Goal: Task Accomplishment & Management: Use online tool/utility

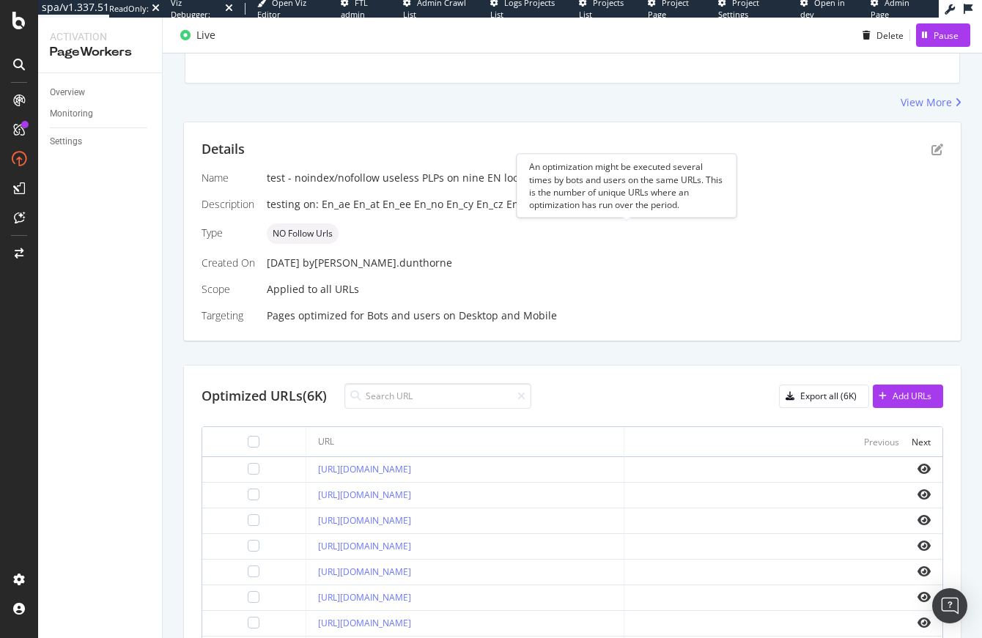
scroll to position [374, 0]
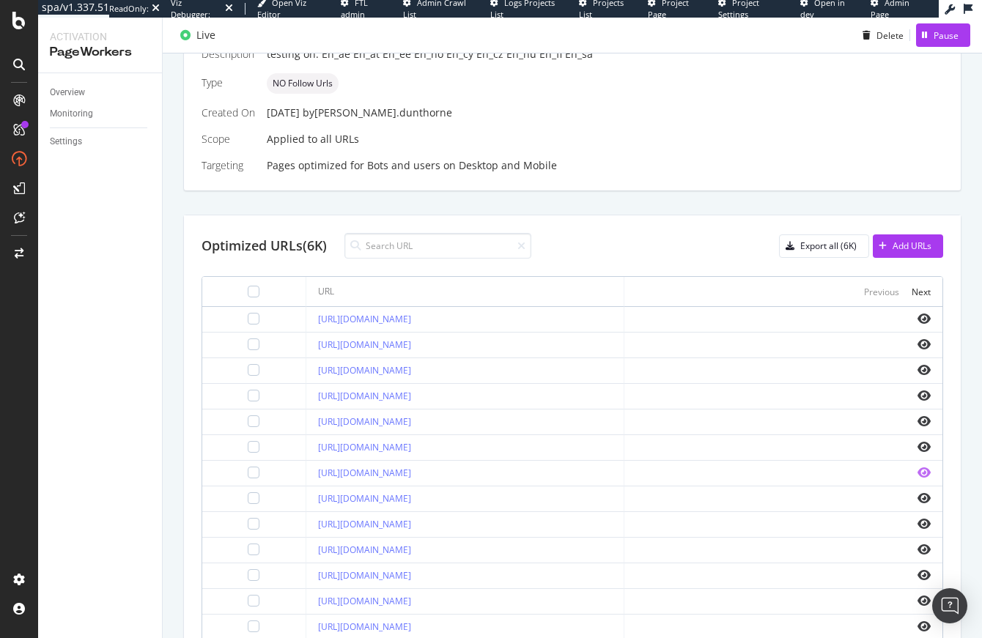
click at [917, 474] on icon "eye" at bounding box center [923, 473] width 13 height 12
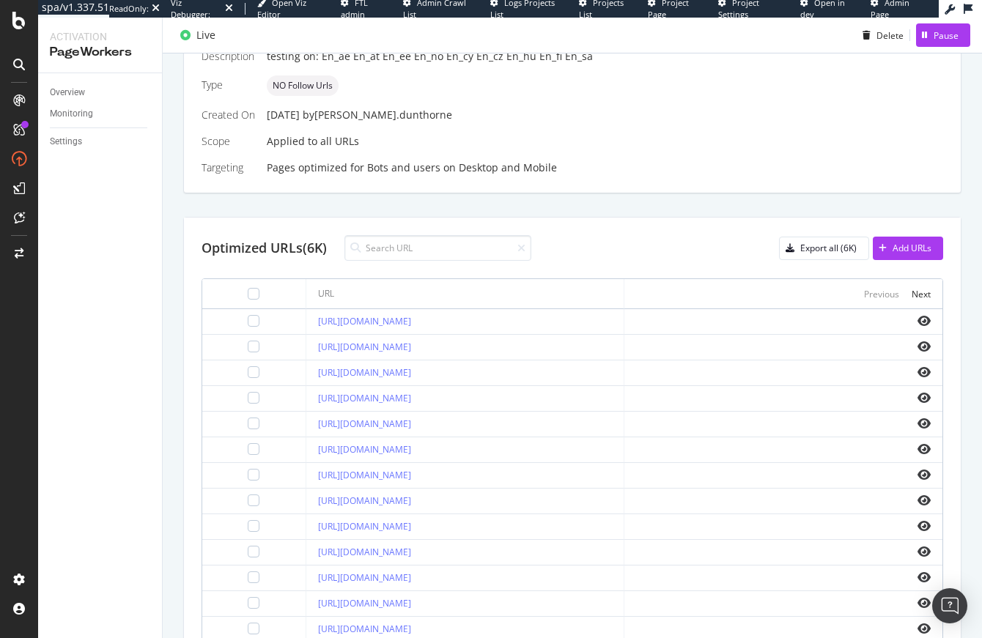
scroll to position [371, 0]
click at [917, 321] on icon "eye" at bounding box center [923, 322] width 13 height 12
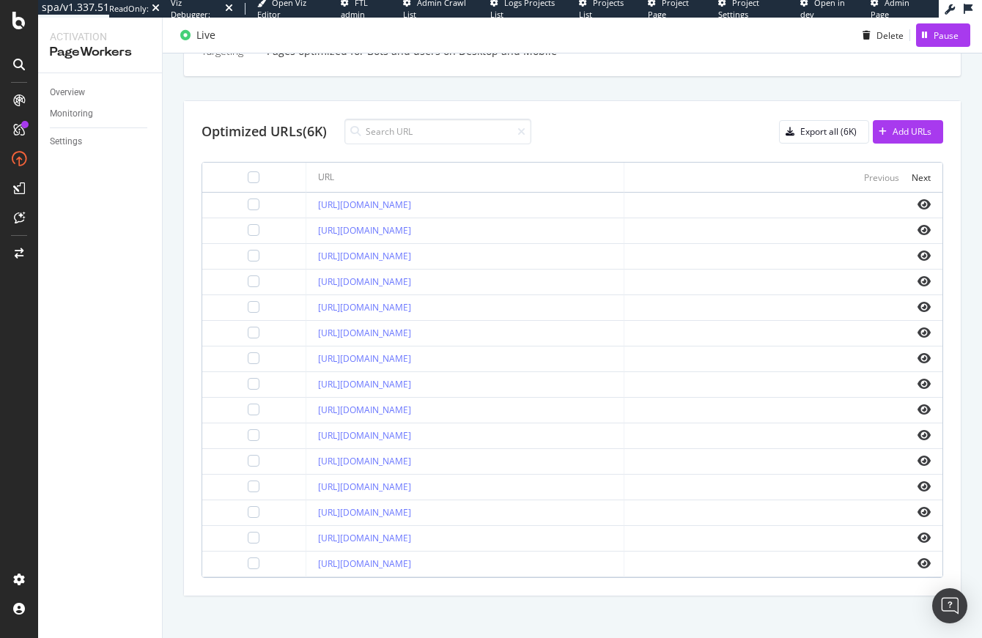
scroll to position [497, 0]
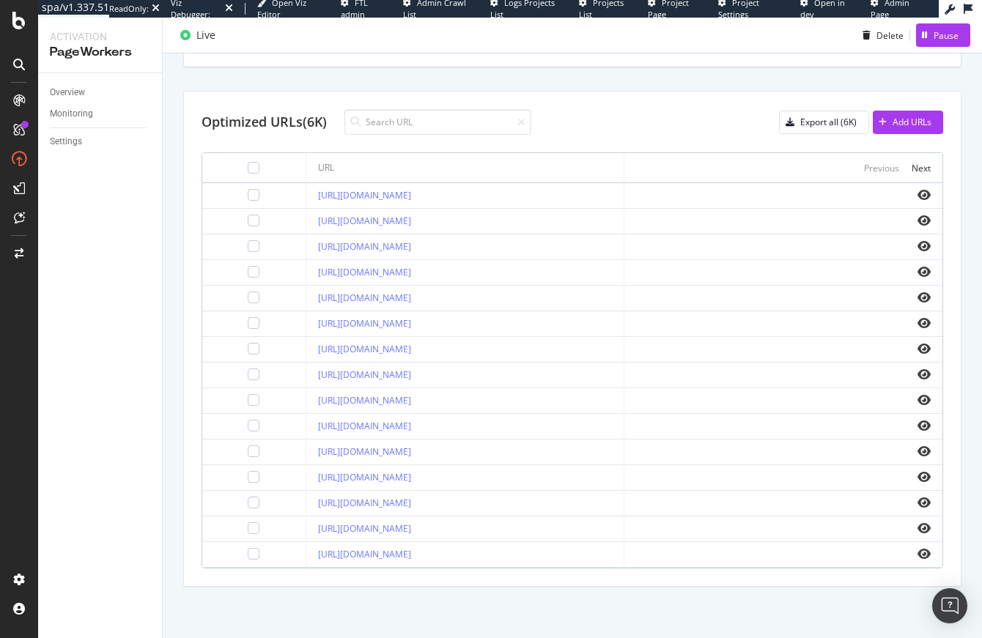
drag, startPoint x: 273, startPoint y: 193, endPoint x: 610, endPoint y: 192, distance: 337.8
click at [610, 192] on td "https://www.g-star.com/en_ae/shop/2021_summersale_affiliates_for_us" at bounding box center [465, 196] width 318 height 26
copy link "https://www.g-star.com/en_ae/shop/2021_summersale_affiliates_for_us"
click at [596, 119] on div "Optimized URLs (6K) Export all (6K) Add URLs" at bounding box center [571, 122] width 741 height 26
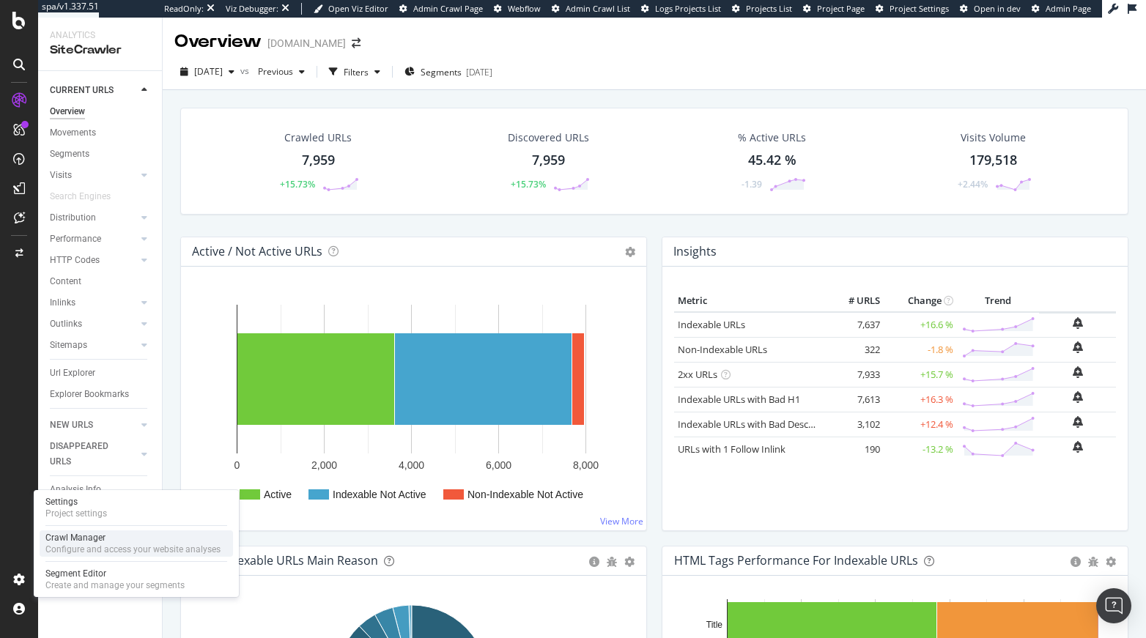
click at [76, 537] on div "Crawl Manager" at bounding box center [132, 538] width 175 height 12
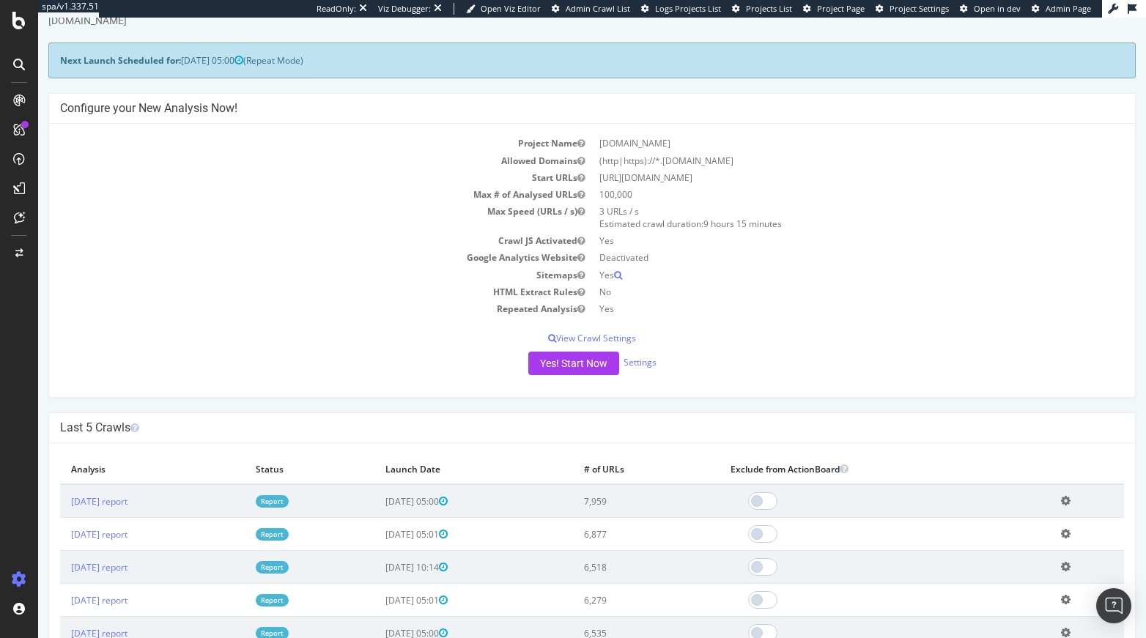
scroll to position [78, 0]
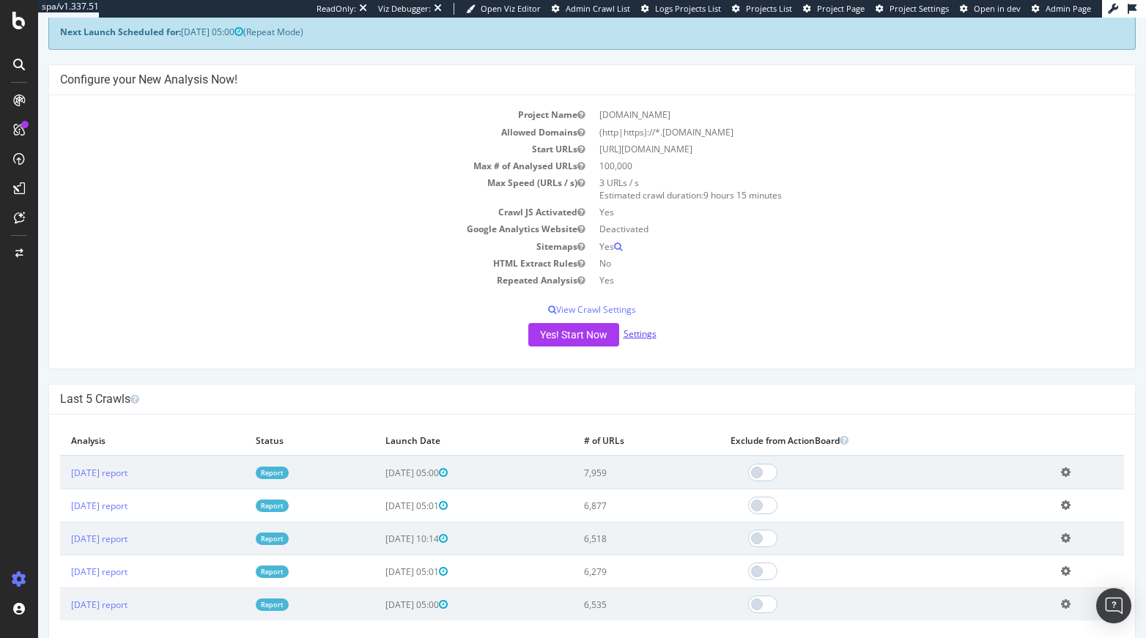
click at [636, 330] on link "Settings" at bounding box center [640, 334] width 33 height 12
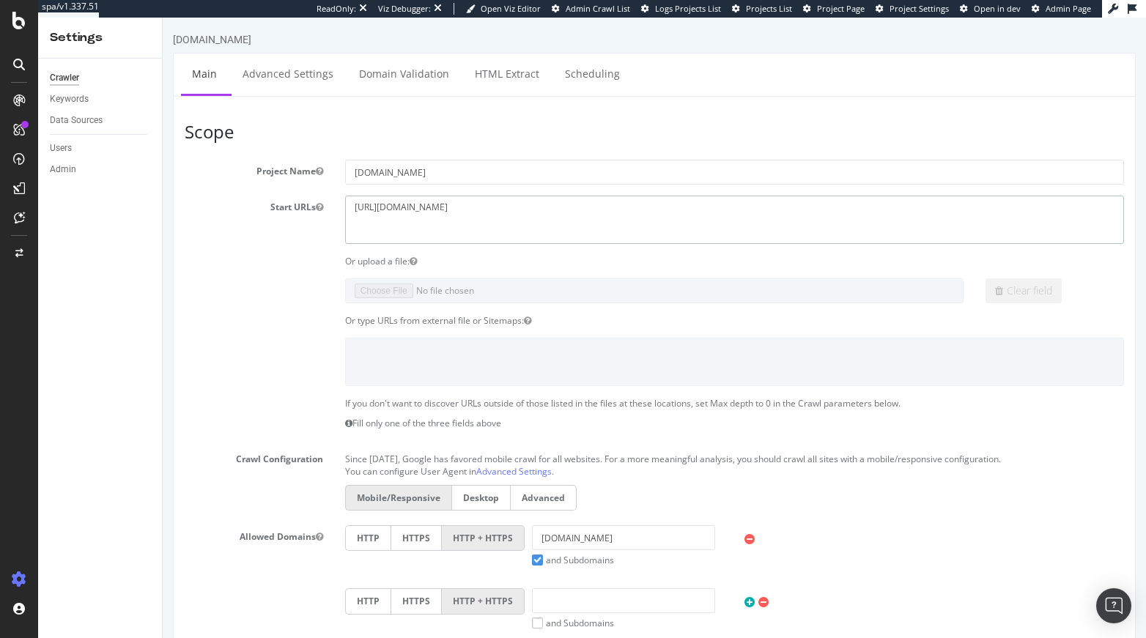
drag, startPoint x: 470, startPoint y: 207, endPoint x: 329, endPoint y: 204, distance: 141.4
click at [329, 204] on div "Start URLs http://tedbaker.com" at bounding box center [654, 220] width 961 height 48
click at [434, 209] on textarea "http://tedbaker.com" at bounding box center [734, 220] width 779 height 48
paste textarea "https://www.tedbaker.com/en-gb"
drag, startPoint x: 462, startPoint y: 222, endPoint x: 282, endPoint y: 217, distance: 179.6
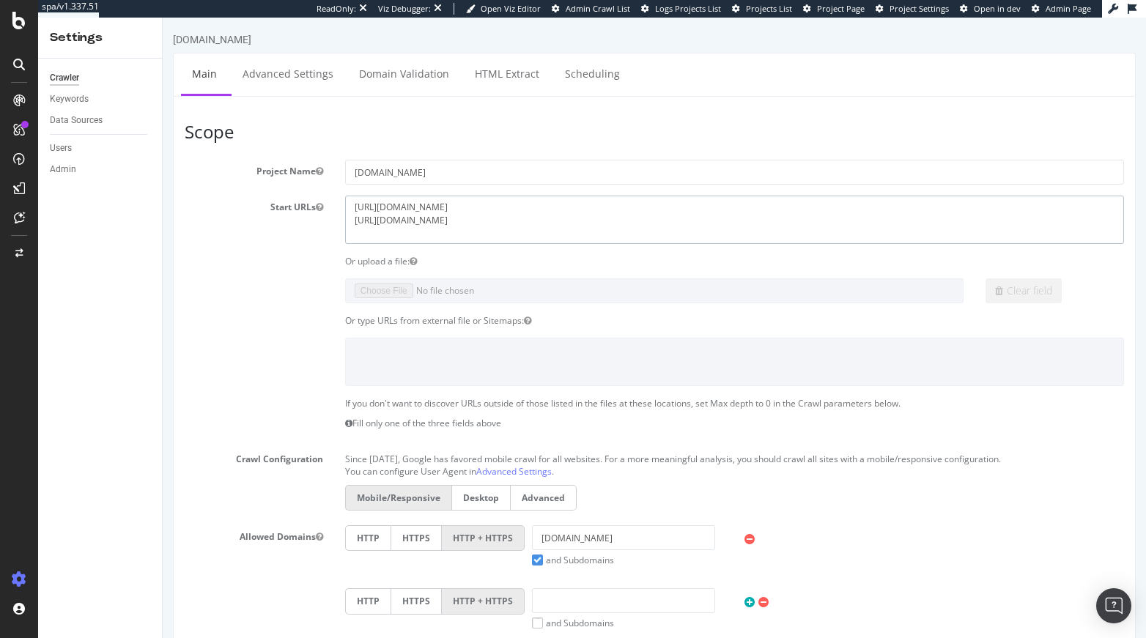
click at [308, 218] on div "Start URLs http://tedbaker.com" at bounding box center [654, 220] width 961 height 48
click at [325, 201] on div "Start URLs http://tedbaker.com" at bounding box center [654, 220] width 961 height 48
paste textarea "s://www."
click at [562, 232] on textarea "http://tedbaker.com" at bounding box center [734, 220] width 779 height 48
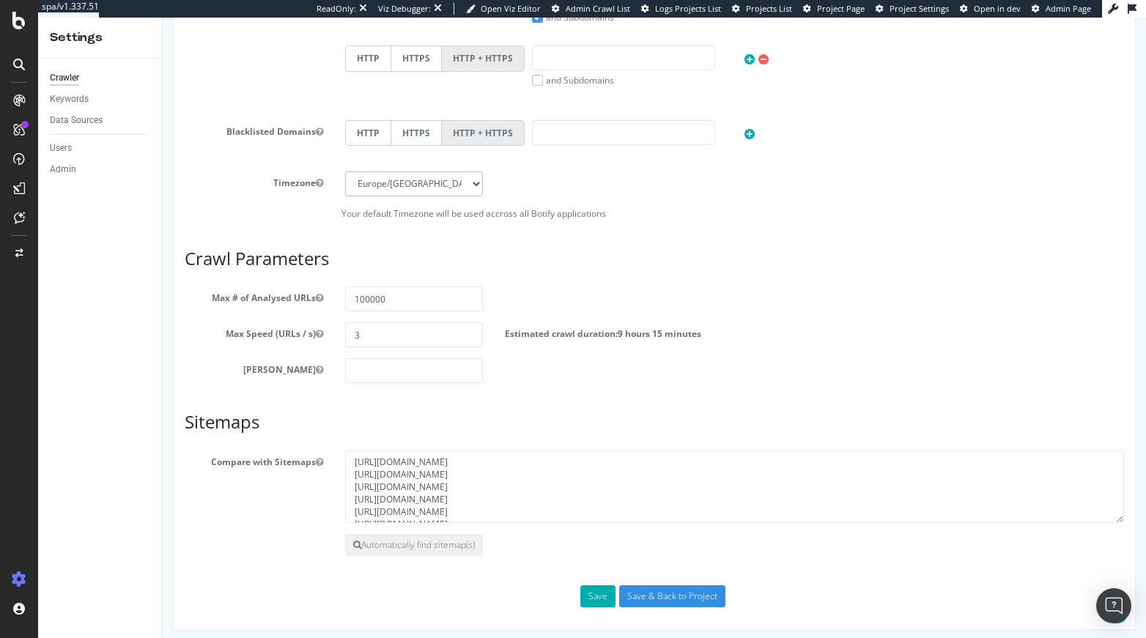
scroll to position [550, 0]
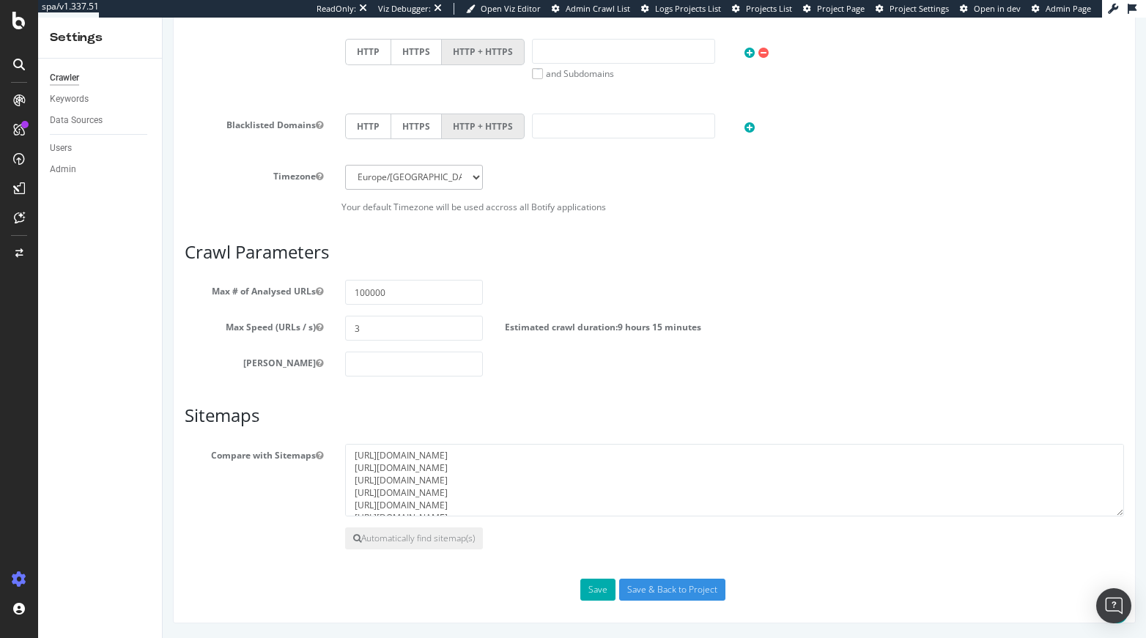
type textarea "https://www.tedbaker.com https://www.tedbaker.com/en-gb"
click at [523, 500] on textarea "https://www.tedbaker.com/es/sitemap_products_1.xml?from=9764465082689&to=998724…" at bounding box center [734, 480] width 779 height 73
paste textarea "sitemap"
type textarea "https://www.tedbaker.com/sitemap.xml"
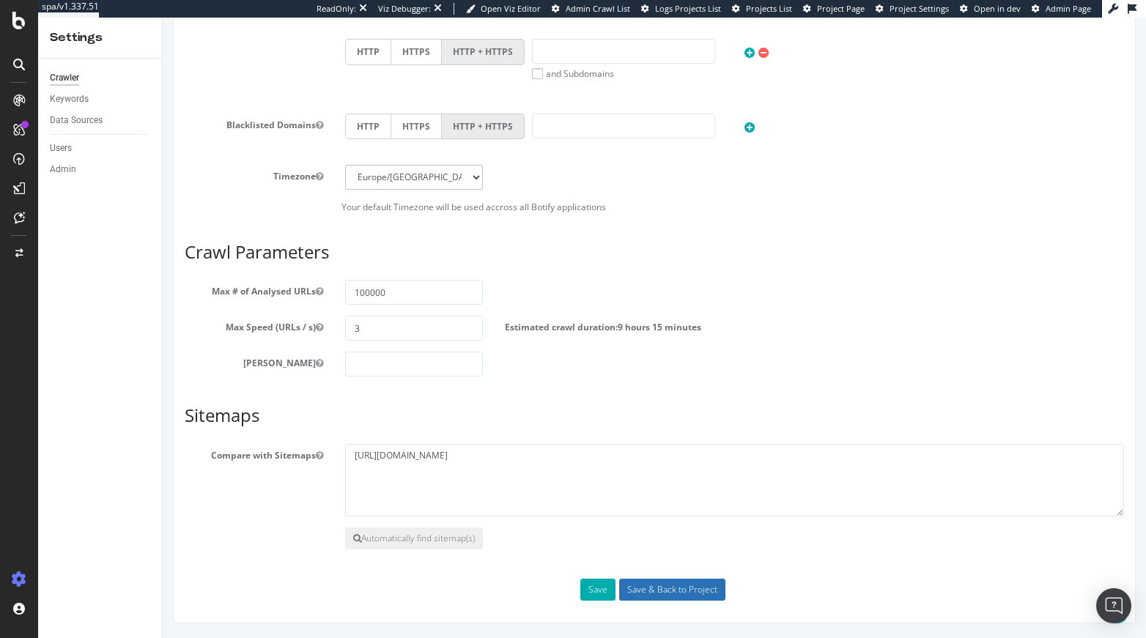
click at [630, 585] on input "Save & Back to Project" at bounding box center [672, 590] width 106 height 22
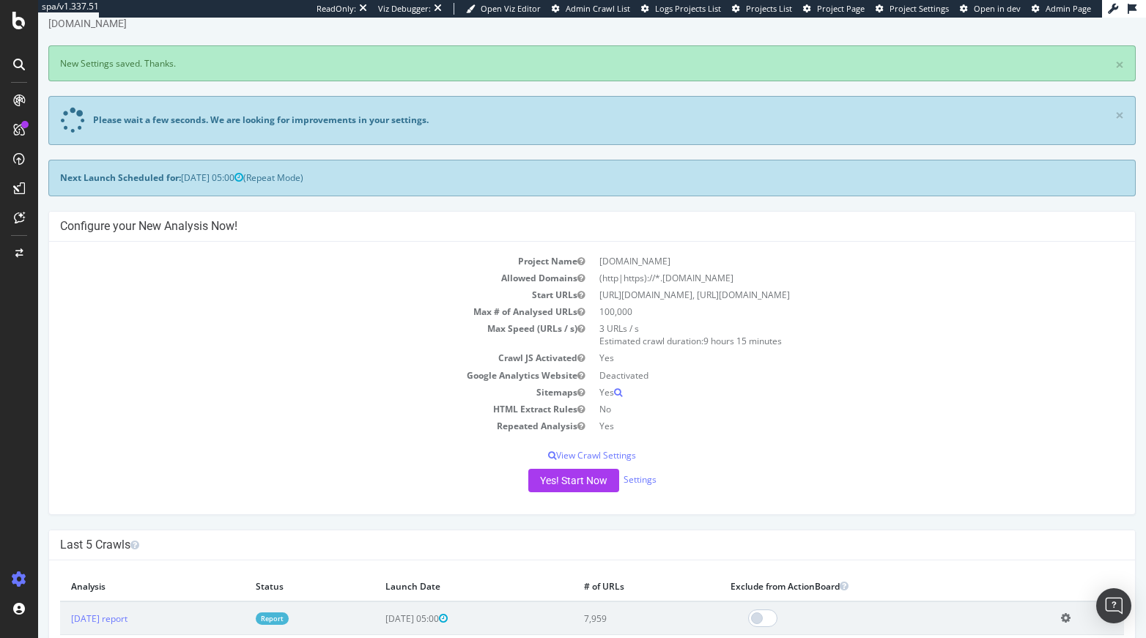
scroll to position [170, 0]
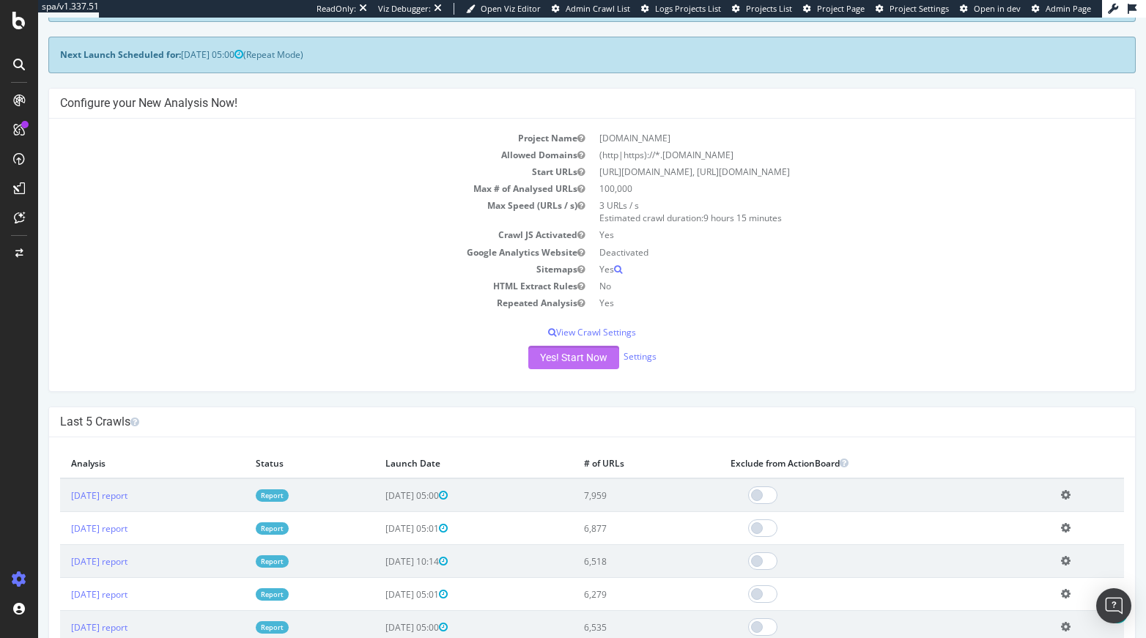
click at [555, 362] on button "Yes! Start Now" at bounding box center [573, 357] width 91 height 23
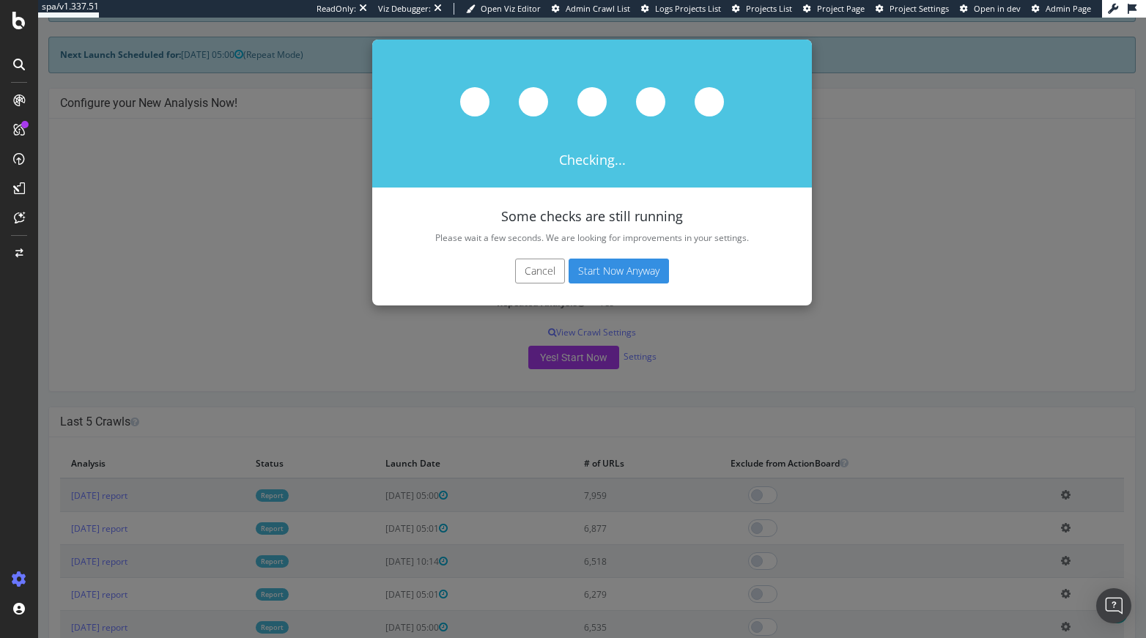
click at [534, 272] on button "Cancel" at bounding box center [540, 271] width 50 height 25
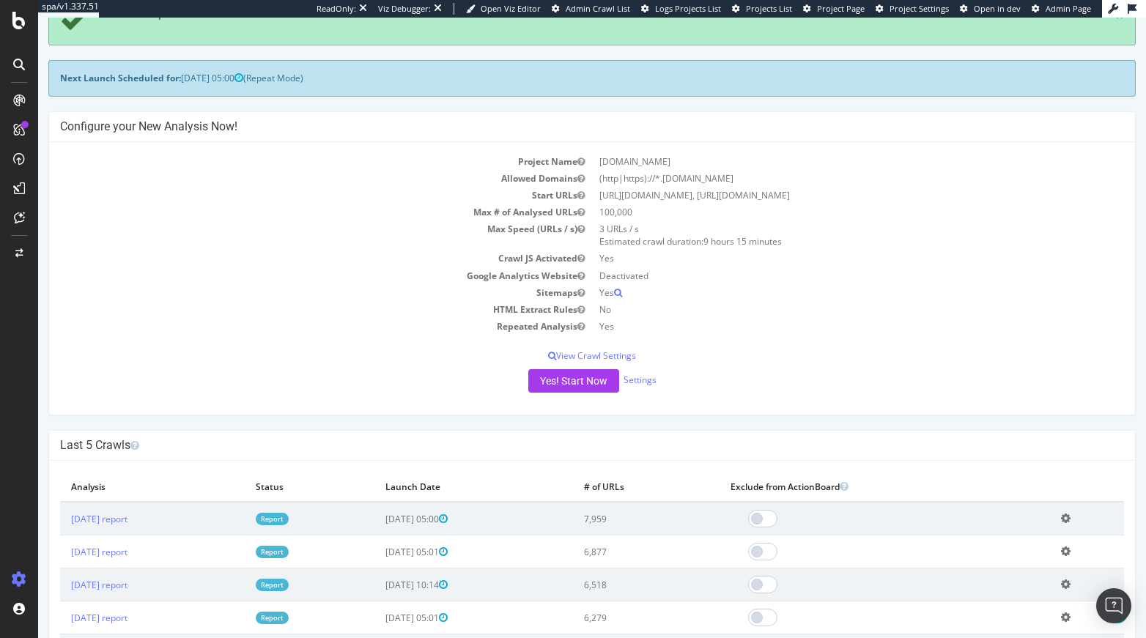
scroll to position [241, 0]
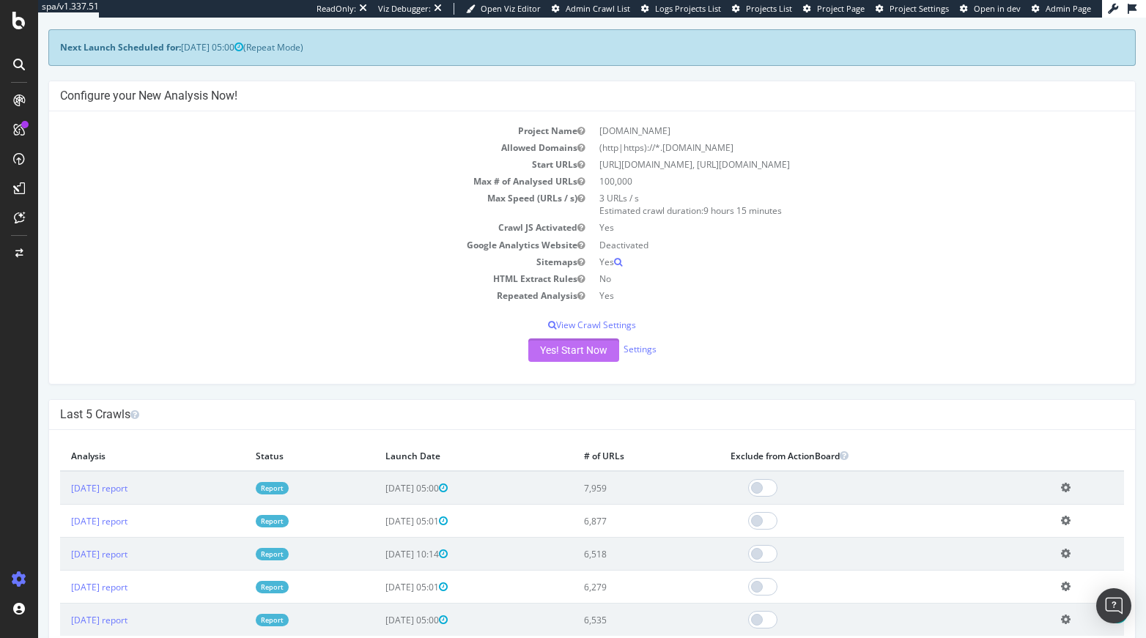
click at [549, 352] on button "Yes! Start Now" at bounding box center [573, 349] width 91 height 23
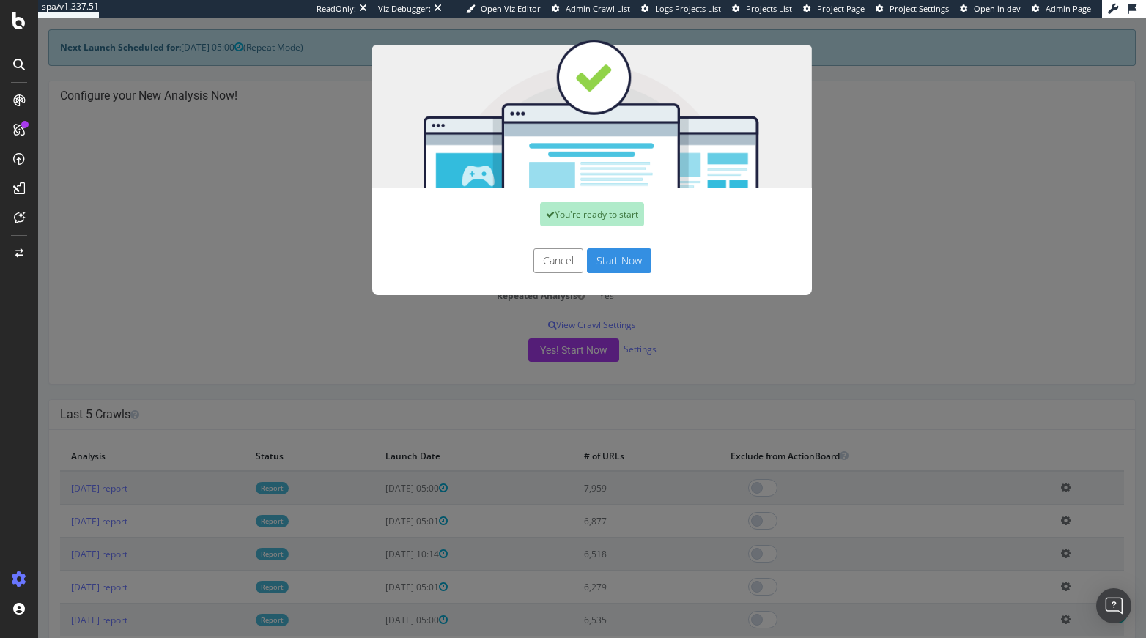
click at [629, 259] on button "Start Now" at bounding box center [619, 260] width 64 height 25
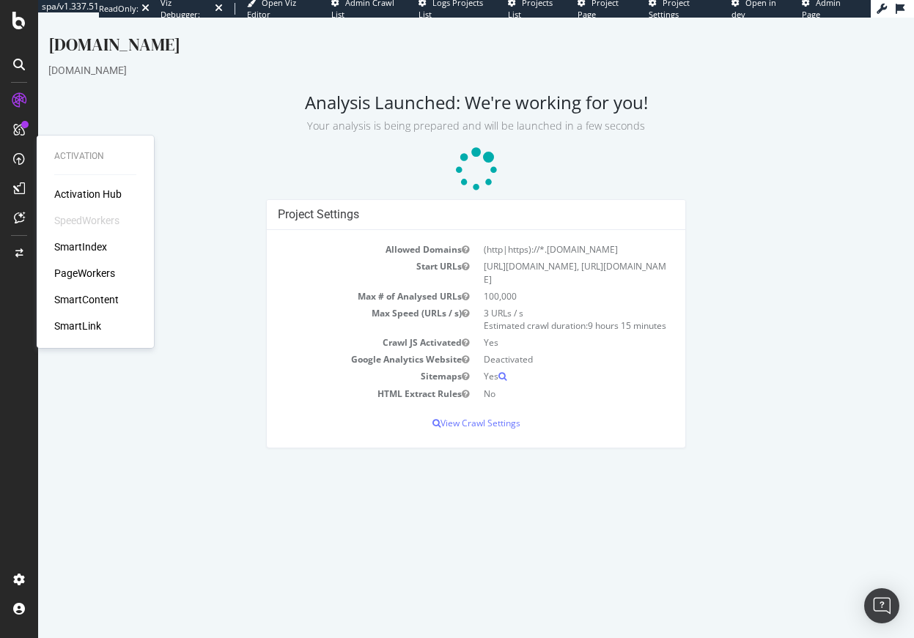
click at [81, 271] on div "PageWorkers" at bounding box center [84, 273] width 61 height 15
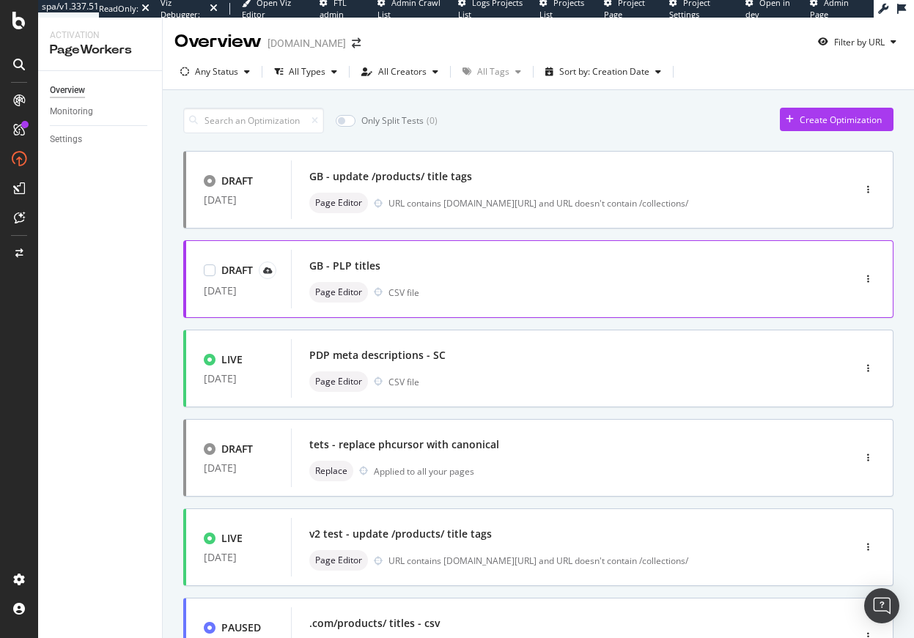
click at [472, 253] on div "GB - PLP titles Page Editor CSV file" at bounding box center [549, 279] width 517 height 59
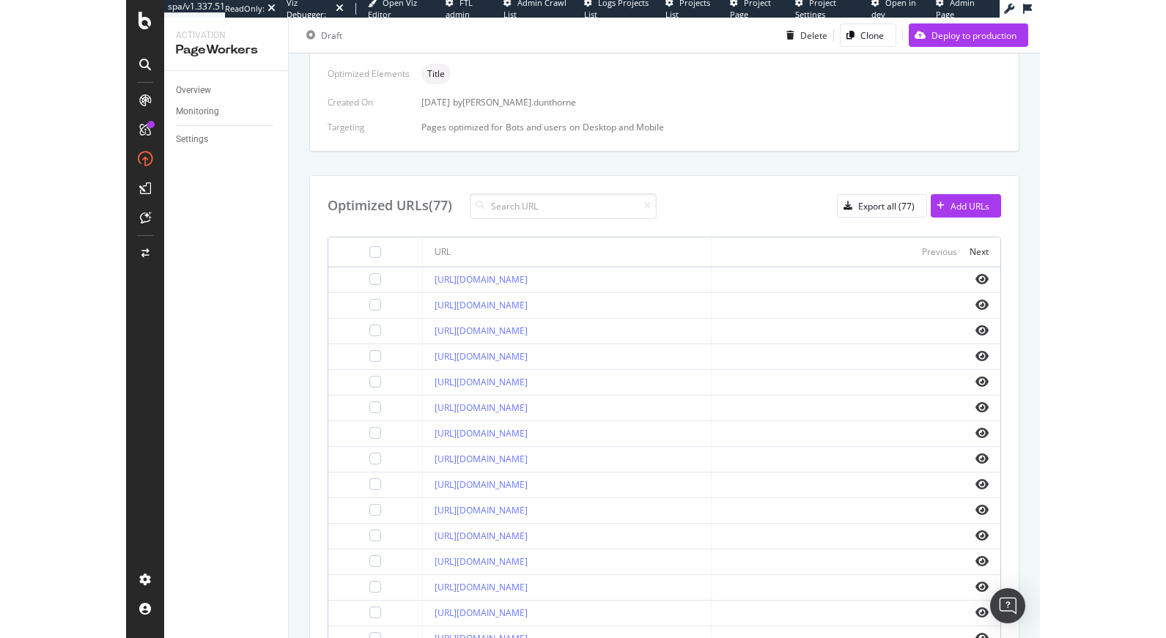
scroll to position [469, 0]
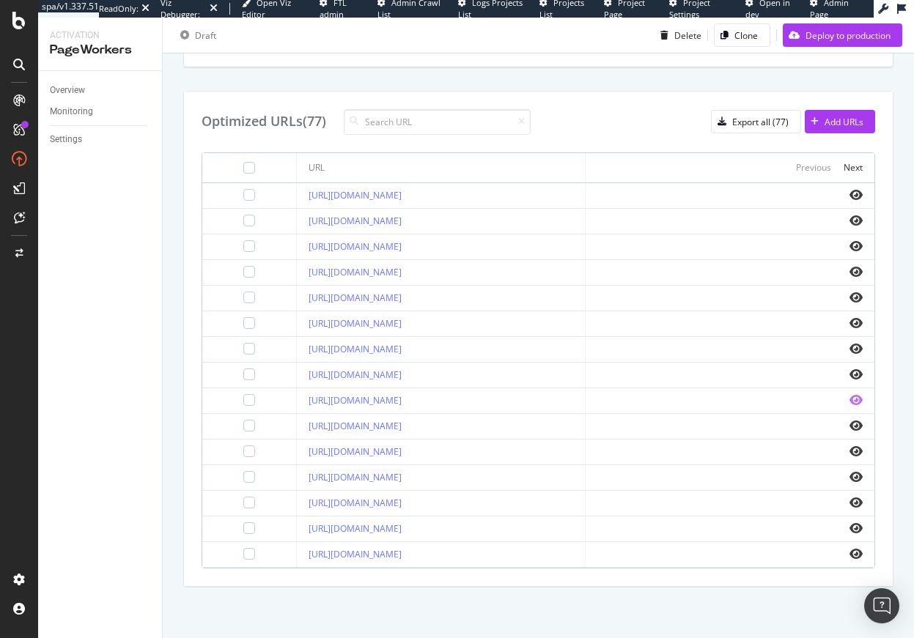
click at [849, 401] on icon "eye" at bounding box center [855, 400] width 13 height 12
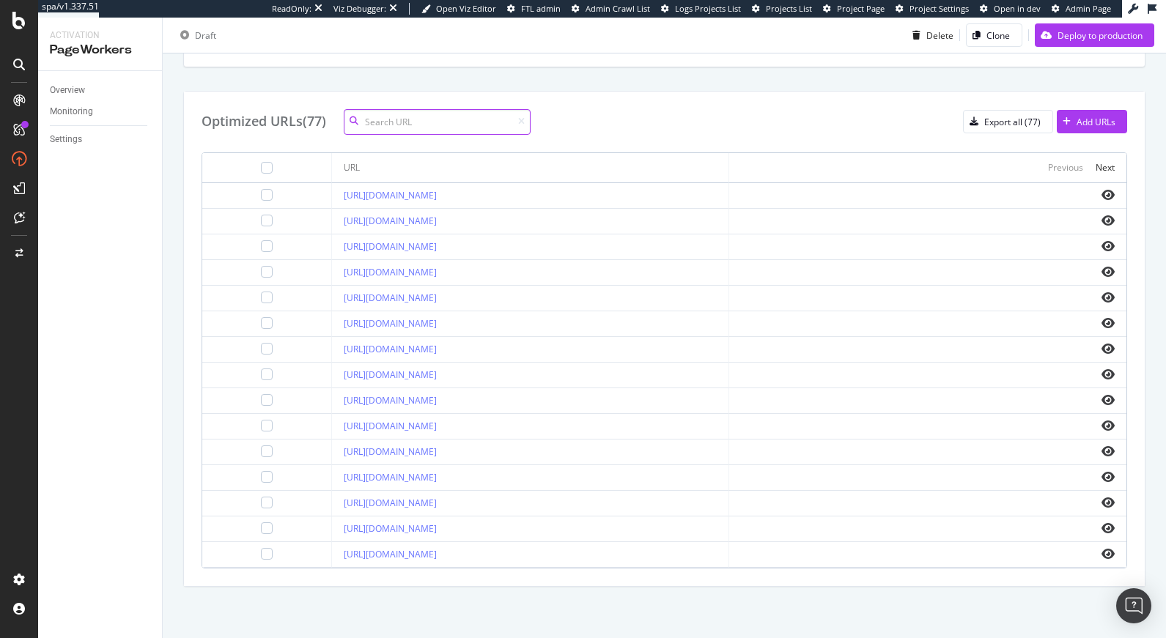
click at [430, 125] on input at bounding box center [437, 122] width 187 height 26
type input "holdall"
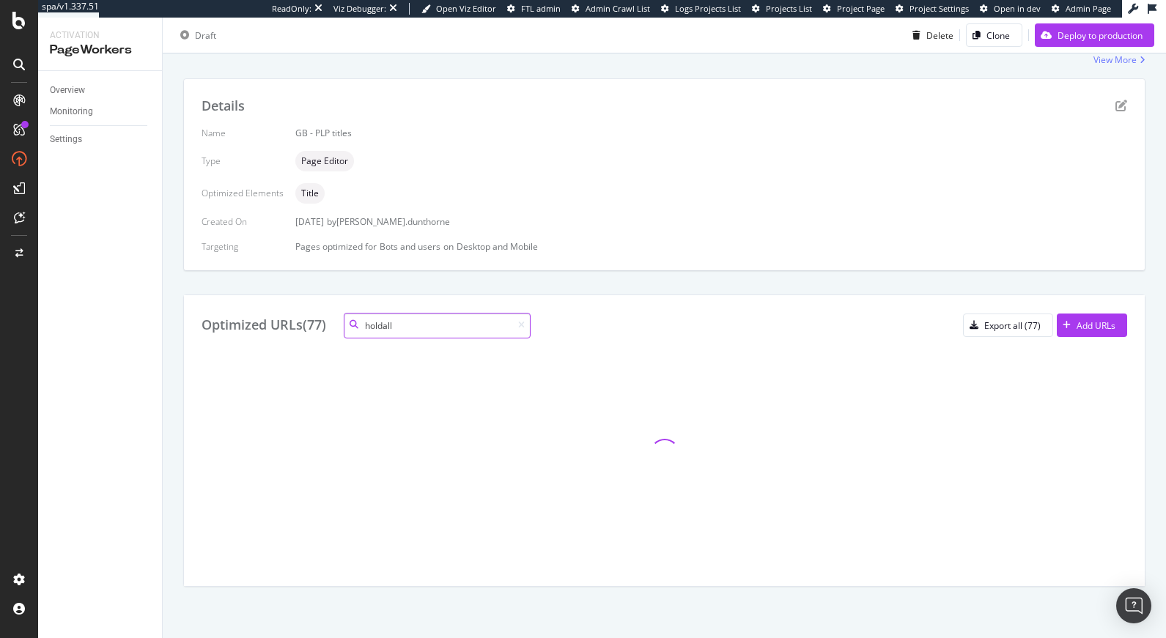
scroll to position [377, 0]
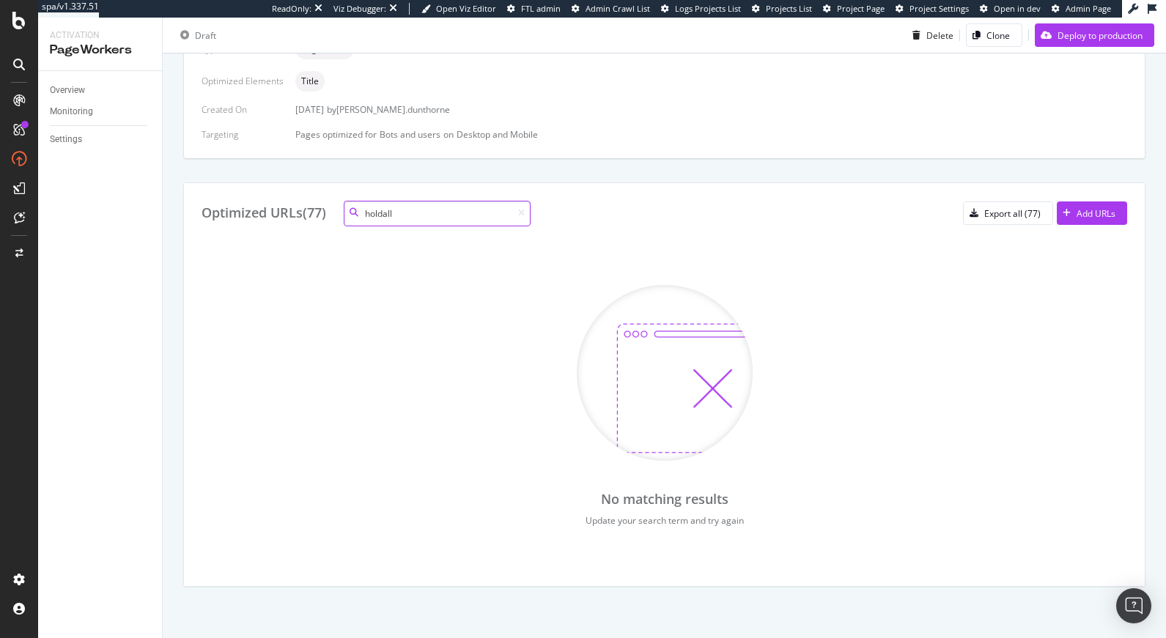
click at [413, 212] on input "holdall" at bounding box center [437, 214] width 187 height 26
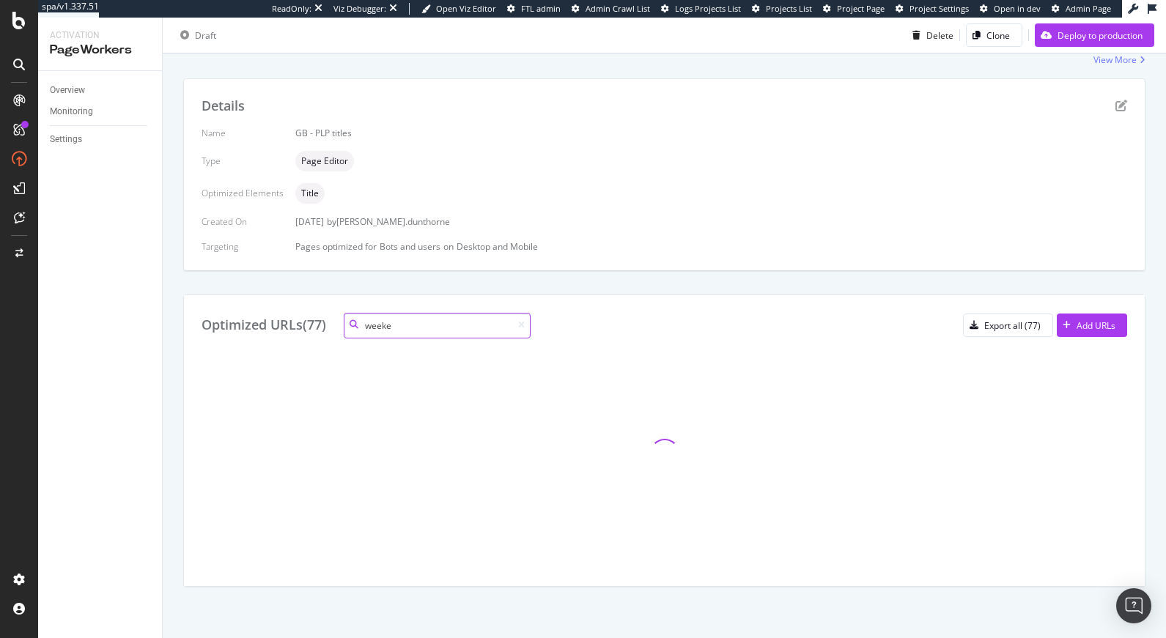
scroll to position [0, 0]
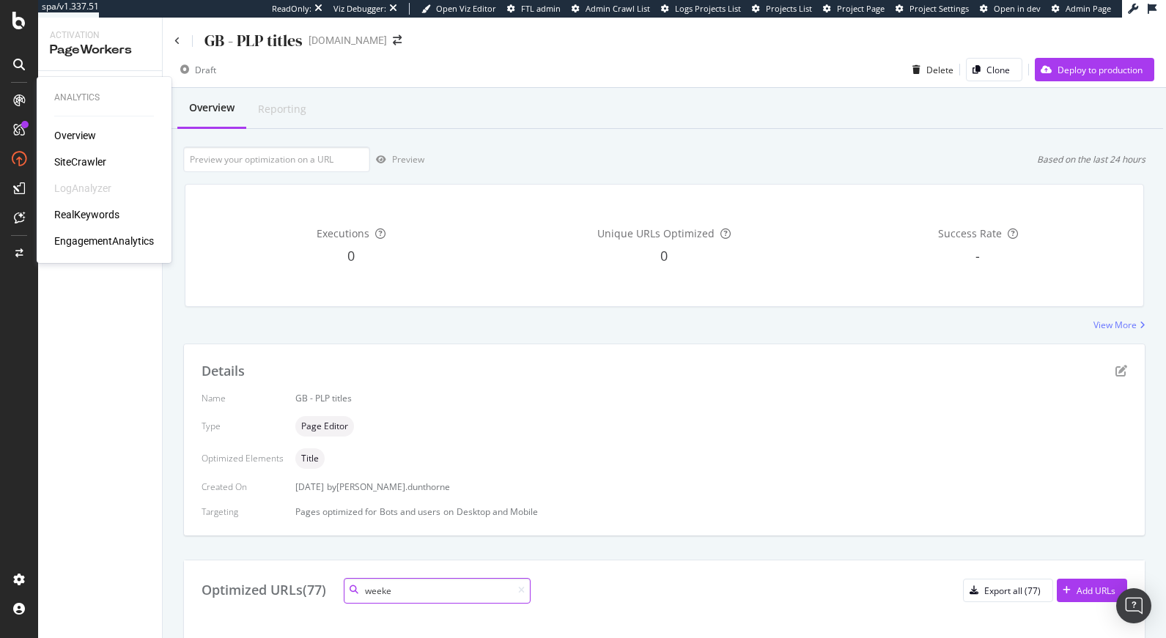
type input "weeke"
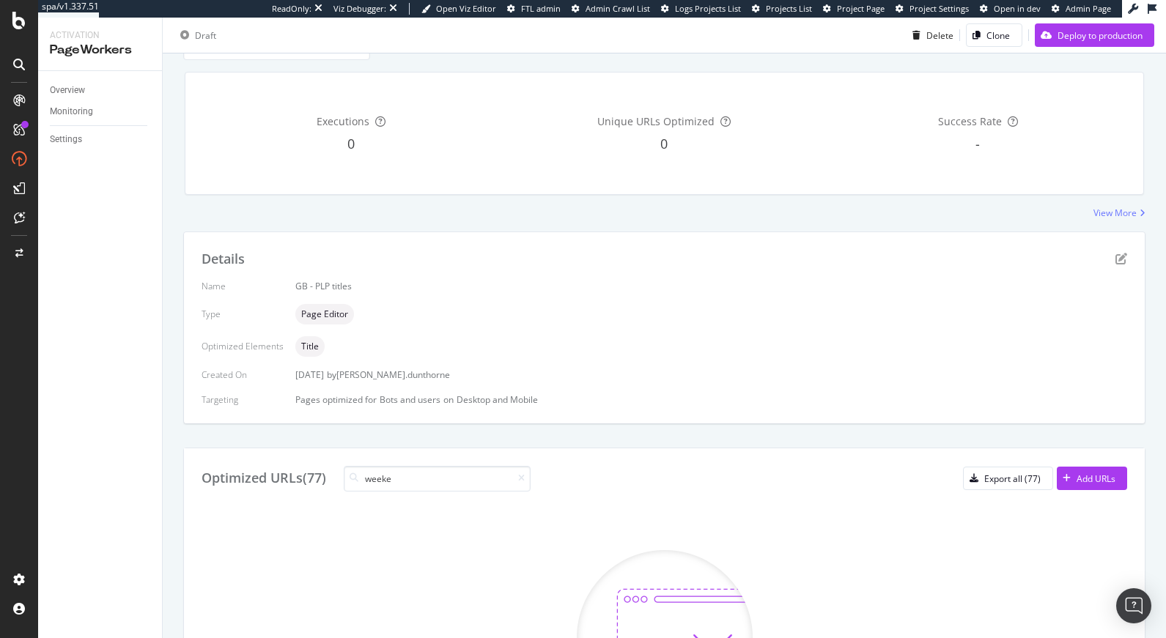
scroll to position [301, 0]
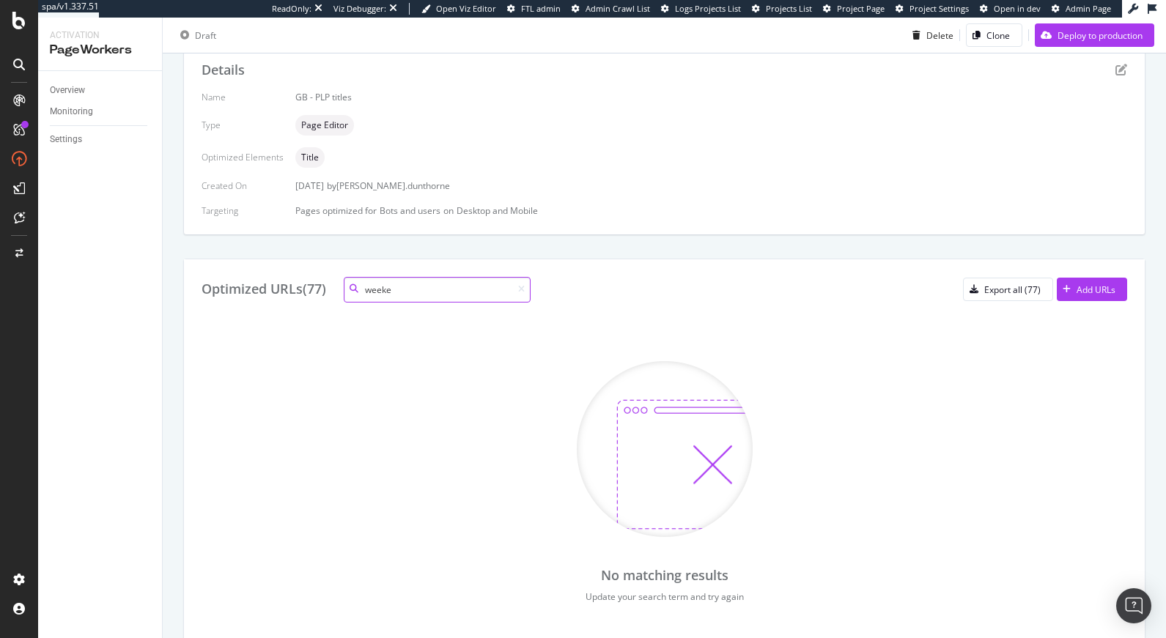
click at [401, 294] on input "weeke" at bounding box center [437, 290] width 187 height 26
type input "hold"
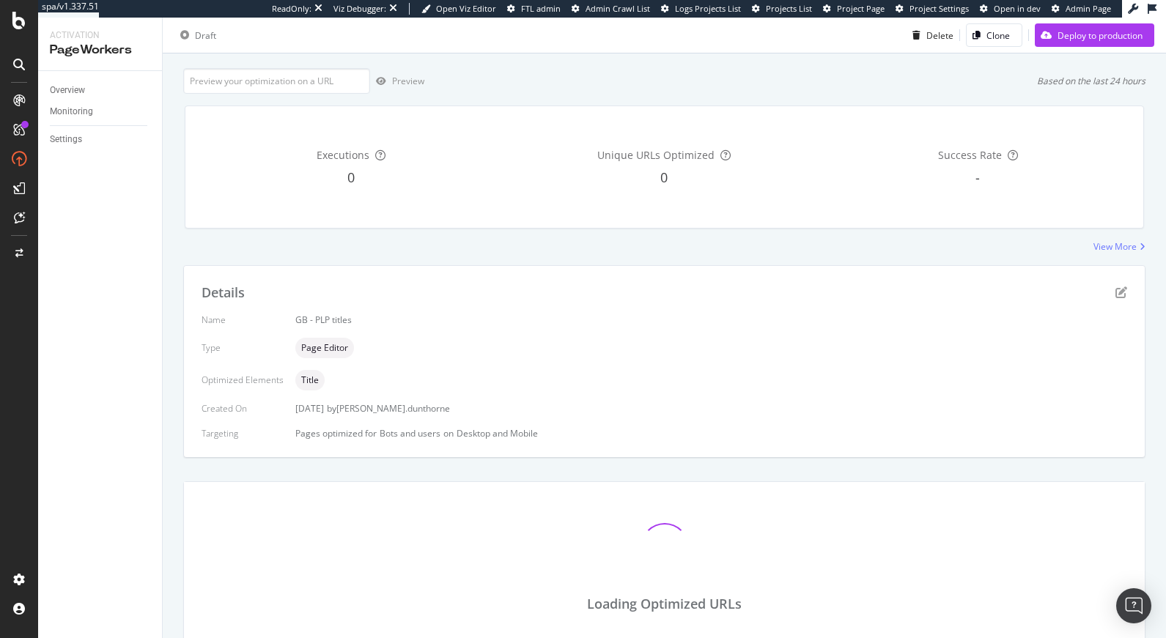
scroll to position [0, 0]
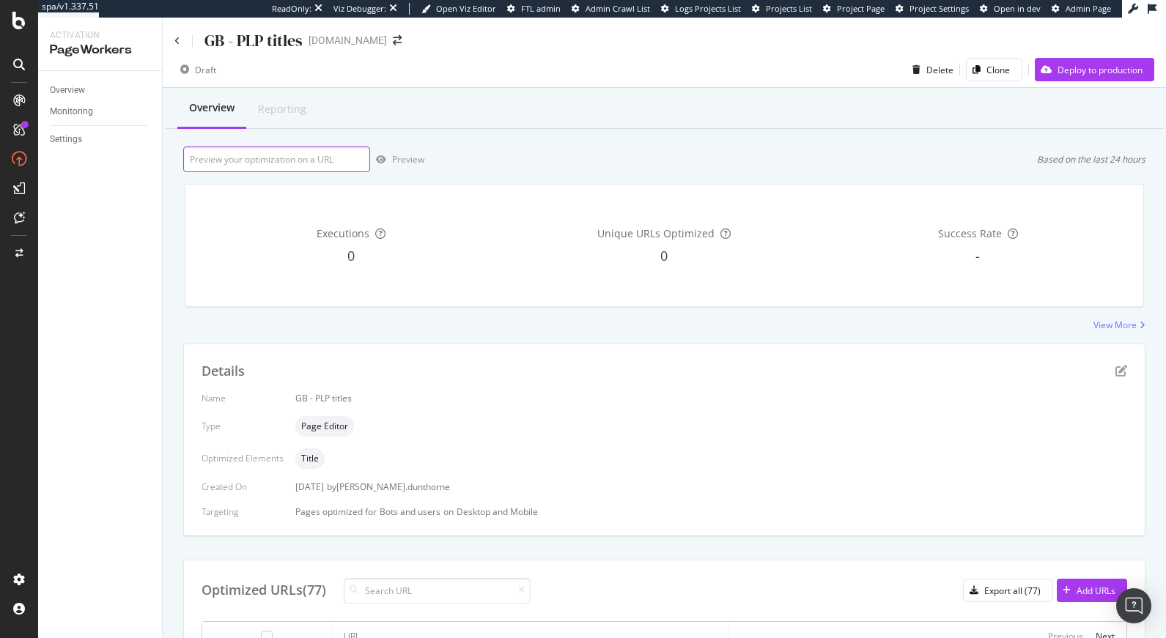
click at [252, 157] on input "url" at bounding box center [276, 160] width 187 height 26
paste input "https://www.tedbaker.com/collections/mens-holdalls-weekend-bags"
click at [196, 157] on input "https://www.tedbaker.com/collections/mens-holdalls-weekend-bags" at bounding box center [276, 160] width 187 height 26
type input "https://www.tedbaker.com/en-gb/collections/mens-holdalls-weekend-bags"
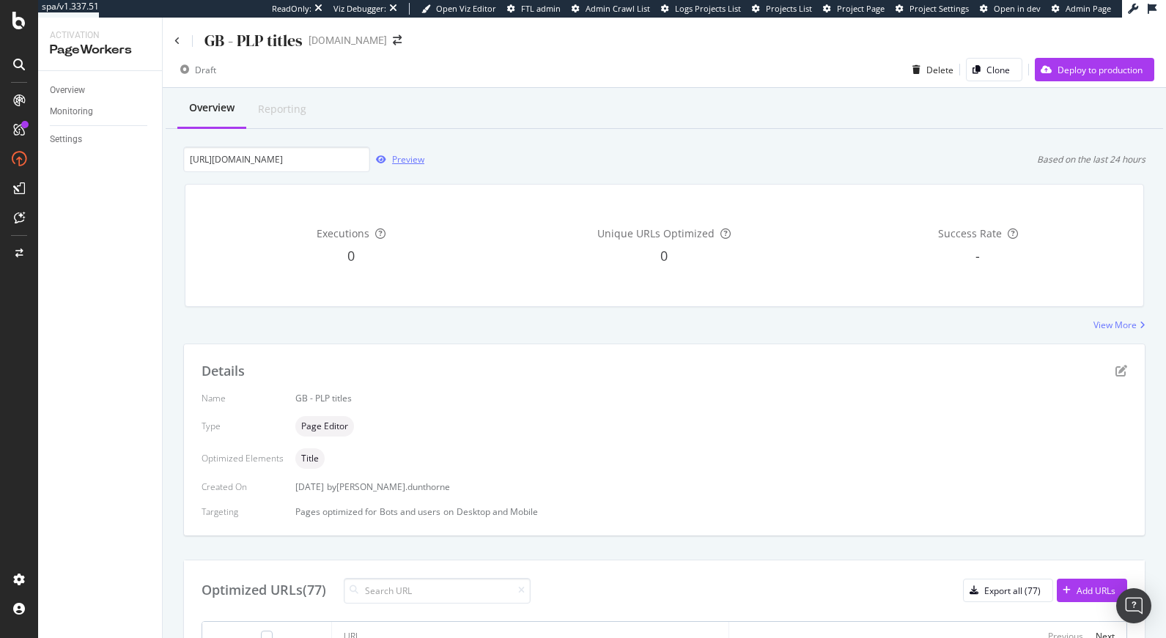
click at [389, 159] on div "button" at bounding box center [381, 159] width 22 height 9
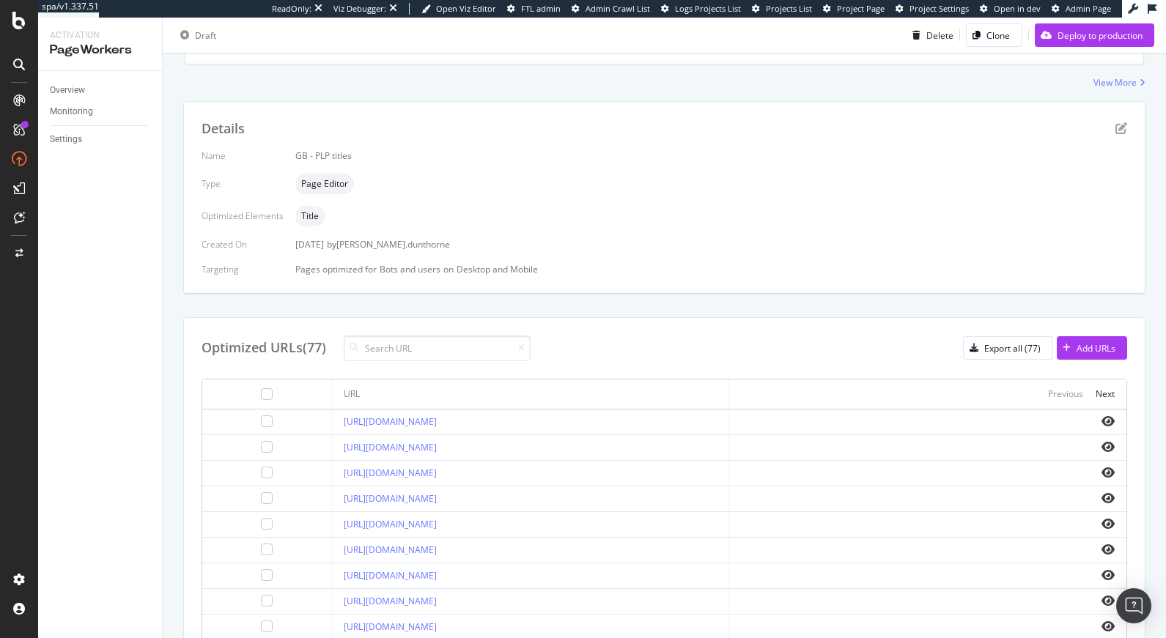
scroll to position [469, 0]
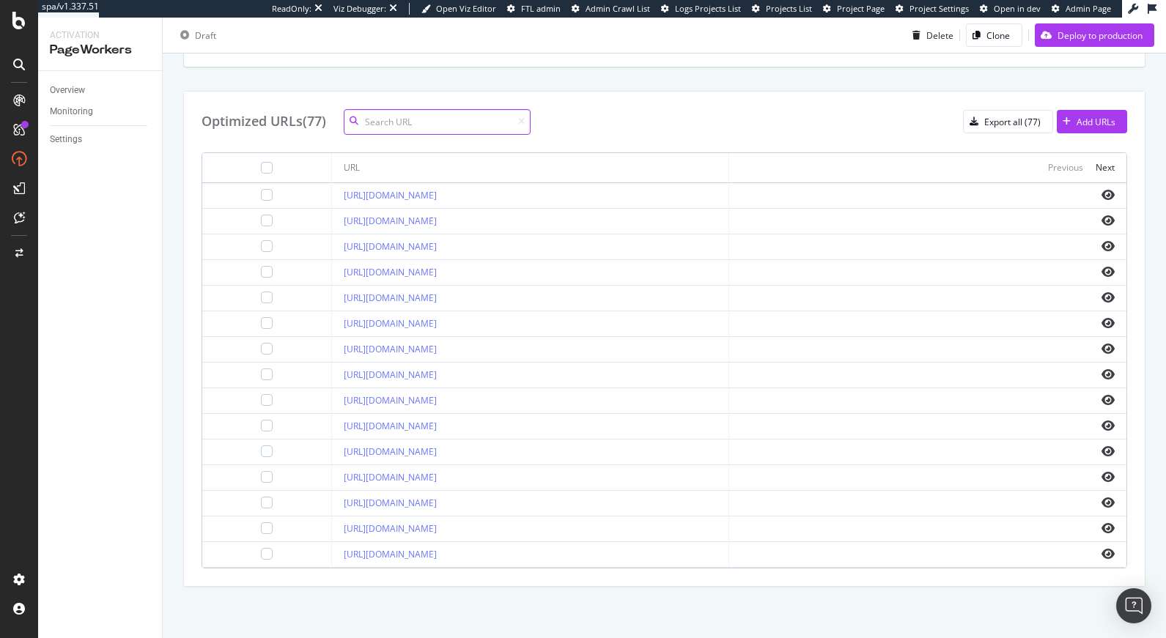
click at [432, 127] on input at bounding box center [437, 122] width 187 height 26
paste input "https://www.tedbaker.com/en-gb/collections/mens-holdalls-weekend-bags"
type input "https://www.tedbaker.com/en-gb/collections/mens-holdalls-weekend-bags"
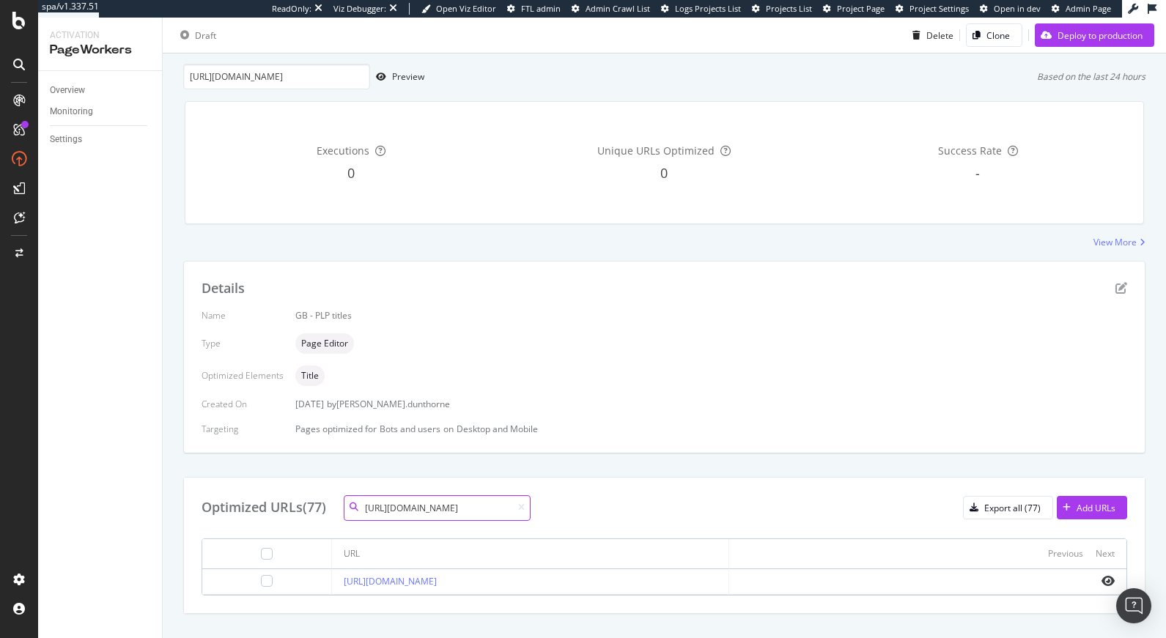
scroll to position [110, 0]
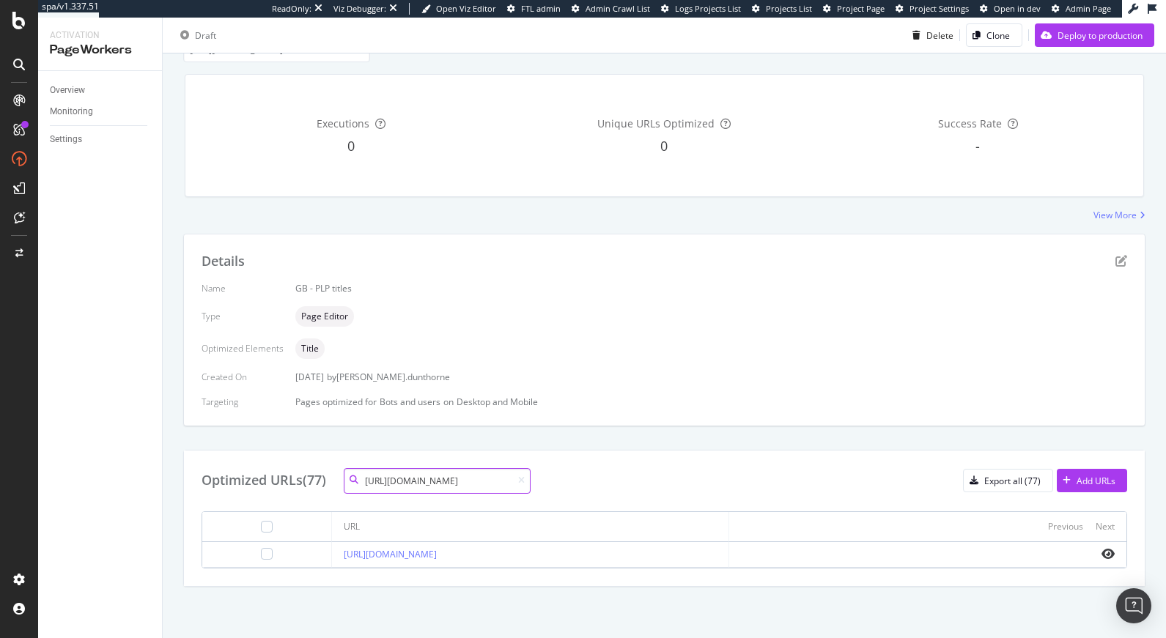
click at [474, 476] on input "https://www.tedbaker.com/en-gb/collections/mens-holdalls-weekend-bags" at bounding box center [437, 481] width 187 height 26
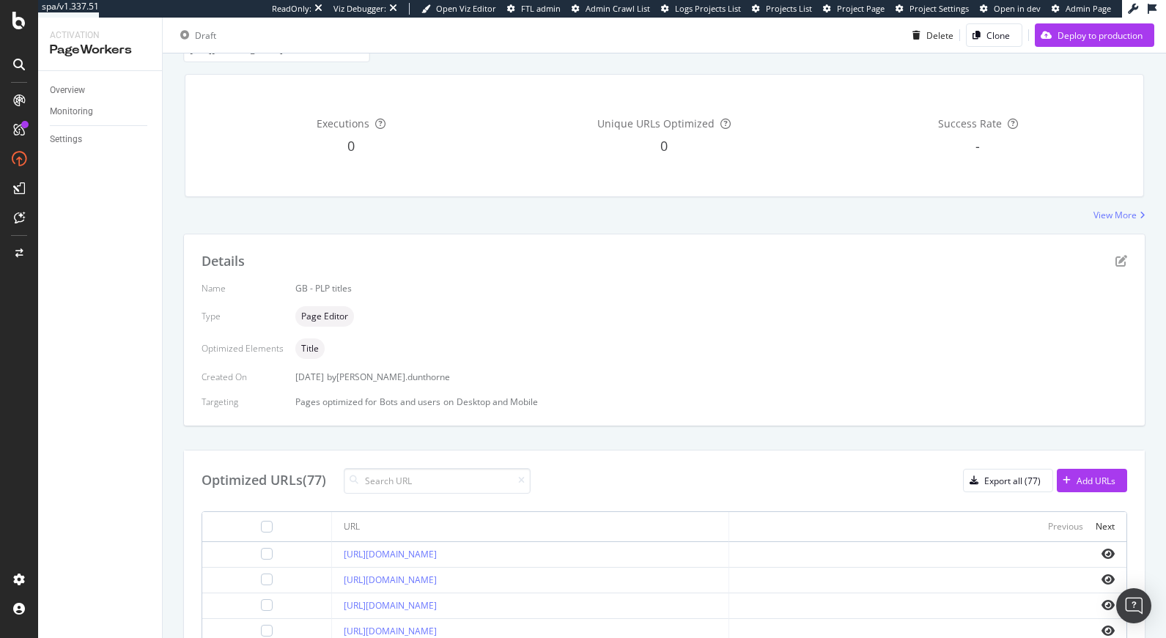
scroll to position [469, 0]
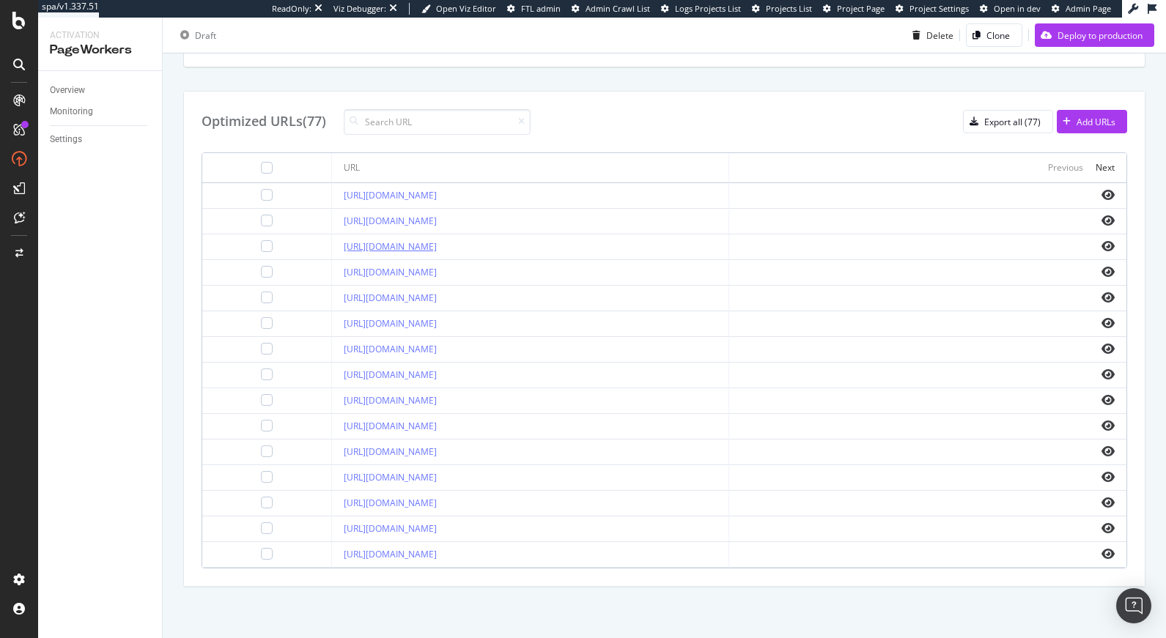
drag, startPoint x: 578, startPoint y: 245, endPoint x: 324, endPoint y: 243, distance: 254.2
click at [344, 243] on div "https://www.tedbaker.com/en-gb/collections/gifts-for-her" at bounding box center [530, 246] width 373 height 13
copy link "https://www.tedbaker.com/en-gb/collections/gifts-for-her"
click at [1101, 245] on icon "eye" at bounding box center [1107, 246] width 13 height 12
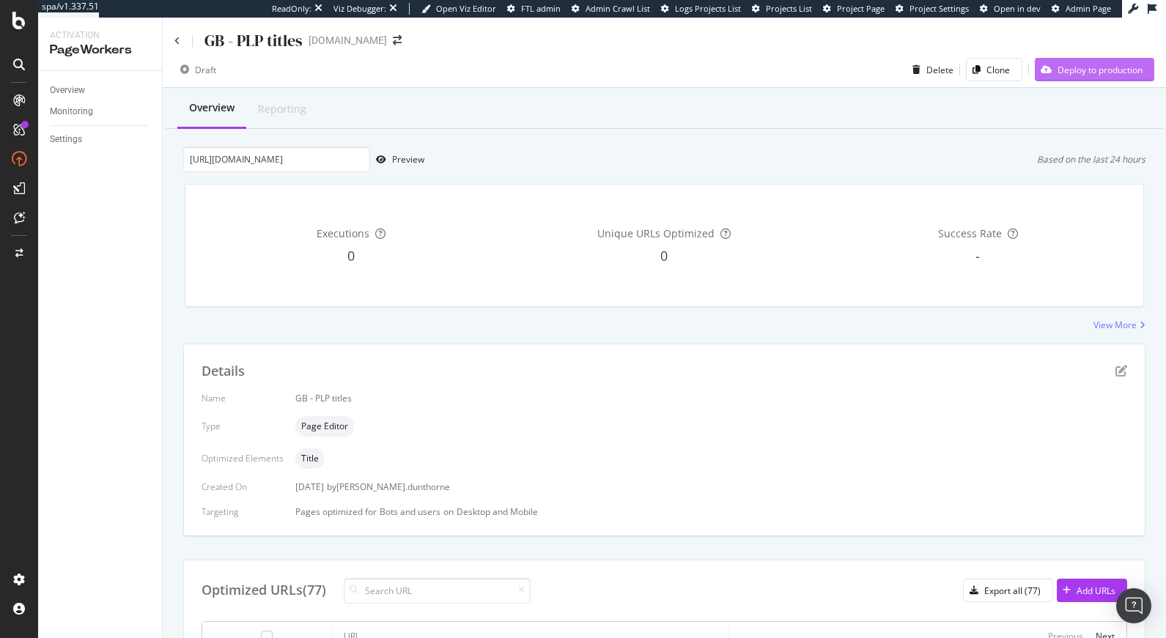
click at [1068, 72] on div "Deploy to production" at bounding box center [1099, 70] width 85 height 12
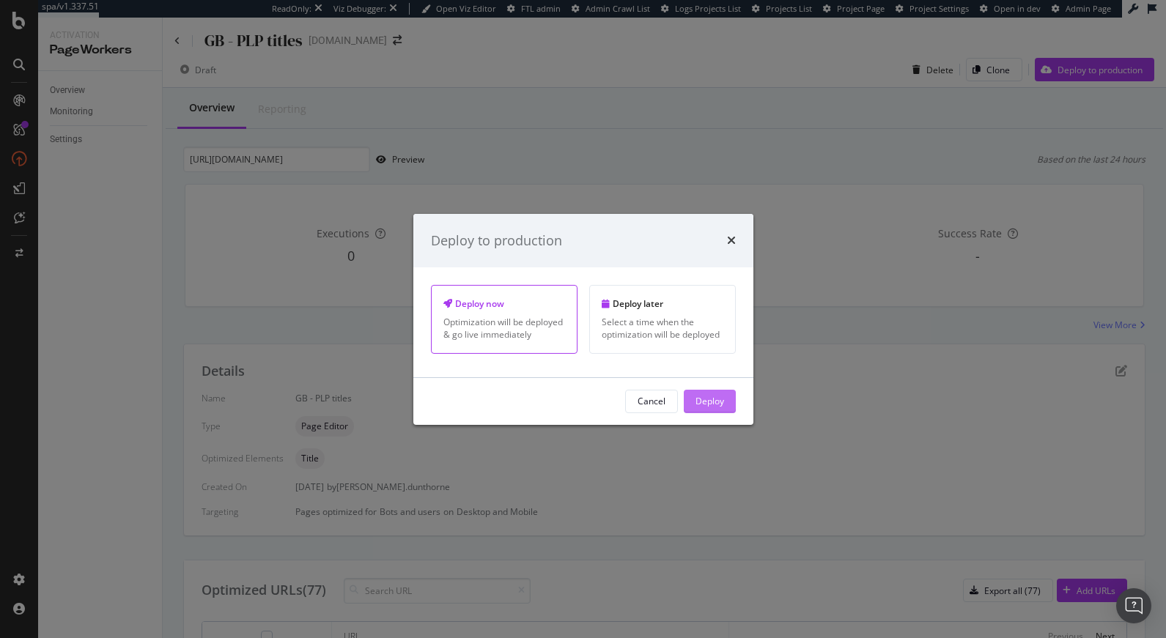
click at [721, 404] on div "Deploy" at bounding box center [709, 401] width 29 height 12
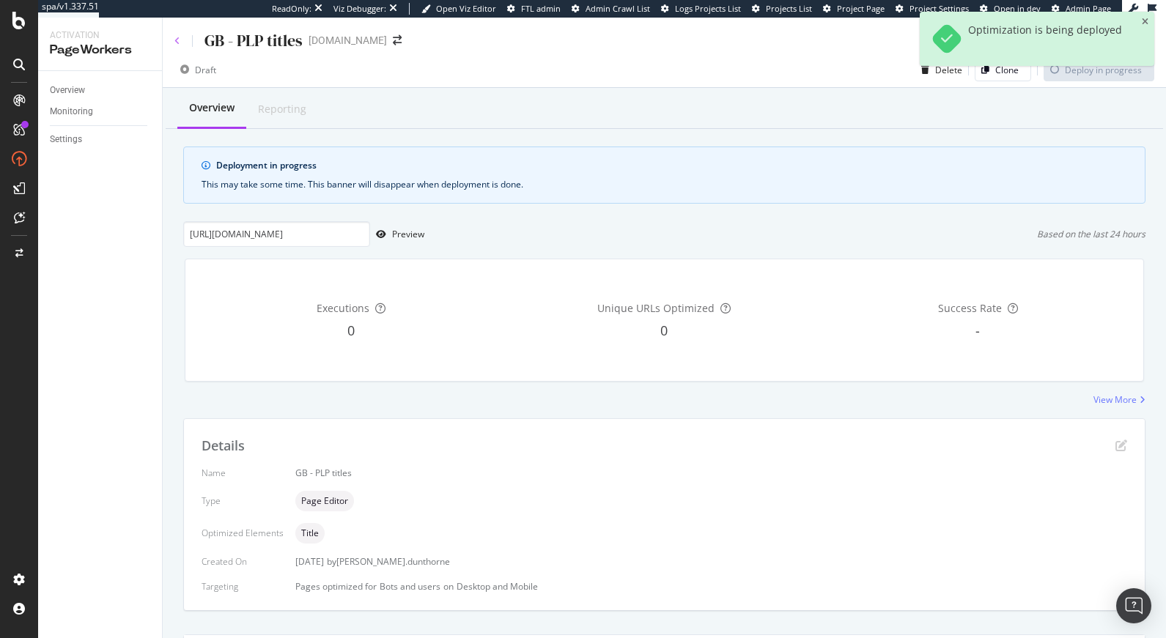
click at [177, 42] on icon at bounding box center [177, 41] width 6 height 9
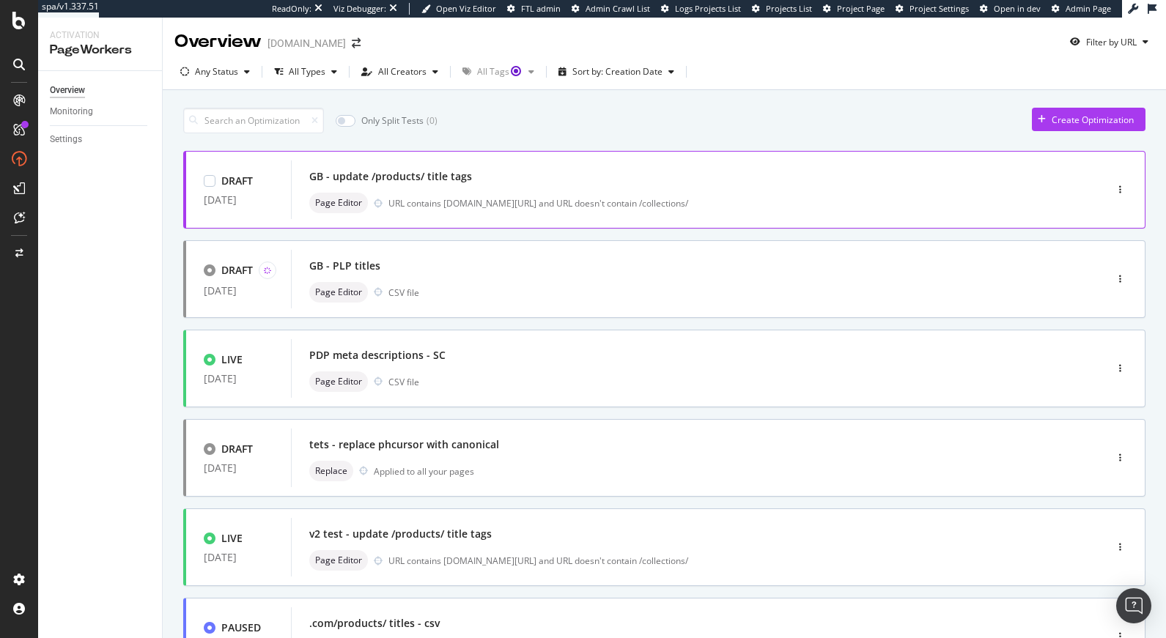
click at [512, 175] on div "GB - update /products/ title tags" at bounding box center [675, 176] width 733 height 21
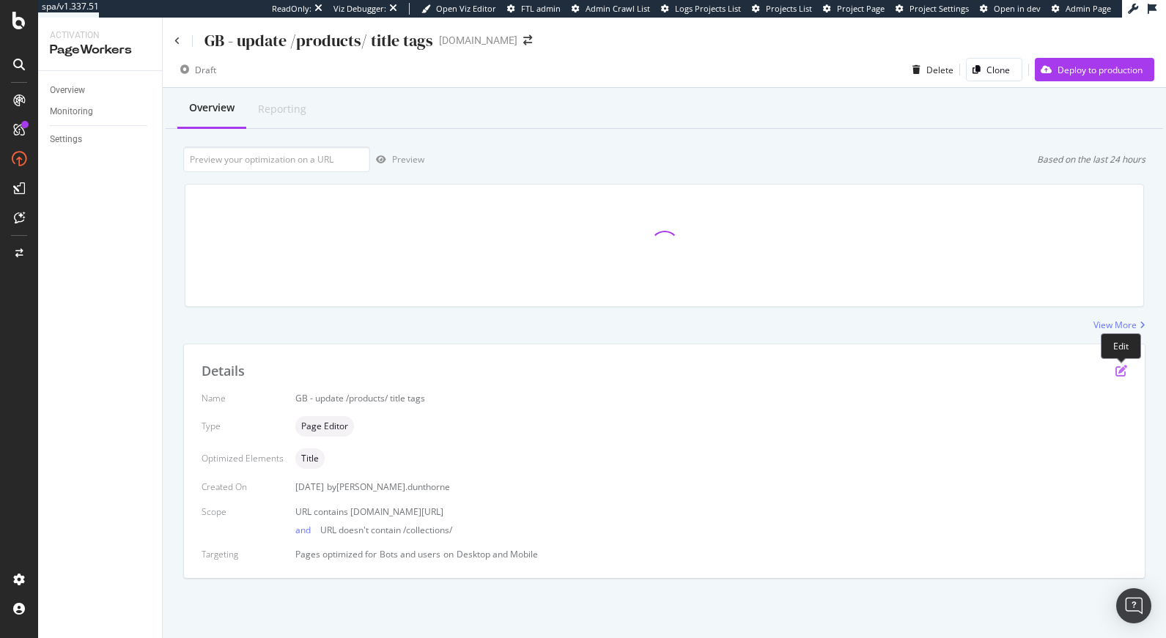
click at [1122, 371] on icon "pen-to-square" at bounding box center [1121, 371] width 12 height 12
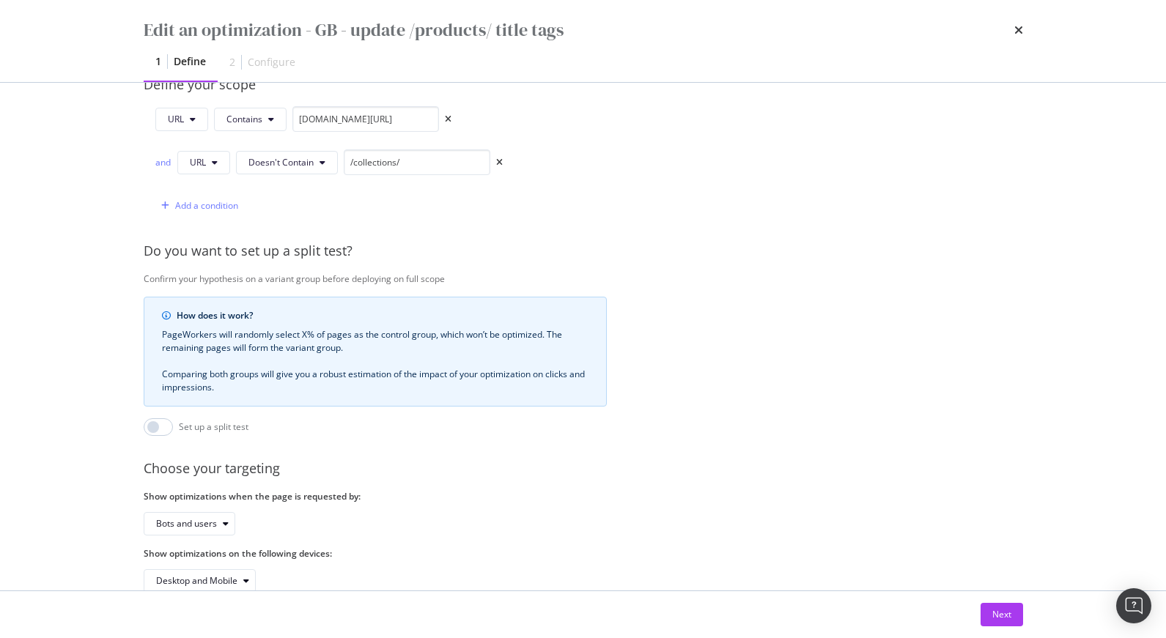
scroll to position [421, 0]
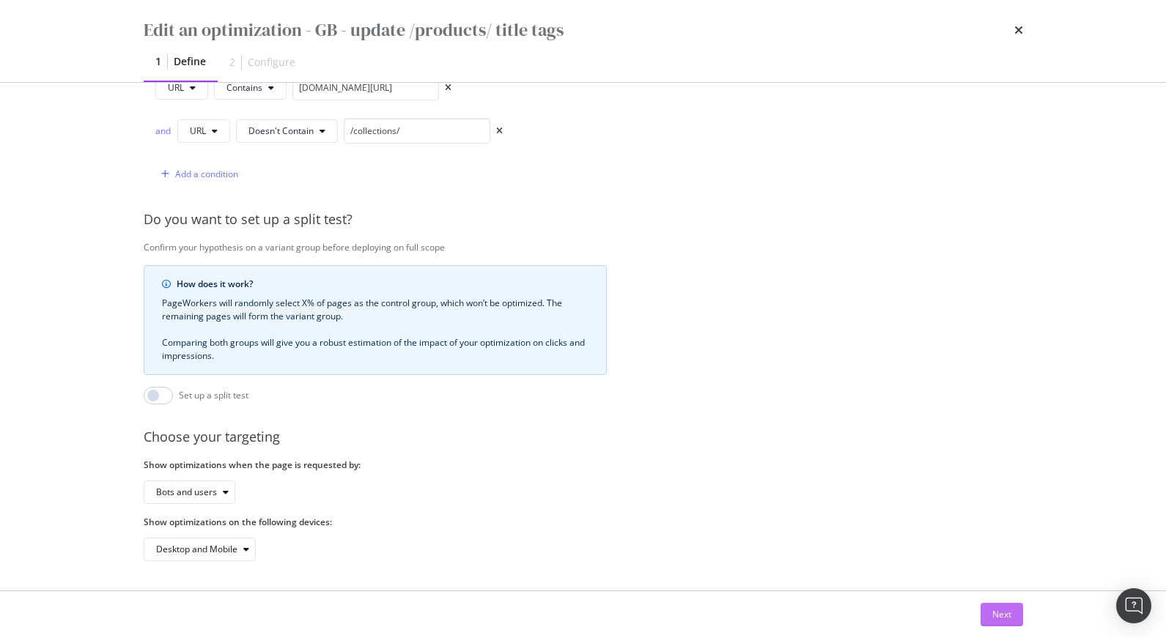
click at [1009, 612] on div "Next" at bounding box center [1001, 614] width 19 height 12
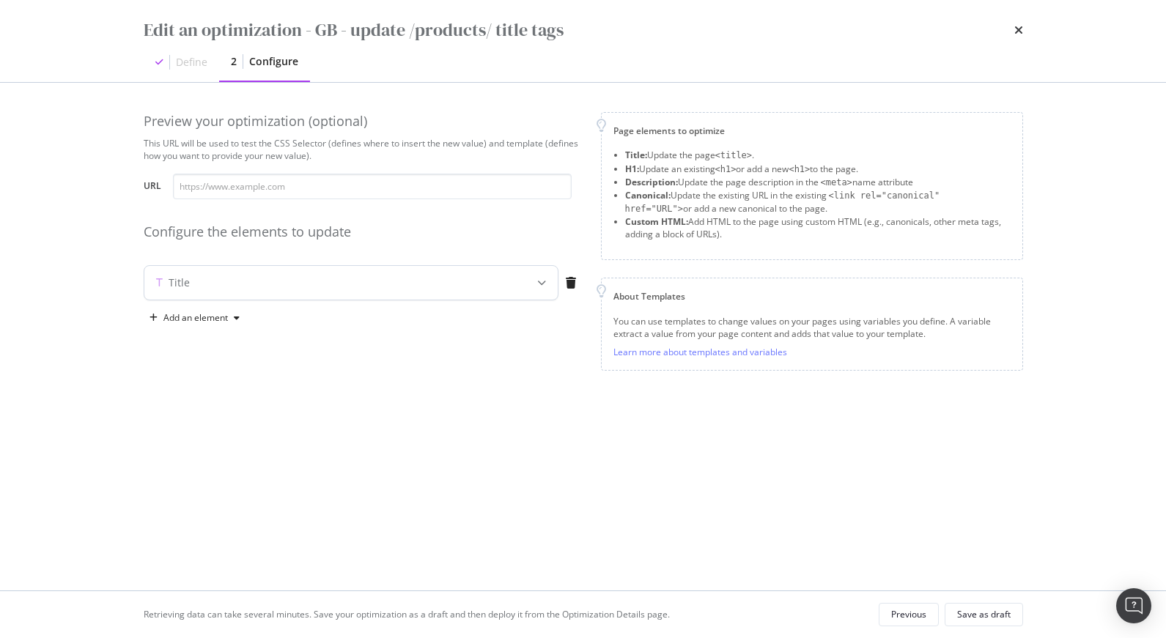
click at [478, 288] on div "Title" at bounding box center [321, 282] width 355 height 15
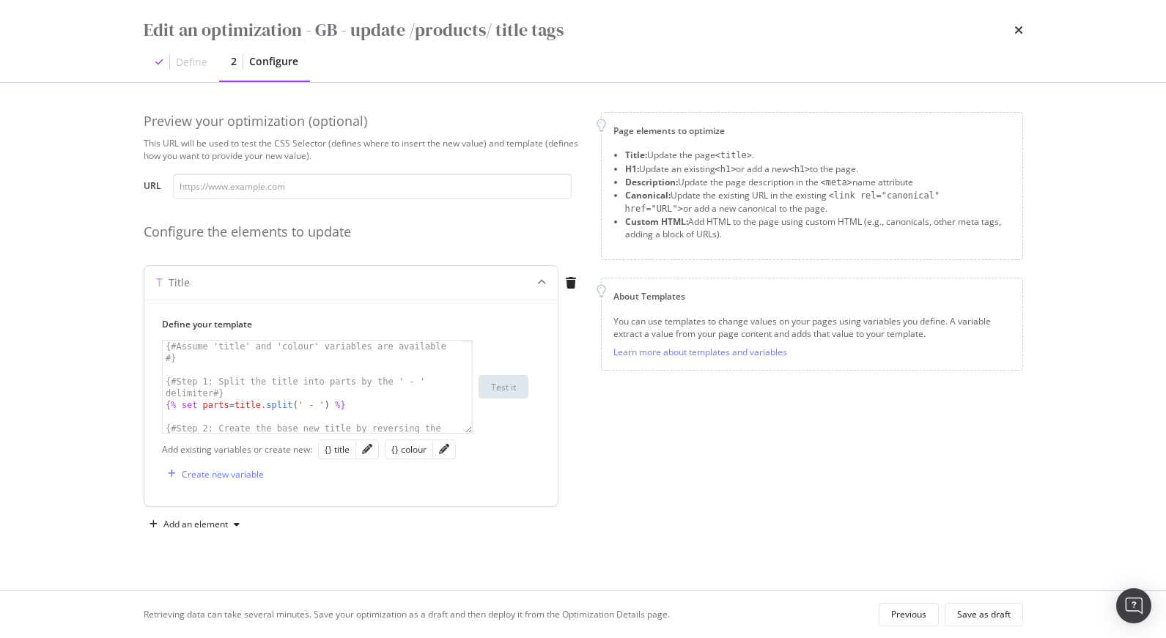
click at [377, 363] on div "{# Assume 'title' and 'colour' variables are available #} {# Step 1: Split the …" at bounding box center [312, 410] width 298 height 139
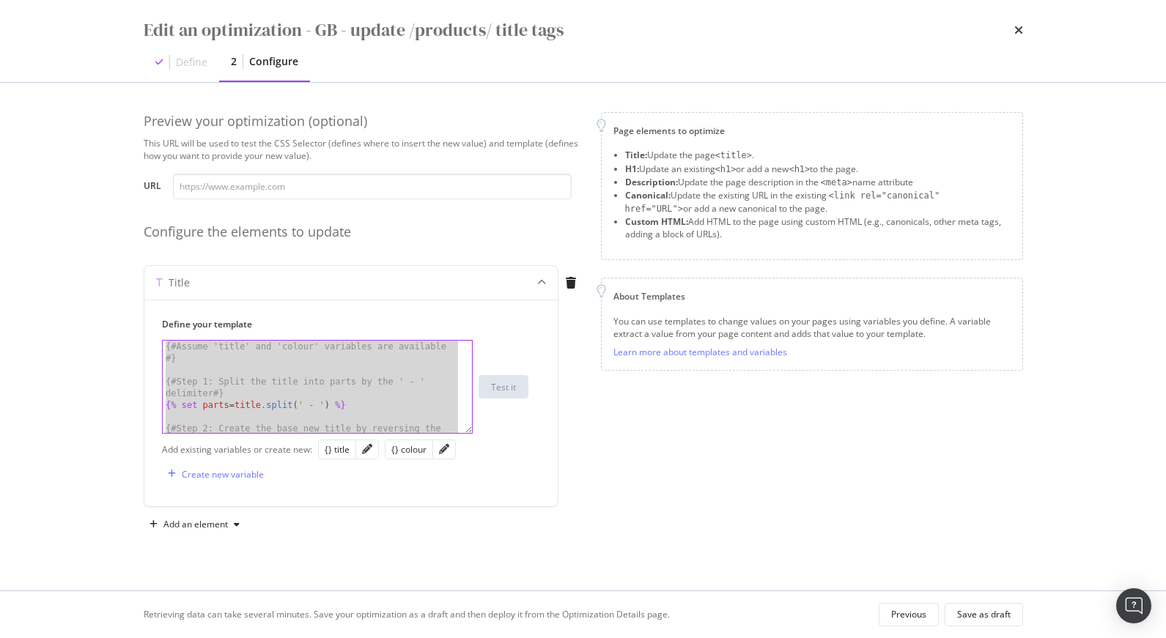
click at [703, 511] on div "Page elements to optimize Title: Update the page <title> . H1: Update an existi…" at bounding box center [812, 324] width 422 height 424
click at [306, 363] on div "{# Assume 'title' and 'colour' variables are available #} {# Step 1: Split the …" at bounding box center [312, 410] width 298 height 139
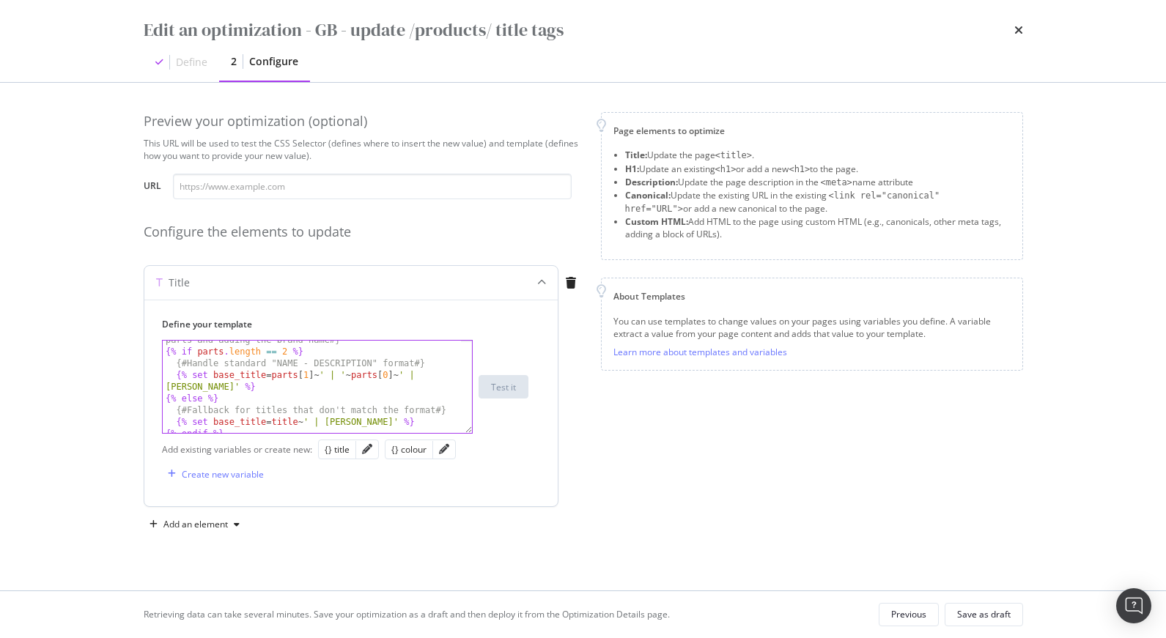
scroll to position [116, 0]
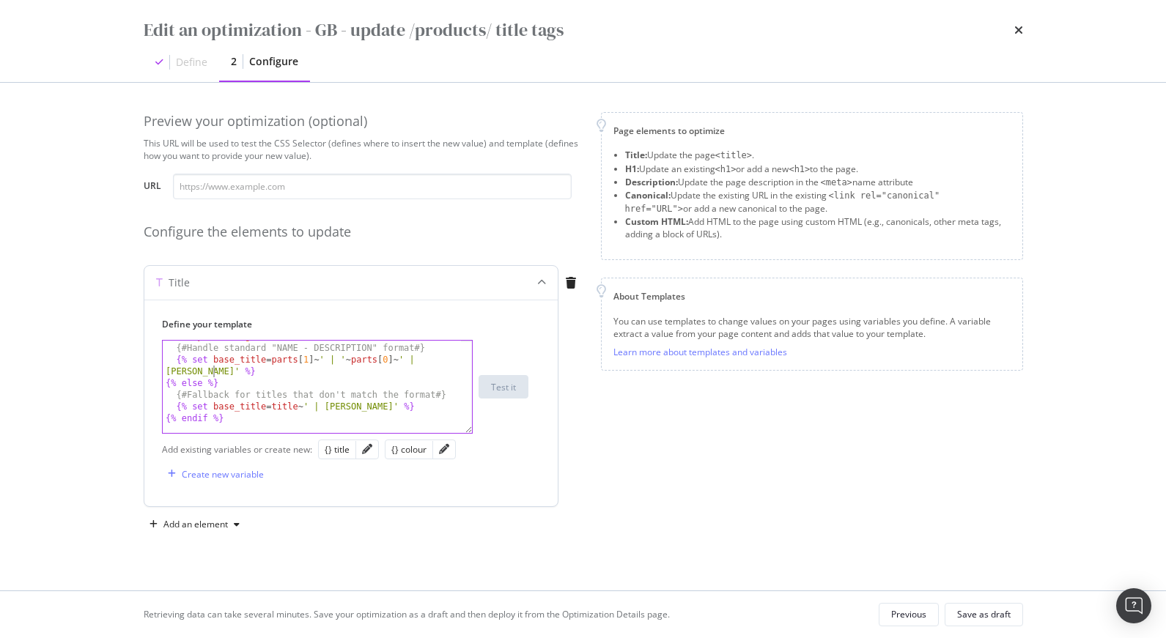
click at [212, 369] on div "{% if parts . length == 2 %} {# Handle standard "NAME - DESCRIPTION" format #} …" at bounding box center [312, 388] width 298 height 116
click at [392, 404] on div "{% if parts . length == 2 %} {# Handle standard "NAME - DESCRIPTION" format #} …" at bounding box center [312, 388] width 298 height 116
type textarea "{% set base_title = title ~ ' | Ted Baker UK' %}"
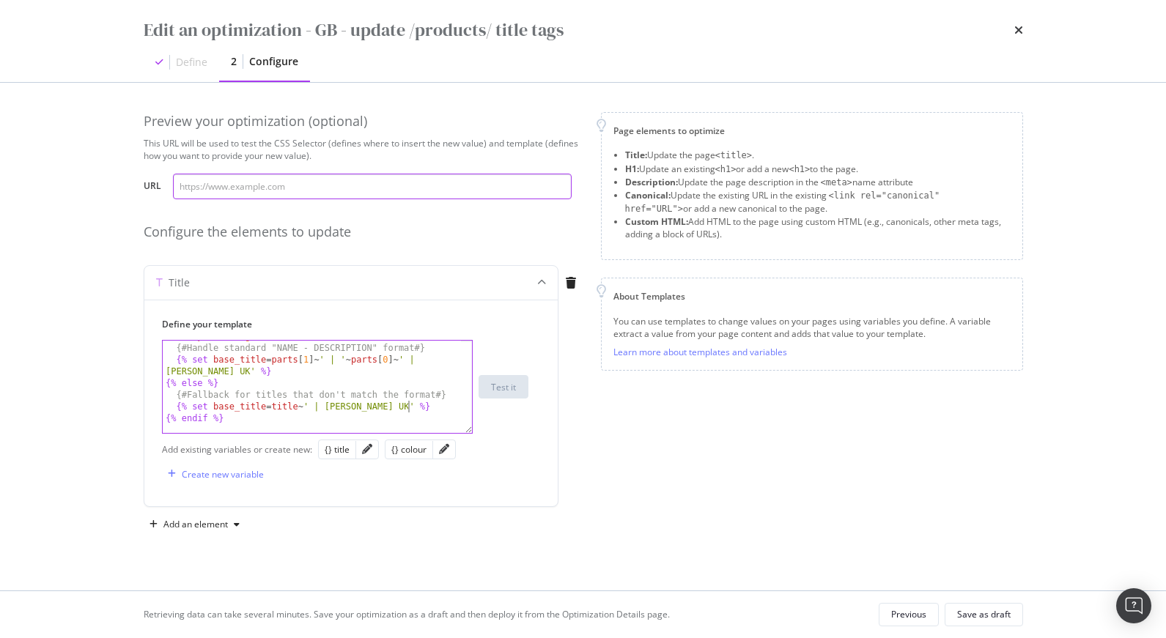
click at [275, 189] on input "modal" at bounding box center [372, 187] width 399 height 26
paste input "https://www.tedbaker.com/en-gb/products/malcom-black"
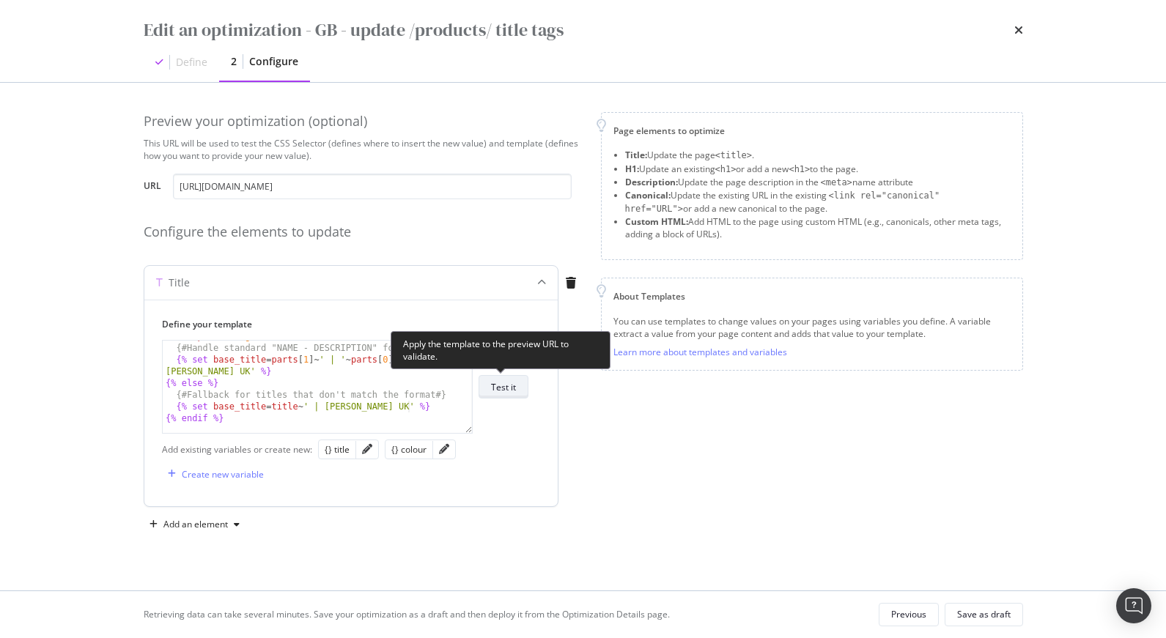
click at [502, 381] on div "Test it" at bounding box center [503, 387] width 25 height 12
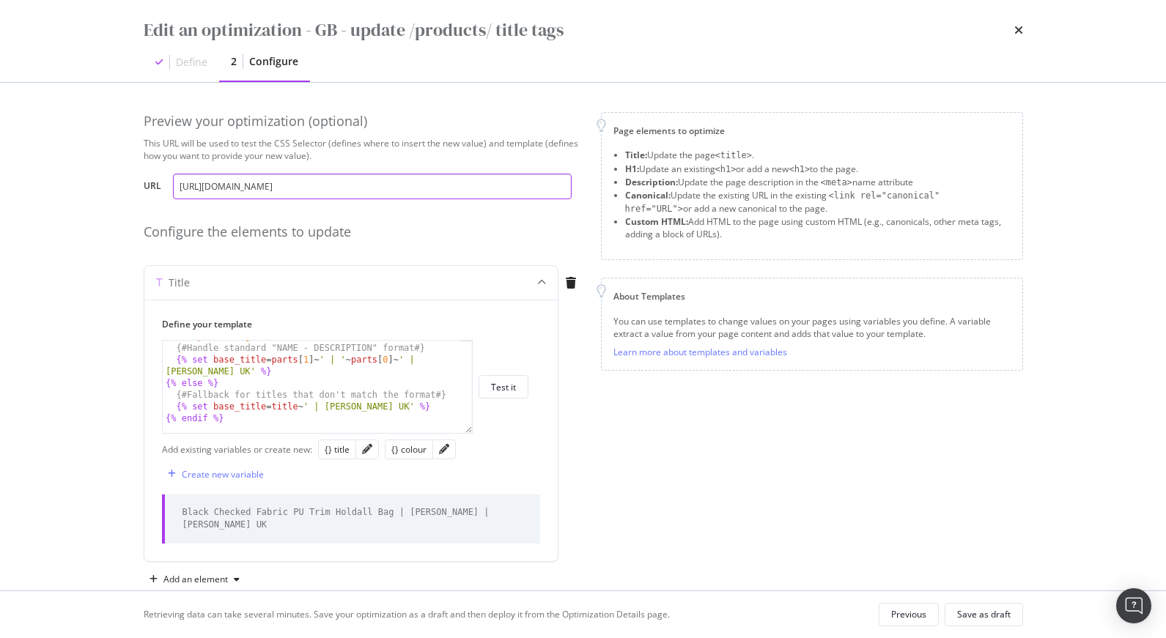
click at [372, 191] on input "https://www.tedbaker.com/en-gb/products/malcom-black" at bounding box center [372, 187] width 399 height 26
click at [356, 186] on input "https://www.tedbaker.com/en-gb/products/malcom-black" at bounding box center [372, 187] width 399 height 26
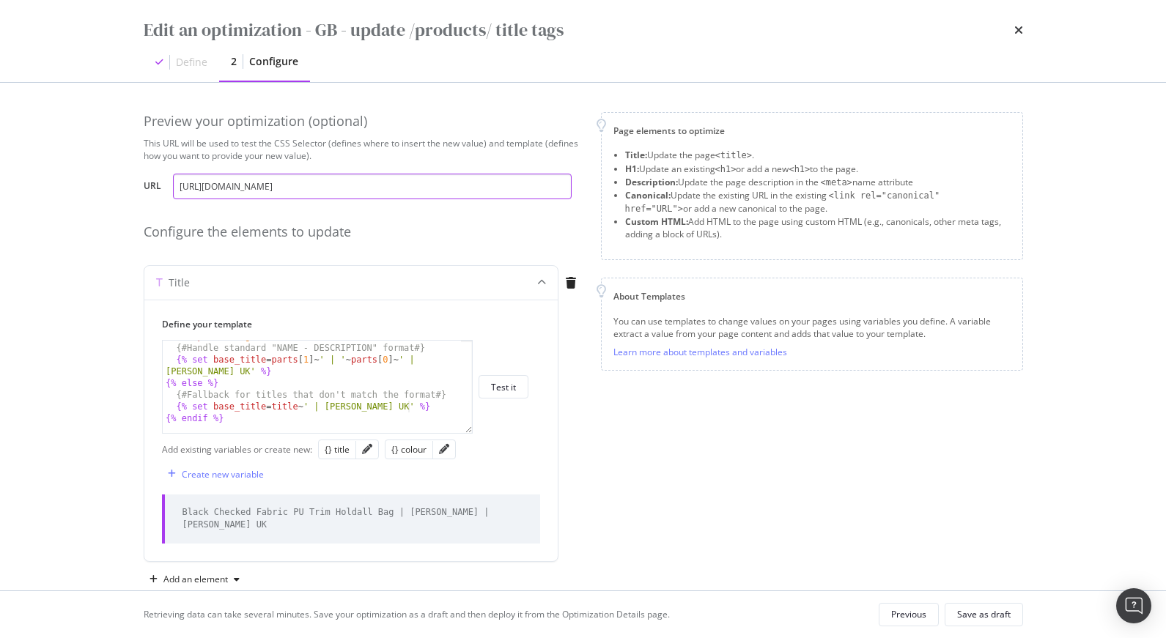
click at [356, 186] on input "https://www.tedbaker.com/en-gb/products/malcom-black" at bounding box center [372, 187] width 399 height 26
paste input "sukicon"
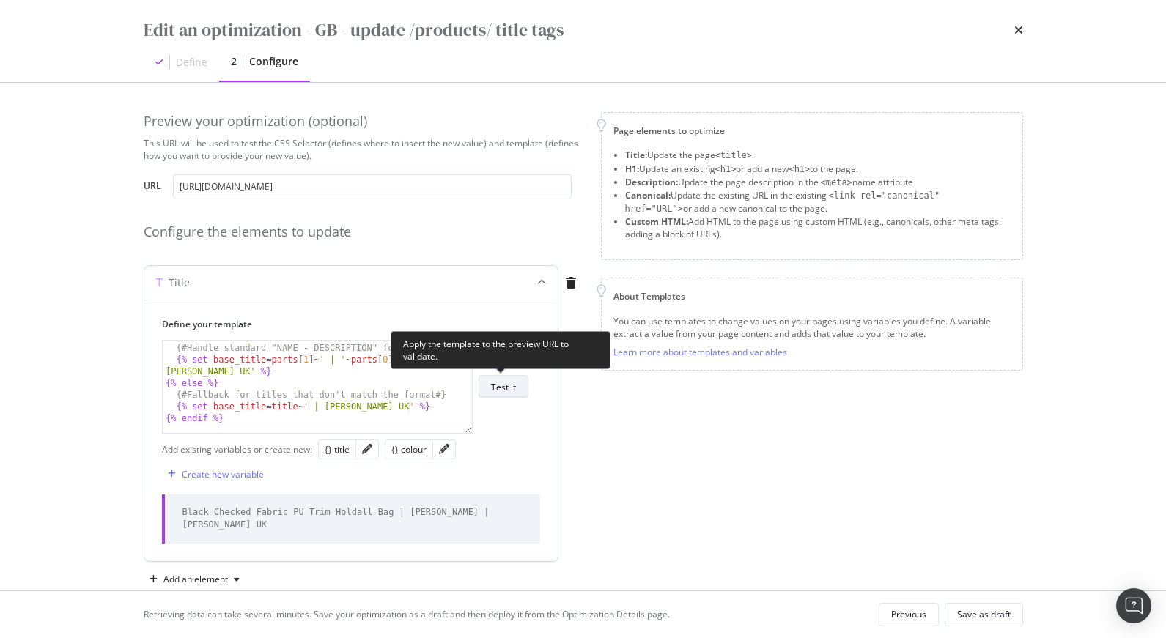
click at [510, 385] on div "Test it" at bounding box center [503, 387] width 25 height 12
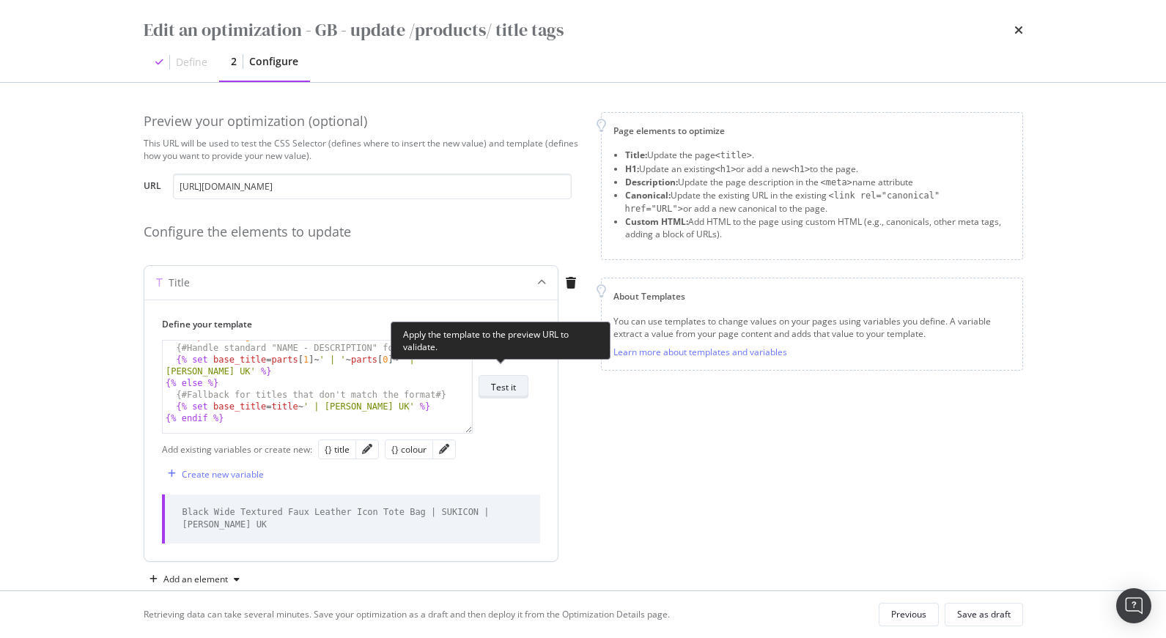
scroll to position [29, 0]
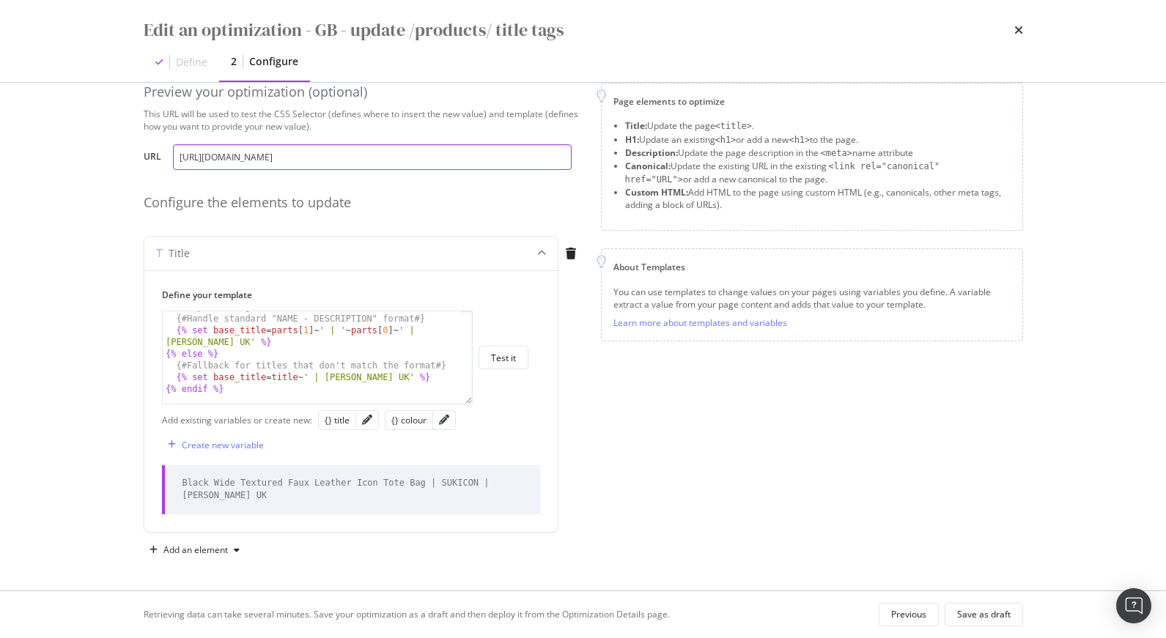
click at [301, 155] on input "https://www.tedbaker.com/en-gb/products/sukicon-black" at bounding box center [372, 157] width 399 height 26
paste input "ea"
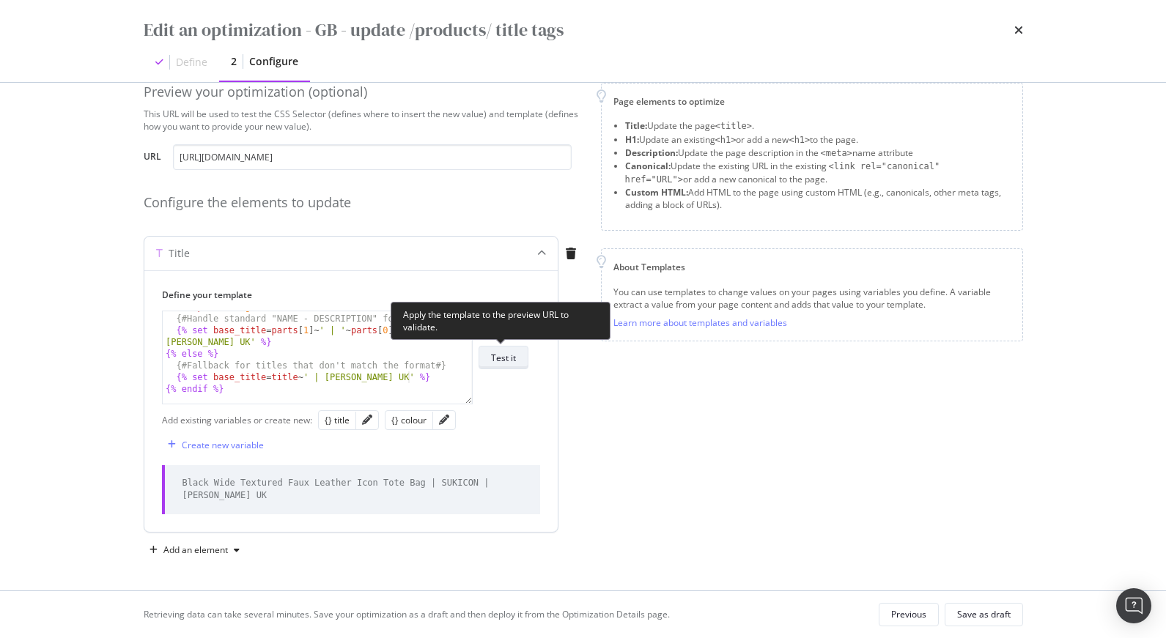
click at [500, 363] on div "Test it" at bounding box center [503, 358] width 25 height 12
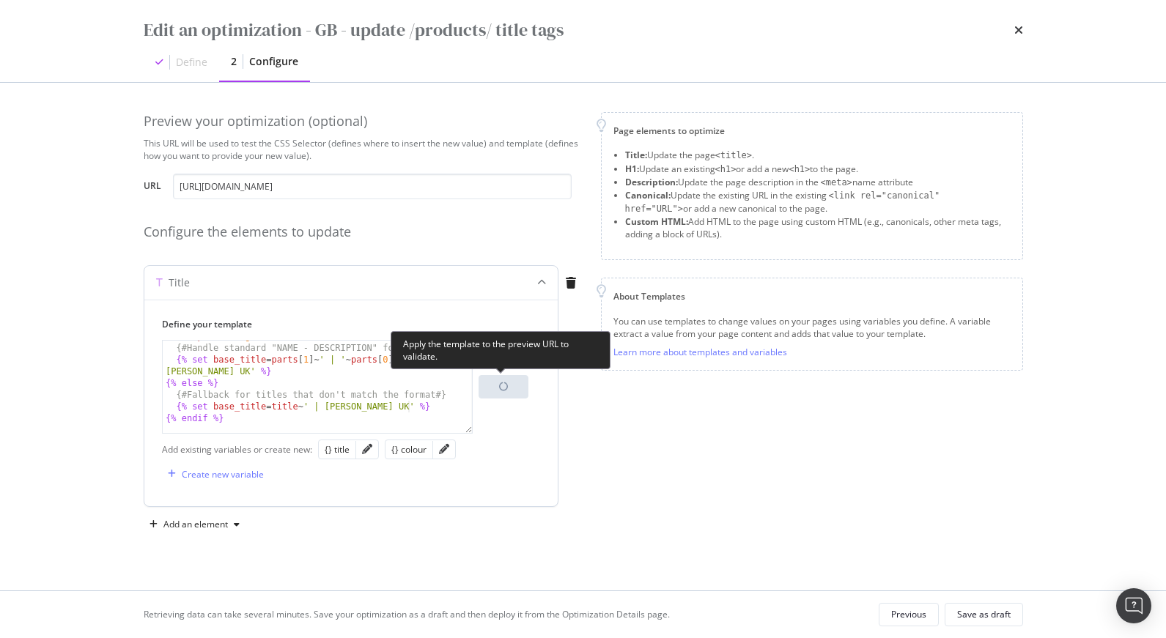
scroll to position [0, 0]
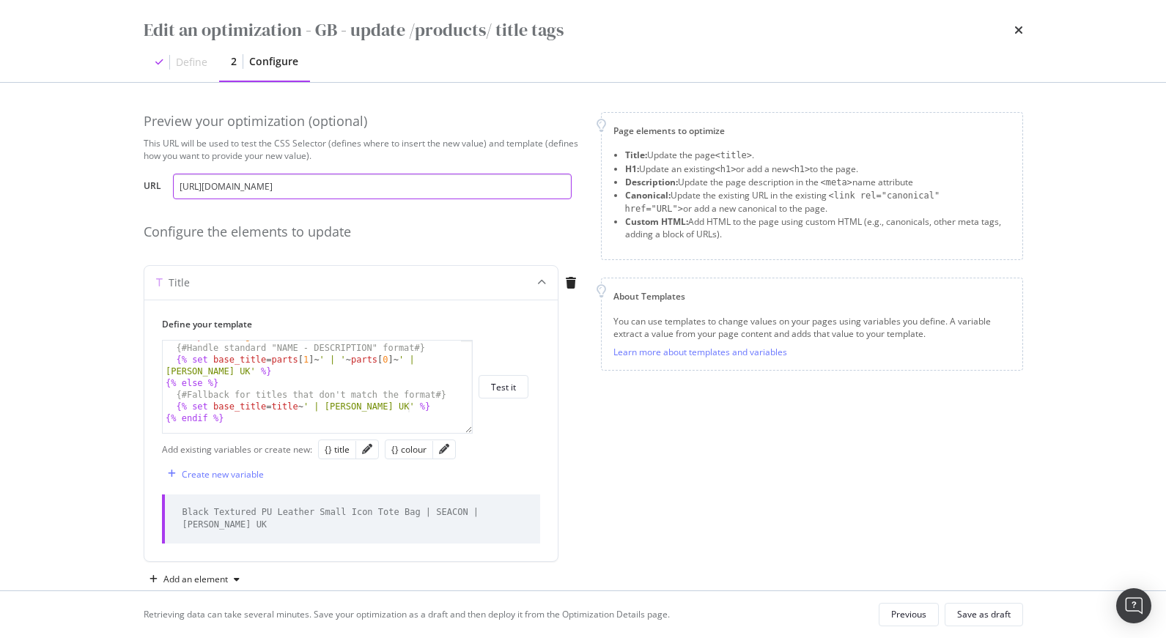
click at [277, 187] on input "https://www.tedbaker.com/en-gb/products/seacon-black" at bounding box center [372, 187] width 399 height 26
paste input "immonn-charcoal"
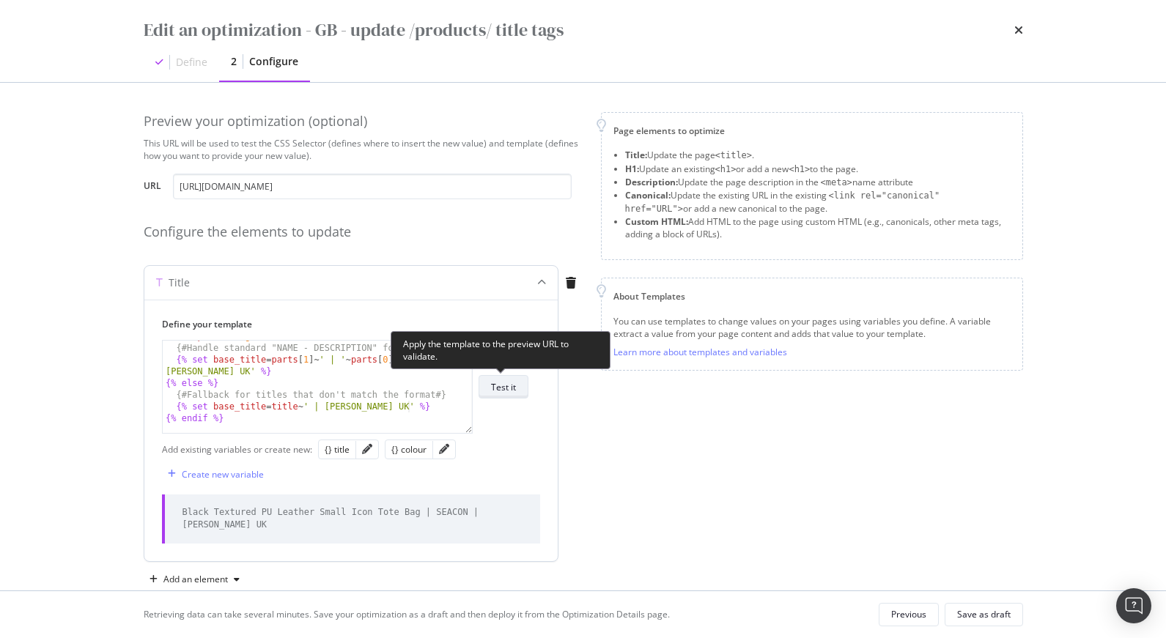
click at [514, 385] on div "Test it" at bounding box center [503, 387] width 25 height 12
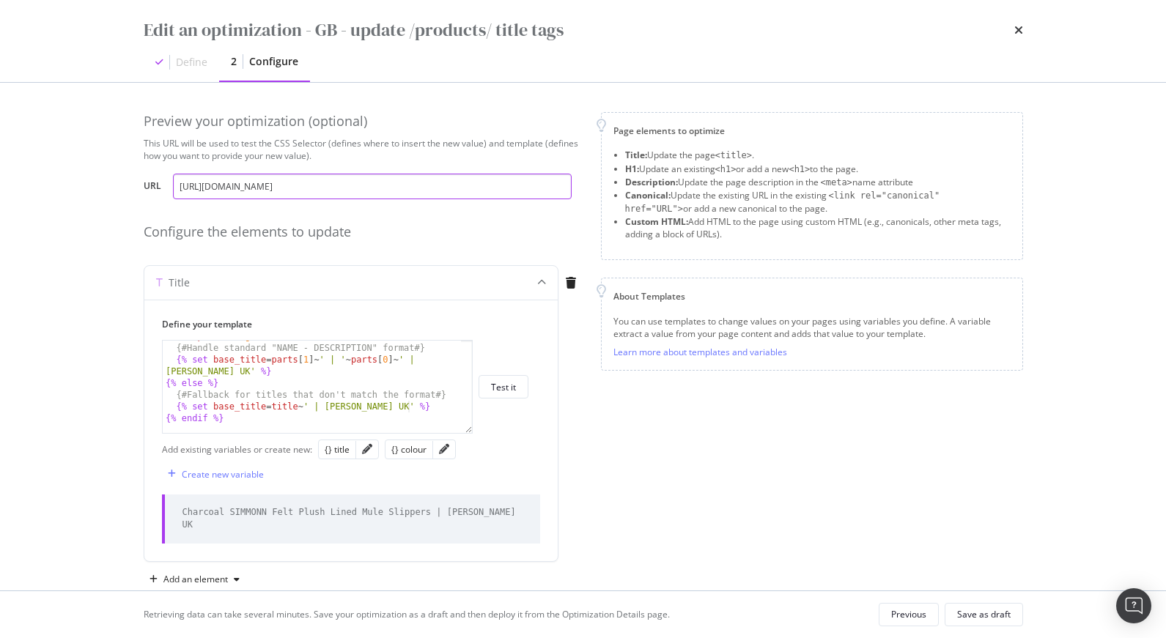
click at [317, 186] on input "https://www.tedbaker.com/en-gb/products/simmonn-charcoal" at bounding box center [372, 187] width 399 height 26
paste input "candici-pl-pink"
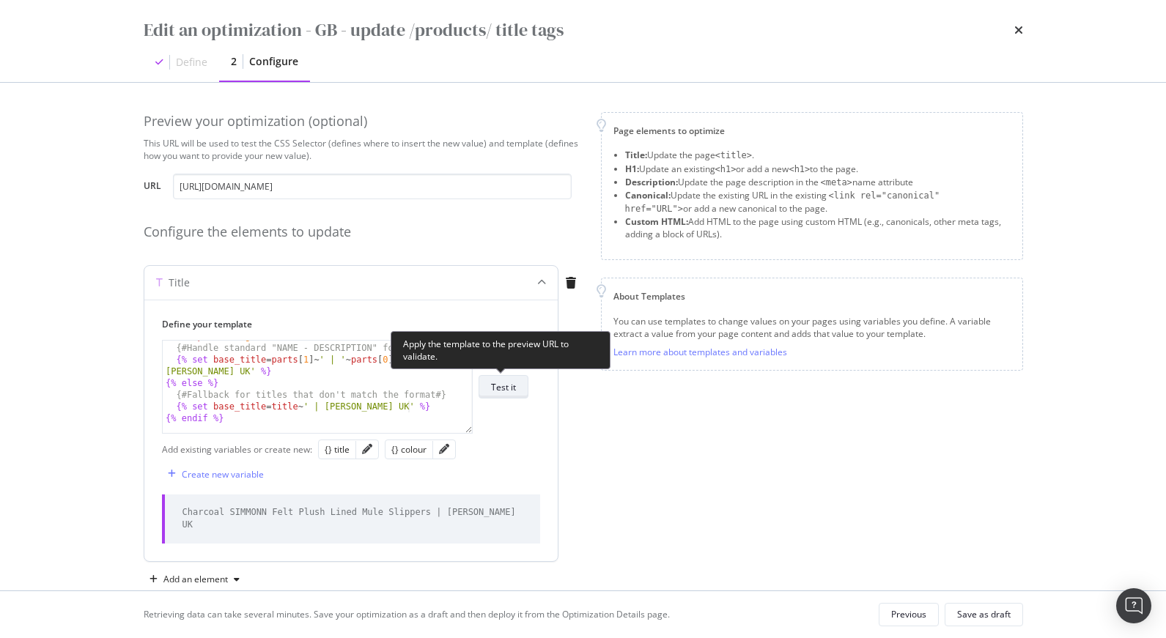
click at [512, 389] on div "Test it" at bounding box center [503, 387] width 25 height 12
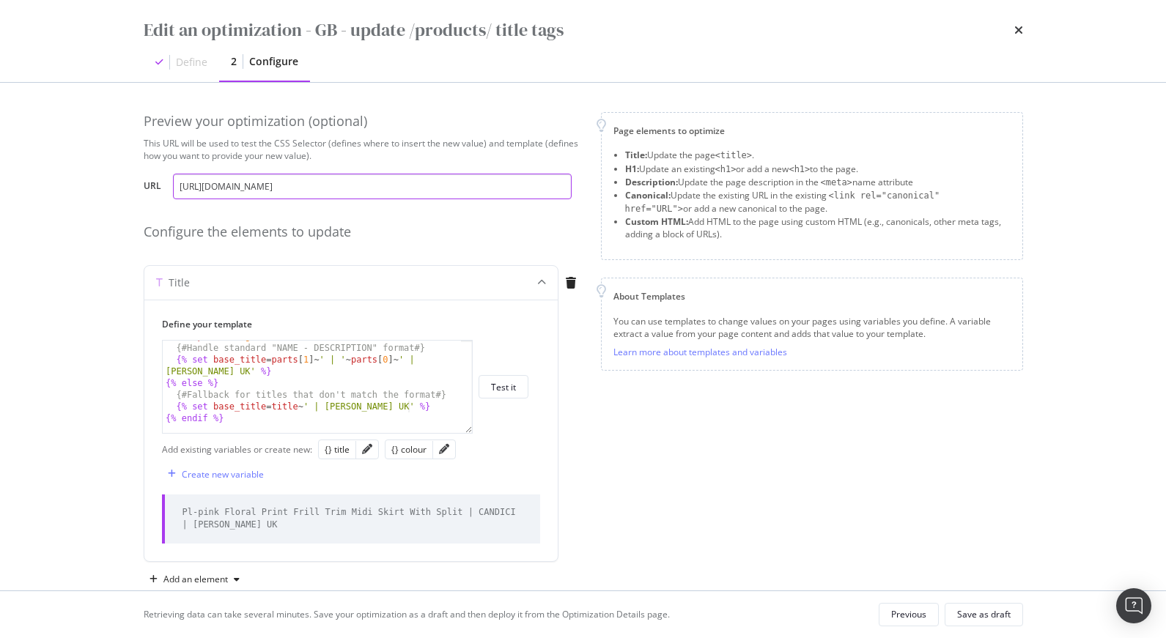
click at [291, 192] on input "https://www.tedbaker.com/en-gb/products/candici-pl-pink" at bounding box center [372, 187] width 399 height 26
paste input "simmonn-charcoal"
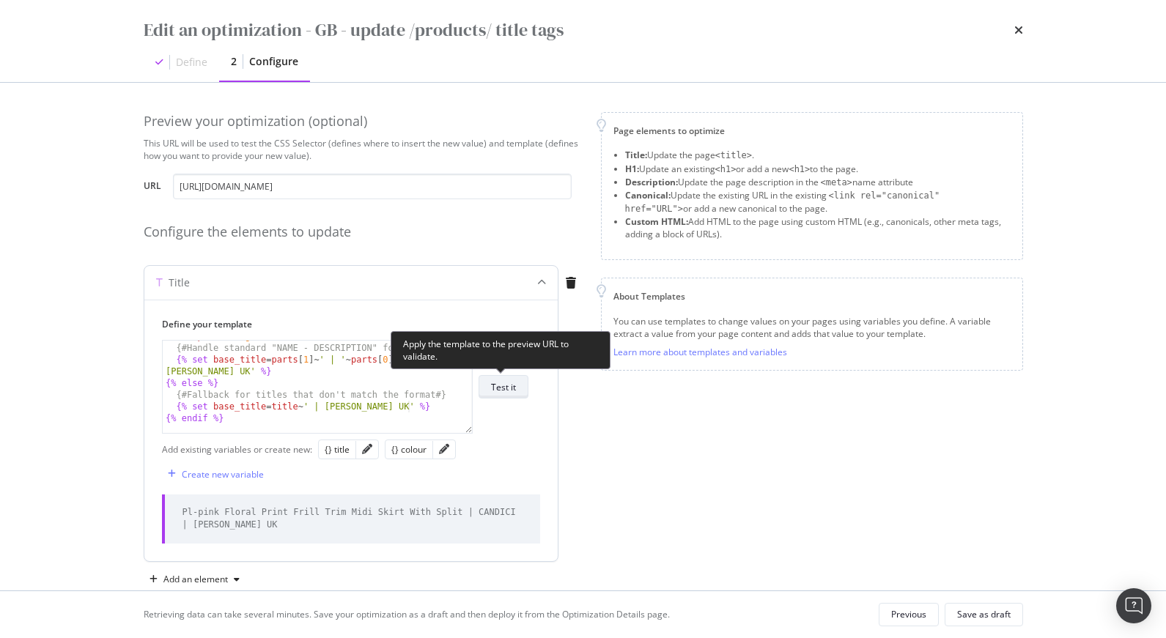
click at [513, 393] on div "Test it" at bounding box center [503, 387] width 25 height 21
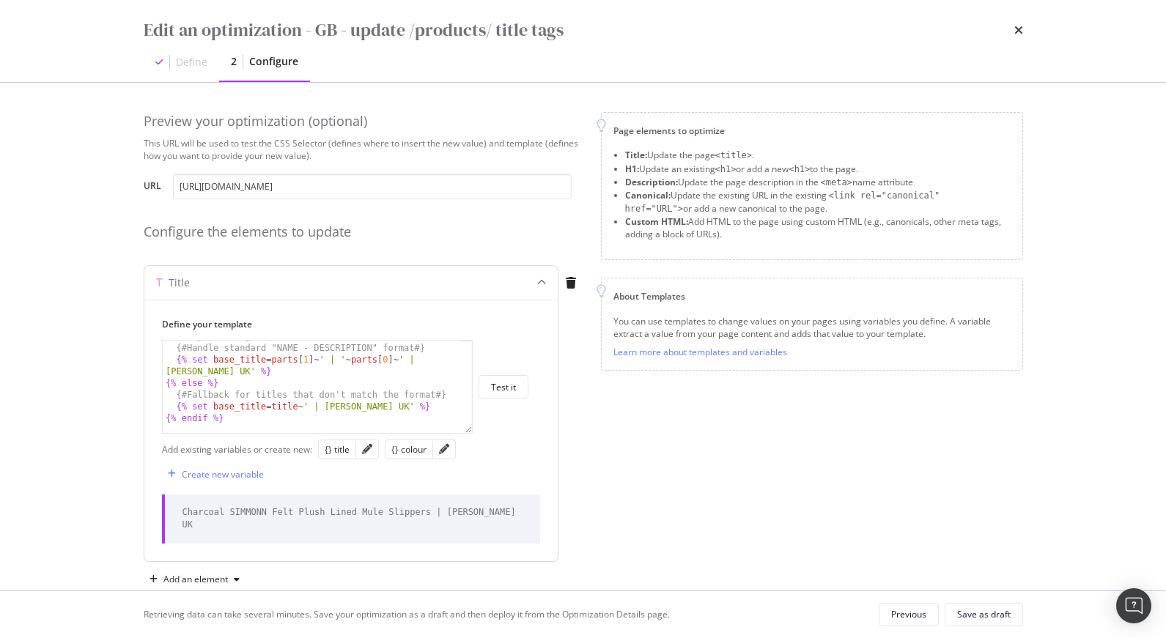
drag, startPoint x: 182, startPoint y: 511, endPoint x: 525, endPoint y: 508, distance: 342.9
click at [525, 508] on div "Charcoal SIMMONN Felt Plush Lined Mule Slippers | Ted Baker UK" at bounding box center [351, 519] width 378 height 48
copy div "Charcoal SIMMONN Felt Plush Lined Mule Slippers | Ted Baker UK"
click at [354, 185] on input "https://www.tedbaker.com/en-gb/products/simmonn-charcoal" at bounding box center [372, 187] width 399 height 26
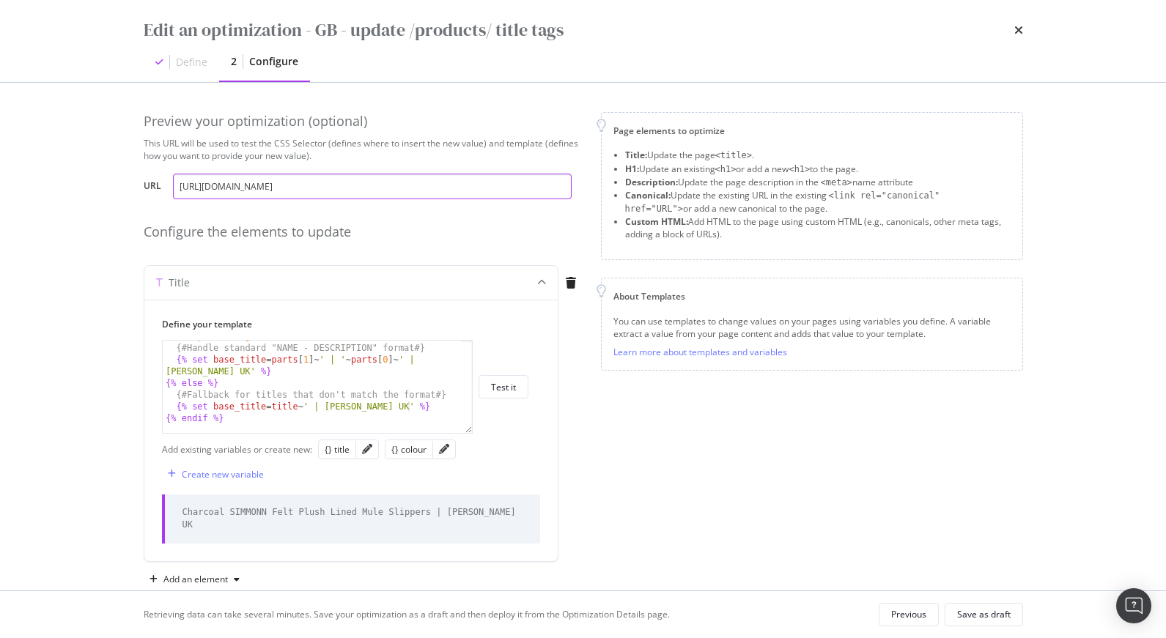
click at [354, 185] on input "https://www.tedbaker.com/en-gb/products/simmonn-charcoal" at bounding box center [372, 187] width 399 height 26
paste input "liliam-dk-grey"
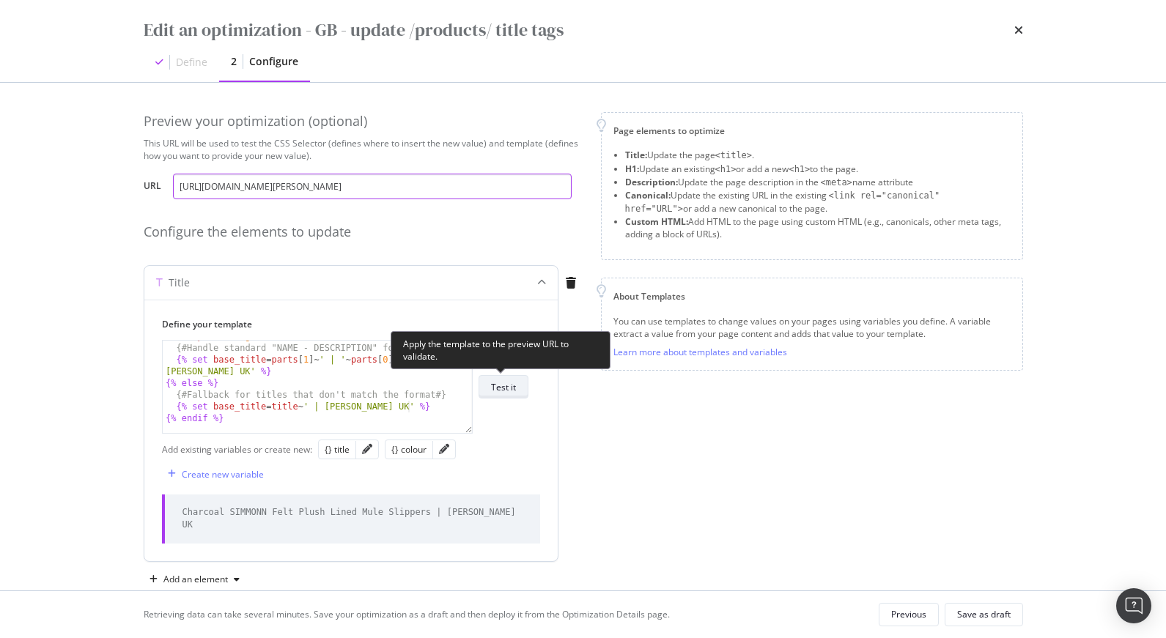
type input "https://www.tedbaker.com/en-gb/products/liliam-dk-grey"
click at [499, 377] on div "Test it" at bounding box center [503, 387] width 25 height 21
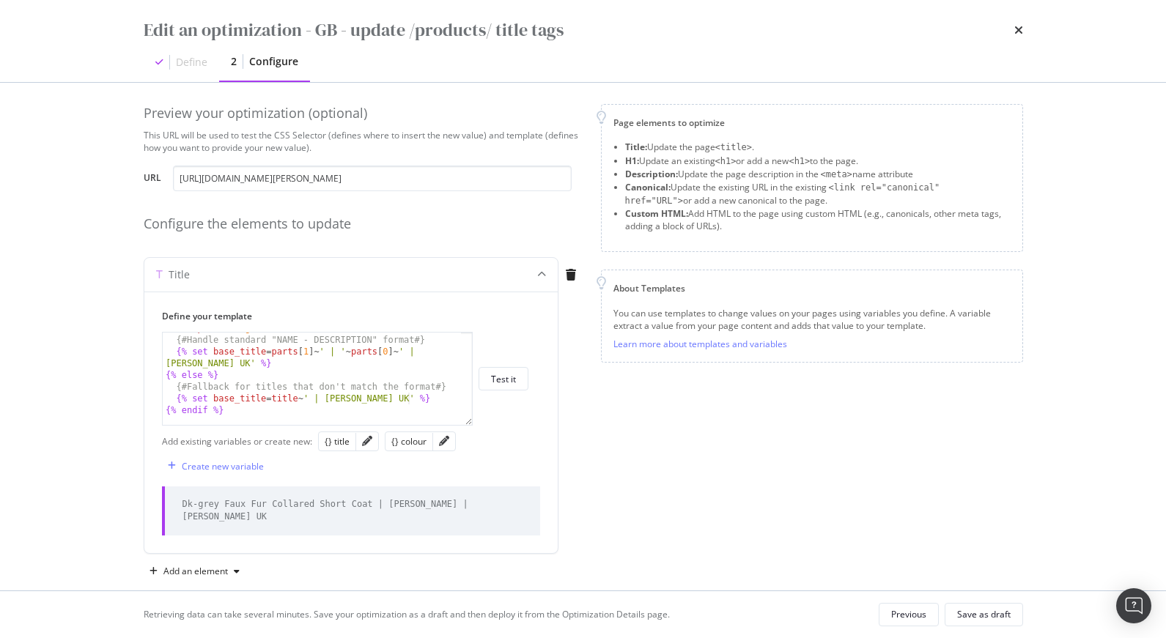
scroll to position [17, 0]
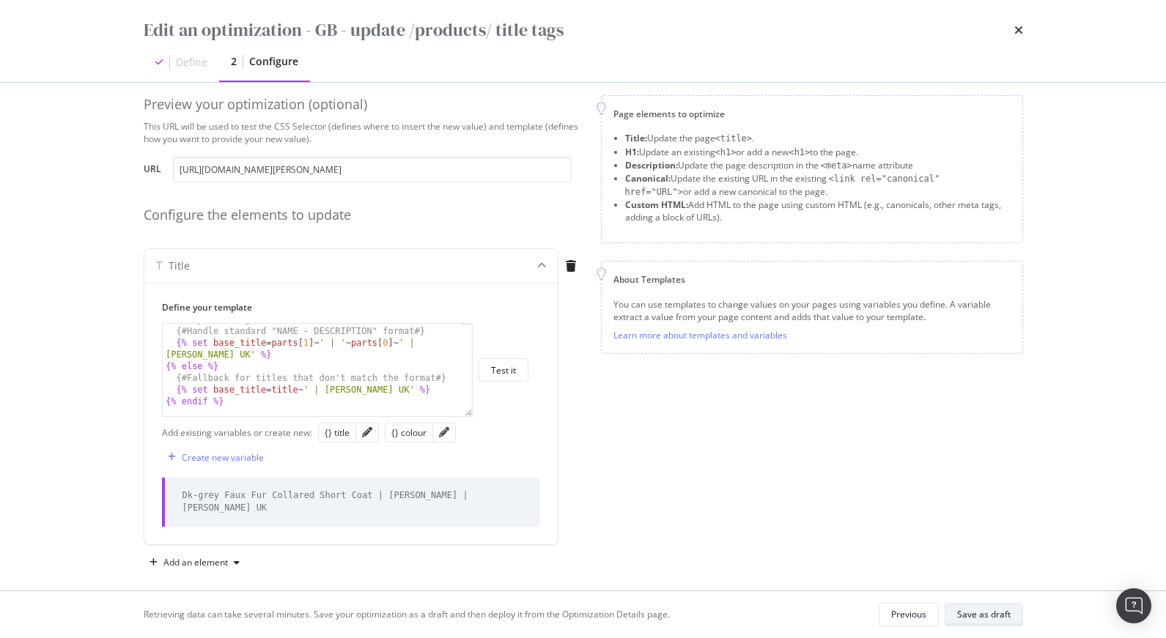
click at [996, 612] on div "Save as draft" at bounding box center [983, 614] width 53 height 12
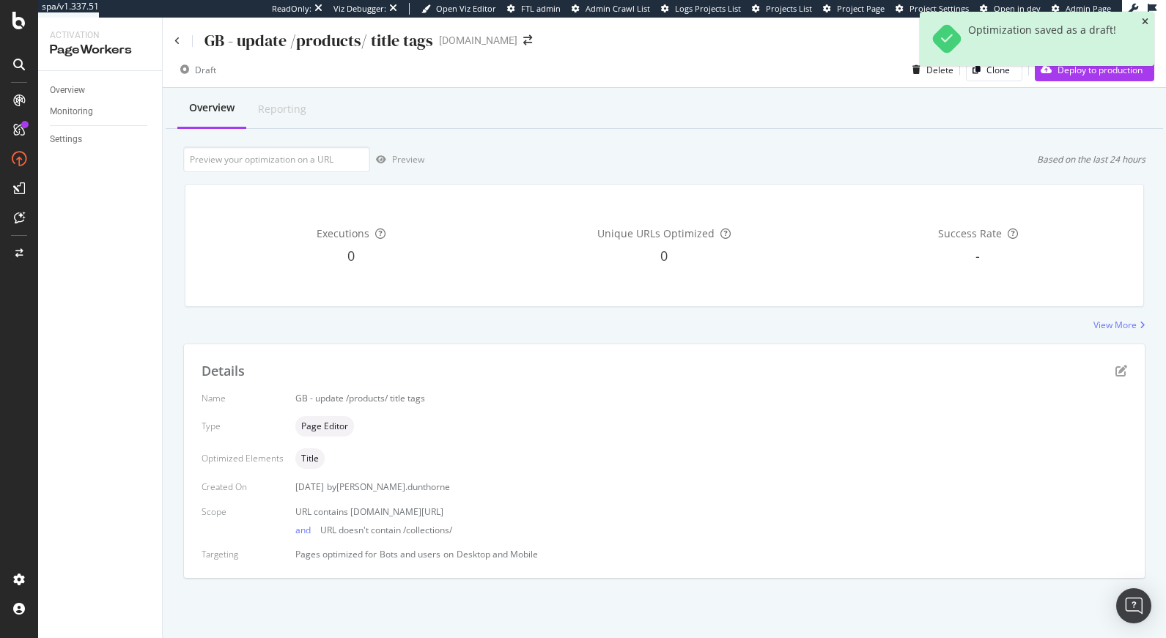
click at [1142, 21] on icon "close toast" at bounding box center [1145, 22] width 7 height 9
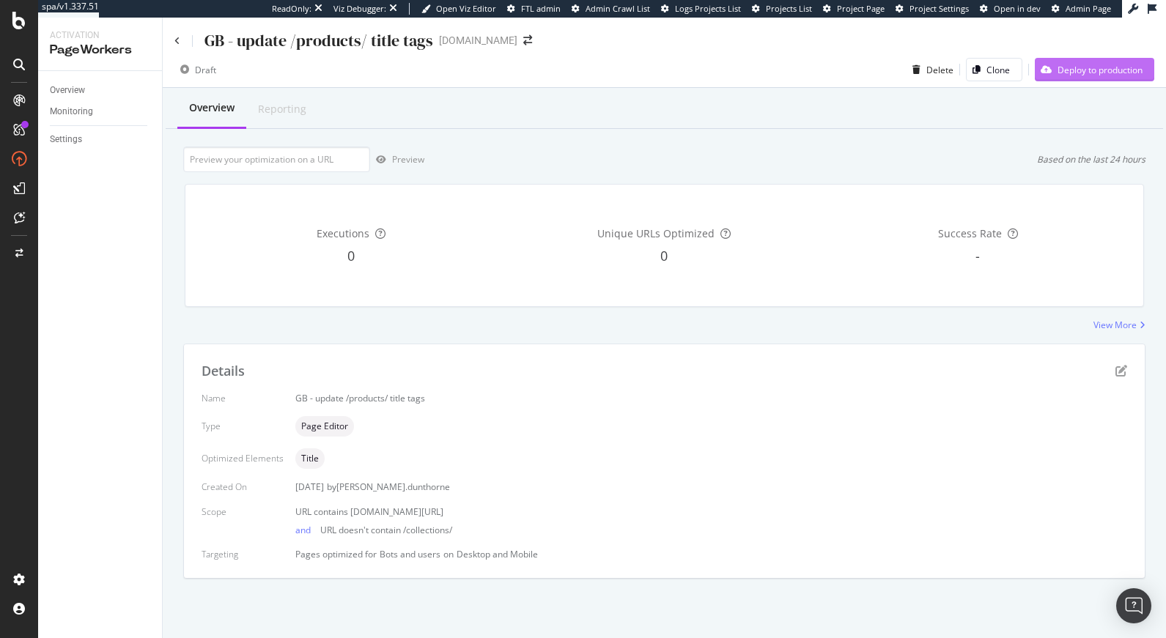
click at [1079, 72] on div "Deploy to production" at bounding box center [1099, 70] width 85 height 12
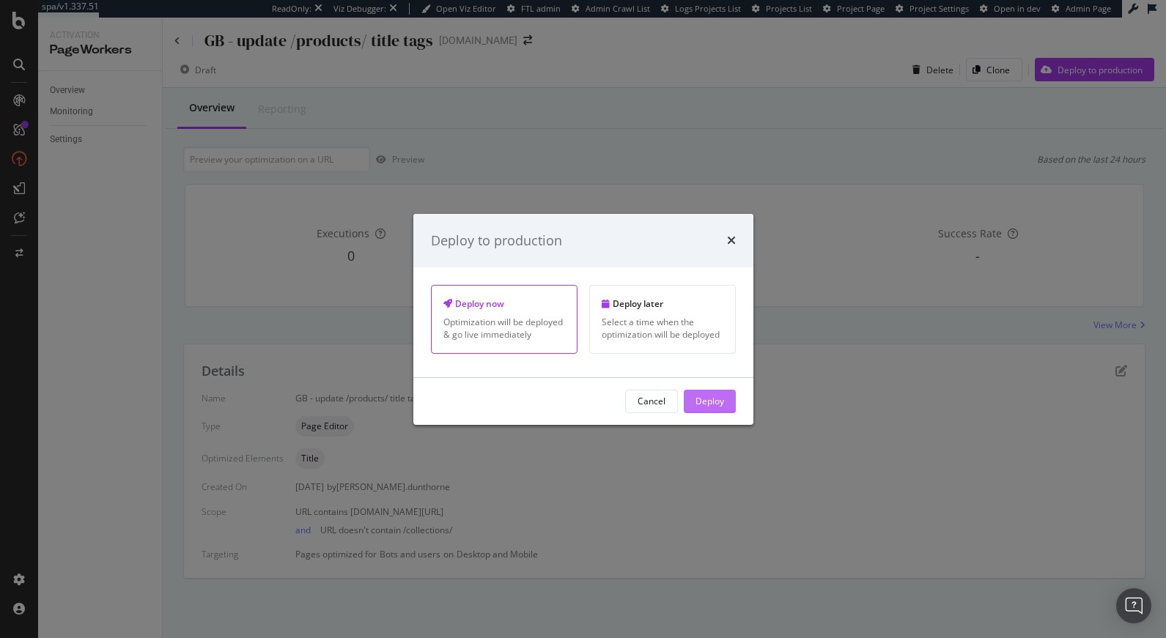
click at [725, 405] on button "Deploy" at bounding box center [710, 401] width 52 height 23
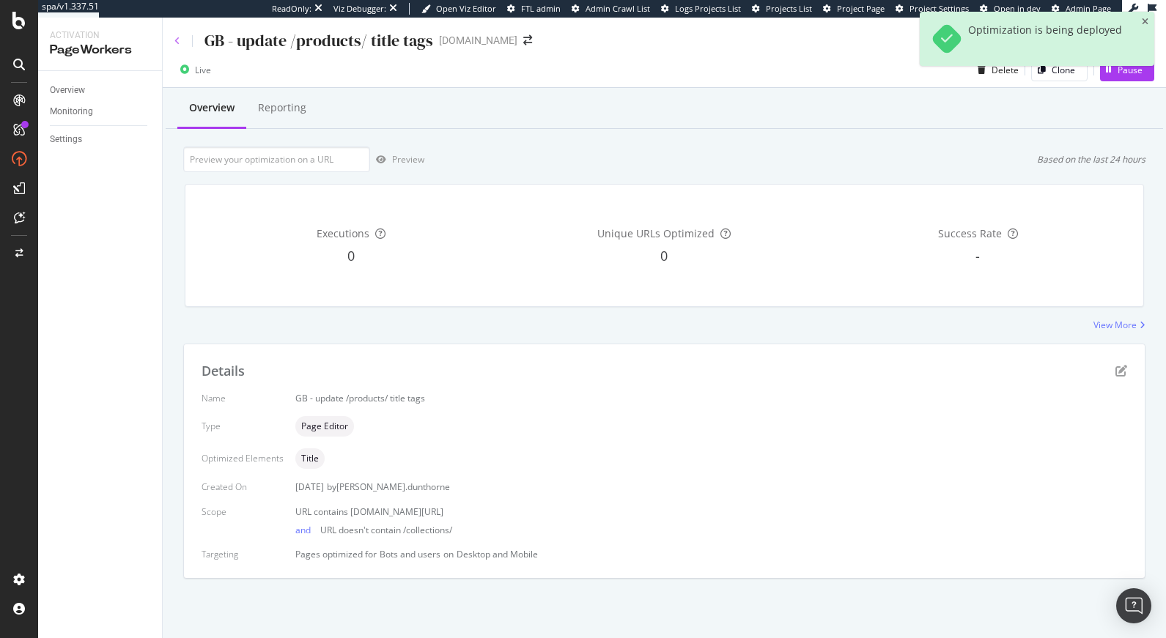
click at [179, 40] on icon at bounding box center [177, 41] width 6 height 9
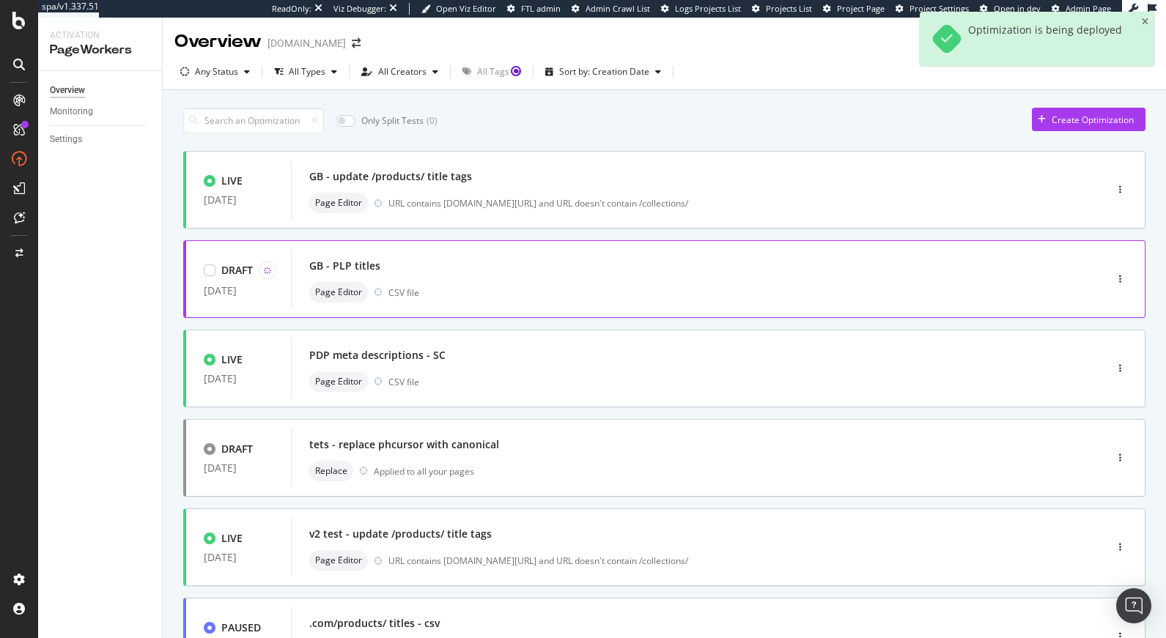
click at [501, 273] on div "GB - PLP titles" at bounding box center [675, 266] width 733 height 21
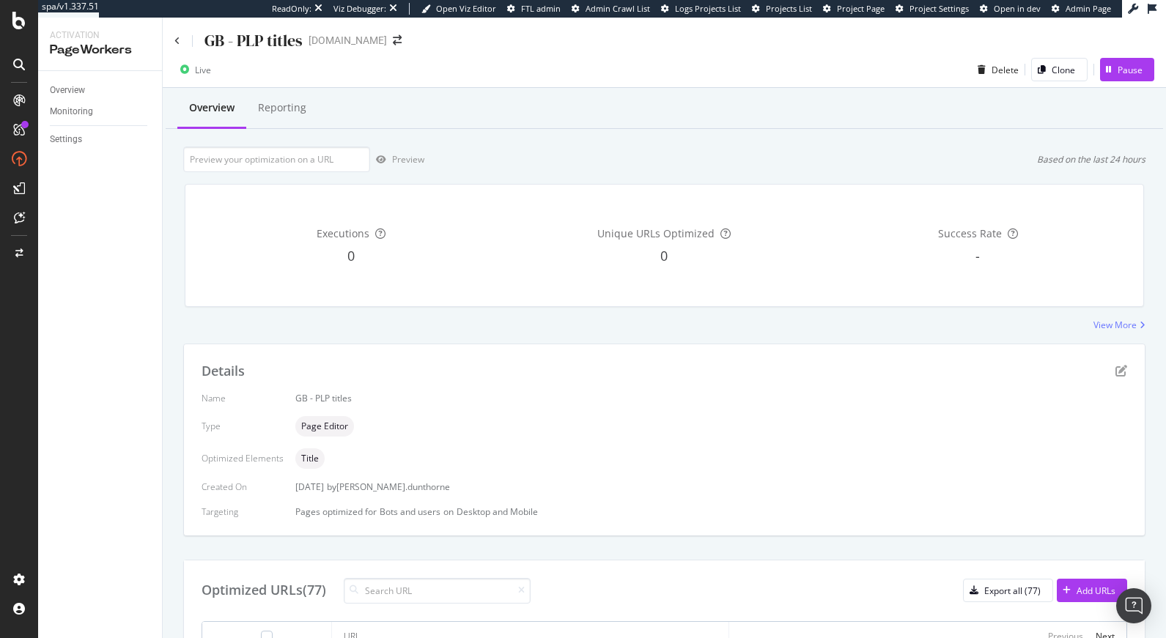
click at [1145, 19] on div "GB - PLP titles tedbaker.com" at bounding box center [664, 35] width 1003 height 34
click at [180, 41] on div "GB - PLP titles" at bounding box center [238, 40] width 128 height 23
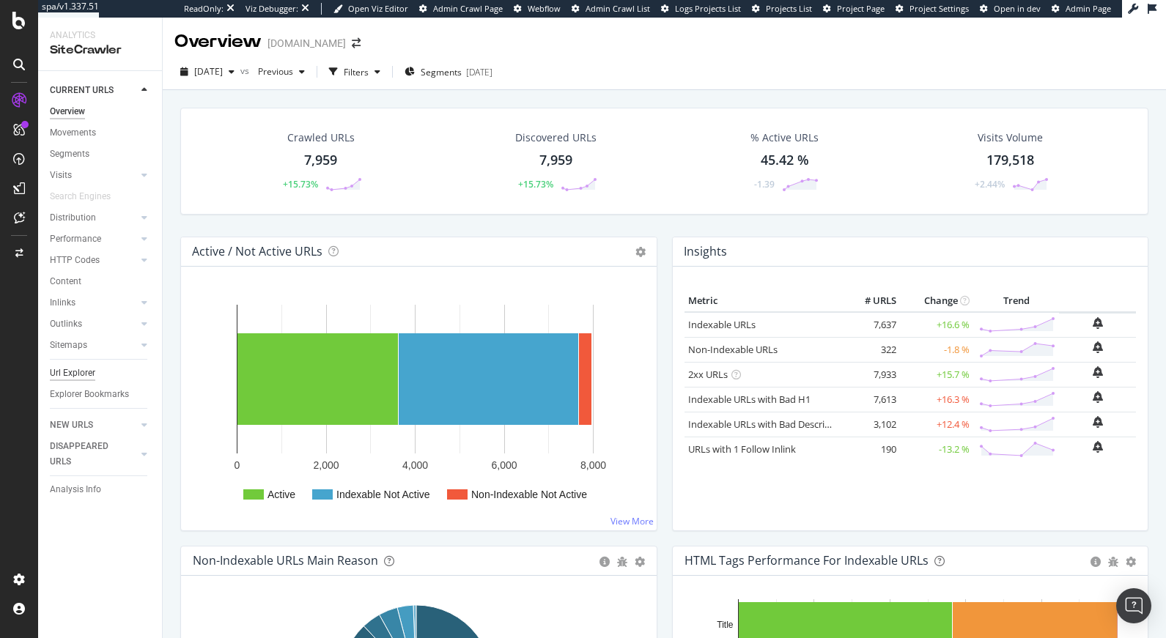
click at [83, 373] on div "Url Explorer" at bounding box center [72, 373] width 45 height 15
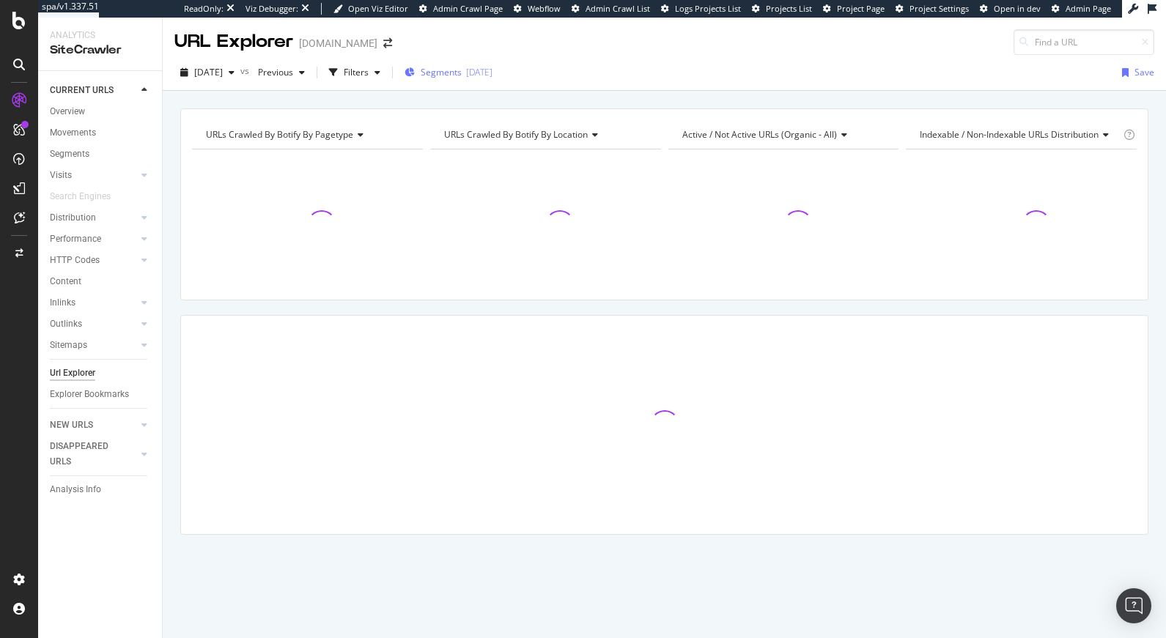
click at [472, 64] on div "Segments 2025-08-11" at bounding box center [448, 73] width 88 height 22
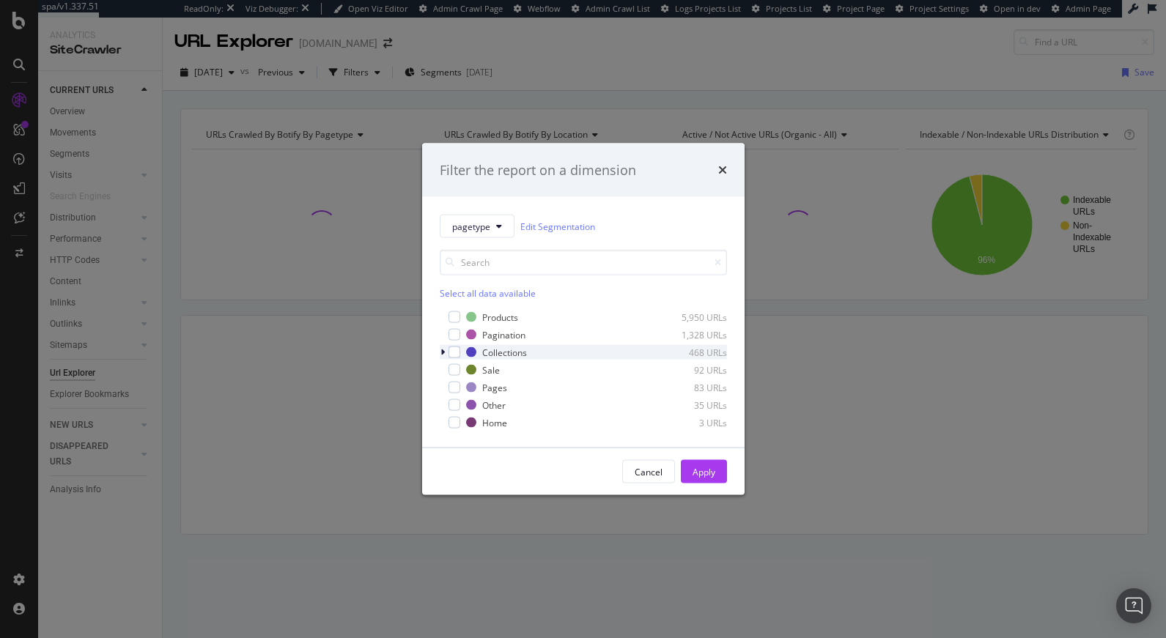
click at [440, 353] on icon "modal" at bounding box center [442, 352] width 4 height 9
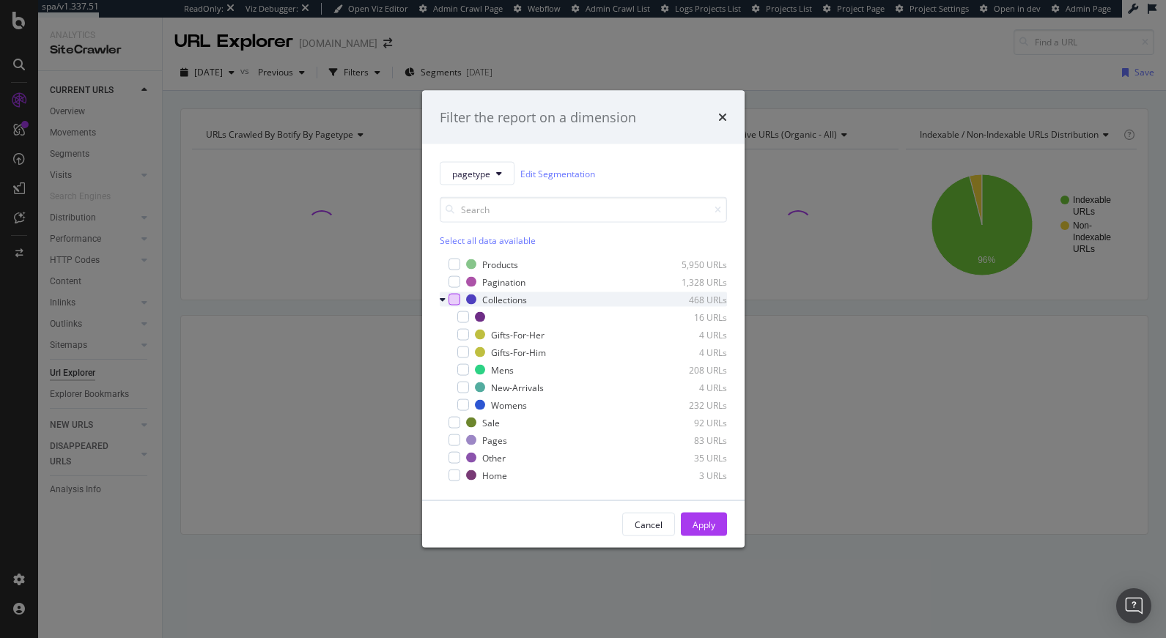
click at [456, 298] on div "modal" at bounding box center [454, 300] width 12 height 12
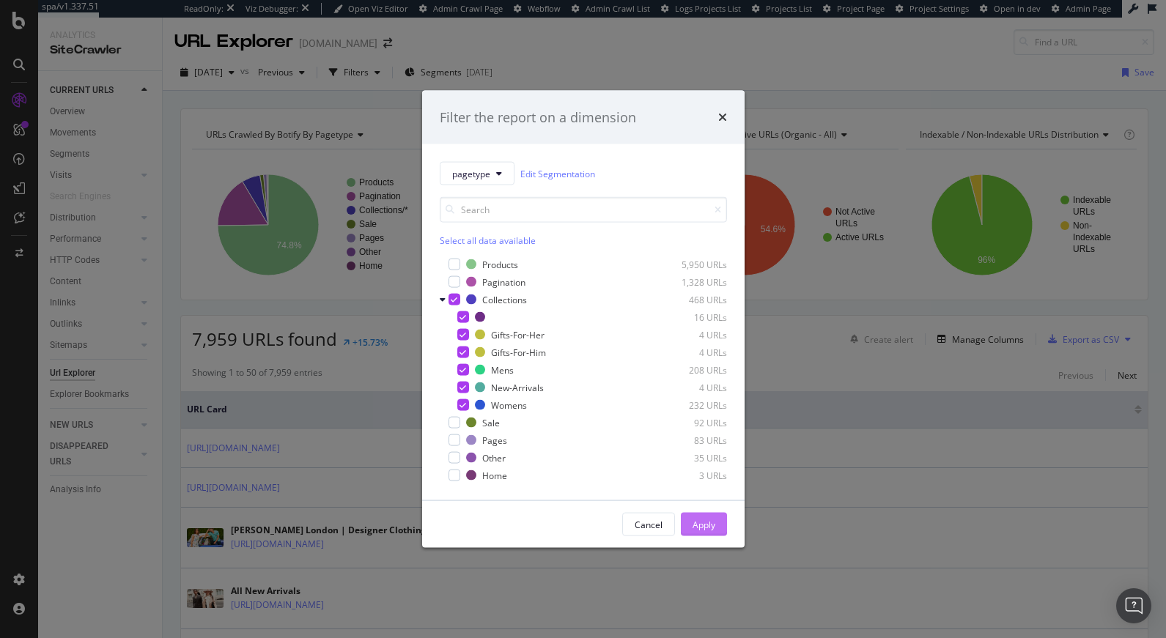
click at [702, 525] on div "Apply" at bounding box center [703, 524] width 23 height 12
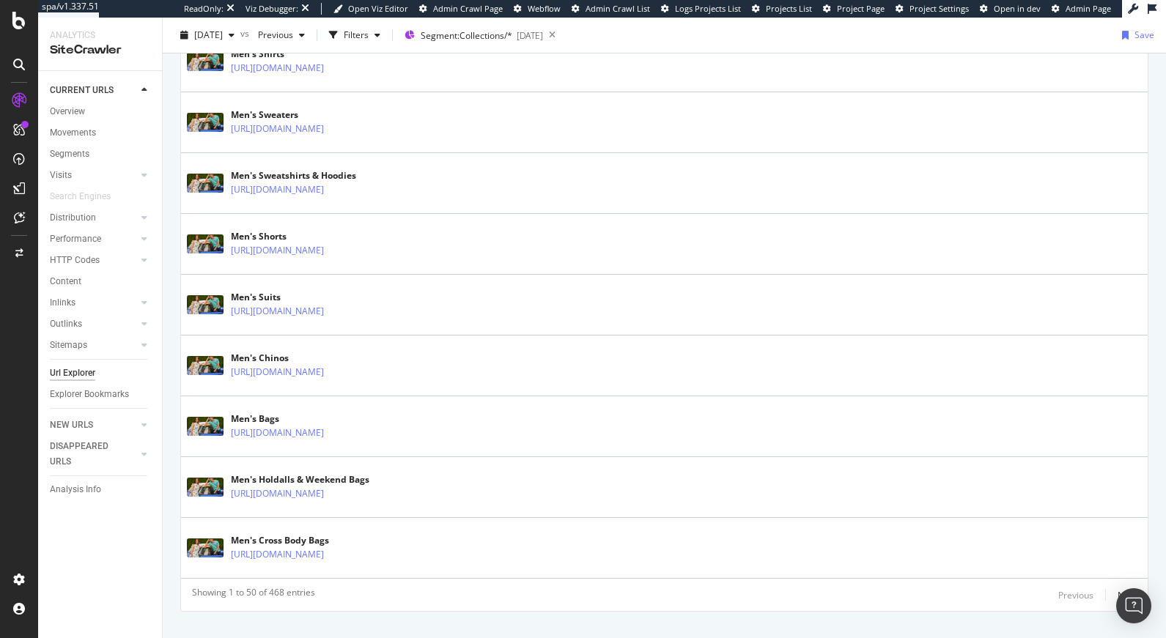
scroll to position [2915, 0]
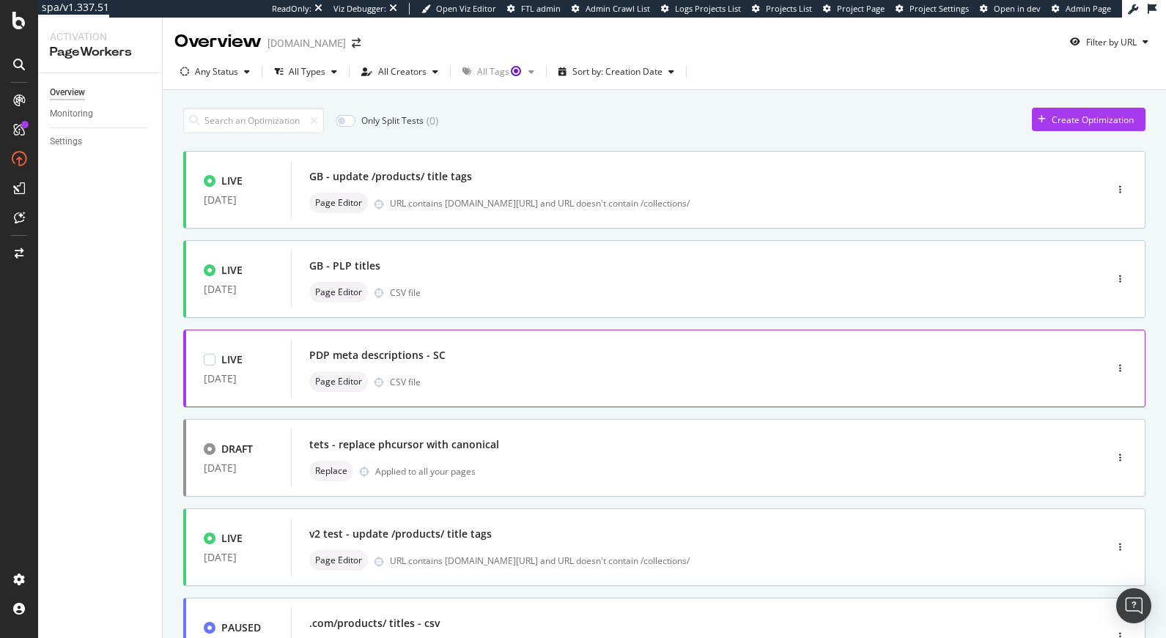
click at [490, 379] on div "Page Editor CSV file" at bounding box center [675, 381] width 733 height 21
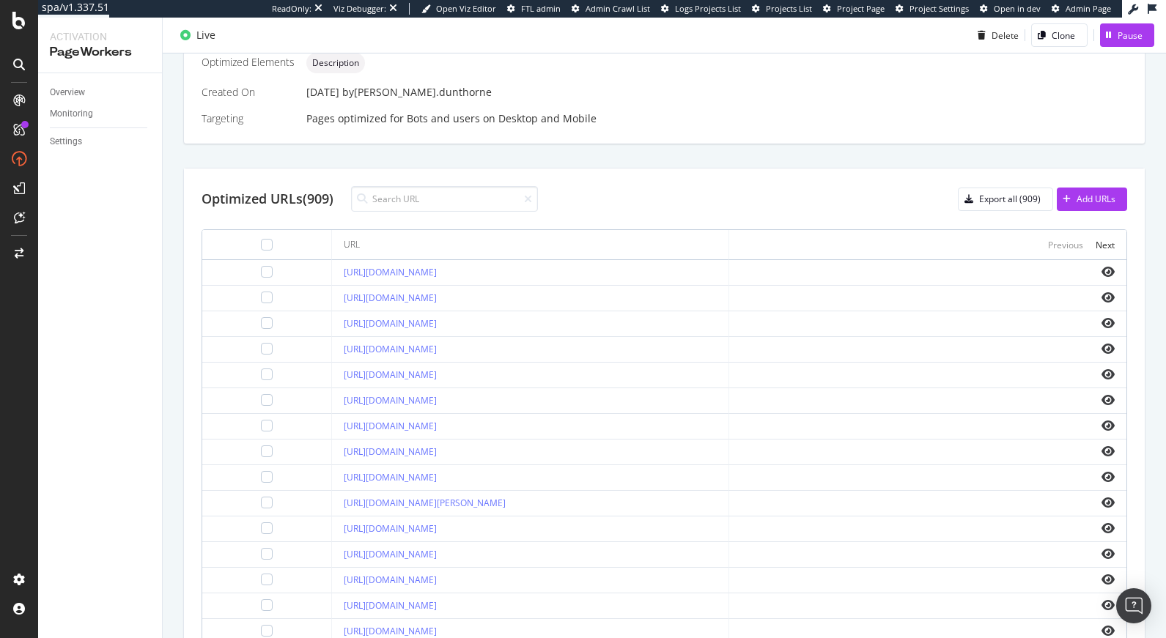
scroll to position [411, 0]
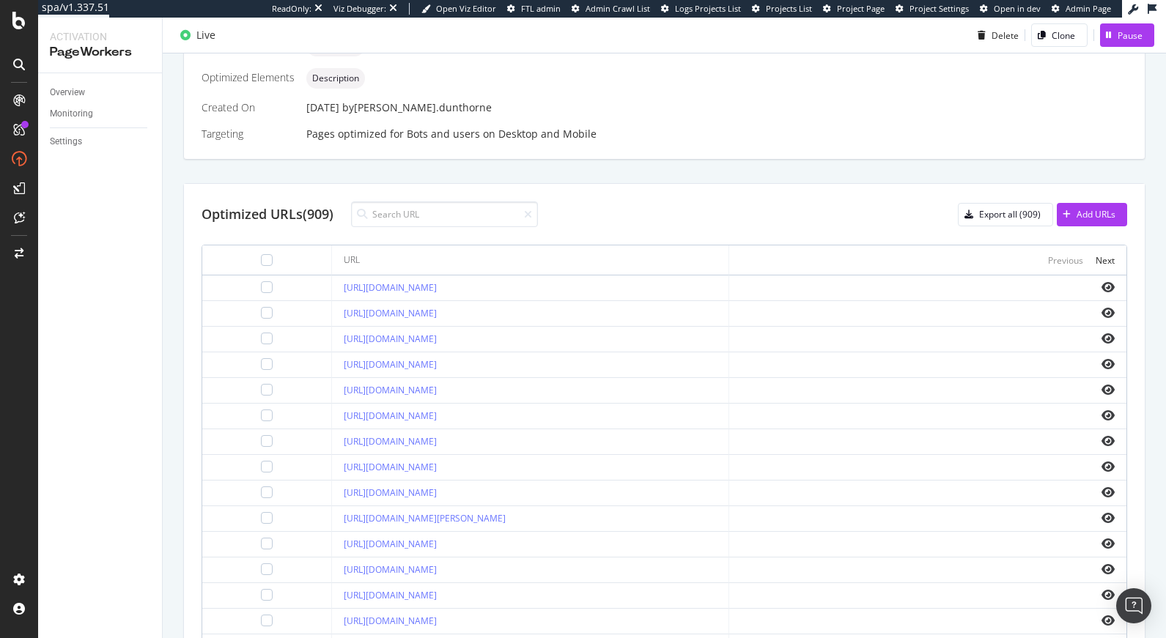
click at [838, 153] on div "Details Name PDP meta descriptions - SC Description smartcontent meta descripti…" at bounding box center [664, 47] width 961 height 224
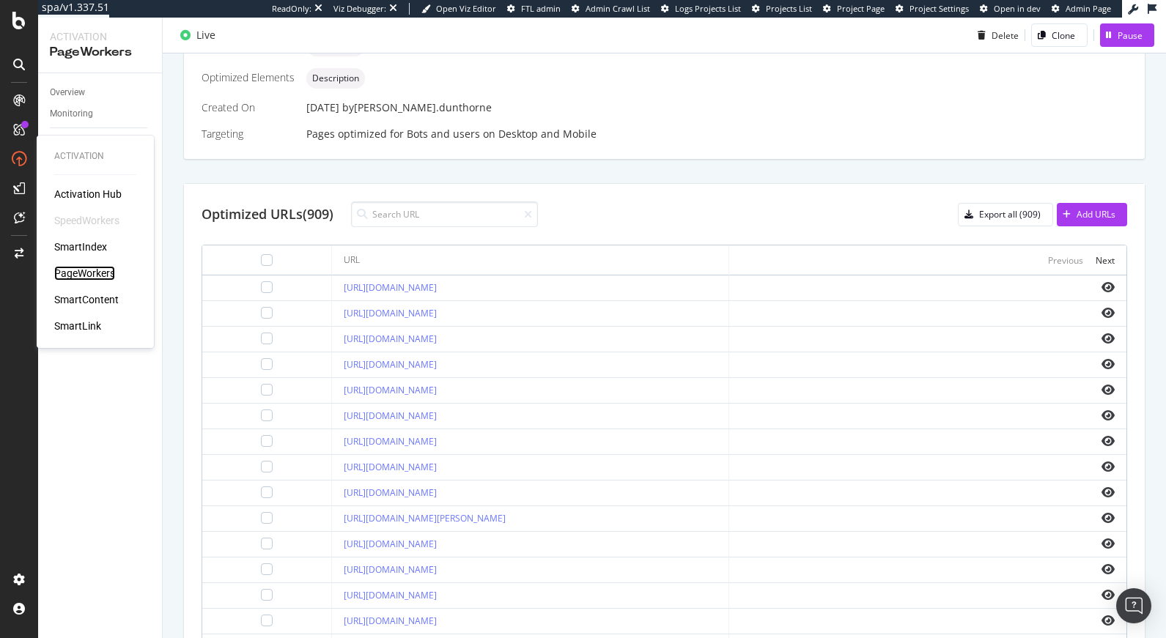
click at [84, 273] on div "PageWorkers" at bounding box center [84, 273] width 61 height 15
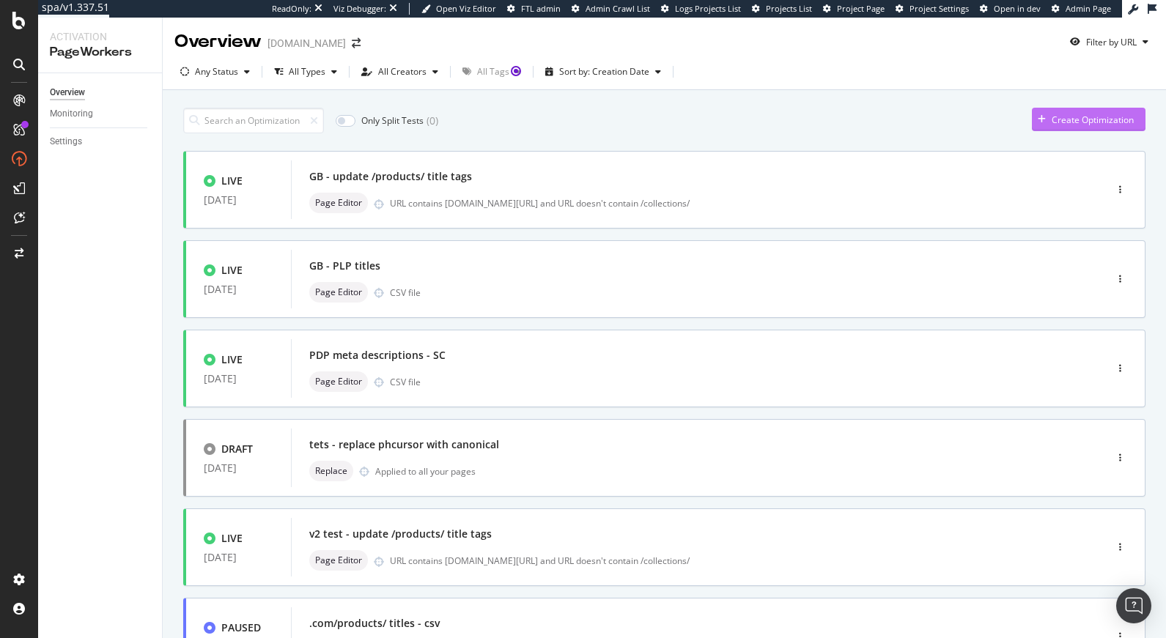
click at [1052, 114] on div "Create Optimization" at bounding box center [1092, 120] width 82 height 12
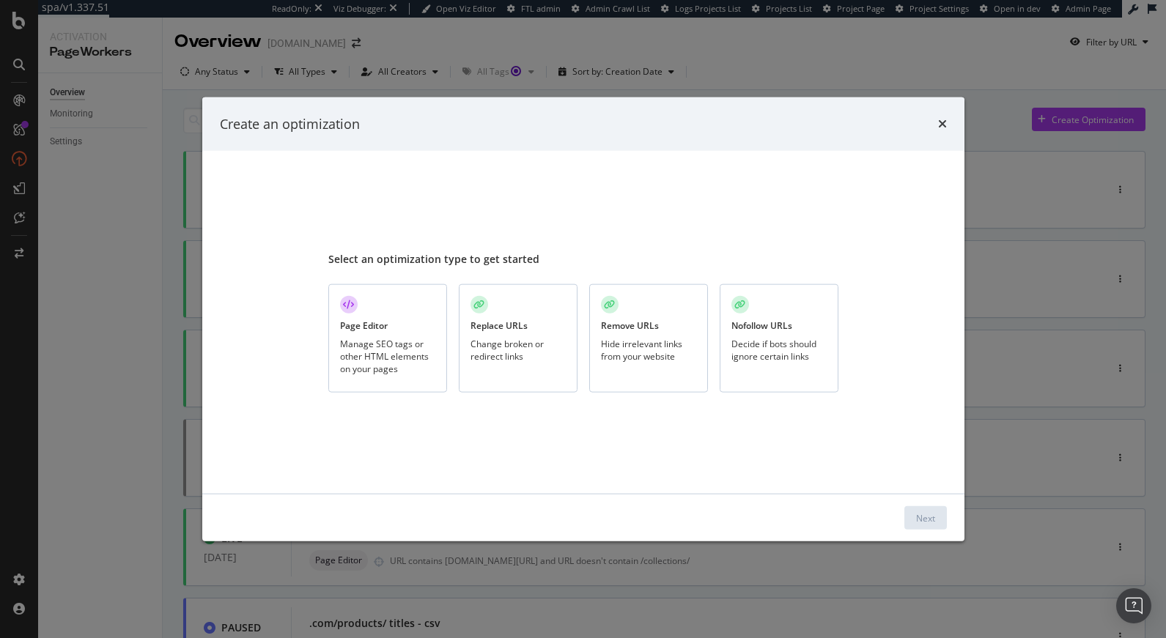
click at [397, 350] on div "Manage SEO tags or other HTML elements on your pages" at bounding box center [387, 356] width 95 height 37
click at [926, 512] on div "Next" at bounding box center [925, 517] width 19 height 12
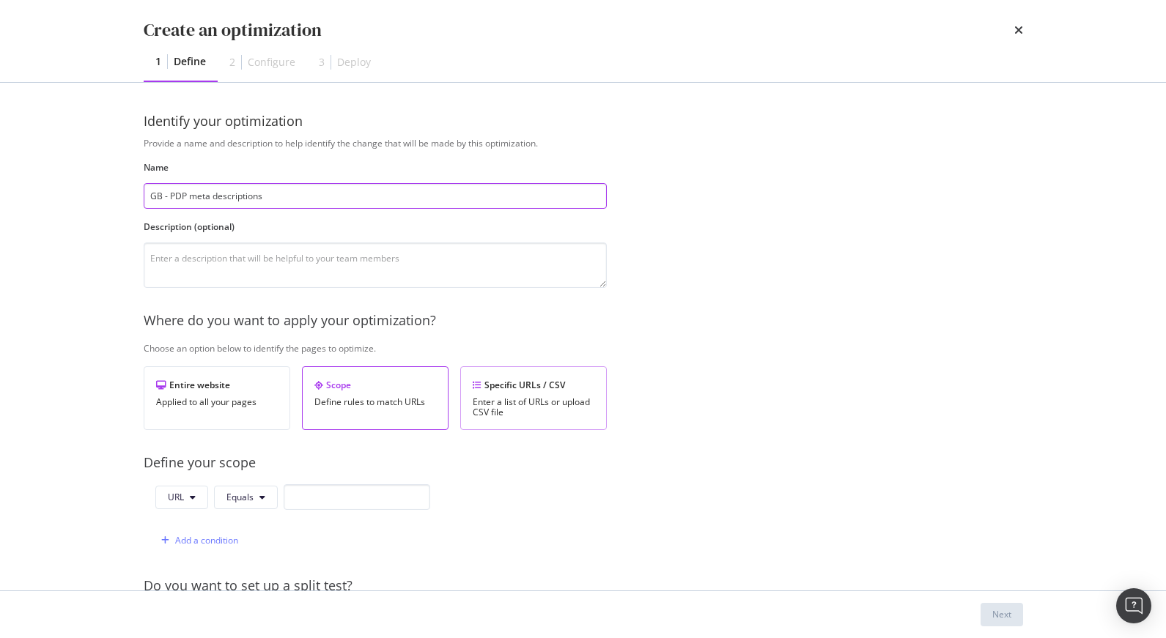
type input "GB - PDP meta descriptions"
click at [530, 392] on div "Specific URLs / CSV Enter a list of URLs or upload CSV file" at bounding box center [533, 398] width 147 height 64
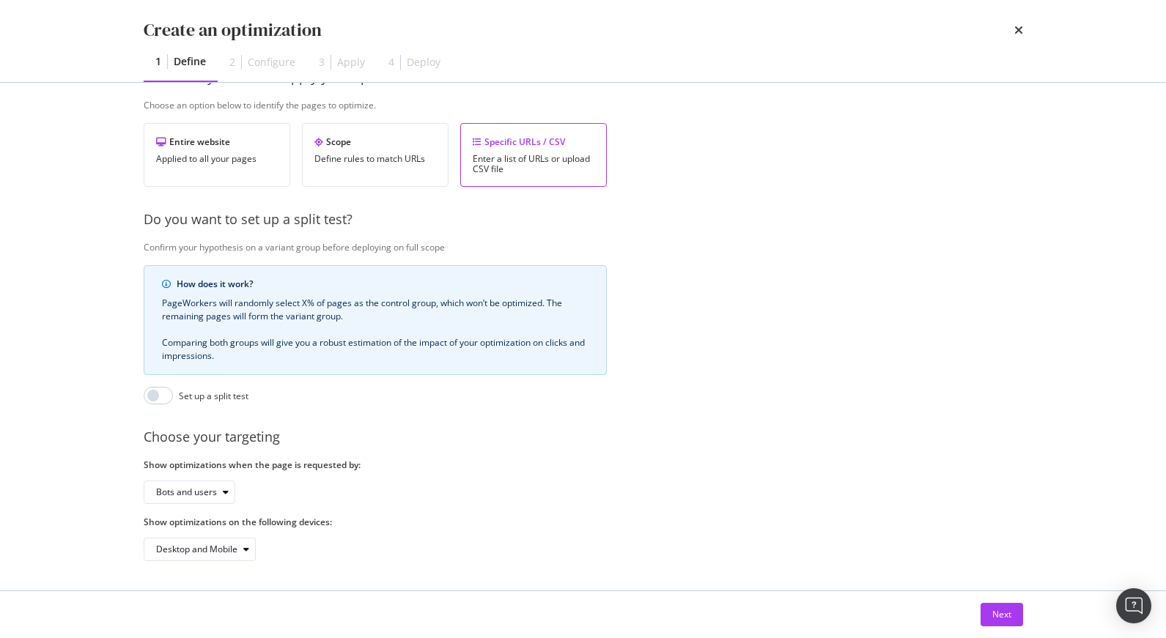
scroll to position [254, 0]
click at [990, 613] on button "Next" at bounding box center [1001, 614] width 42 height 23
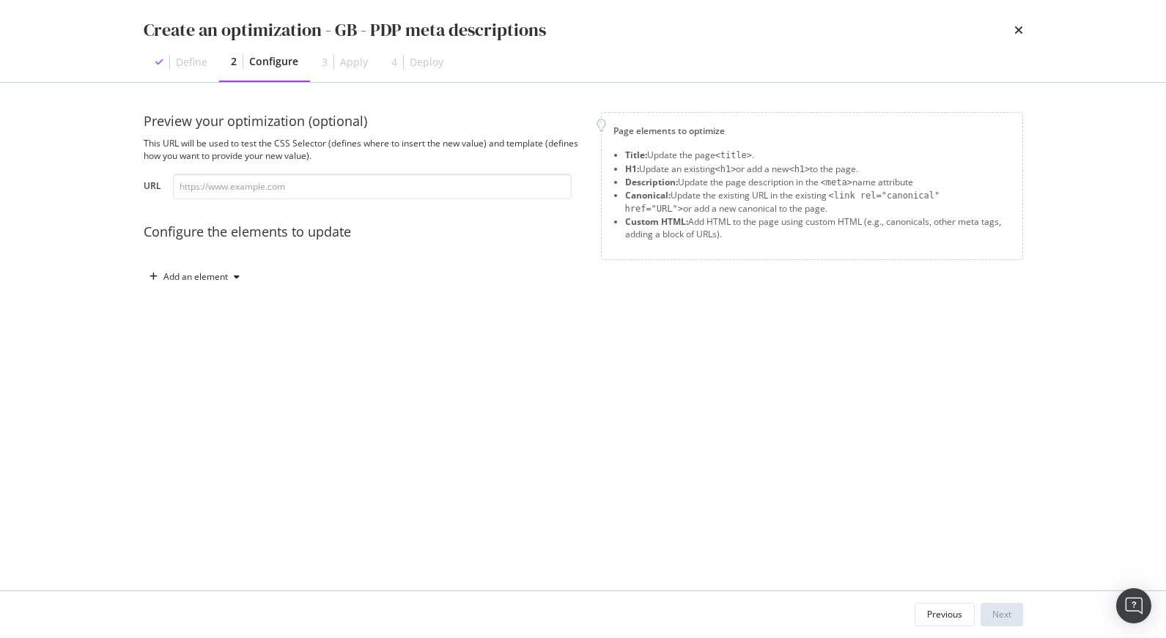
scroll to position [0, 0]
click at [204, 275] on div "Add an element" at bounding box center [195, 277] width 64 height 9
click at [207, 347] on div "Description" at bounding box center [205, 353] width 47 height 12
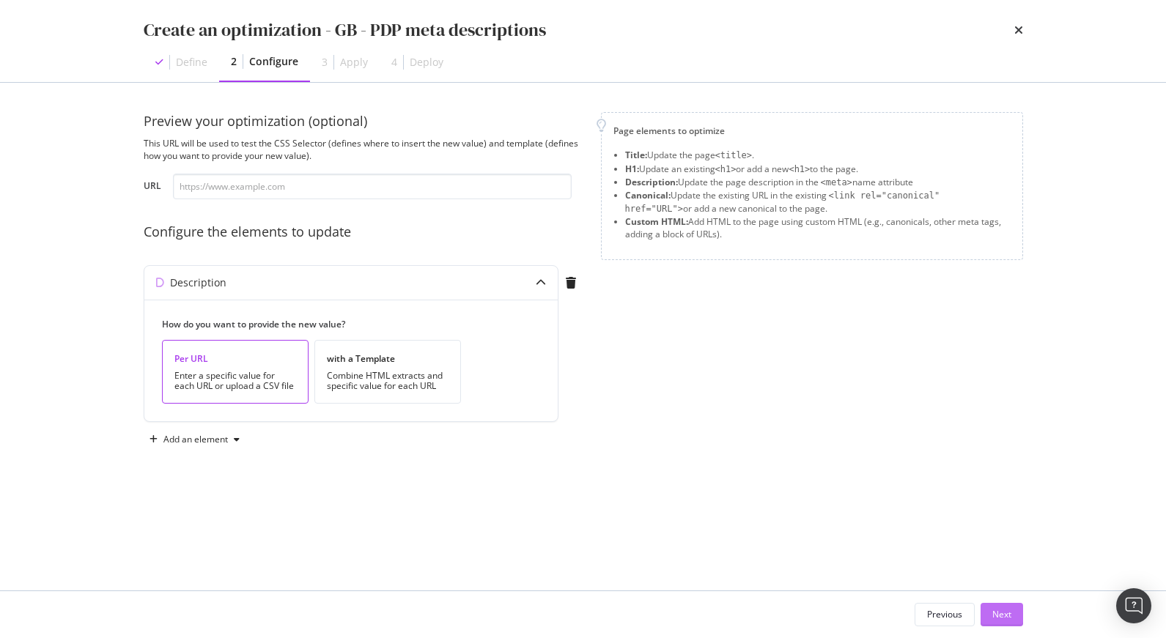
click at [1005, 613] on div "Next" at bounding box center [1001, 614] width 19 height 12
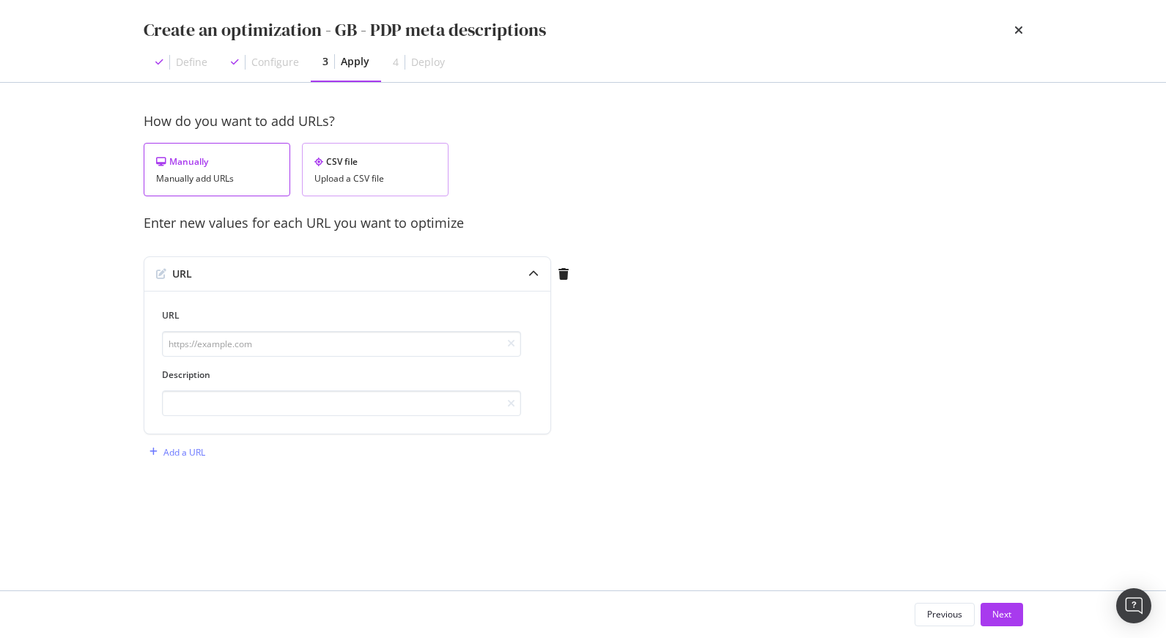
click at [390, 176] on div "Upload a CSV file" at bounding box center [375, 179] width 122 height 10
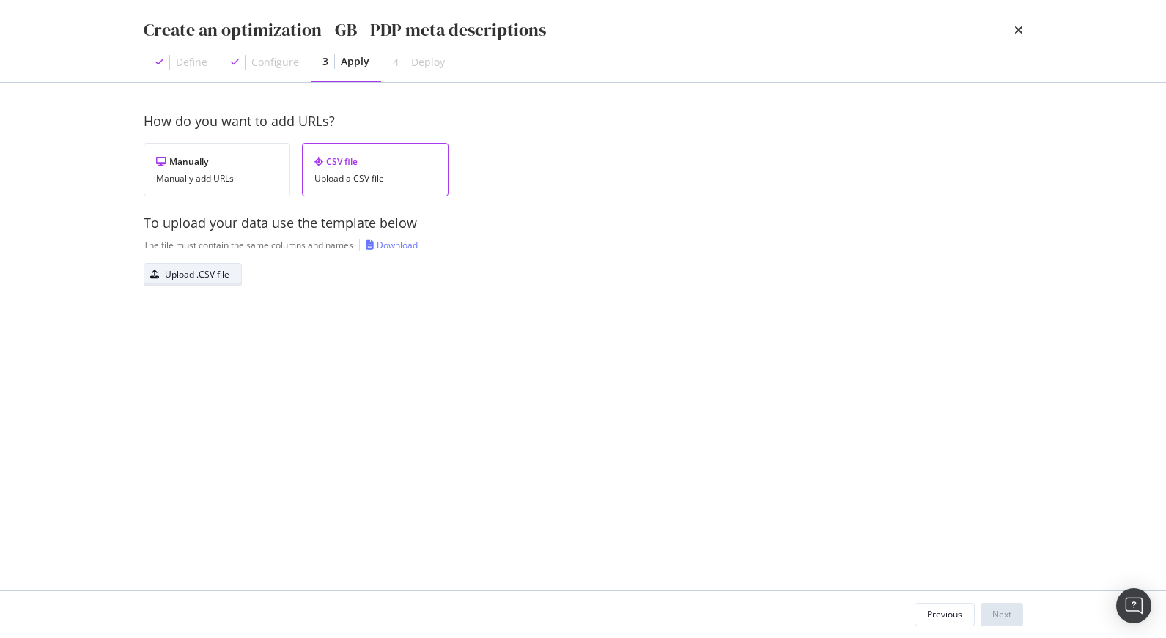
click at [185, 277] on div "Upload .CSV file" at bounding box center [197, 274] width 64 height 12
click at [1008, 615] on div "Next" at bounding box center [1001, 614] width 19 height 12
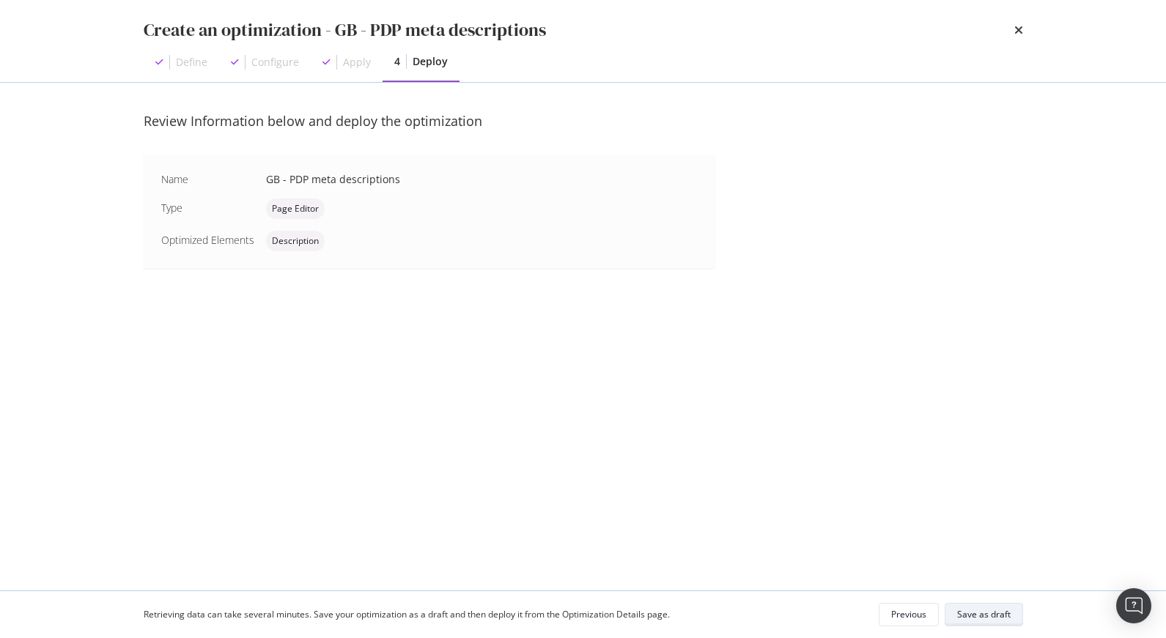
click at [1004, 611] on div "Save as draft" at bounding box center [983, 614] width 53 height 12
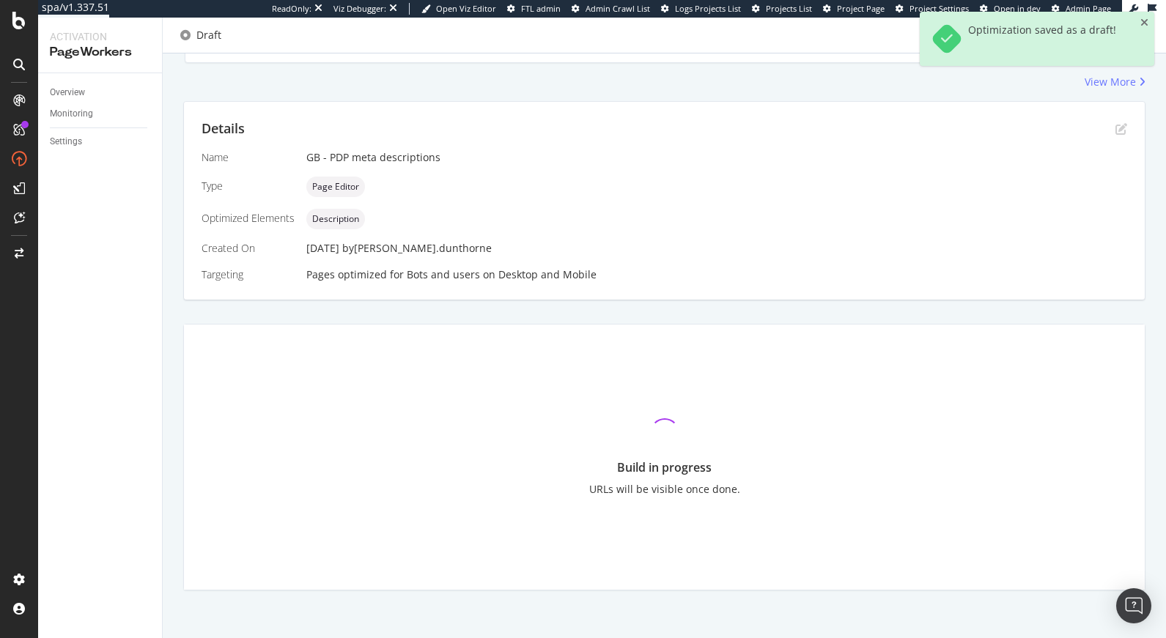
scroll to position [237, 0]
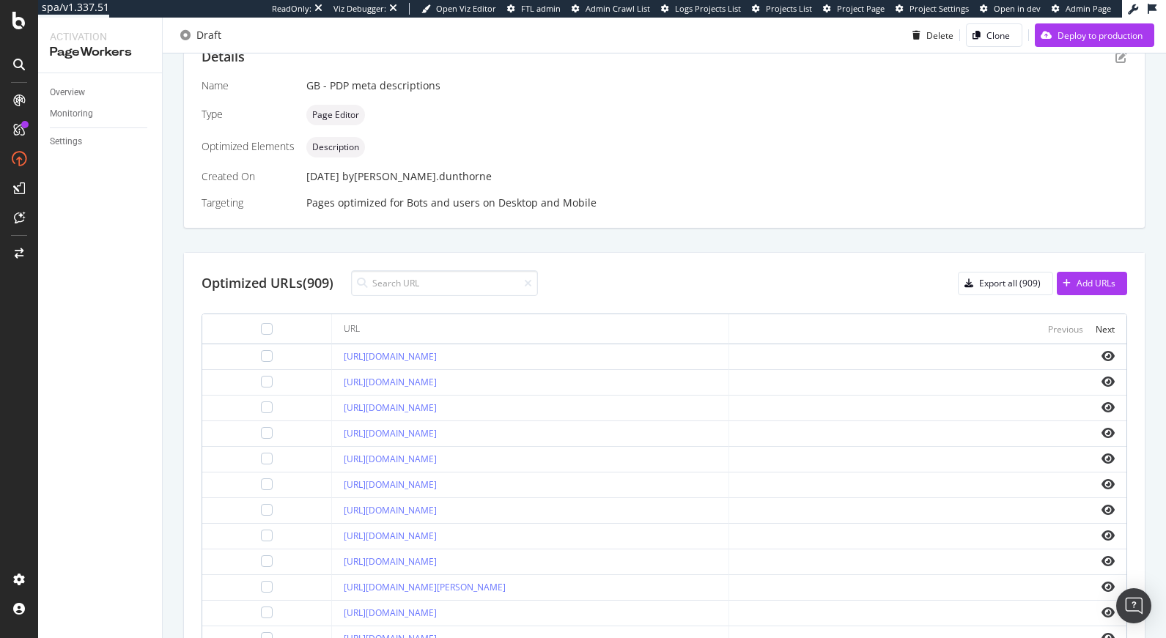
scroll to position [326, 0]
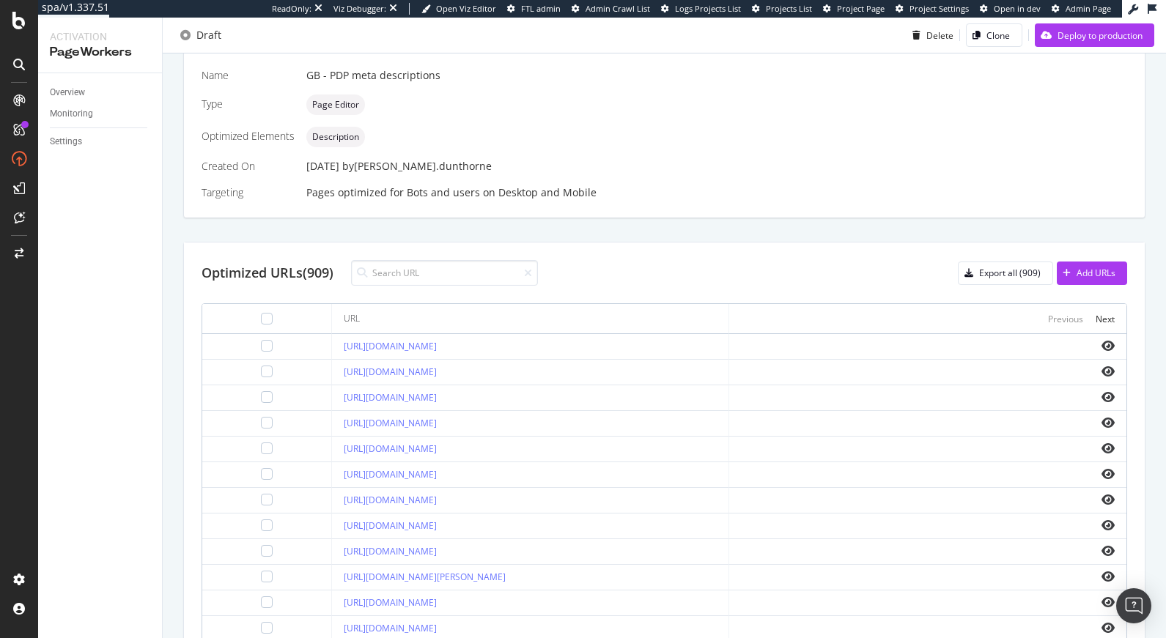
drag, startPoint x: 609, startPoint y: 506, endPoint x: 314, endPoint y: 502, distance: 294.6
click at [332, 502] on td "https://www.tedbaker.com/en-gb/products/actos-navy" at bounding box center [530, 501] width 397 height 26
copy link "https://www.tedbaker.com/en-gb/products/actos-navy"
drag, startPoint x: 574, startPoint y: 573, endPoint x: 334, endPoint y: 563, distance: 239.8
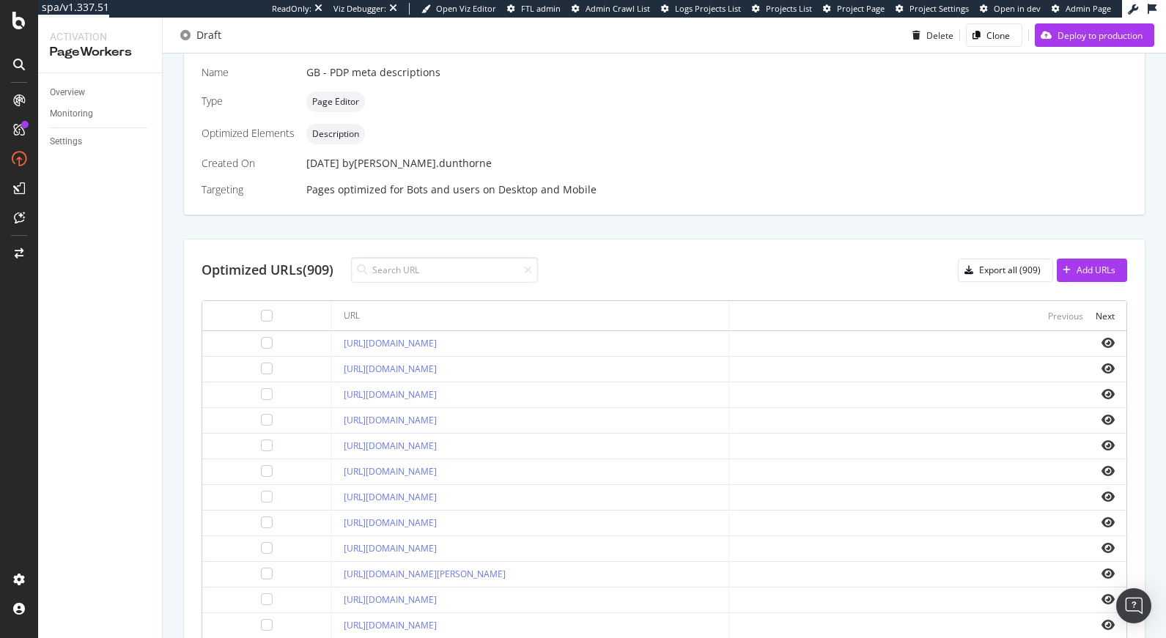
click at [334, 563] on td "https://www.tedbaker.com/en-gb/products/adison-white" at bounding box center [530, 575] width 397 height 26
copy link "https://www.tedbaker.com/en-gb/products/adison-white"
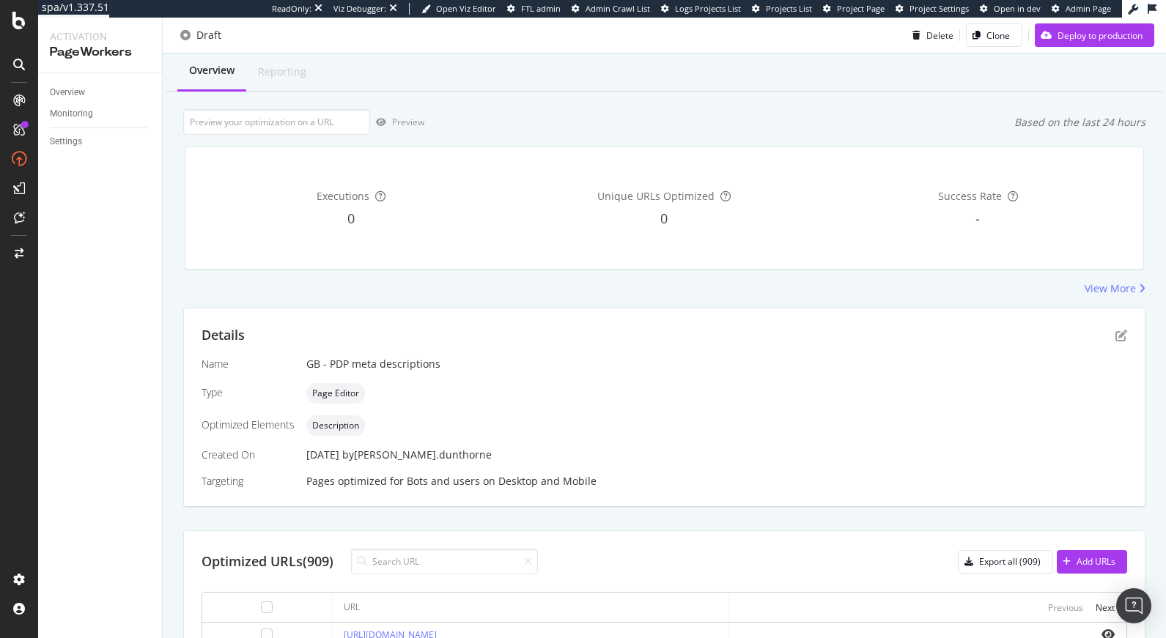
scroll to position [0, 0]
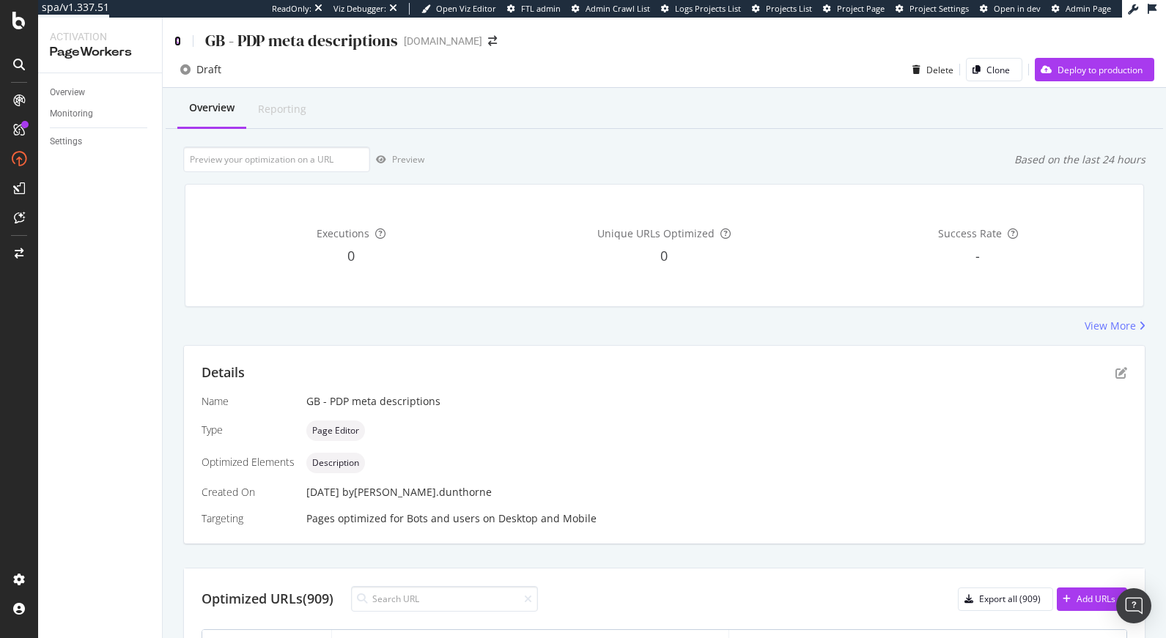
click at [174, 40] on icon at bounding box center [177, 41] width 7 height 10
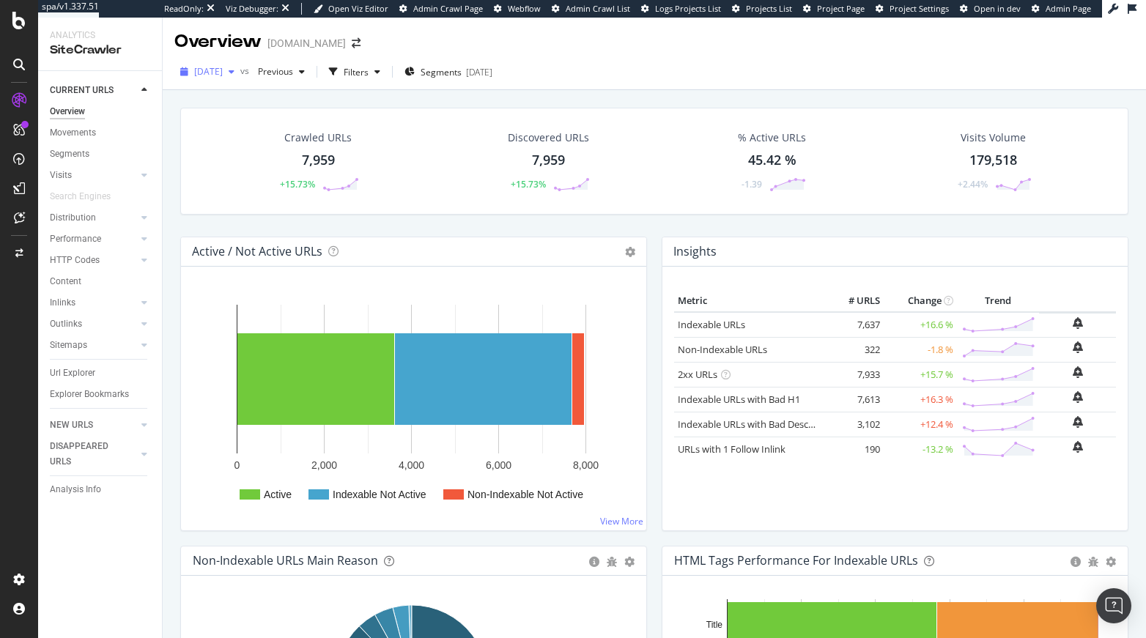
click at [232, 80] on div "[DATE]" at bounding box center [207, 72] width 66 height 22
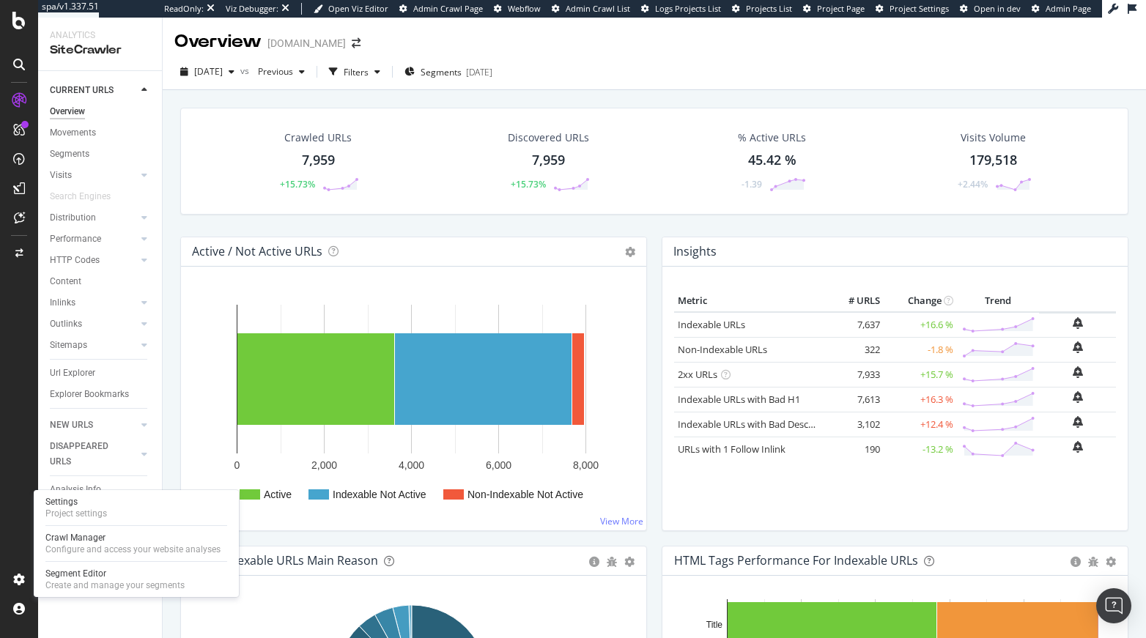
click at [116, 529] on div "Settings Project settings Crawl Manager Configure and access your website analy…" at bounding box center [136, 543] width 205 height 107
click at [116, 537] on div "Crawl Manager" at bounding box center [132, 538] width 175 height 12
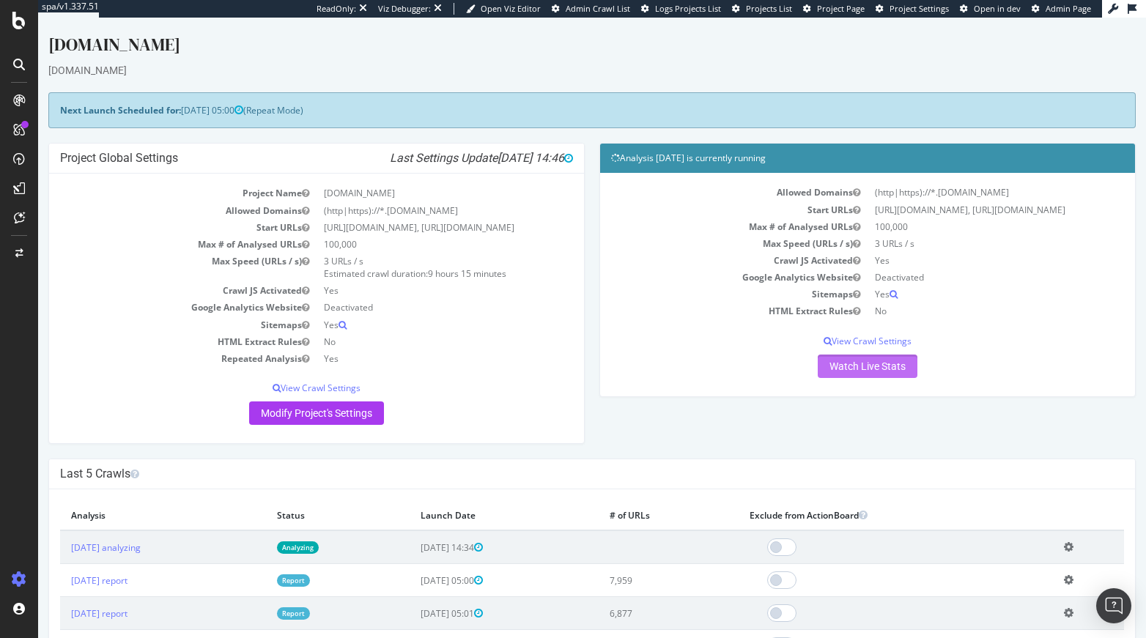
click at [861, 377] on link "Watch Live Stats" at bounding box center [868, 366] width 100 height 23
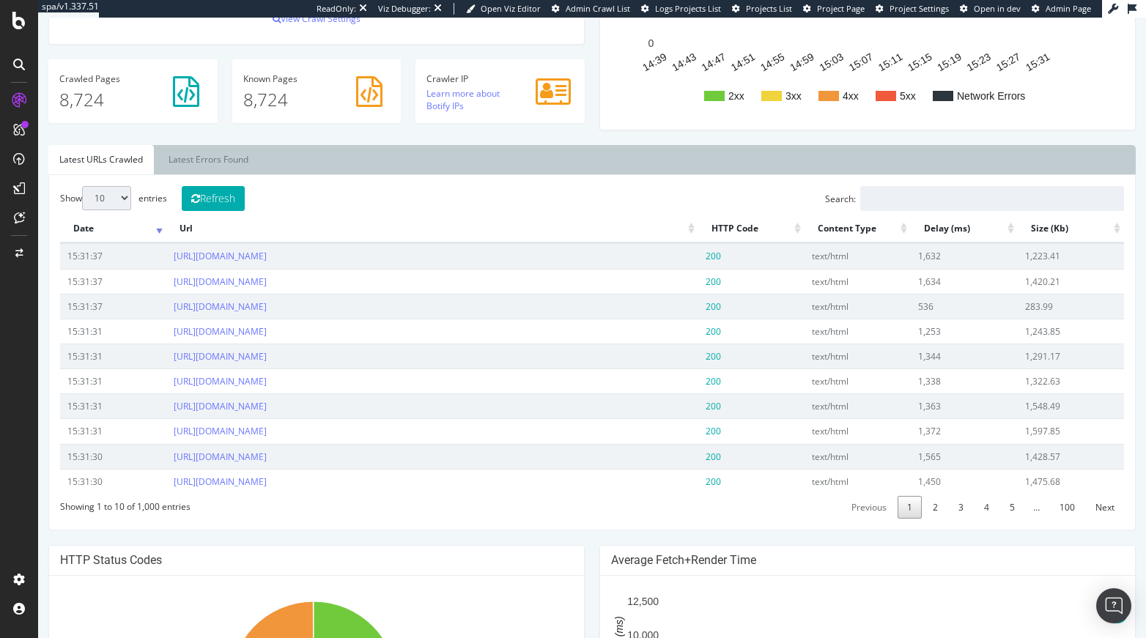
scroll to position [348, 0]
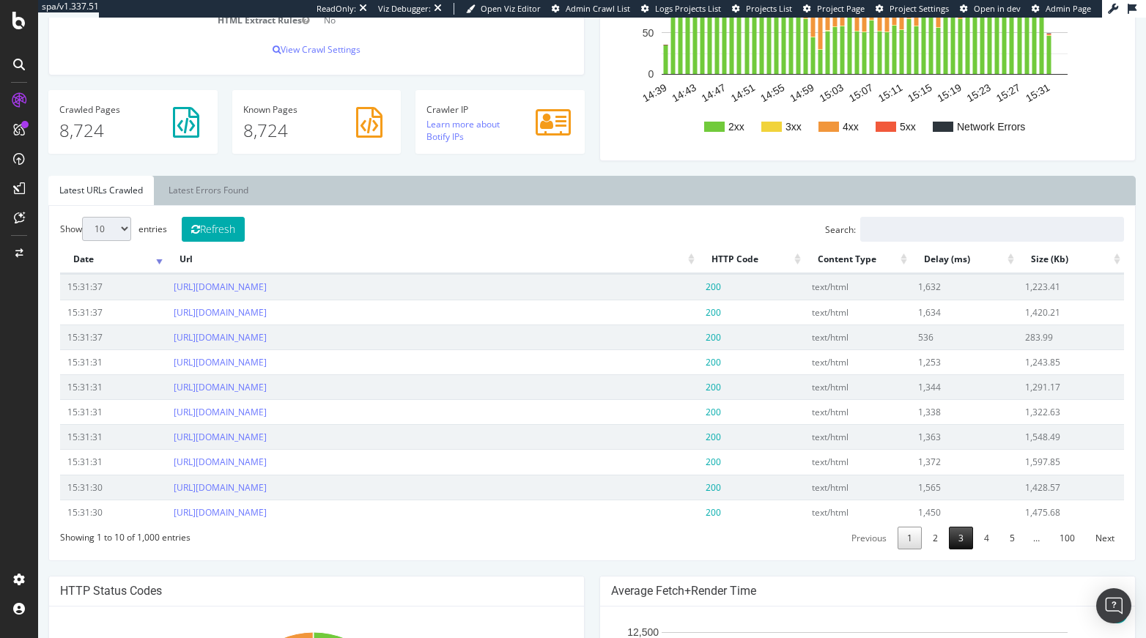
click at [949, 541] on link "3" at bounding box center [961, 538] width 24 height 23
drag, startPoint x: 461, startPoint y: 465, endPoint x: 267, endPoint y: 480, distance: 194.8
click at [267, 480] on tbody "15:31:18 https://www.tedbaker.com/collections/all?page=19 200 text/html 1,345 1…" at bounding box center [592, 399] width 1064 height 250
click at [482, 471] on td "https://www.tedbaker.com/en-gb/collections/sale?page=16" at bounding box center [431, 461] width 531 height 25
drag, startPoint x: 473, startPoint y: 471, endPoint x: 169, endPoint y: 464, distance: 304.1
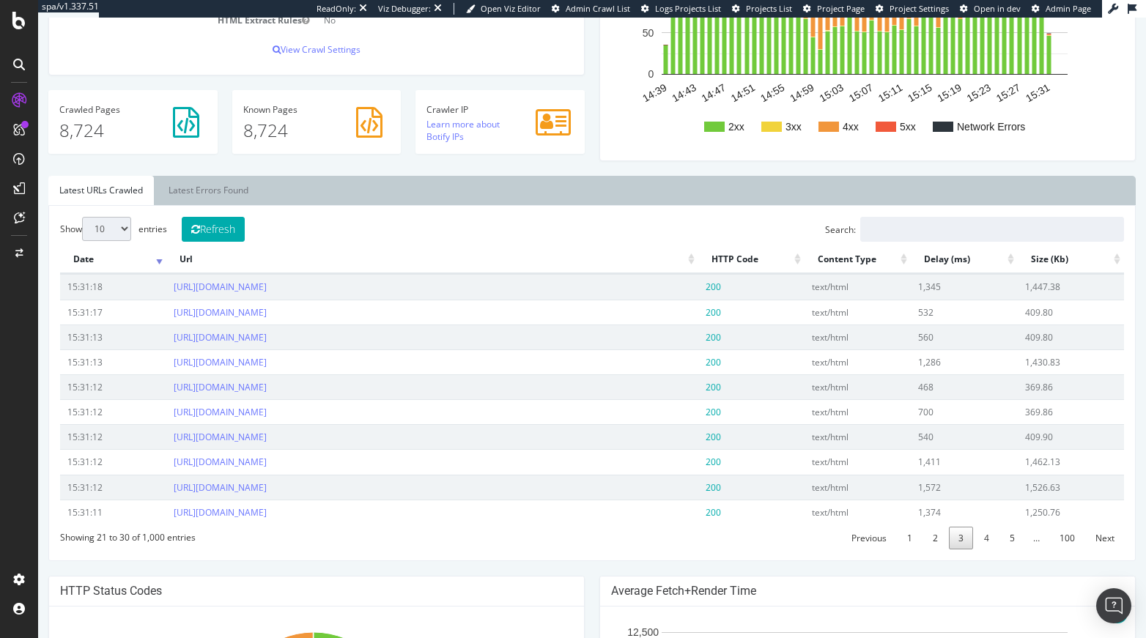
click at [169, 464] on td "https://www.tedbaker.com/en-gb/collections/sale?page=16" at bounding box center [431, 461] width 531 height 25
copy link "https://www.tedbaker.com/en-gb/collections/sale?page=16"
click at [1054, 544] on link "100" at bounding box center [1067, 538] width 34 height 23
click at [267, 468] on link "https://www.tedbaker.com/collections/valmma" at bounding box center [220, 462] width 93 height 12
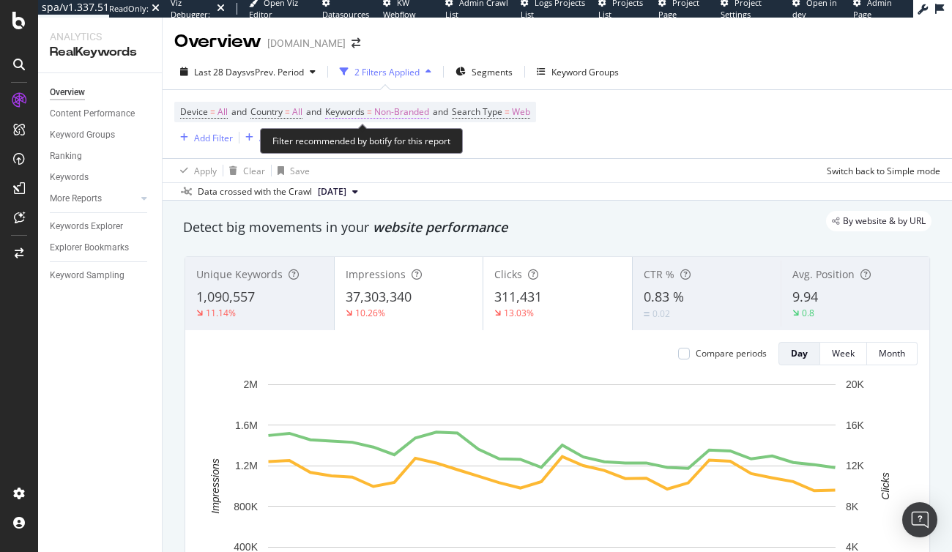
click at [409, 111] on span "Non-Branded" at bounding box center [401, 112] width 55 height 21
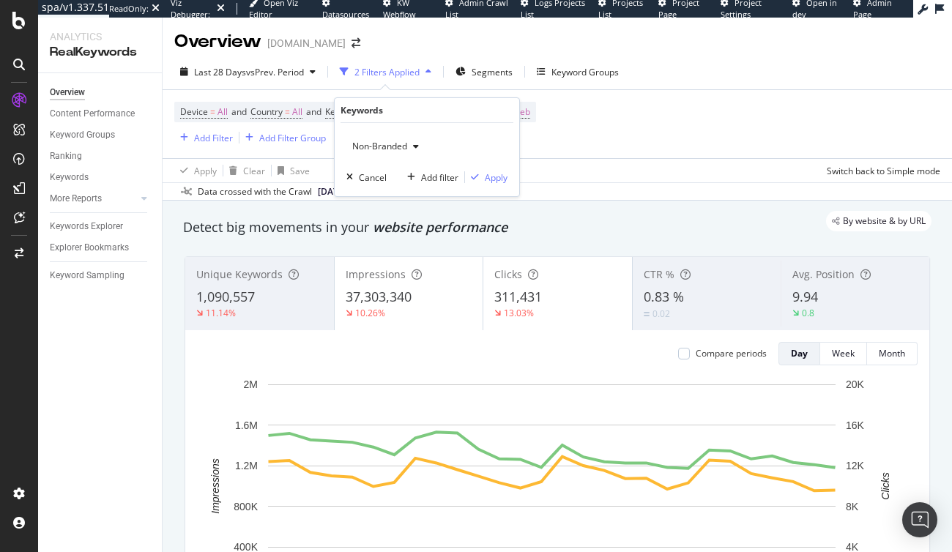
click at [382, 147] on span "Non-Branded" at bounding box center [377, 146] width 61 height 12
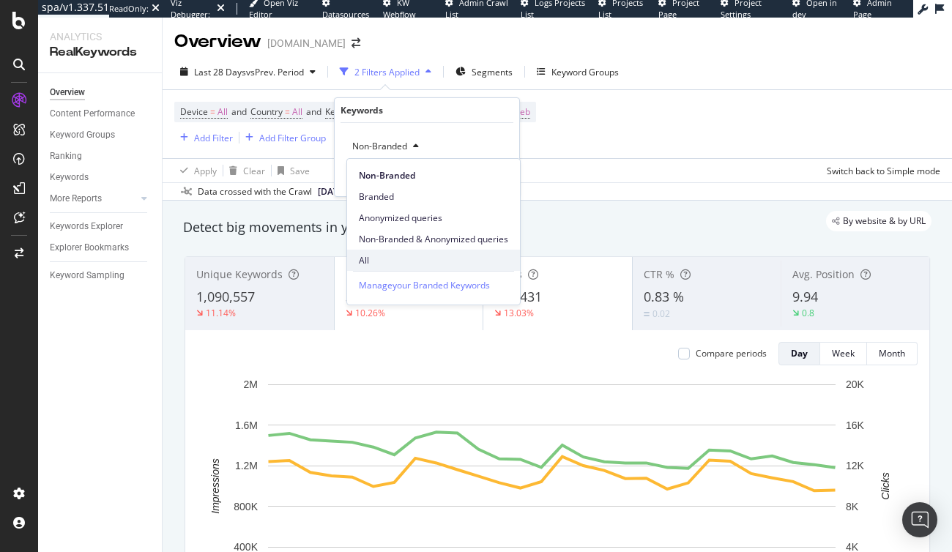
click at [391, 259] on span "All" at bounding box center [433, 260] width 149 height 13
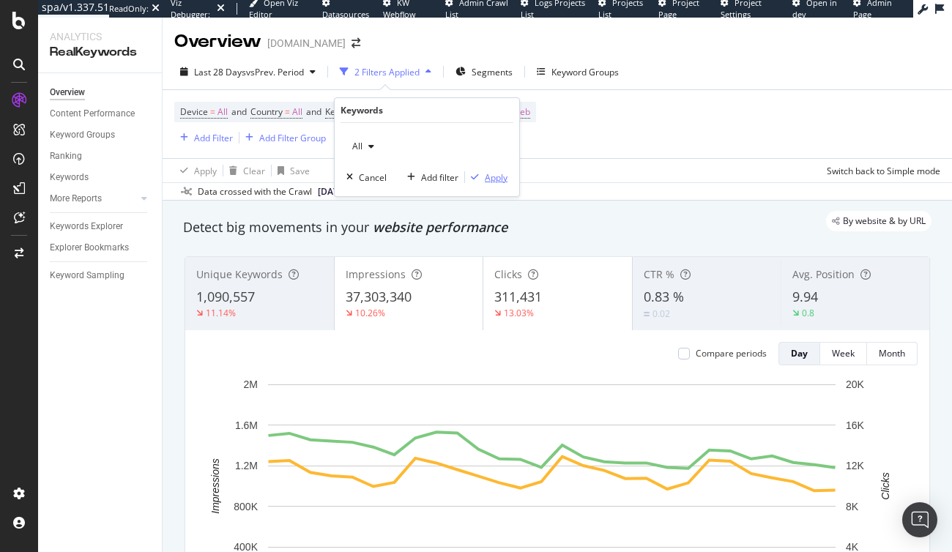
click at [499, 171] on div "Apply" at bounding box center [496, 177] width 23 height 12
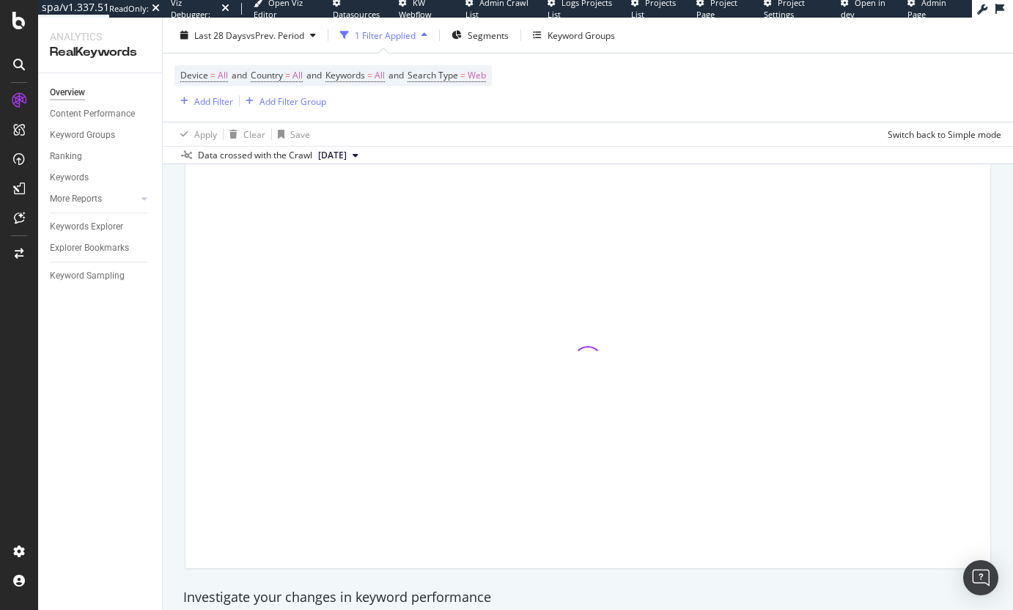
scroll to position [106, 0]
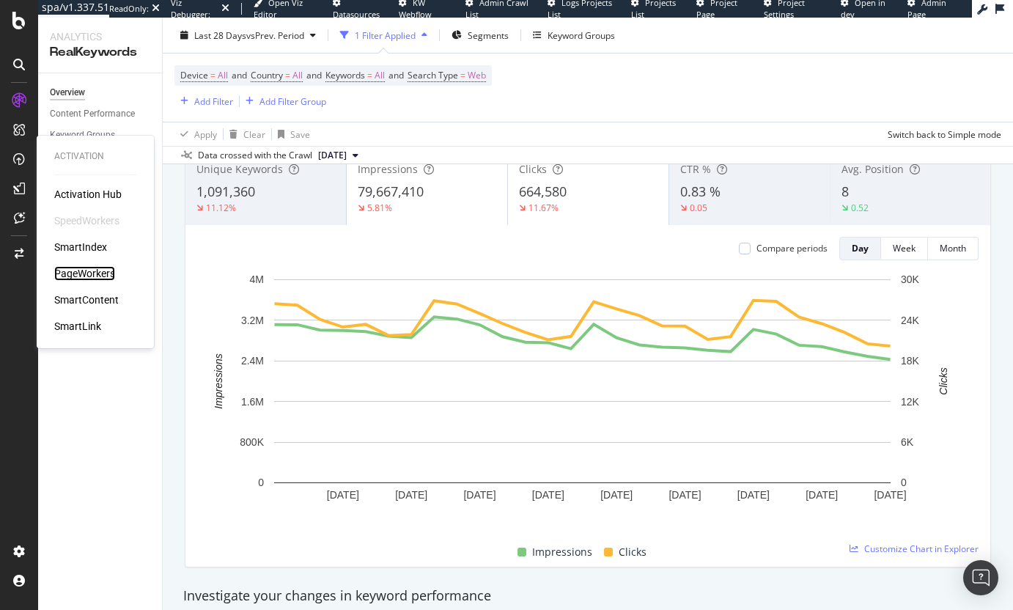
click at [82, 268] on div "PageWorkers" at bounding box center [84, 273] width 61 height 15
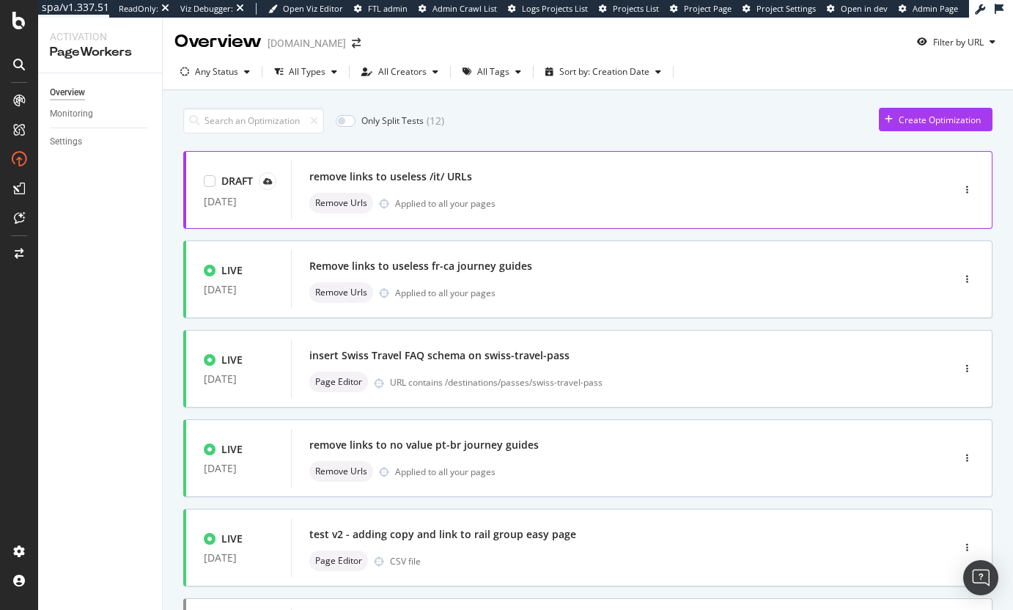
click at [556, 179] on div "remove links to useless /it/ URLs" at bounding box center [599, 176] width 580 height 21
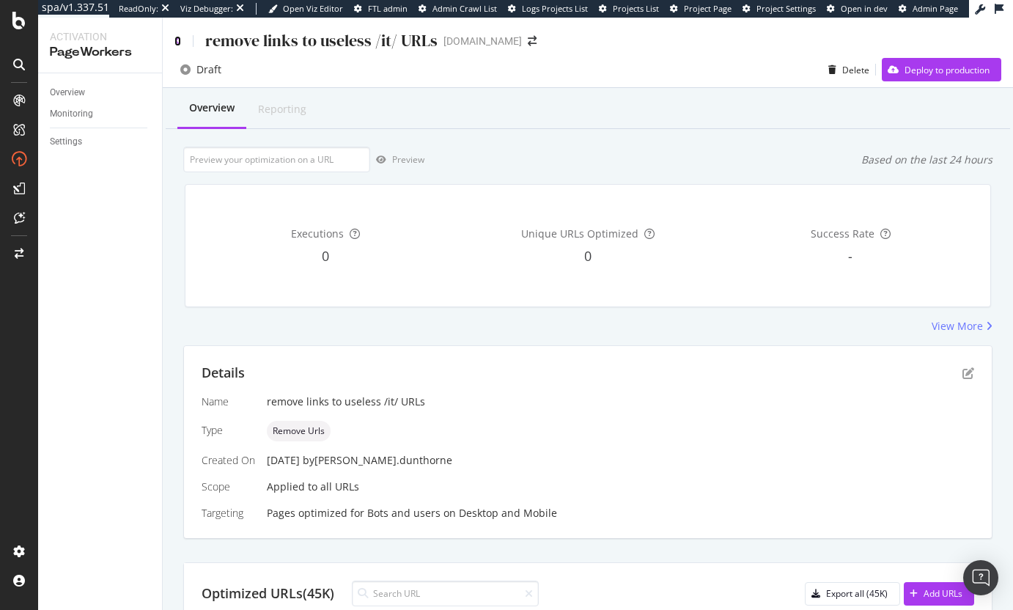
click at [177, 42] on icon at bounding box center [177, 41] width 7 height 10
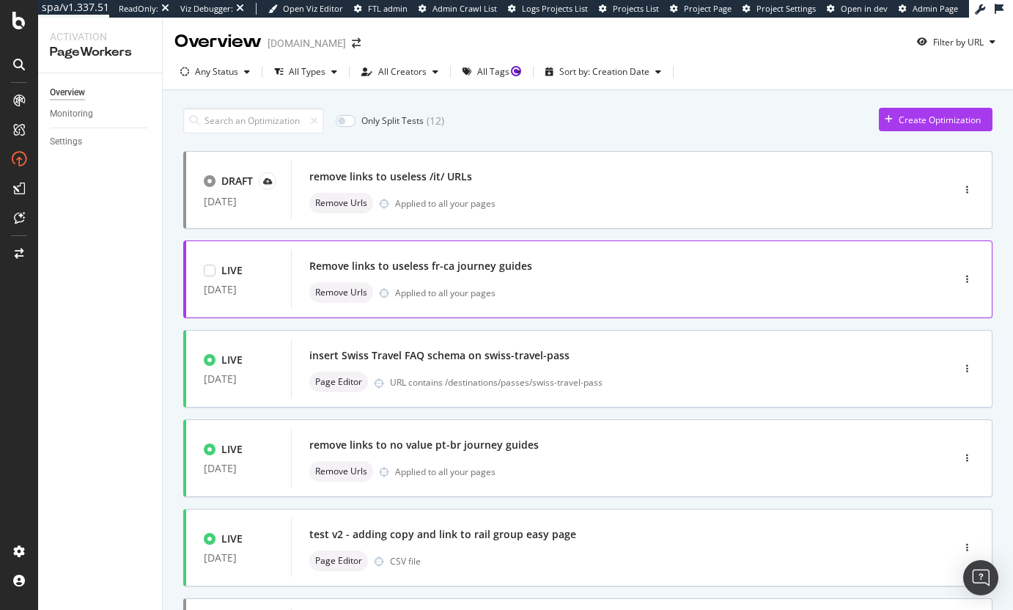
click at [551, 284] on div "Remove Urls Applied to all your pages" at bounding box center [599, 292] width 580 height 21
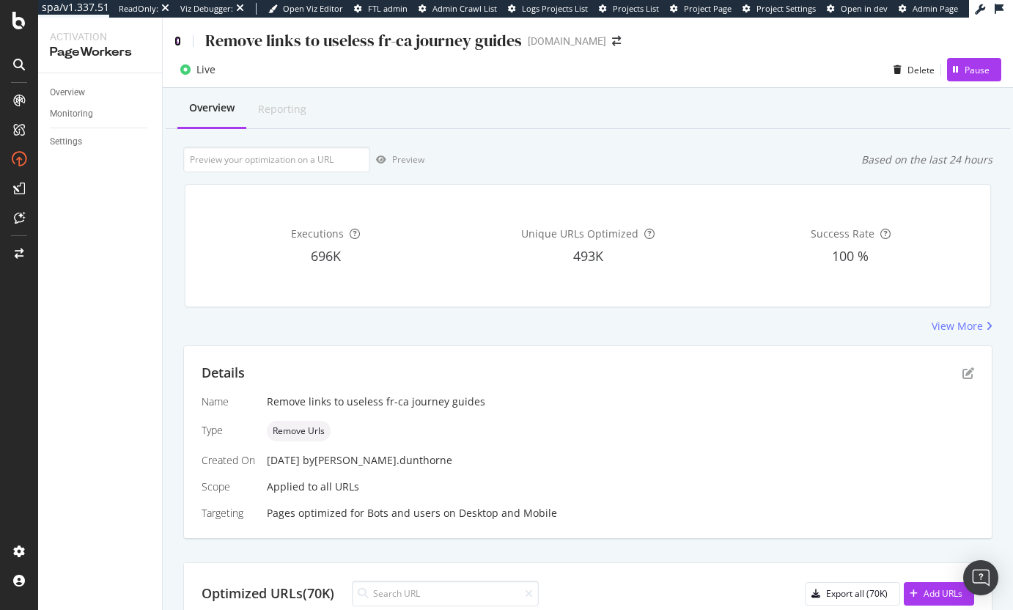
click at [177, 41] on icon at bounding box center [177, 41] width 7 height 10
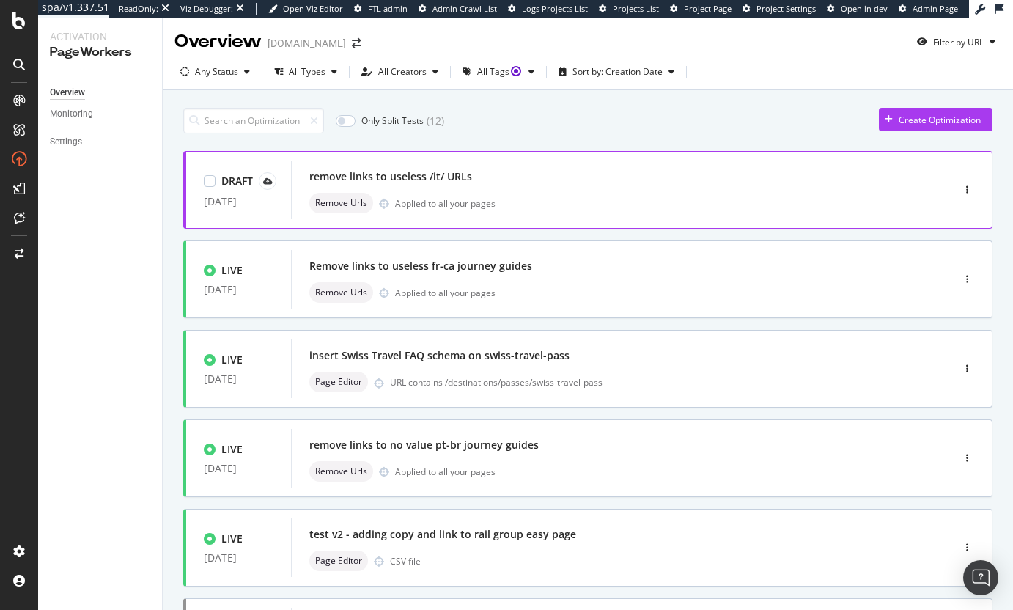
click at [426, 202] on div "Applied to all your pages" at bounding box center [445, 203] width 100 height 12
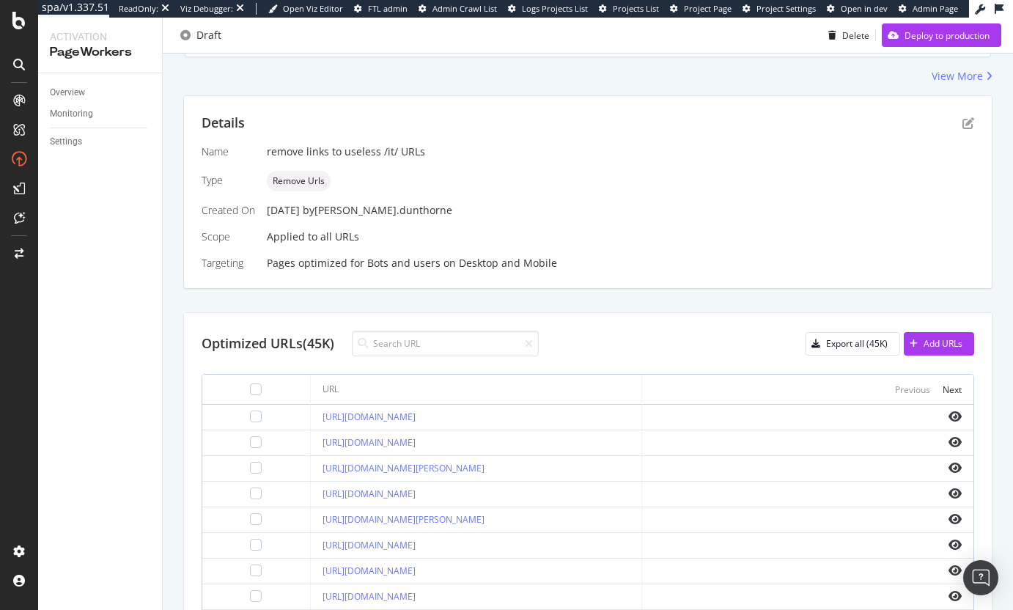
scroll to position [362, 0]
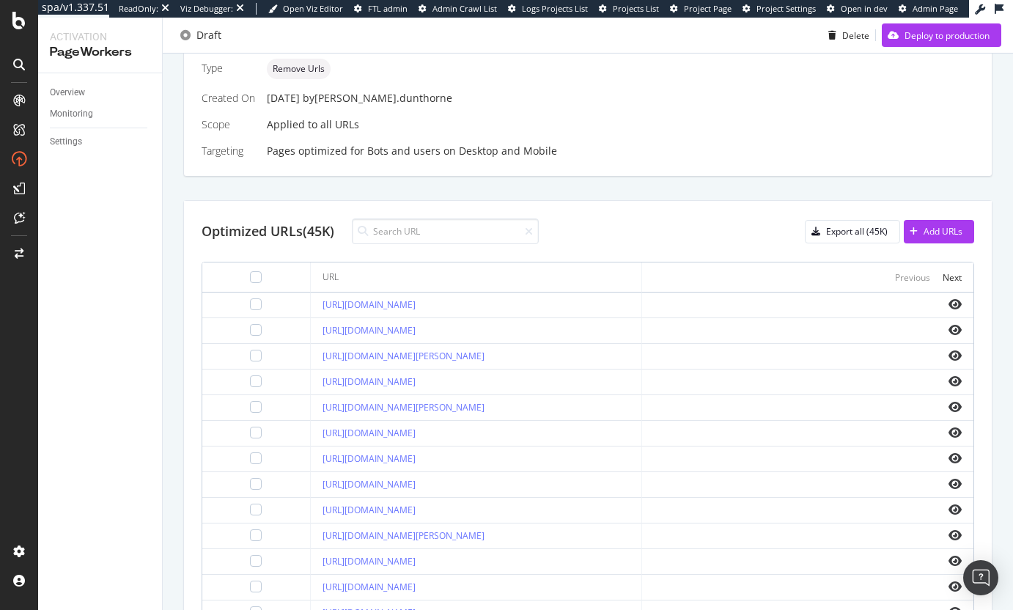
click at [566, 488] on div "https://www.raileurope.com/it/destinations/a-coruna-irun-train" at bounding box center [475, 484] width 307 height 13
click at [948, 484] on icon "eye" at bounding box center [954, 484] width 13 height 12
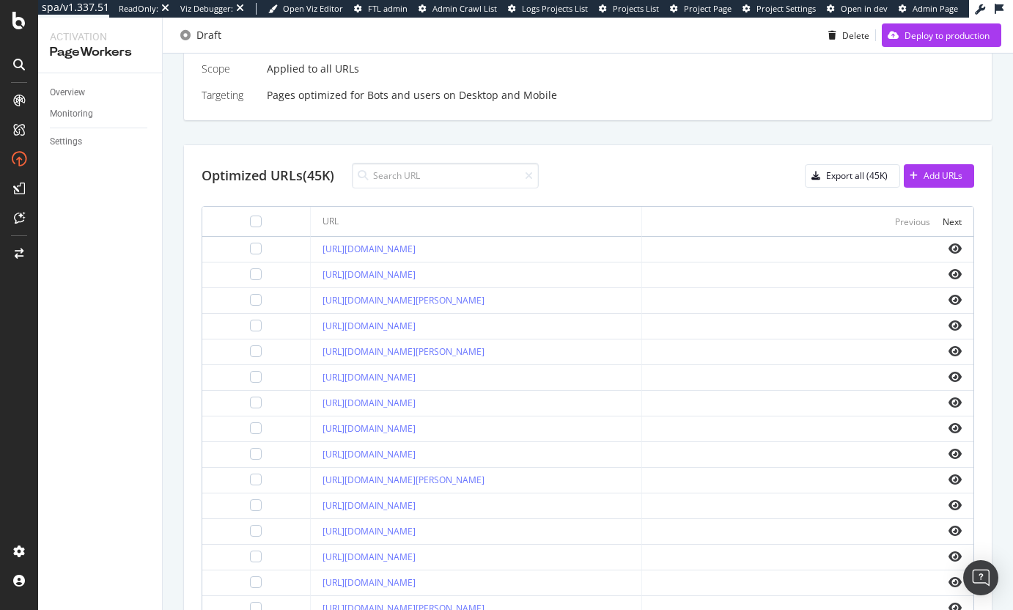
scroll to position [400, 0]
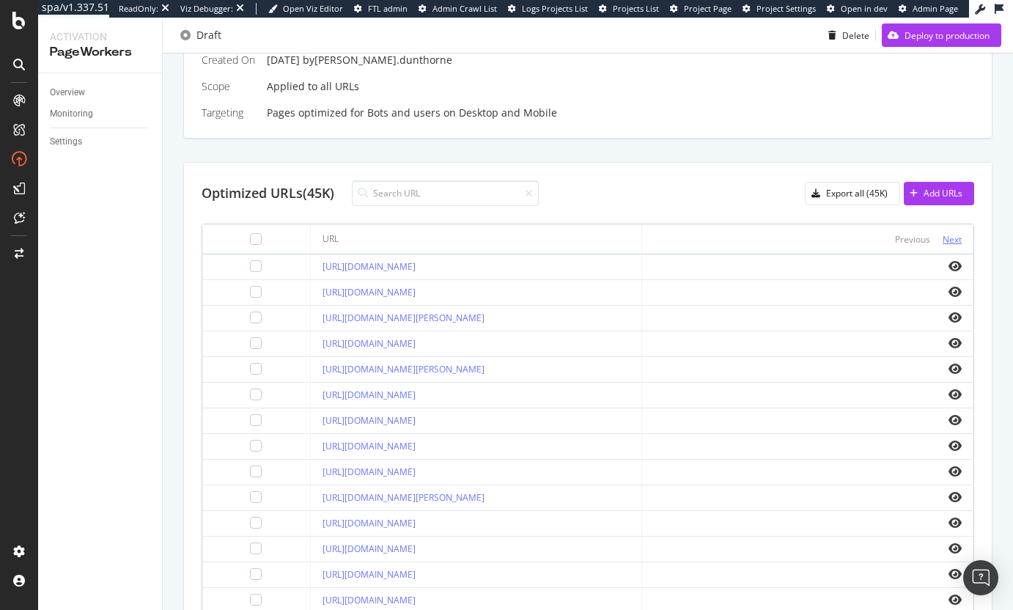
click at [942, 242] on div "Next" at bounding box center [951, 239] width 19 height 12
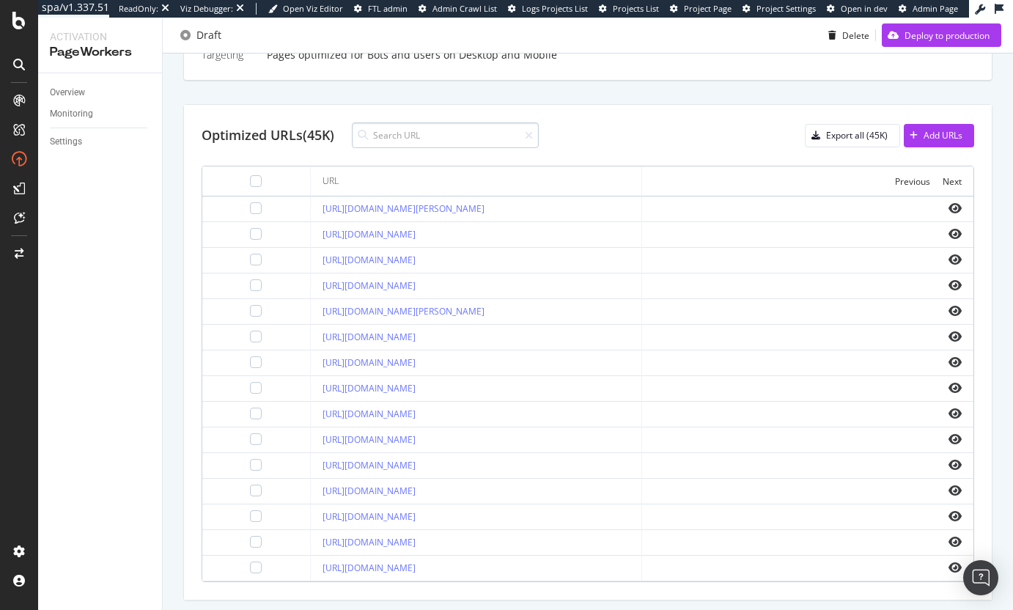
scroll to position [432, 0]
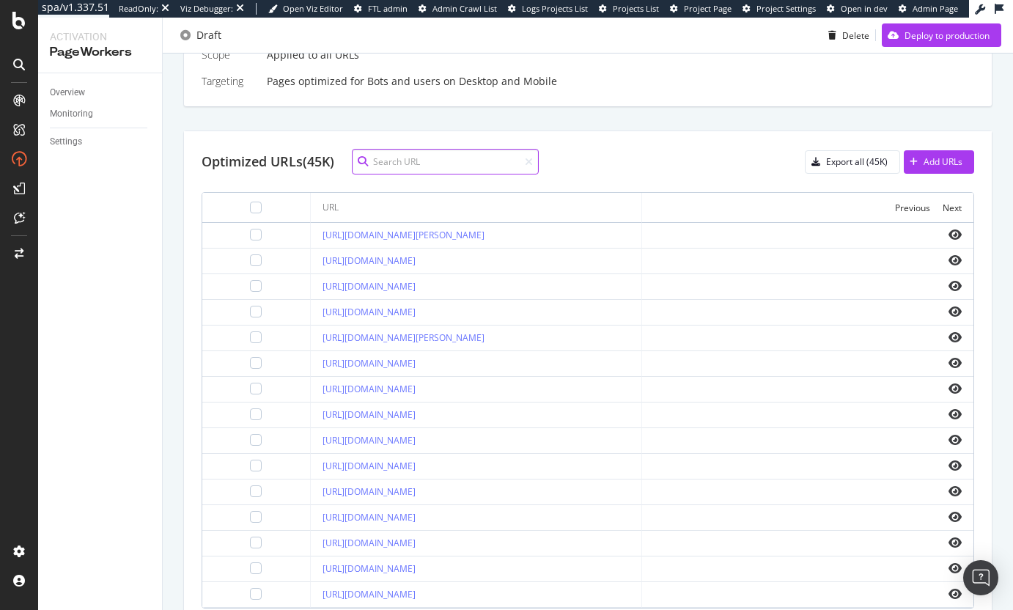
click at [404, 156] on input at bounding box center [445, 162] width 187 height 26
type input "london"
click at [948, 467] on icon "eye" at bounding box center [954, 465] width 13 height 12
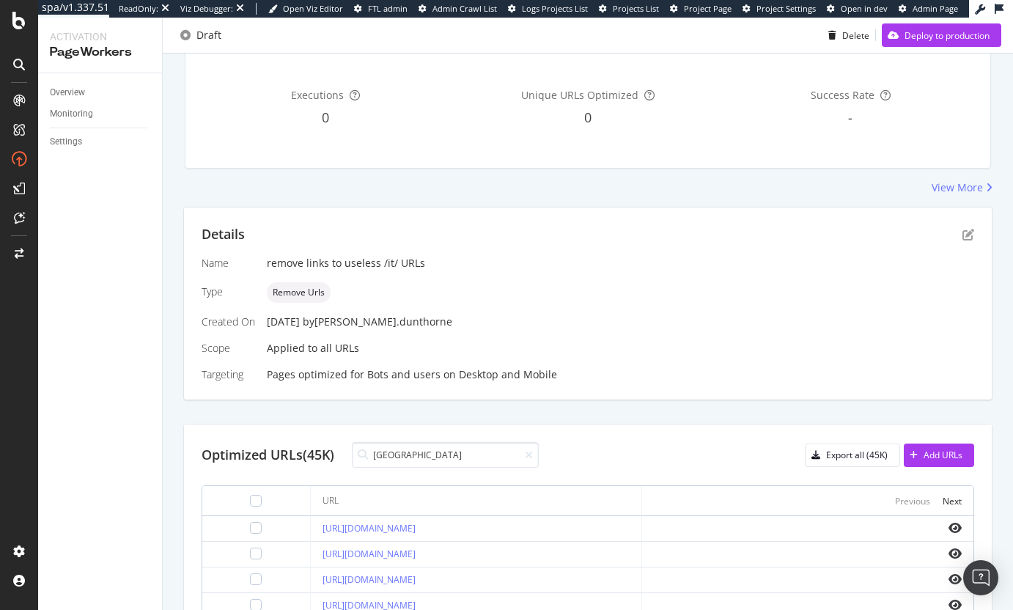
scroll to position [0, 0]
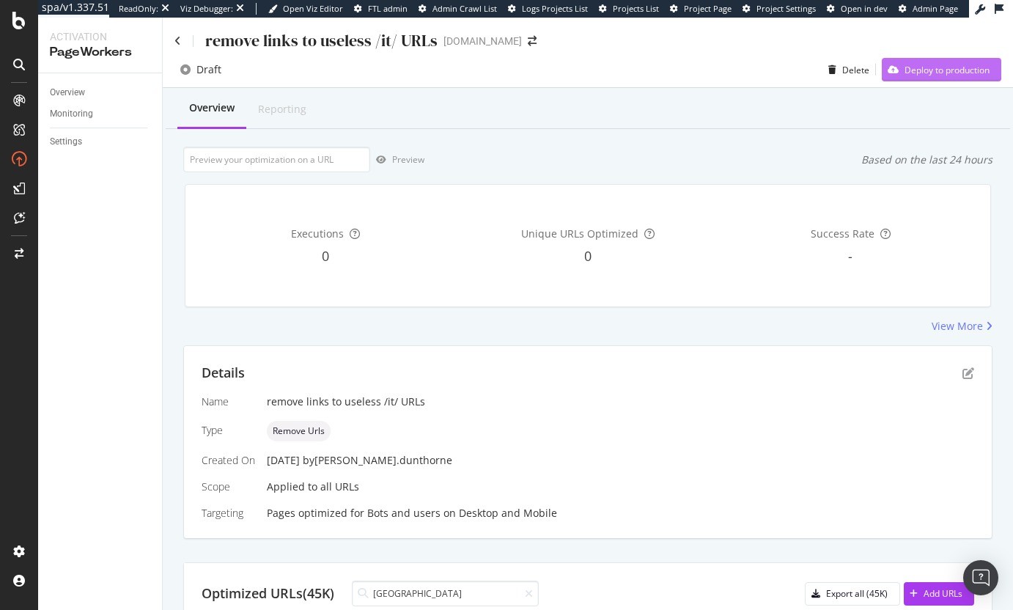
click at [904, 64] on div "Deploy to production" at bounding box center [946, 70] width 85 height 12
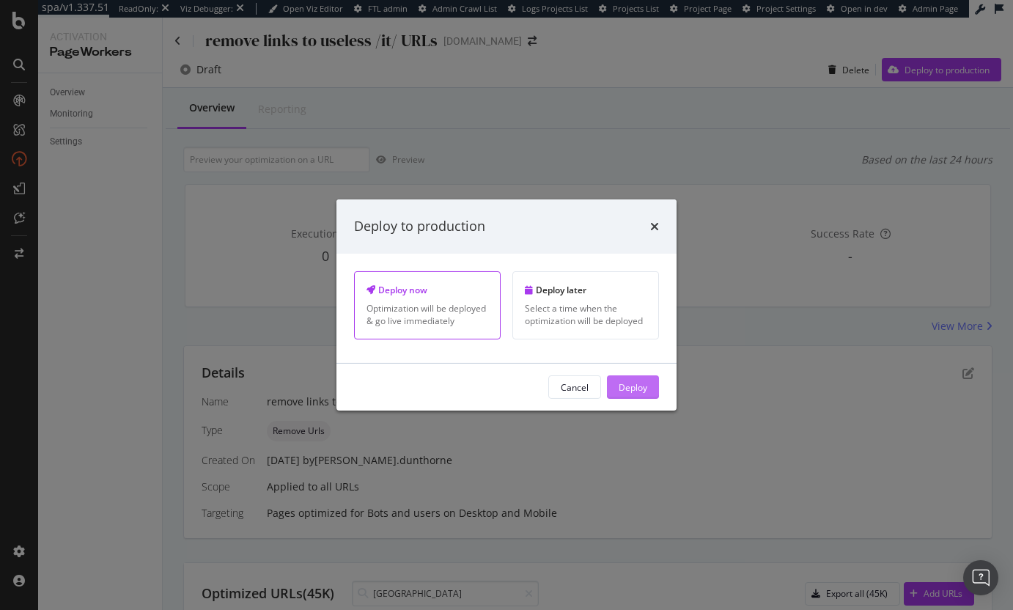
click at [650, 391] on button "Deploy" at bounding box center [633, 386] width 52 height 23
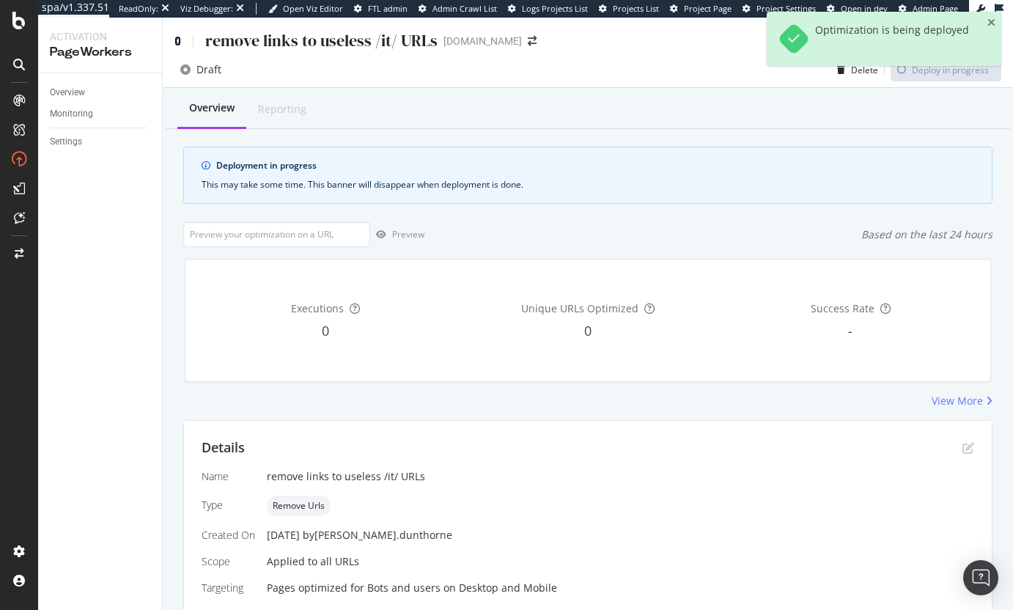
click at [178, 42] on icon at bounding box center [177, 41] width 7 height 10
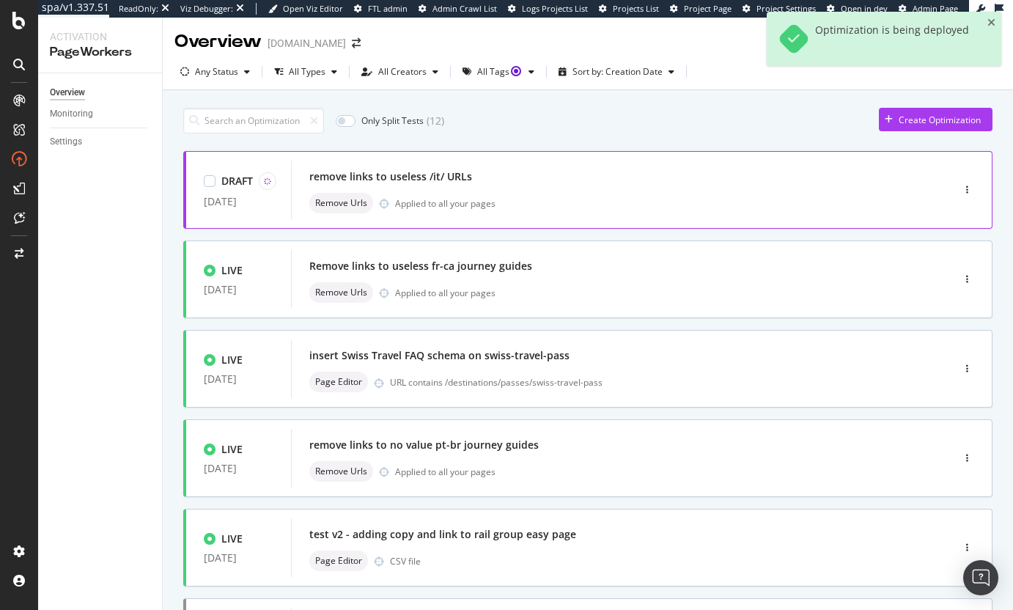
click at [522, 191] on div "remove links to useless /it/ URLs Remove Urls Applied to all your pages" at bounding box center [599, 189] width 580 height 47
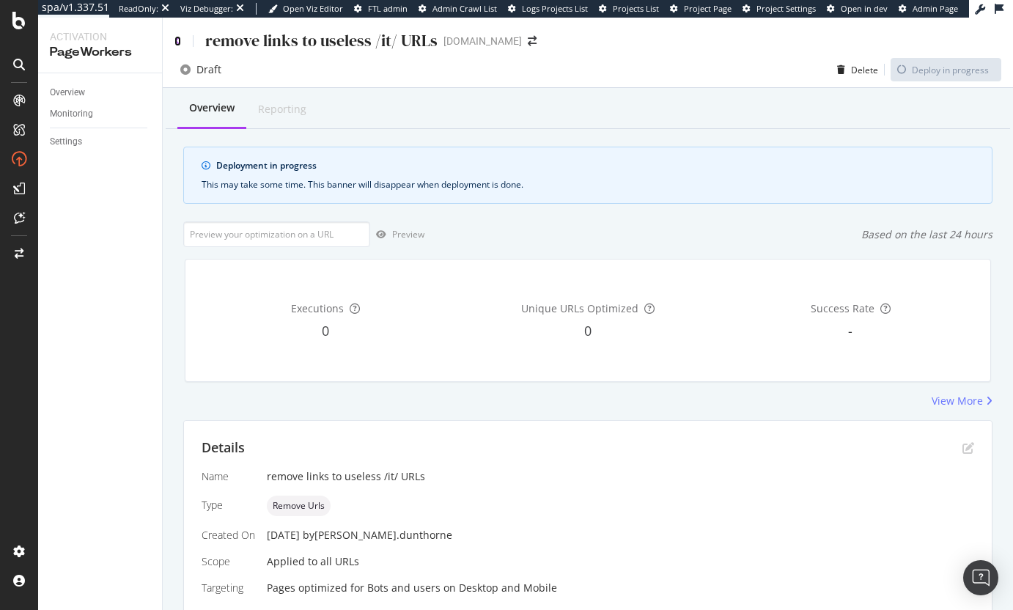
click at [178, 42] on icon at bounding box center [177, 41] width 7 height 10
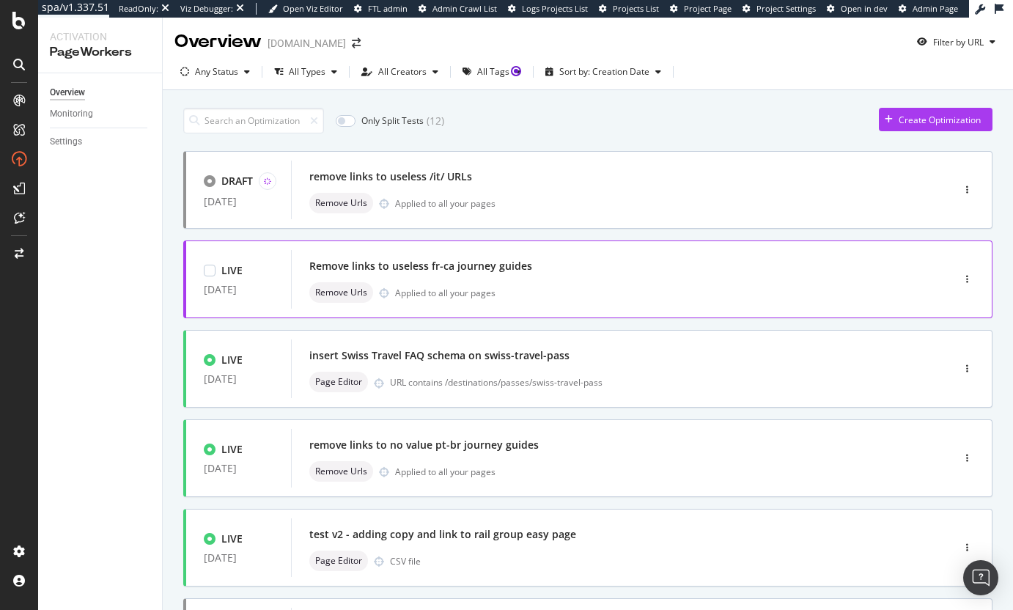
click at [599, 291] on div "Remove Urls Applied to all your pages" at bounding box center [599, 292] width 580 height 21
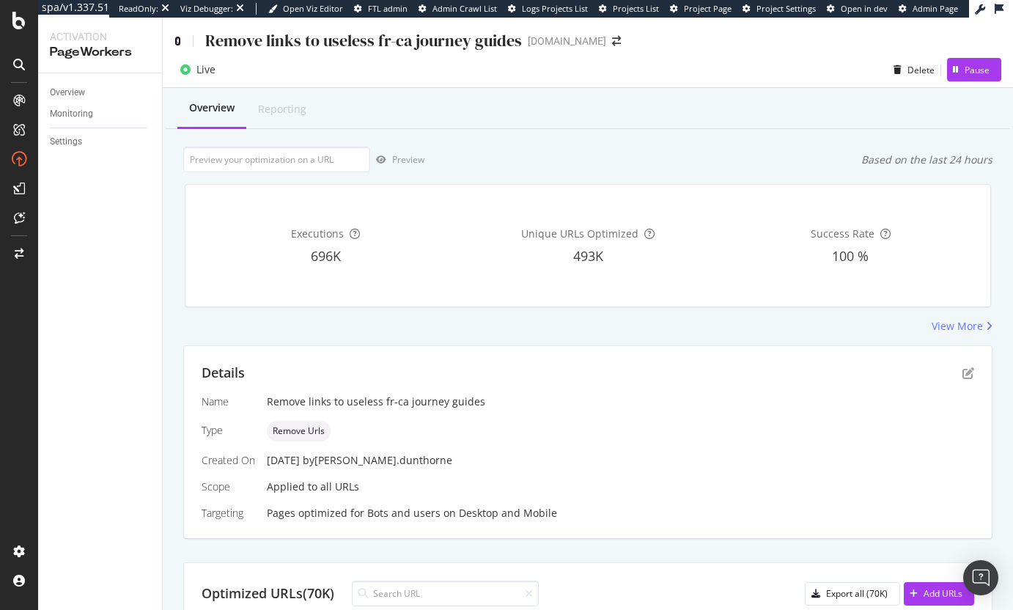
click at [180, 40] on icon at bounding box center [177, 41] width 7 height 10
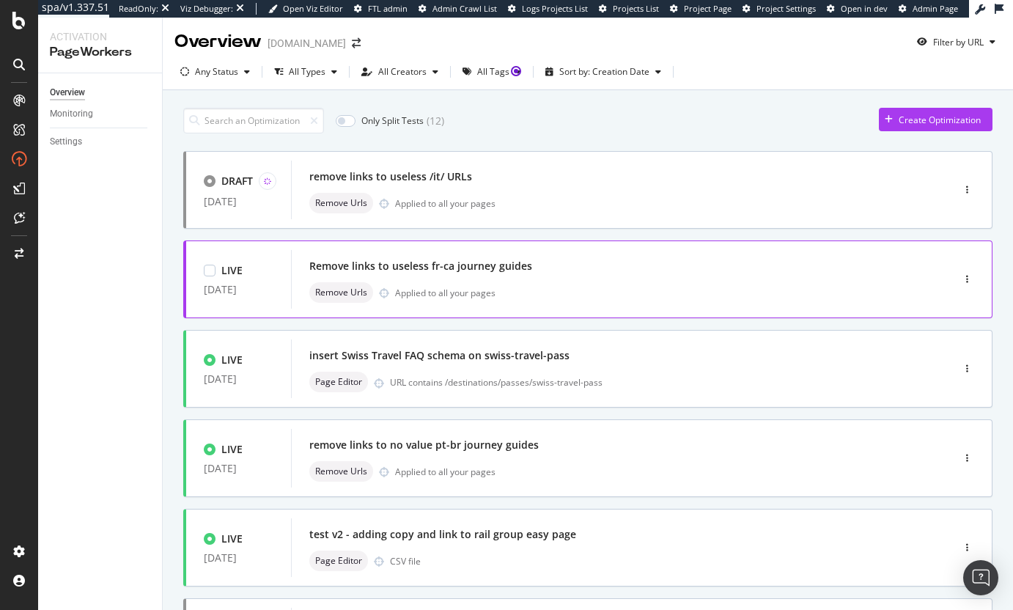
click at [587, 262] on div "Remove links to useless fr-ca journey guides" at bounding box center [599, 266] width 580 height 21
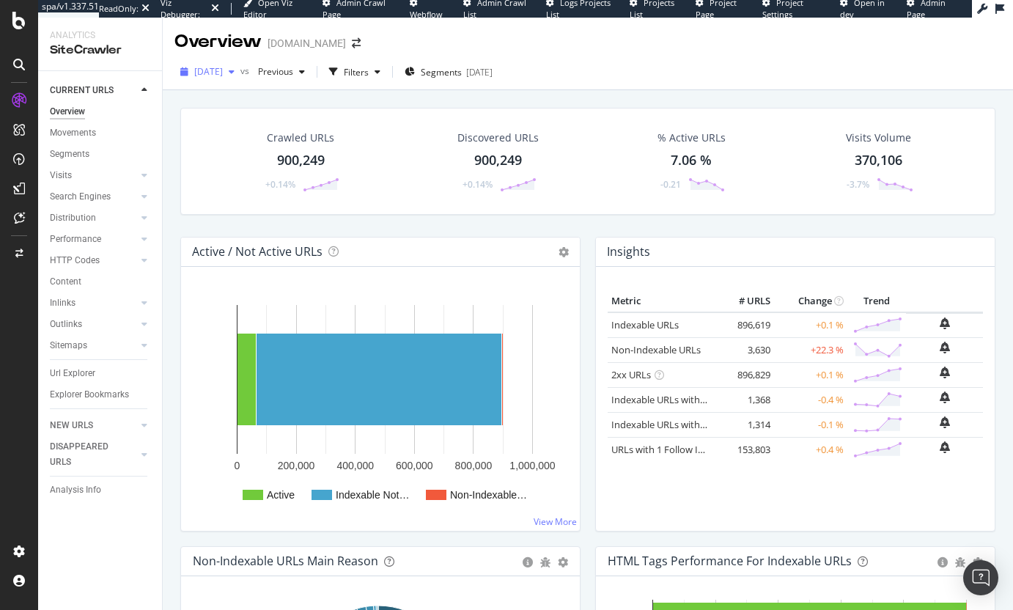
click at [223, 73] on span "[DATE]" at bounding box center [208, 71] width 29 height 12
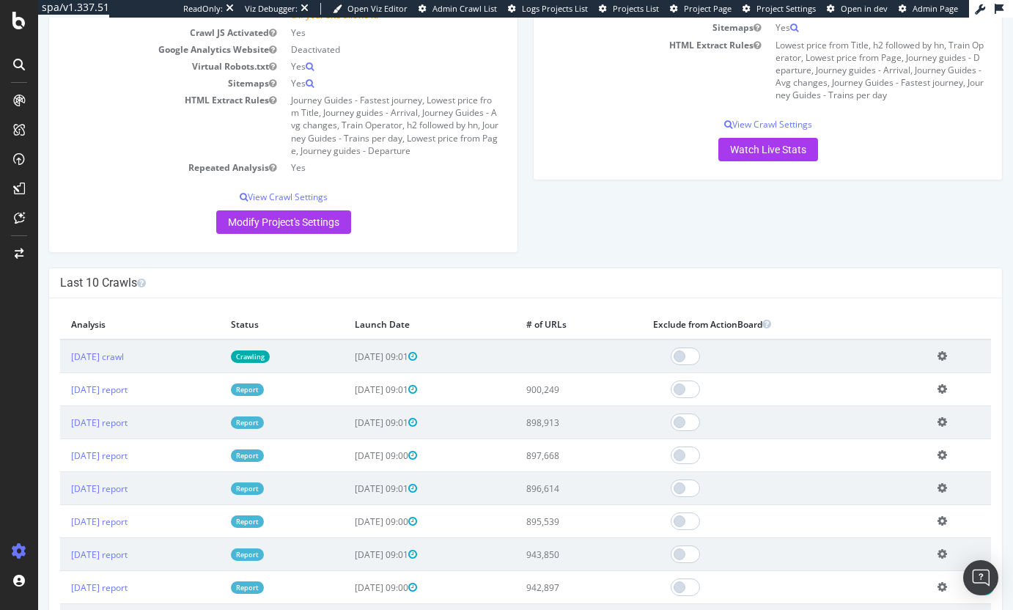
scroll to position [300, 0]
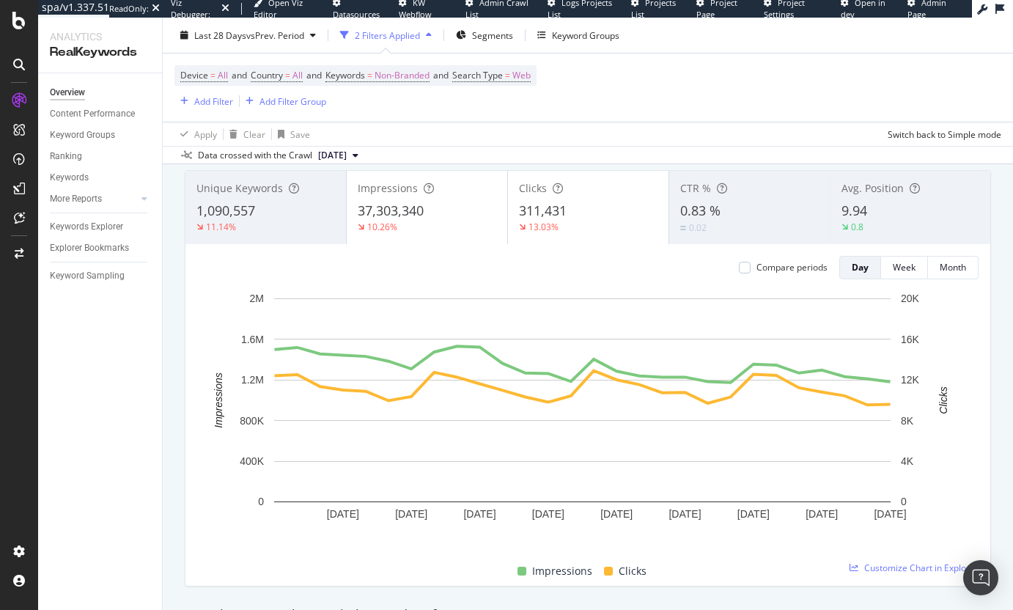
scroll to position [306, 0]
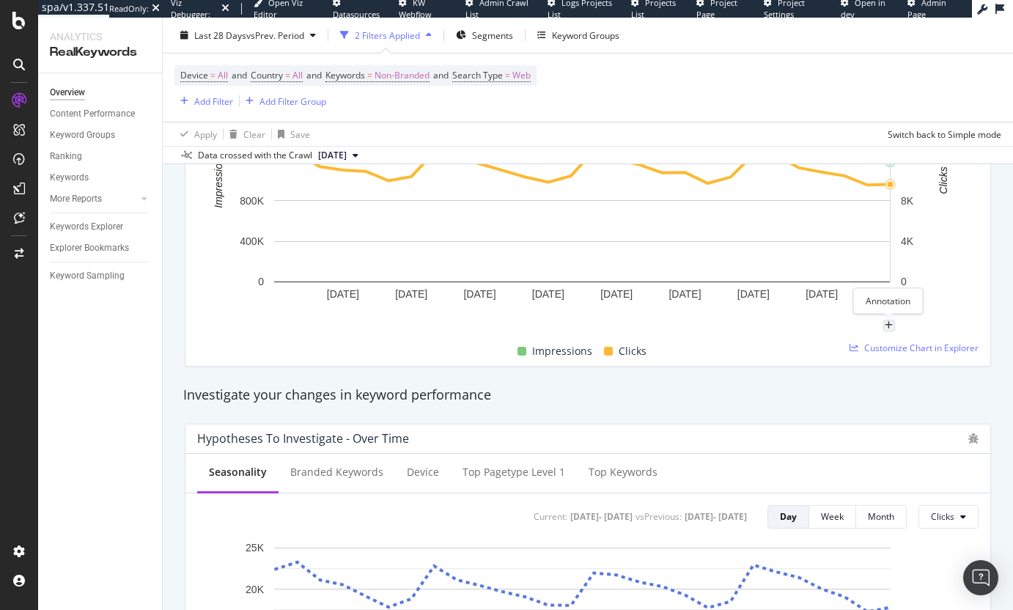
click at [892, 326] on div "plus" at bounding box center [889, 325] width 12 height 12
click at [904, 187] on input "[DATE]" at bounding box center [870, 189] width 92 height 27
type input "2025-10-01"
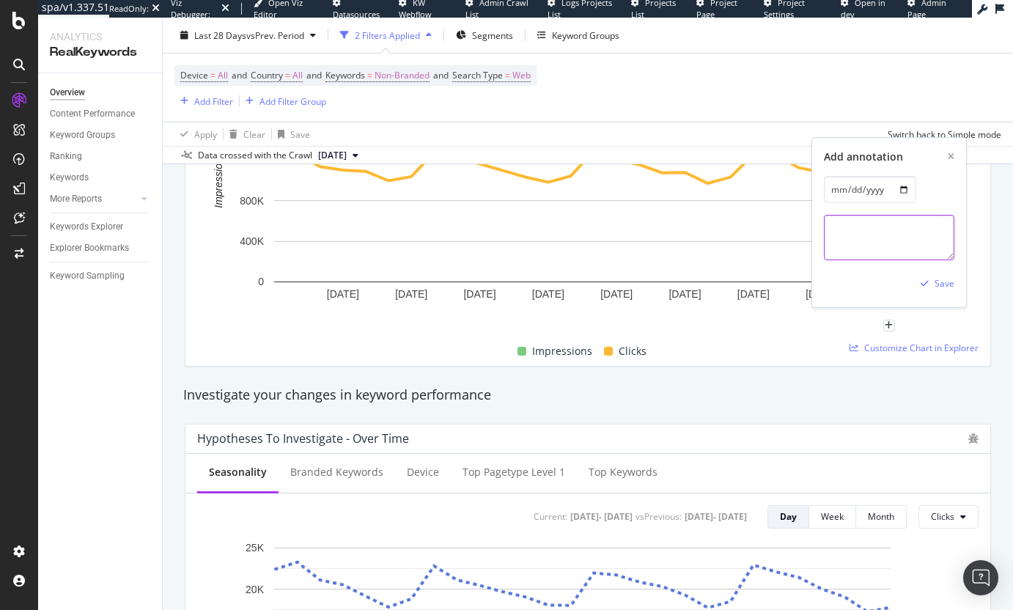
click at [898, 254] on textarea at bounding box center [889, 237] width 130 height 45
type textarea "No value"
type textarea "Links to useless /it/ journey guides removed"
click at [934, 278] on div "Save" at bounding box center [944, 283] width 20 height 12
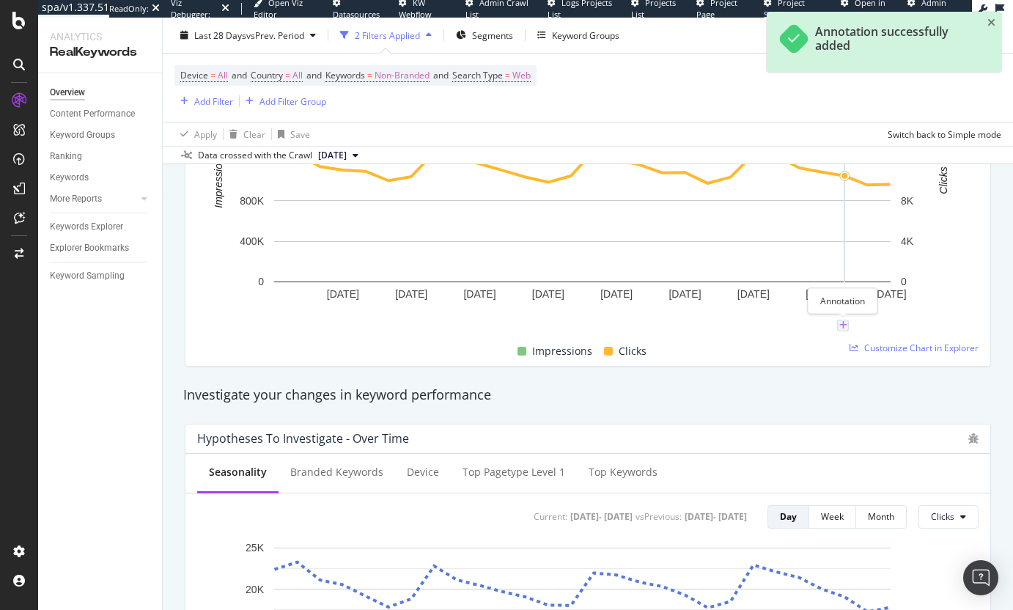
click at [839, 321] on icon "plus" at bounding box center [843, 325] width 8 height 9
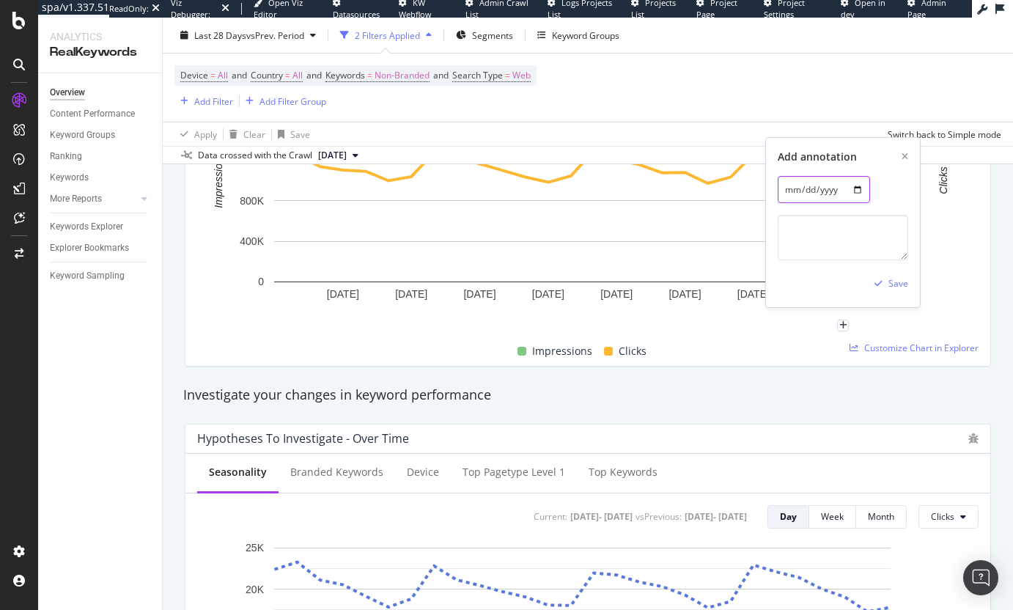
click at [861, 191] on input "[DATE]" at bounding box center [823, 189] width 92 height 27
click at [837, 246] on textarea at bounding box center [842, 237] width 130 height 45
click at [818, 230] on textarea "Links to useless fr-ca journey guides removed" at bounding box center [842, 237] width 130 height 45
type textarea "Links to c. 70k useless fr-ca journey guides removed"
click at [893, 289] on div "Save" at bounding box center [898, 283] width 20 height 12
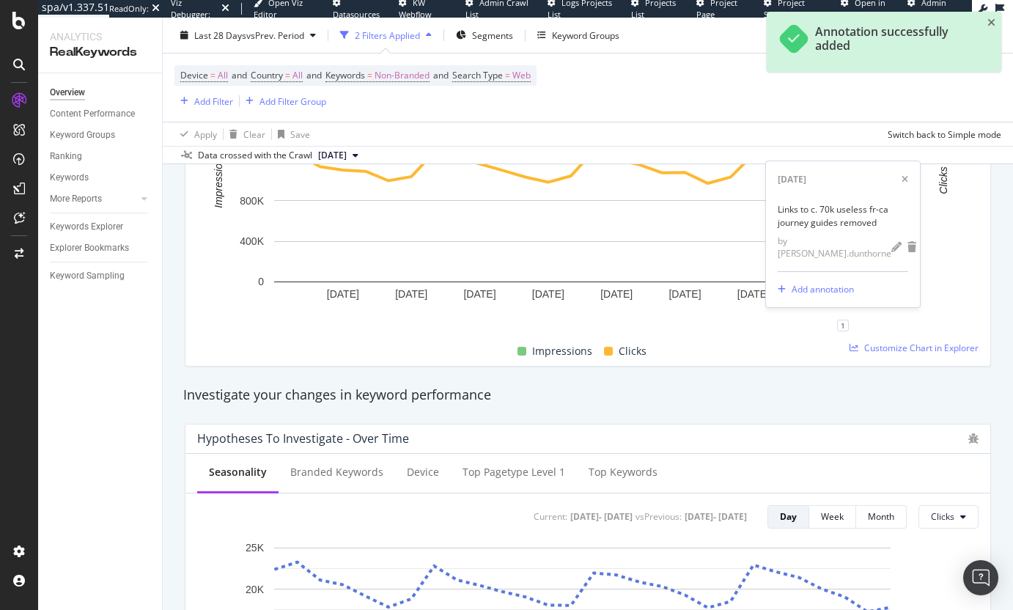
click at [650, 395] on div "Investigate your changes in keyword performance" at bounding box center [587, 394] width 809 height 19
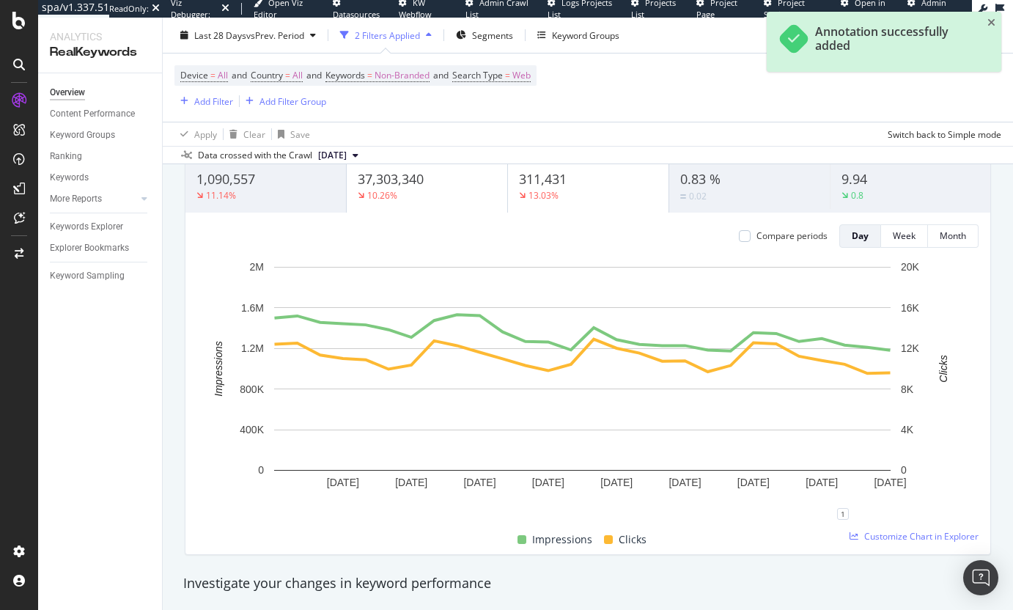
scroll to position [0, 0]
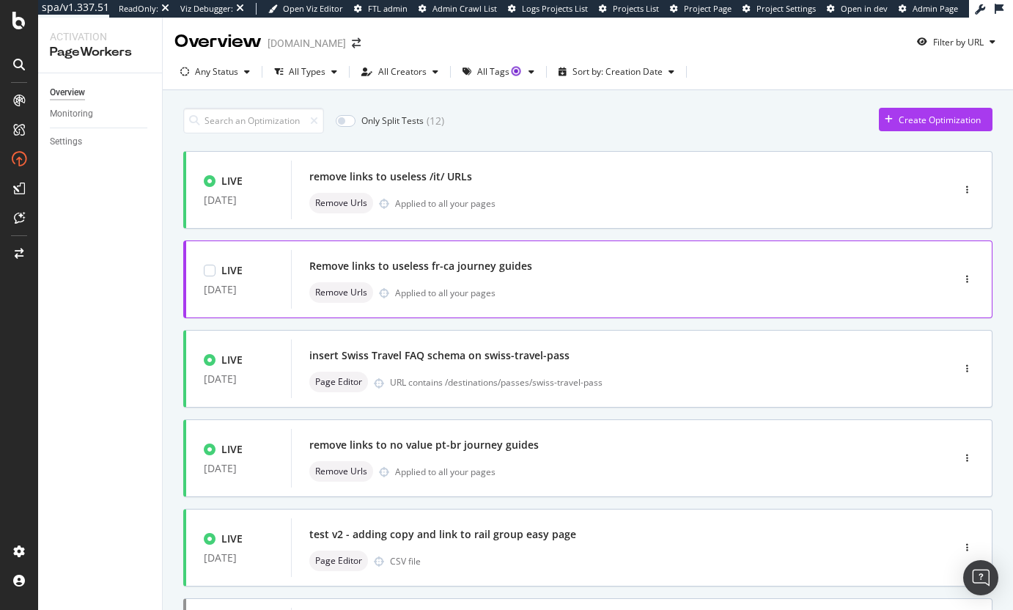
click at [487, 266] on div "Remove links to useless fr-ca journey guides" at bounding box center [420, 266] width 223 height 15
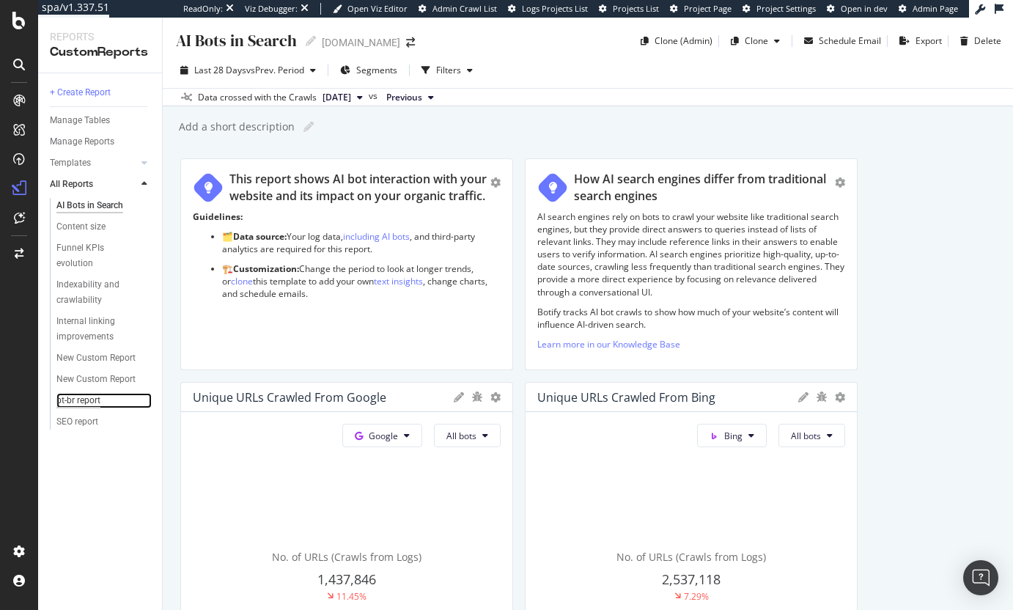
click at [84, 401] on div "pt-br report" at bounding box center [78, 400] width 44 height 15
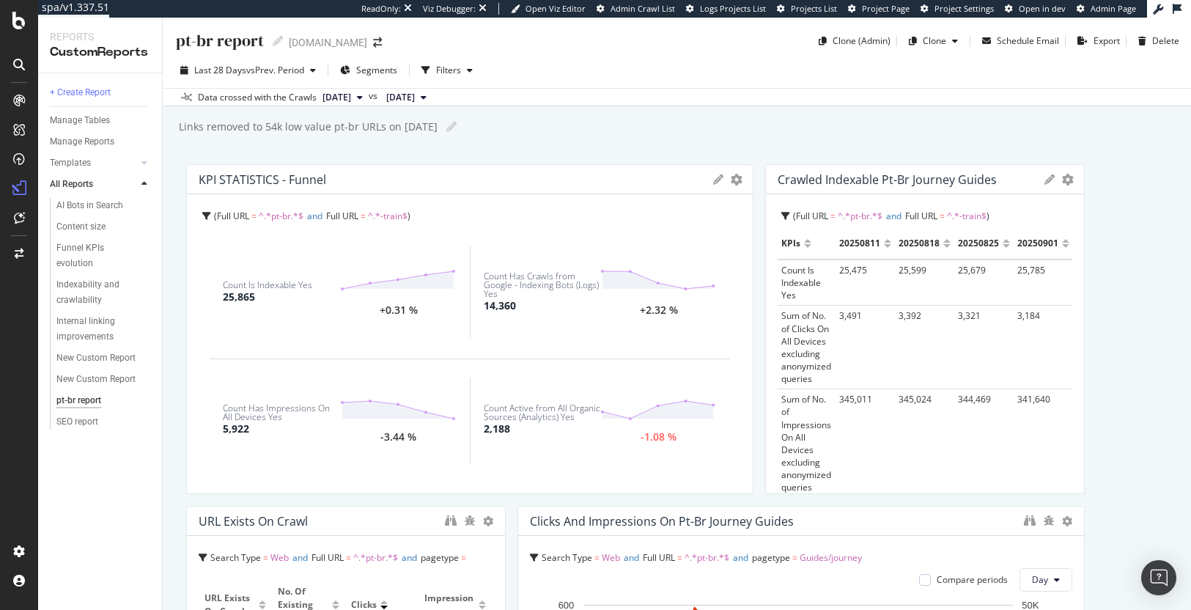
click at [1012, 185] on div "Crawled indexable pt-br journey guides KPIs Table Edit KPIs Edit Filter Export …" at bounding box center [925, 179] width 318 height 29
click at [1012, 179] on icon at bounding box center [1049, 179] width 10 height 10
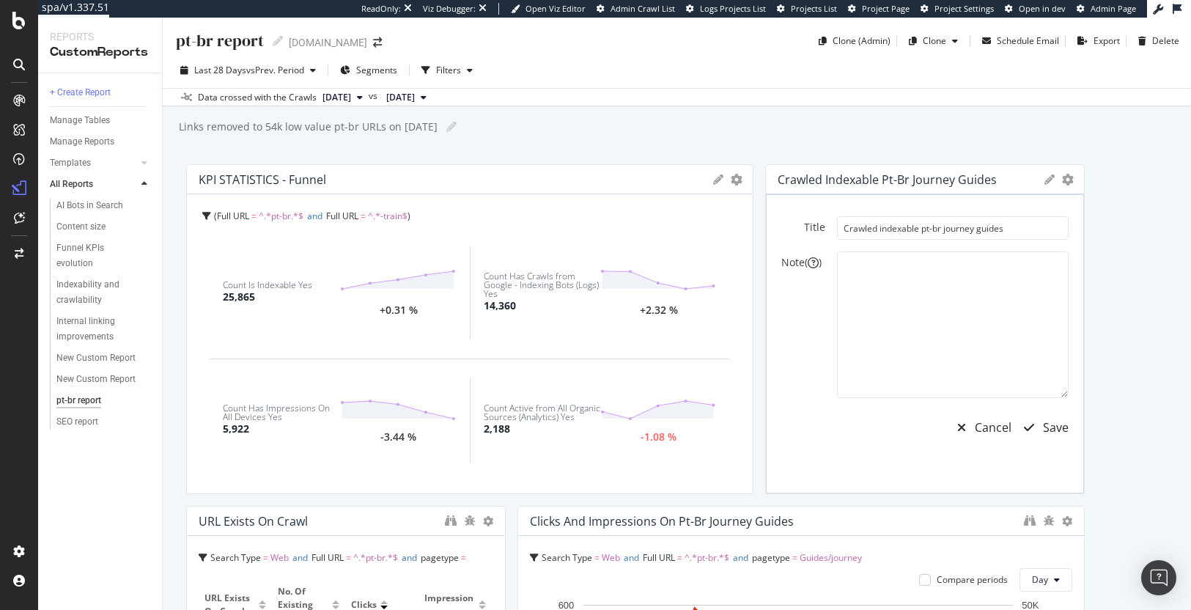
click at [1012, 179] on icon at bounding box center [1049, 179] width 10 height 10
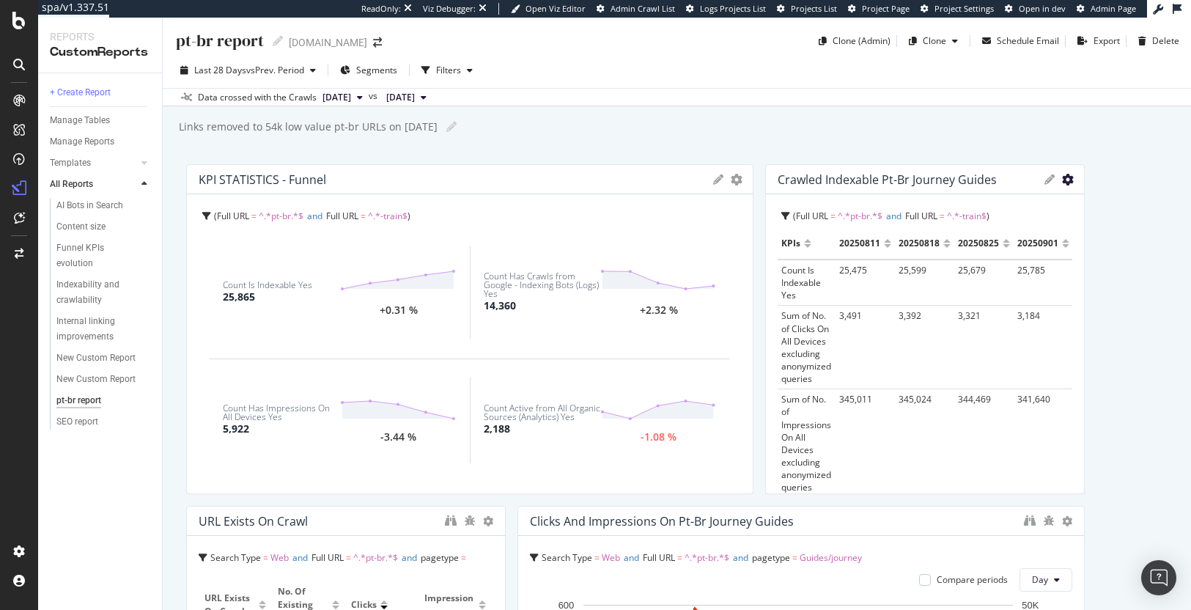
click at [1012, 177] on icon "gear" at bounding box center [1068, 180] width 12 height 12
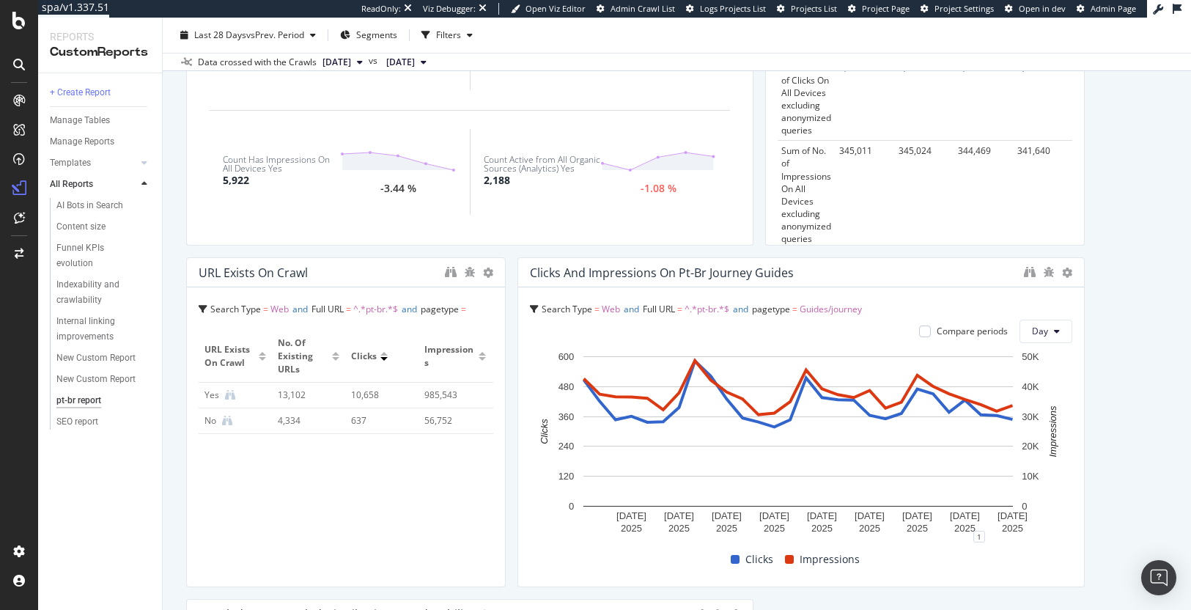
click at [351, 64] on span "[DATE]" at bounding box center [336, 62] width 29 height 13
click at [198, 253] on div "KPI STATISTICS - Funnel KPIs Table Edit KPIs Edit Filter Export as CSV Delete A…" at bounding box center [676, 574] width 981 height 1317
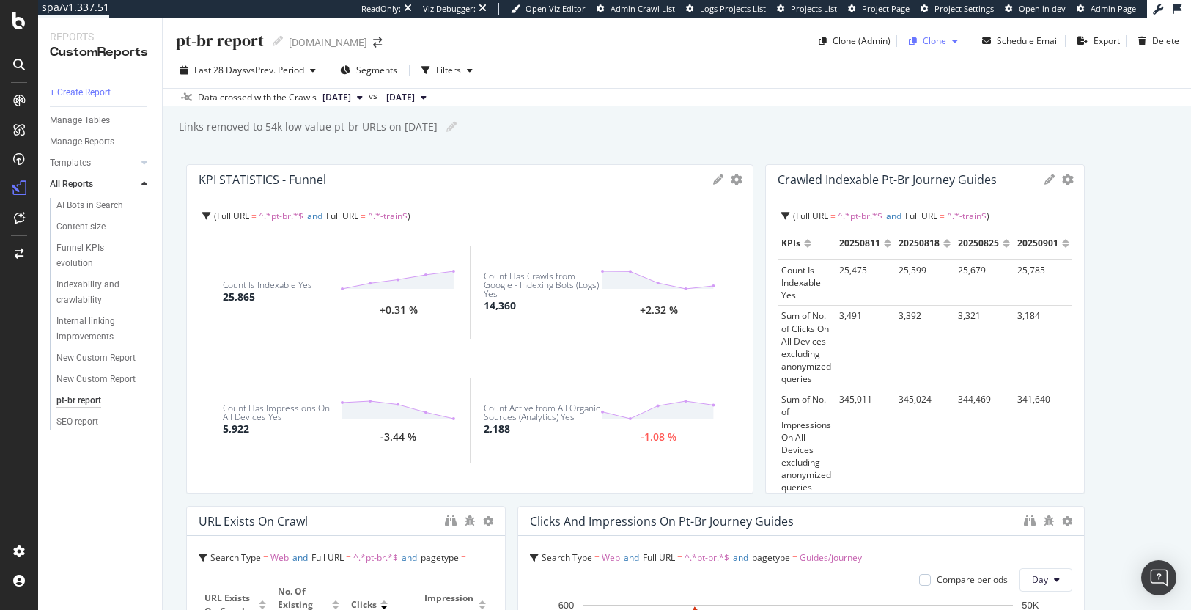
click at [952, 42] on icon "button" at bounding box center [955, 41] width 6 height 9
click at [946, 136] on span "[DOMAIN_NAME]" at bounding box center [982, 136] width 154 height 15
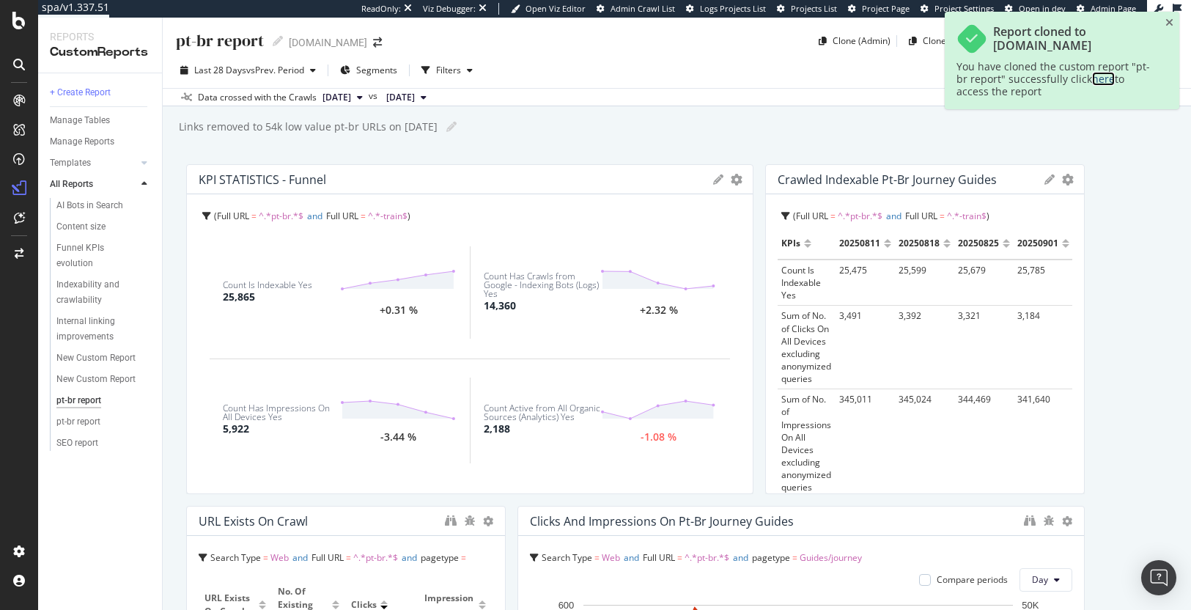
click at [1012, 77] on link "here" at bounding box center [1103, 79] width 23 height 14
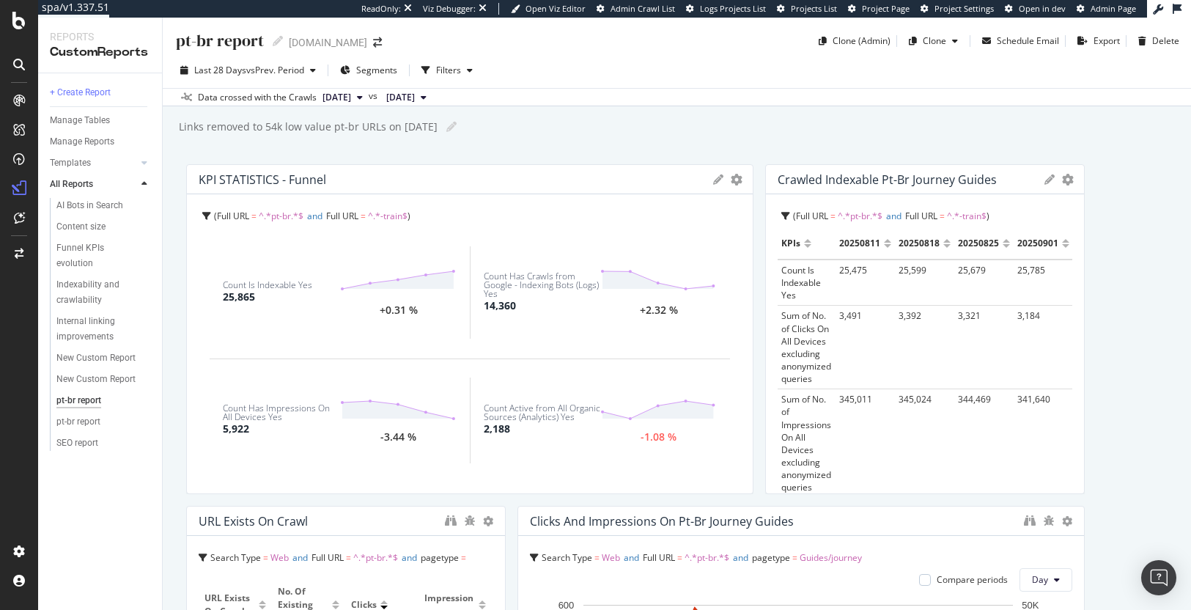
click at [199, 42] on div "pt-br report" at bounding box center [218, 40] width 89 height 23
drag, startPoint x: 196, startPoint y: 40, endPoint x: 135, endPoint y: 40, distance: 60.8
click at [135, 40] on div "Reports CustomReports + Create Report Manage Tables Manage Reports Templates AI…" at bounding box center [614, 314] width 1152 height 592
type input "fr-ca report"
click at [267, 124] on div "Links removed to 54k low value pt-br URLs on [DATE]" at bounding box center [307, 126] width 260 height 15
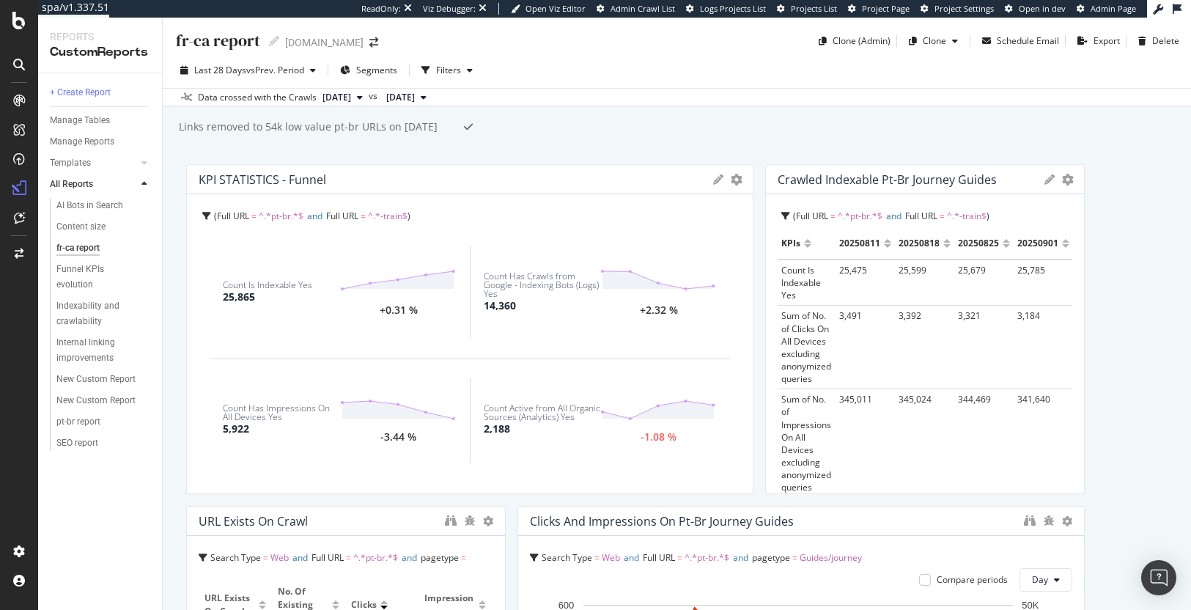
click at [264, 125] on input "Links removed to 54k low value pt-br URLs on [DATE]" at bounding box center [316, 126] width 278 height 13
drag, startPoint x: 363, startPoint y: 126, endPoint x: 383, endPoint y: 128, distance: 20.6
click at [383, 128] on input "Links removed to c. 70k 54k low value pt-br URLs on [DATE]" at bounding box center [331, 126] width 308 height 13
drag, startPoint x: 428, startPoint y: 127, endPoint x: 484, endPoint y: 132, distance: 55.9
click at [484, 132] on div "Links removed to c. 70k 54k low value fr-ca URLs on [DATE] Links removed to c. …" at bounding box center [683, 127] width 1013 height 22
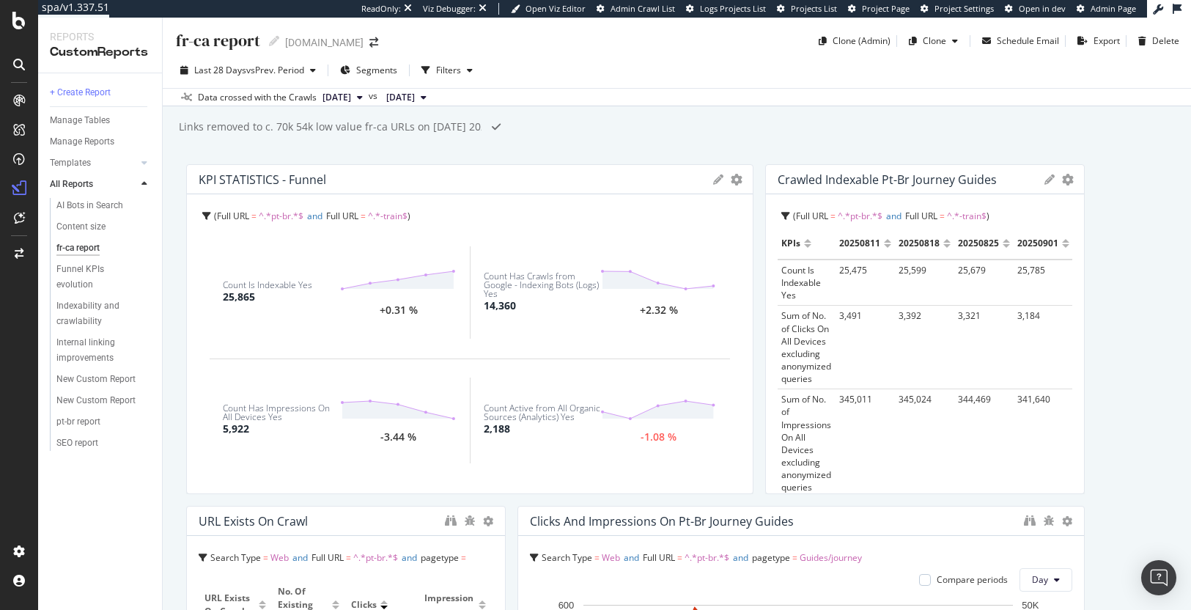
type input "Links removed to c. 70k 54k low value fr-ca URLs on [DATE]"
click at [713, 181] on icon at bounding box center [718, 179] width 10 height 10
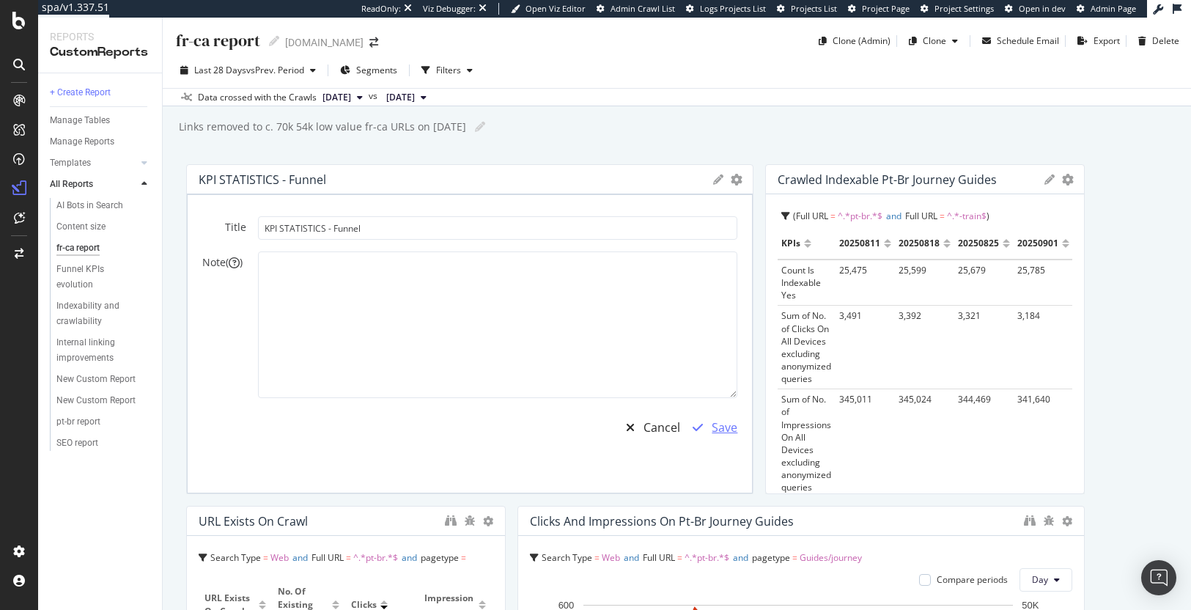
click at [711, 423] on div "Save" at bounding box center [724, 427] width 26 height 17
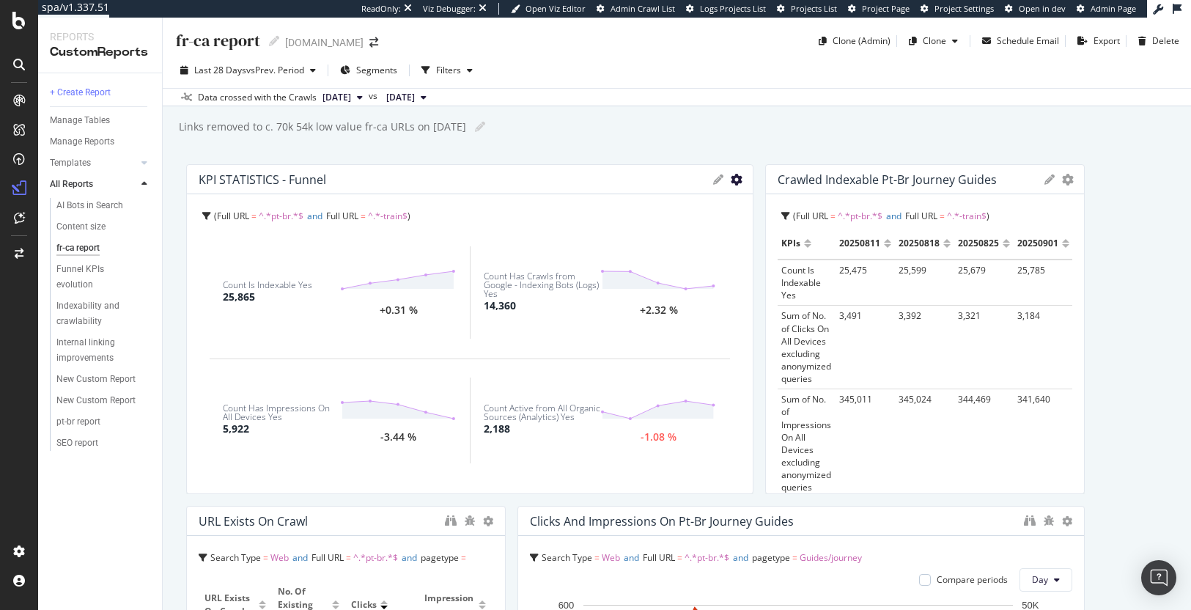
click at [730, 180] on icon "gear" at bounding box center [736, 180] width 12 height 12
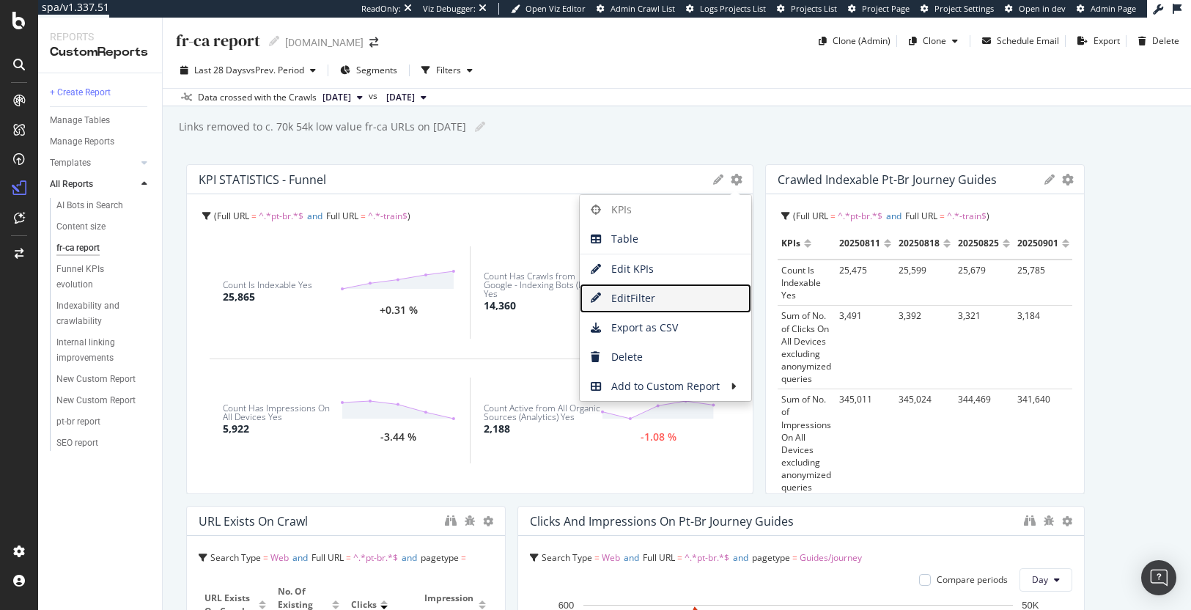
click at [660, 295] on span "Edit Filter" at bounding box center [665, 298] width 171 height 22
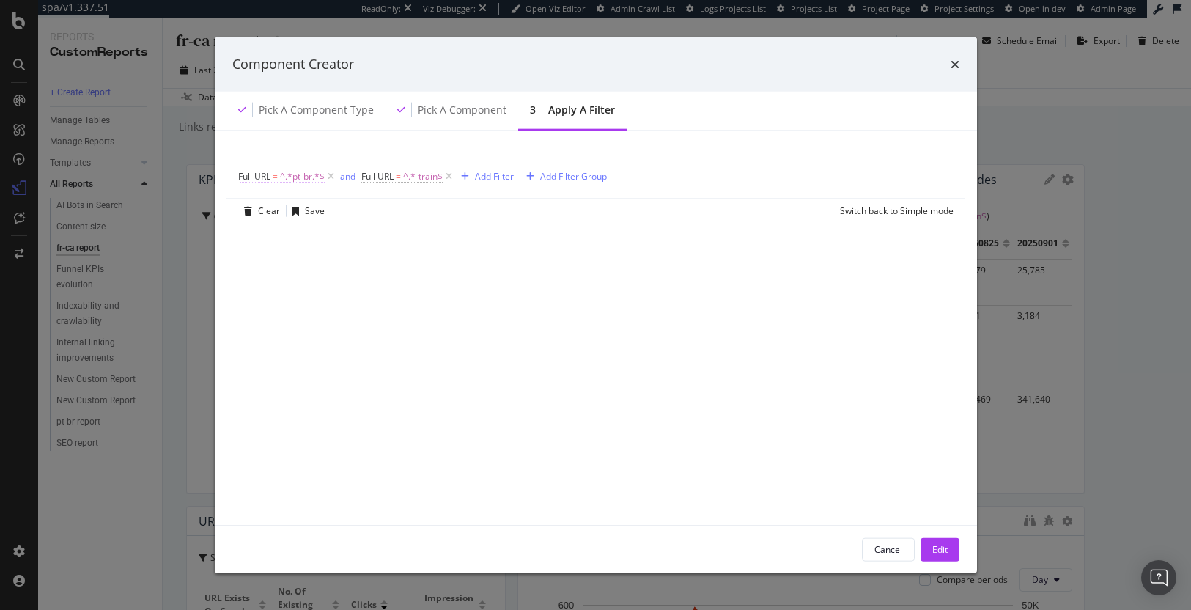
click at [309, 174] on span "^.*pt-br.*$" at bounding box center [302, 176] width 45 height 21
drag, startPoint x: 295, startPoint y: 237, endPoint x: 211, endPoint y: 232, distance: 83.6
click at [215, 232] on div "Full URL = ^.*pt-br.*$ and Full URL = ^.*-train$ Add Filter Add Filter Group Cl…" at bounding box center [596, 327] width 762 height 394
type input "fr-ca"
click at [410, 267] on div "Apply" at bounding box center [400, 268] width 23 height 12
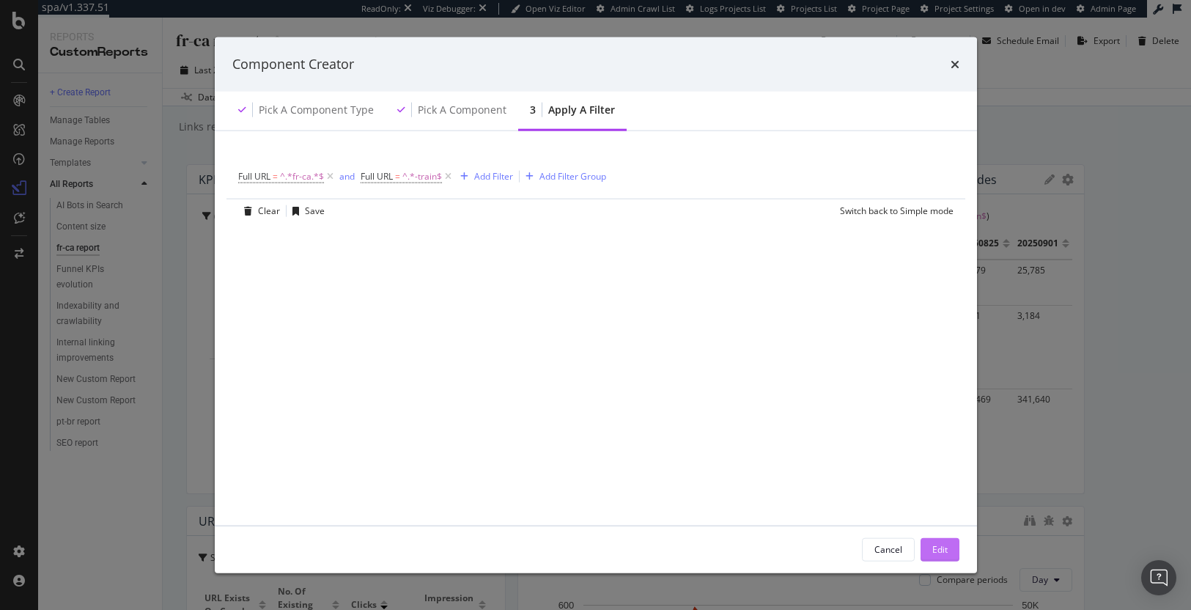
click at [944, 548] on div "Edit" at bounding box center [939, 549] width 15 height 12
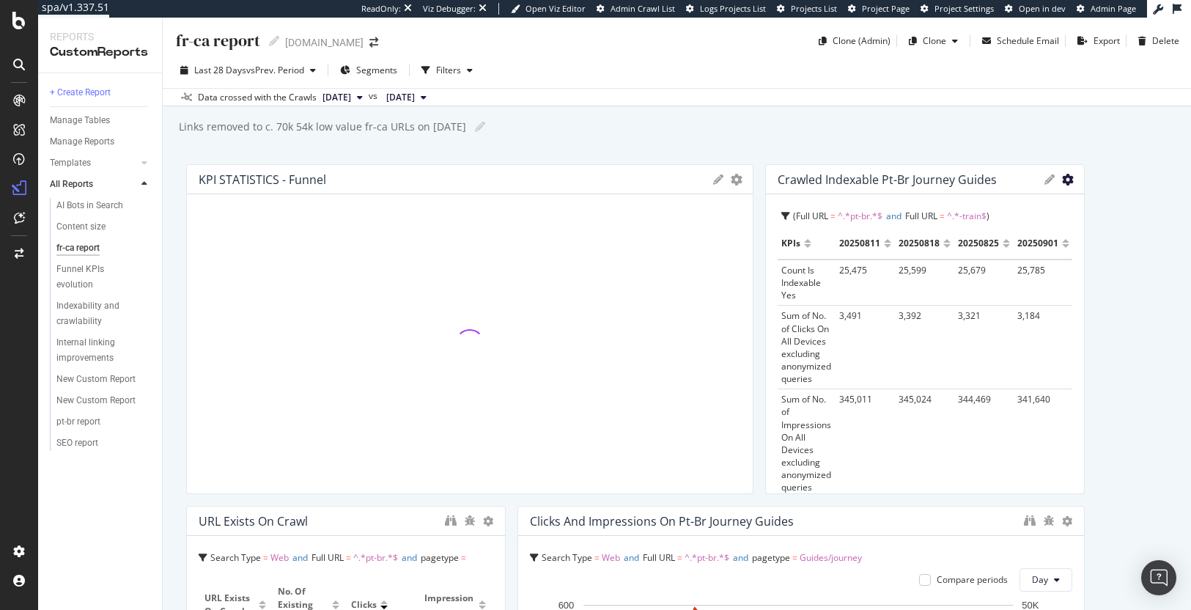
click at [1062, 179] on icon "gear" at bounding box center [1068, 180] width 12 height 12
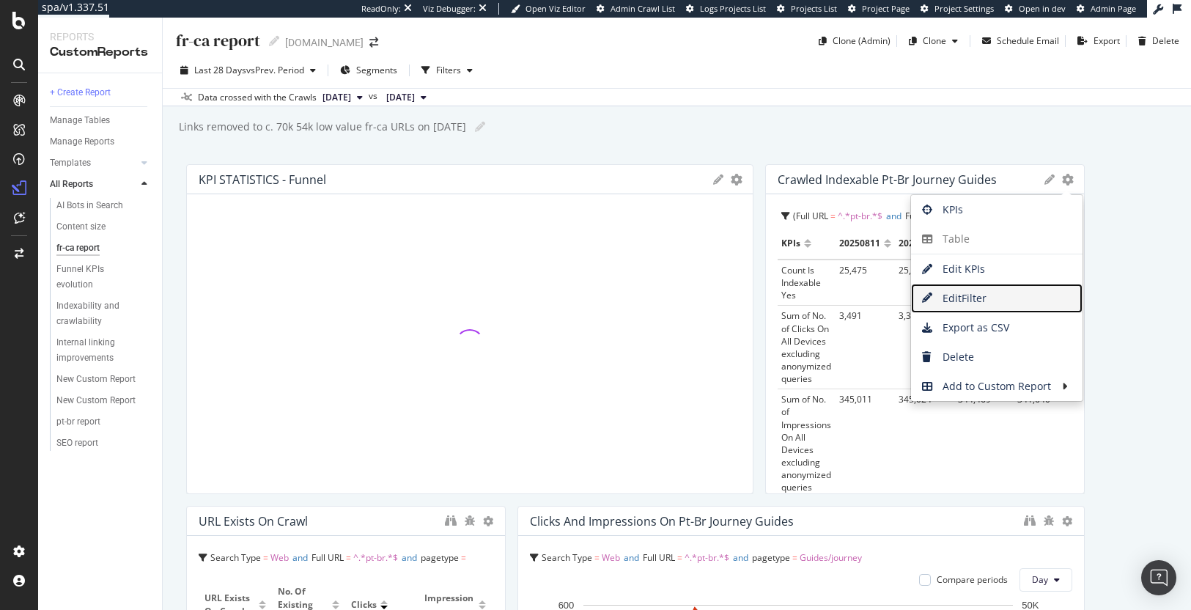
click at [965, 287] on span "Edit Filter" at bounding box center [996, 298] width 171 height 22
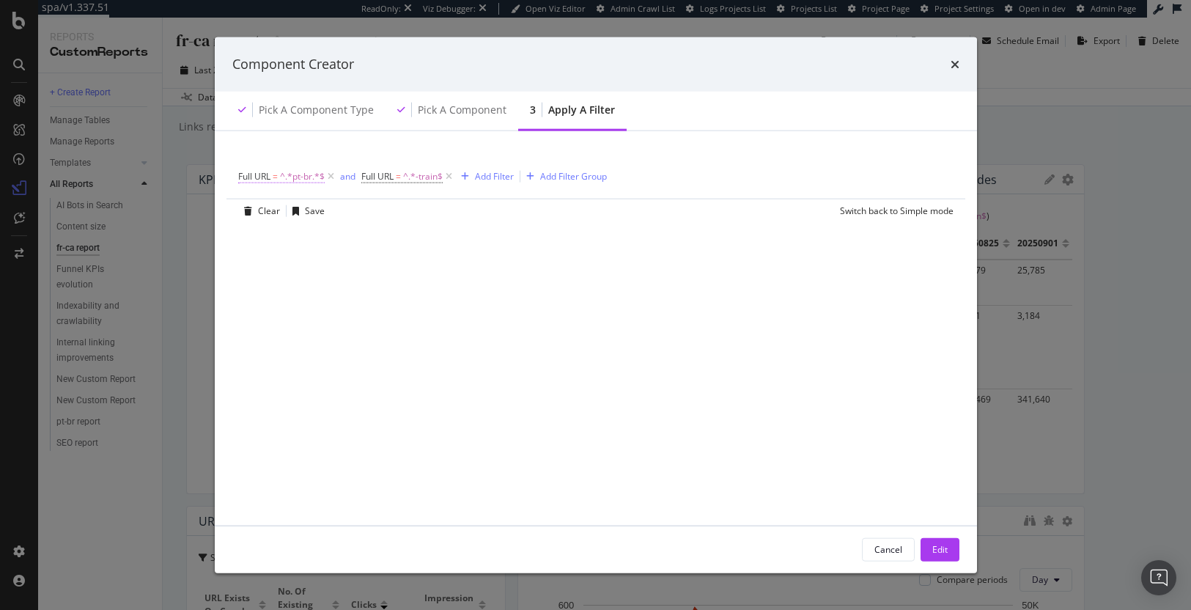
click at [299, 176] on span "^.*pt-br.*$" at bounding box center [302, 176] width 45 height 21
click at [320, 231] on input "pt-br" at bounding box center [320, 237] width 138 height 23
type input "fr-ca"
click at [387, 269] on div "modal" at bounding box center [379, 268] width 20 height 9
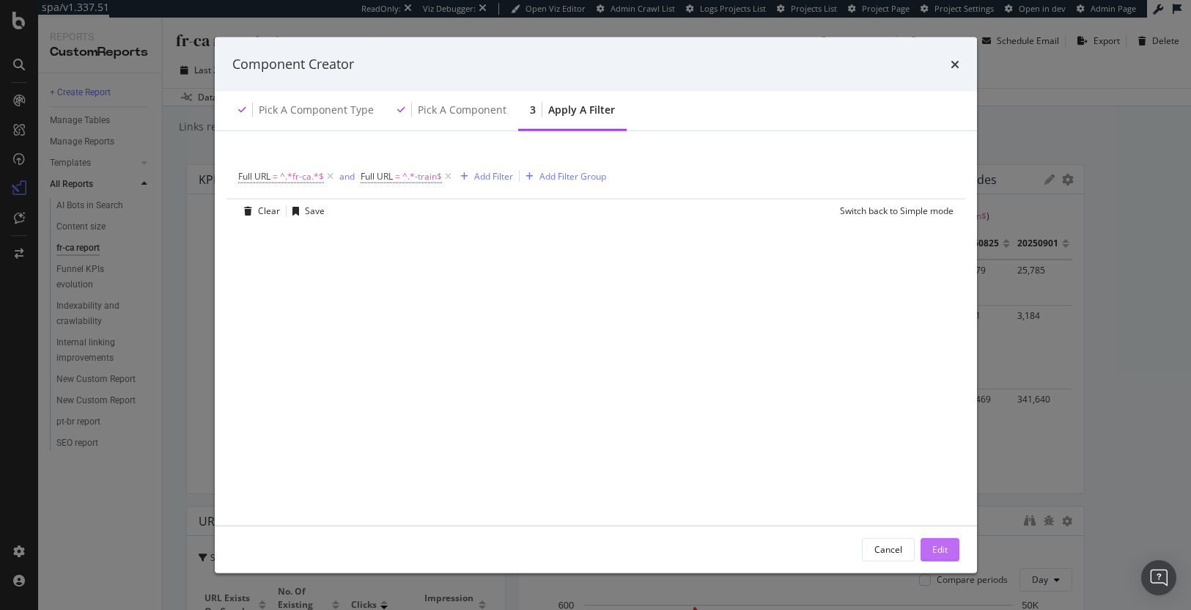
click at [939, 550] on div "Edit" at bounding box center [939, 549] width 15 height 12
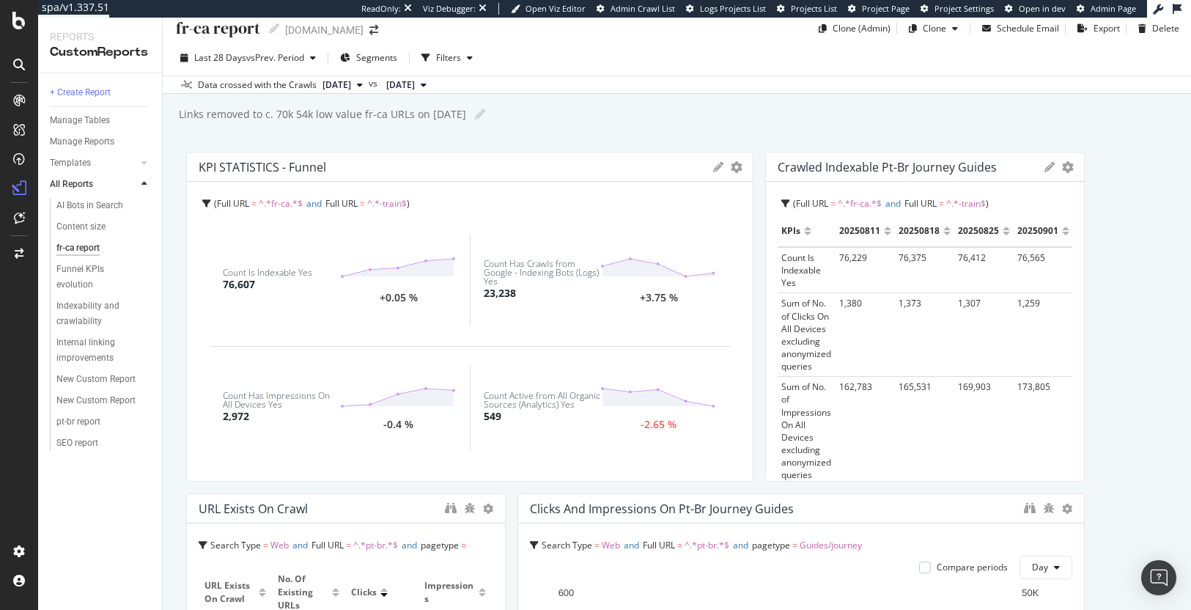
scroll to position [222, 0]
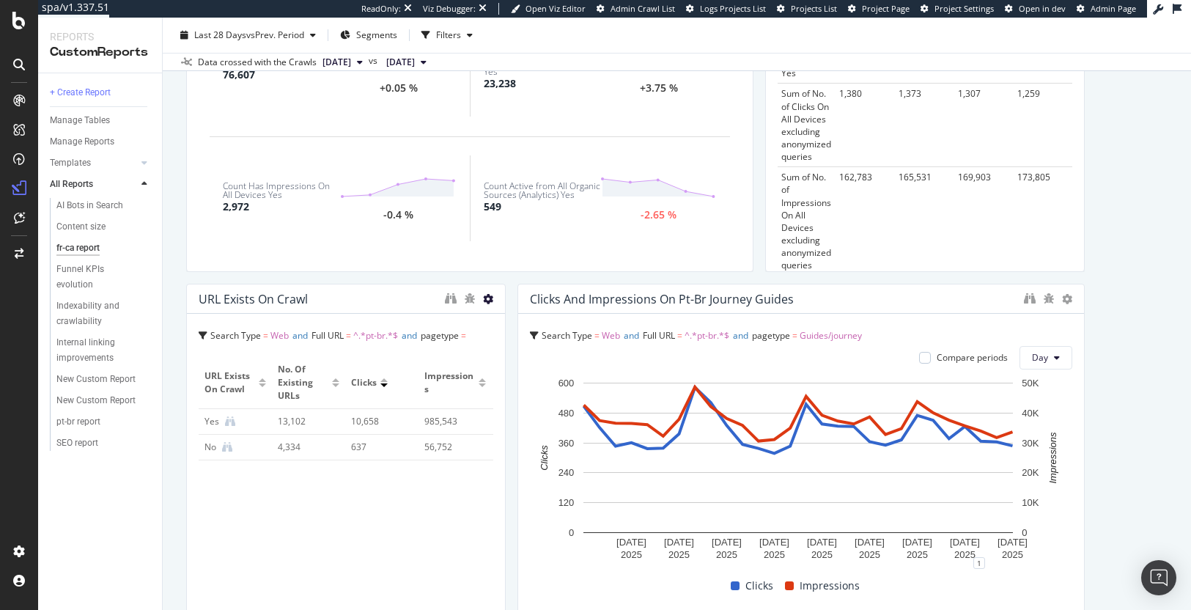
click at [484, 297] on icon at bounding box center [488, 299] width 10 height 10
click at [393, 281] on div "KPI STATISTICS - Funnel KPIs Table Edit KPIs Edit Filter Export as CSV Delete A…" at bounding box center [676, 600] width 981 height 1317
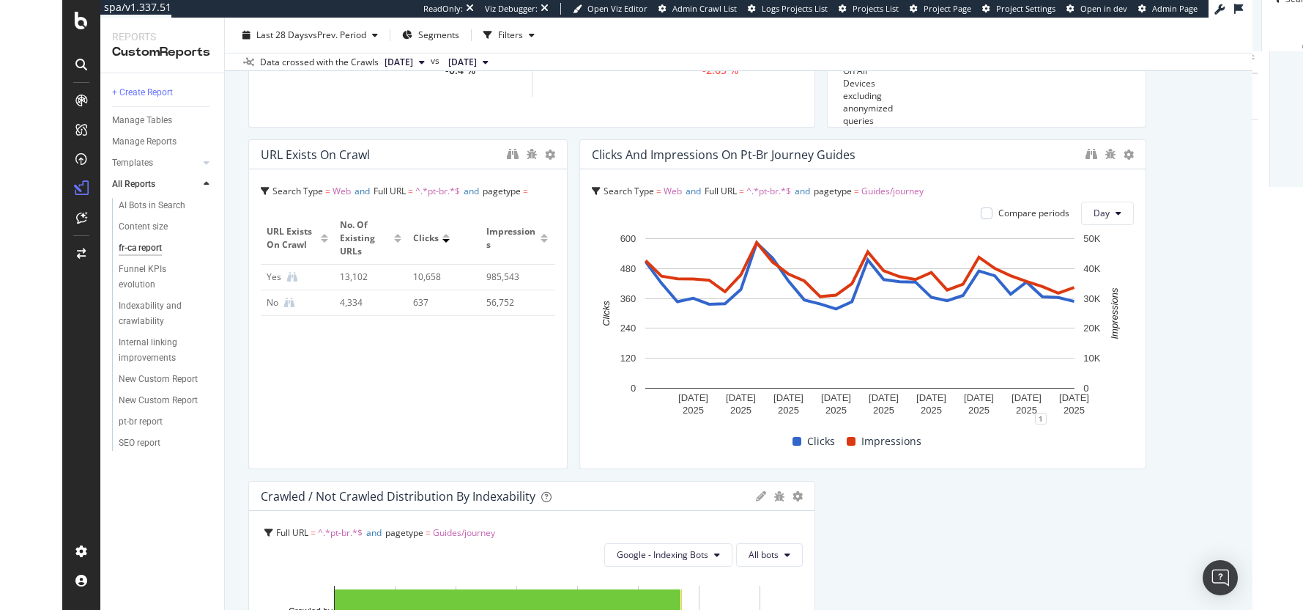
scroll to position [264, 0]
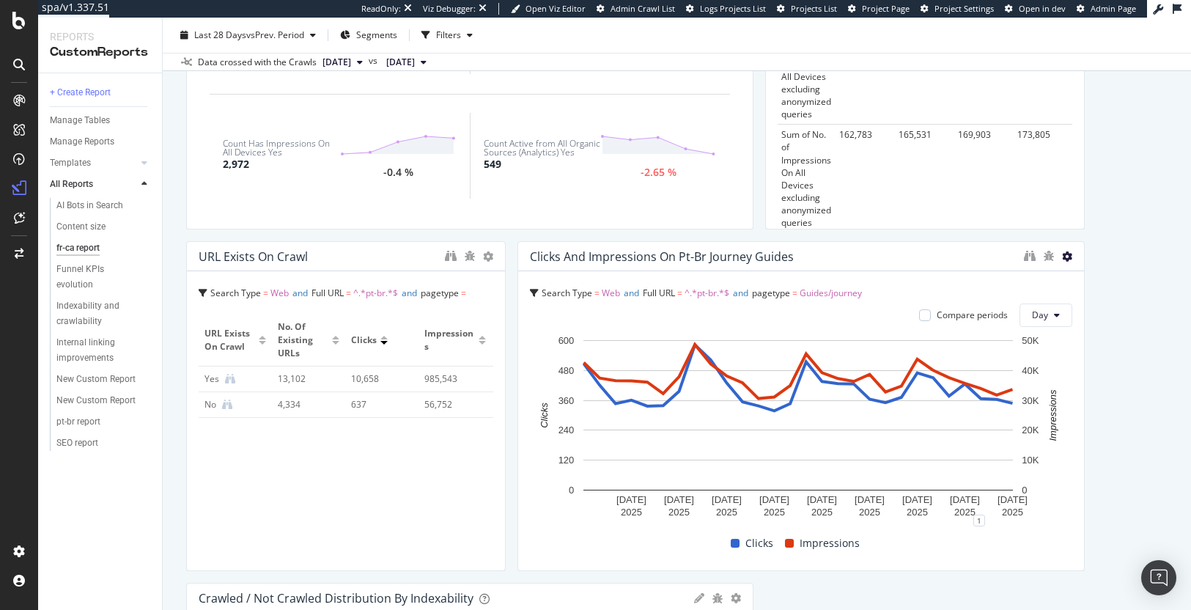
click at [1062, 254] on icon at bounding box center [1067, 256] width 10 height 10
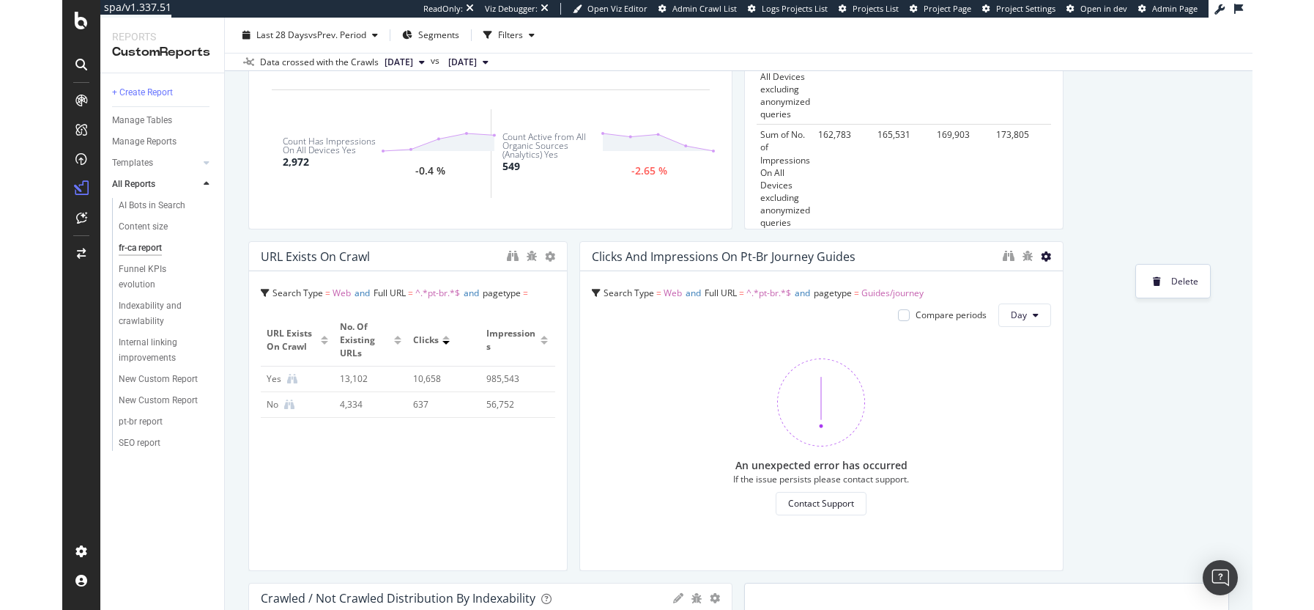
scroll to position [262, 0]
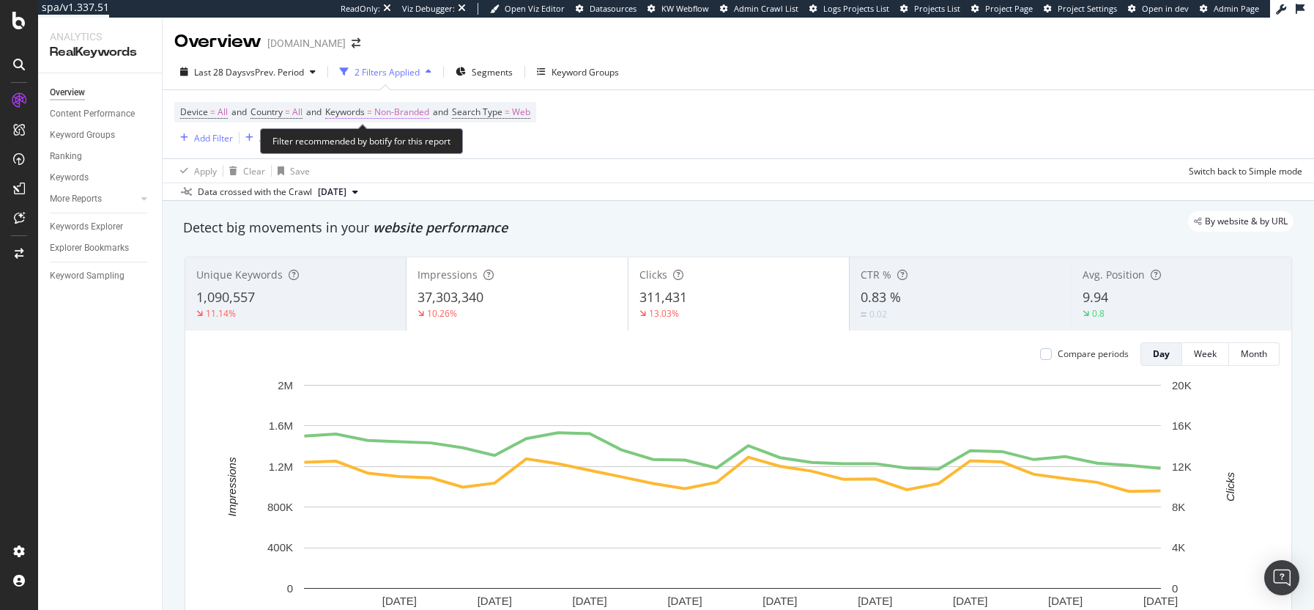
click at [389, 111] on span "Non-Branded" at bounding box center [401, 112] width 55 height 21
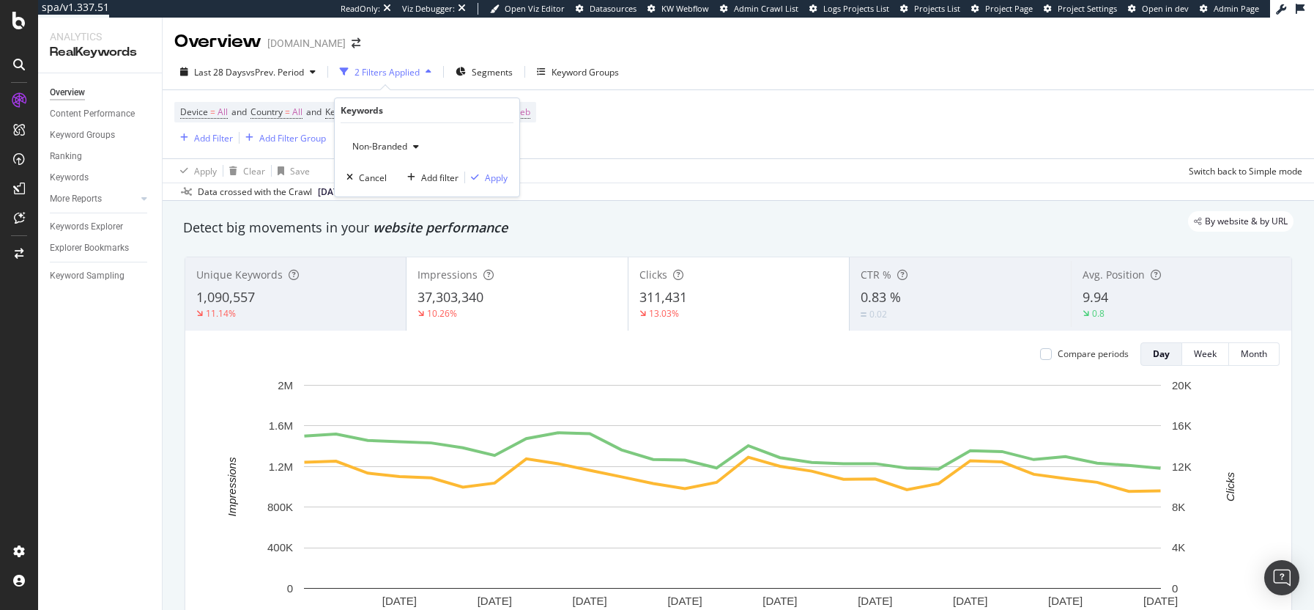
click at [376, 149] on span "Non-Branded" at bounding box center [377, 146] width 61 height 12
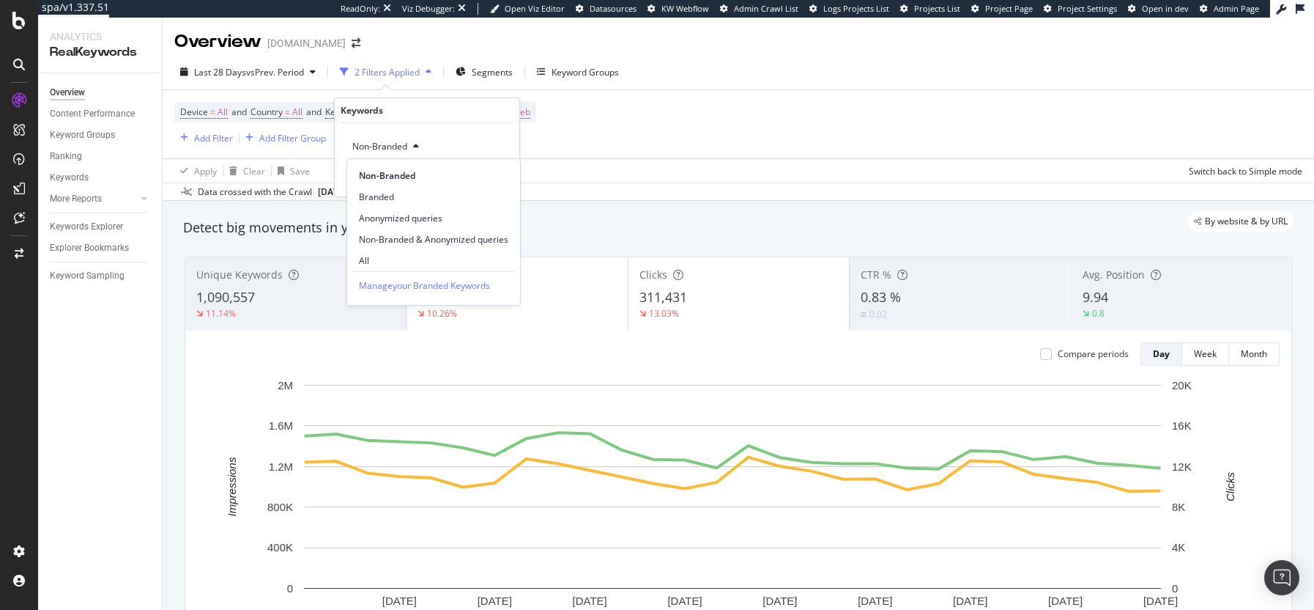
click at [393, 259] on span "All" at bounding box center [433, 260] width 149 height 13
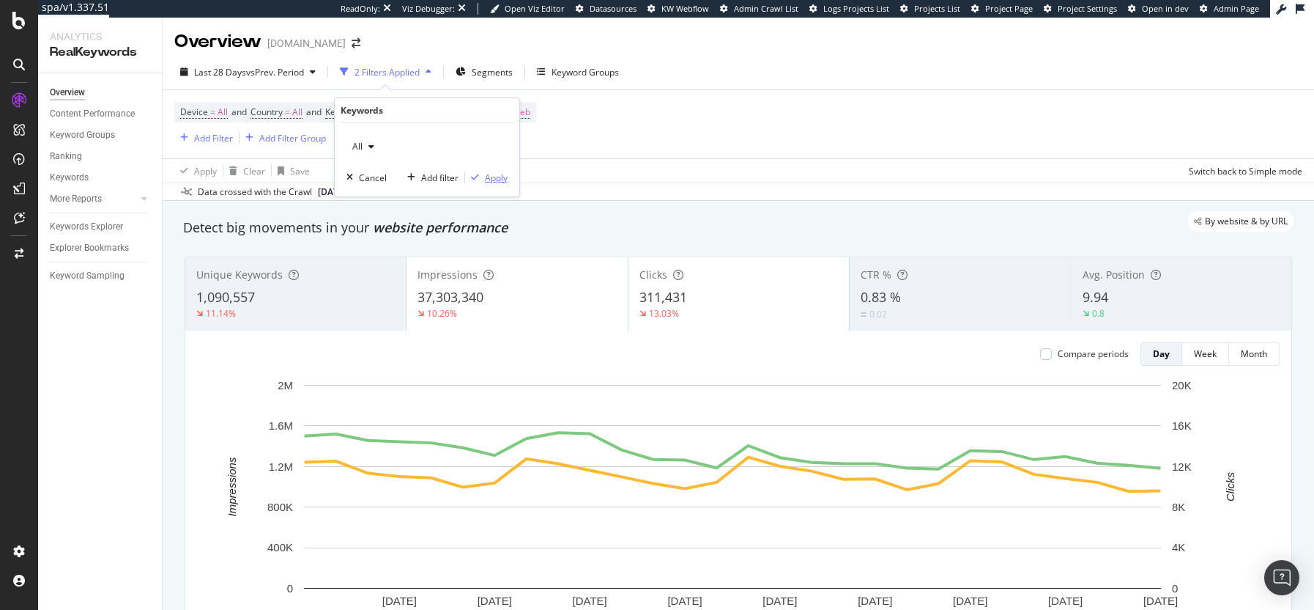
click at [492, 175] on div "Apply" at bounding box center [496, 177] width 23 height 12
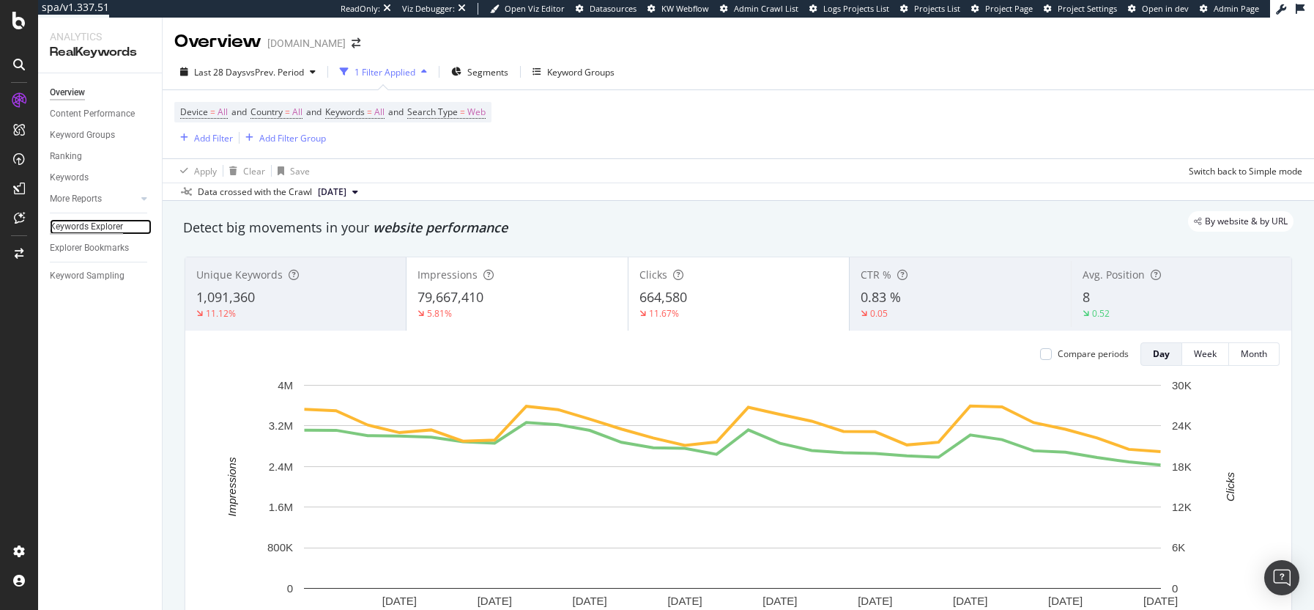
click at [100, 228] on div "Keywords Explorer" at bounding box center [86, 226] width 73 height 15
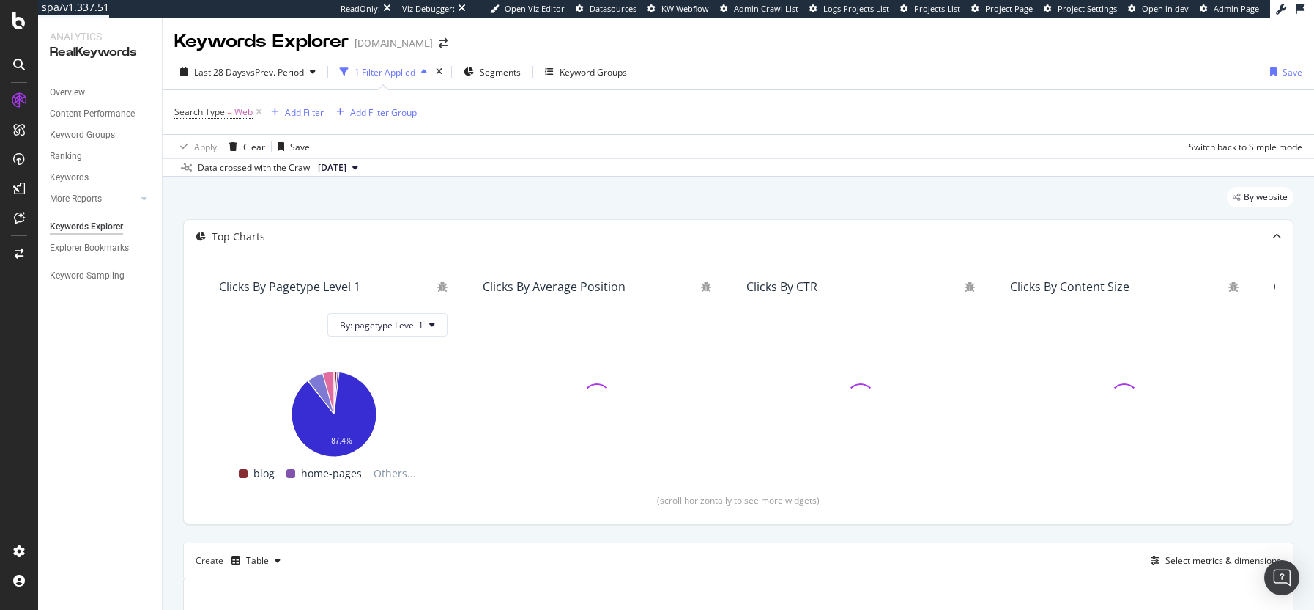
click at [308, 110] on div "Add Filter" at bounding box center [304, 112] width 39 height 12
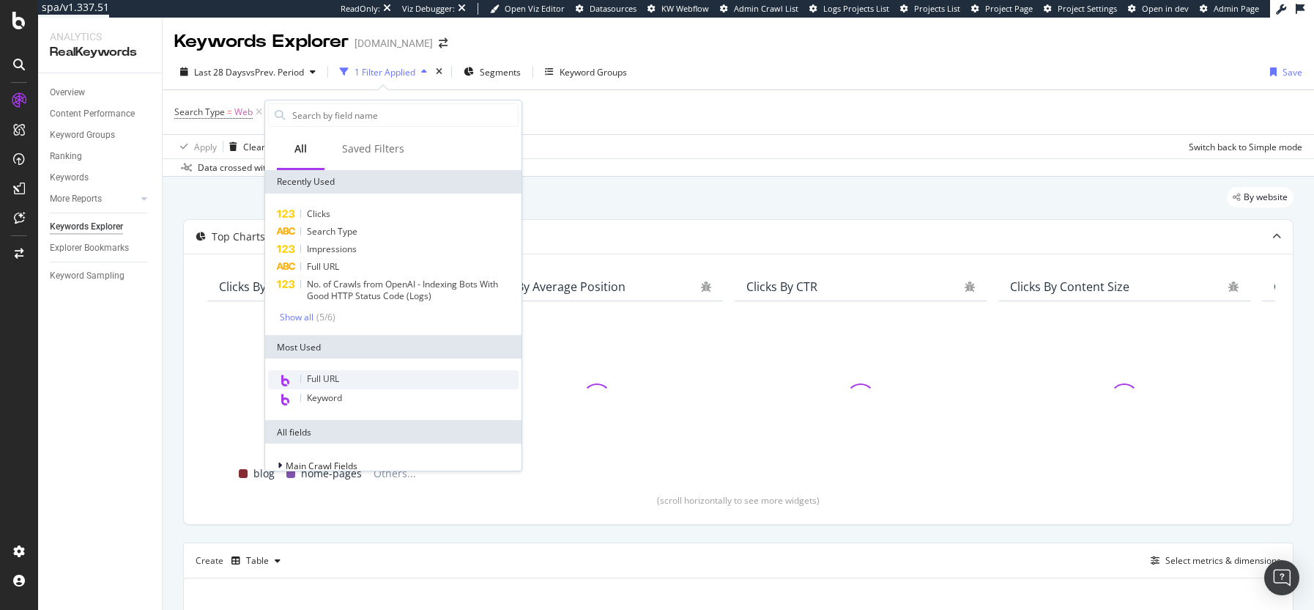
click at [338, 376] on span "Full URL" at bounding box center [323, 378] width 32 height 12
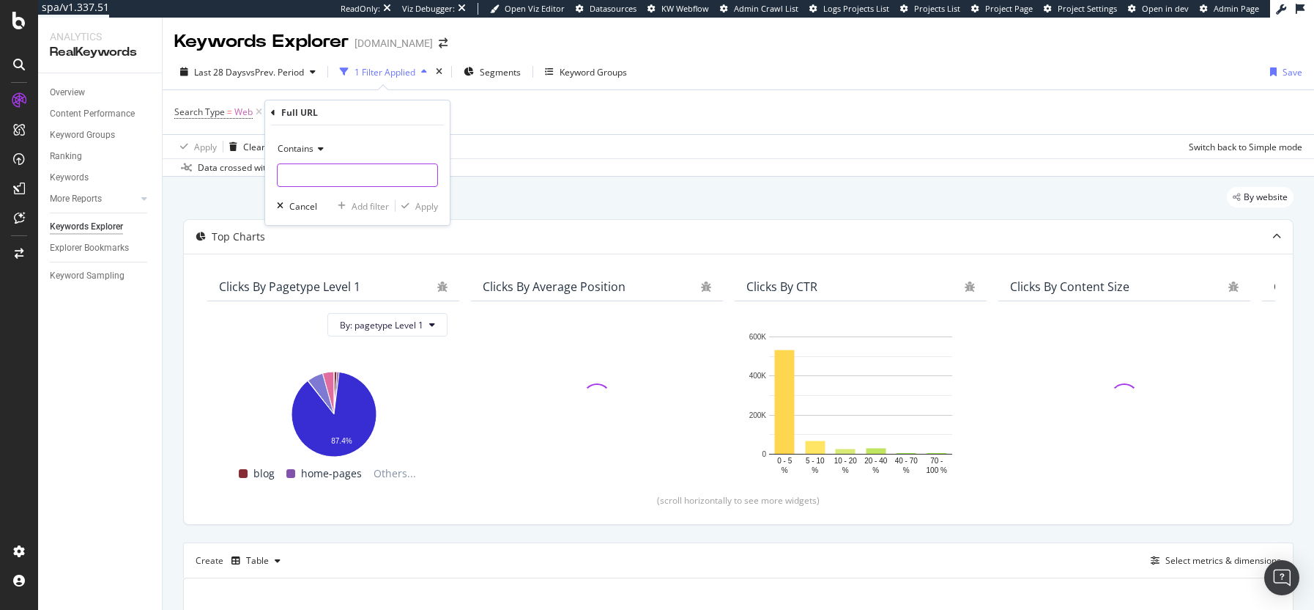
click at [331, 171] on input "text" at bounding box center [358, 174] width 160 height 23
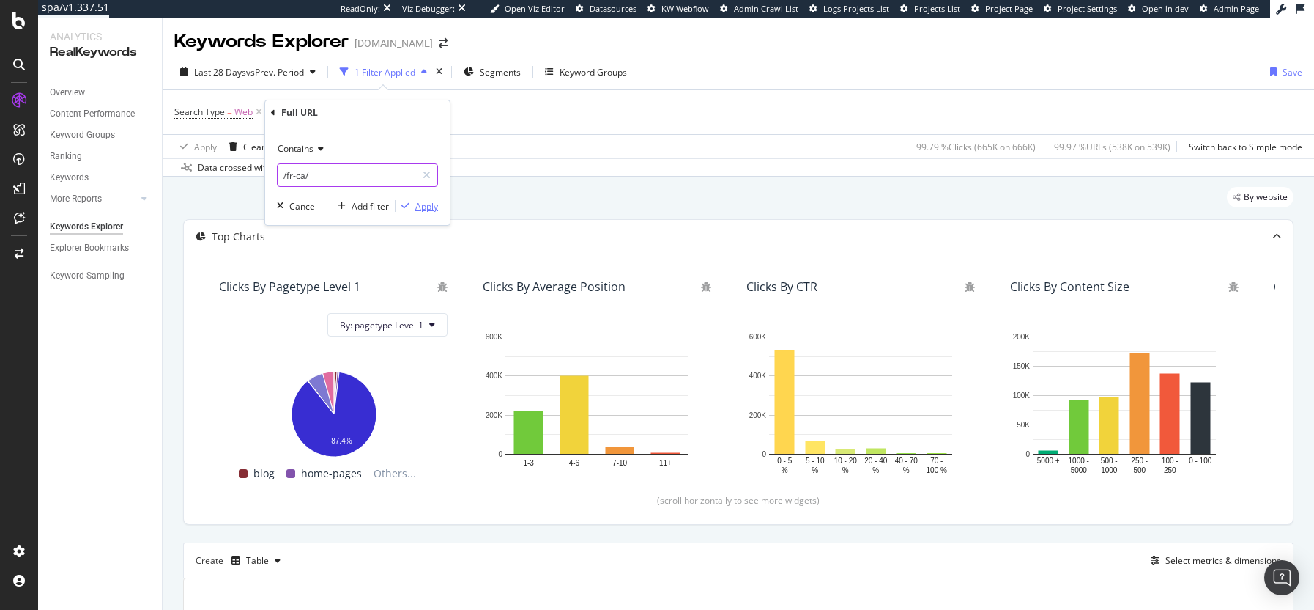
type input "/fr-ca/"
click at [426, 207] on div "Apply" at bounding box center [426, 206] width 23 height 12
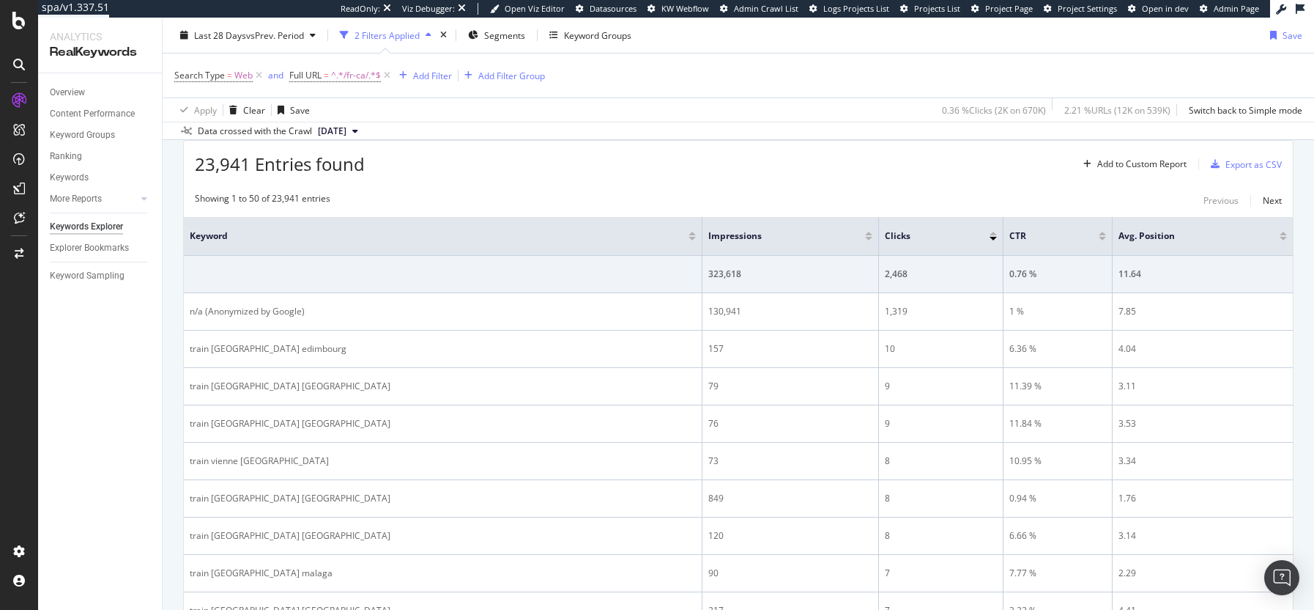
scroll to position [338, 0]
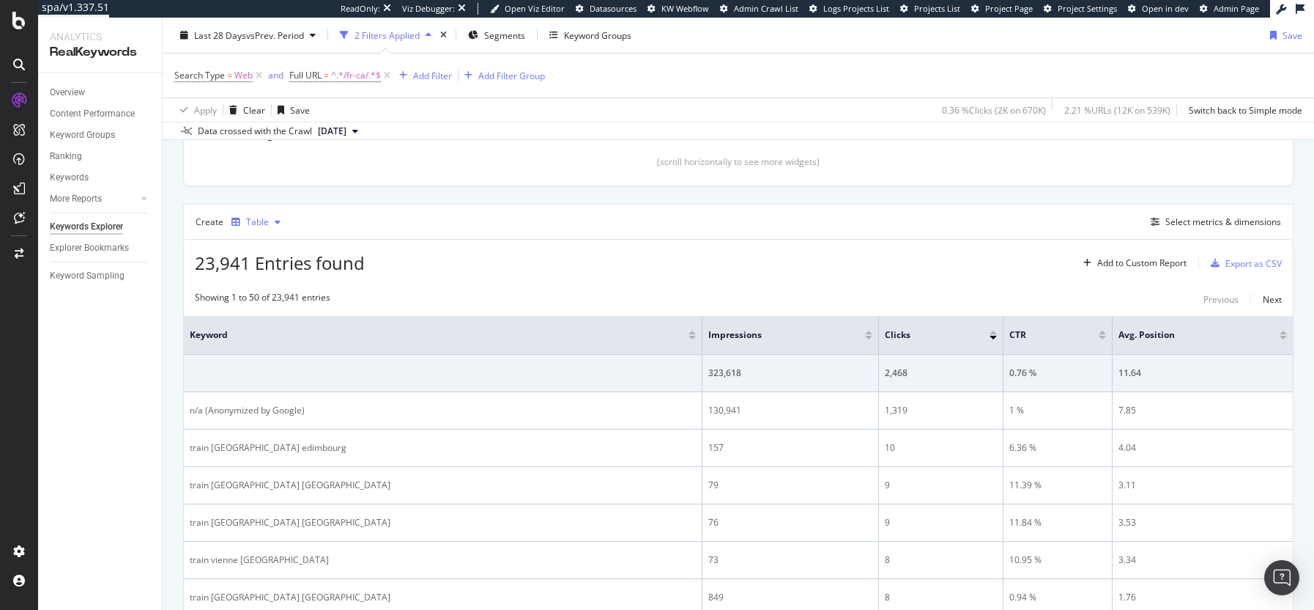
click at [254, 223] on div "Table" at bounding box center [257, 222] width 23 height 9
click at [259, 266] on div "Trend" at bounding box center [265, 271] width 67 height 18
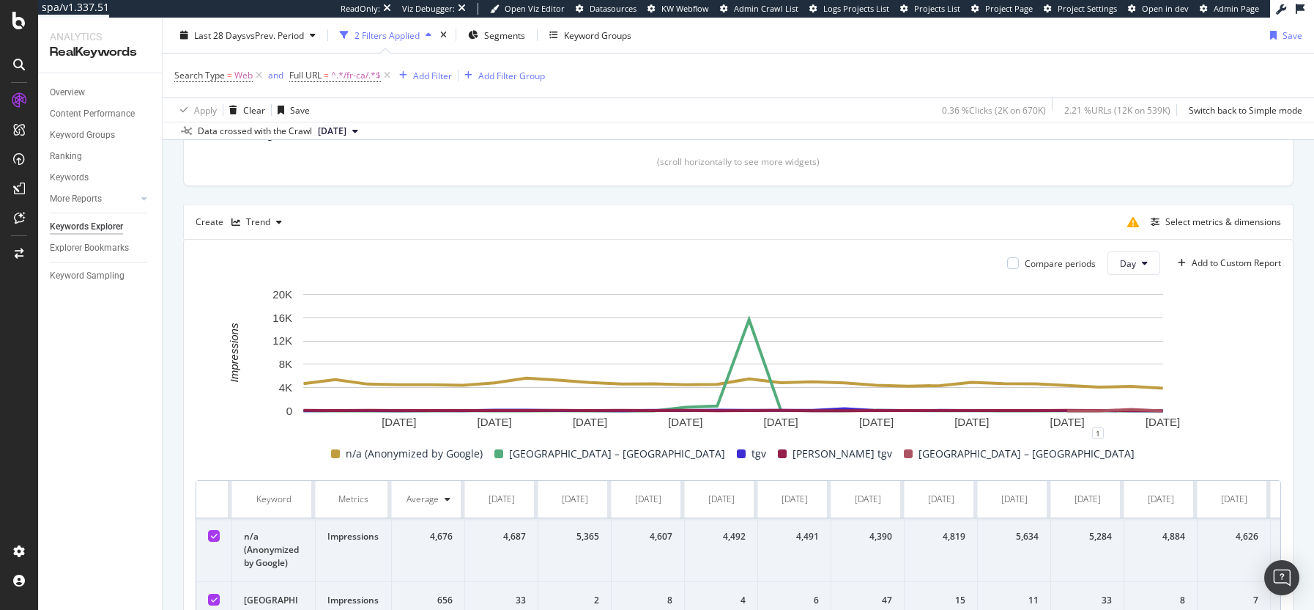
click at [1193, 232] on div "Select metrics & dimensions" at bounding box center [1202, 221] width 160 height 23
click at [1204, 224] on div "Select metrics & dimensions" at bounding box center [1224, 221] width 116 height 12
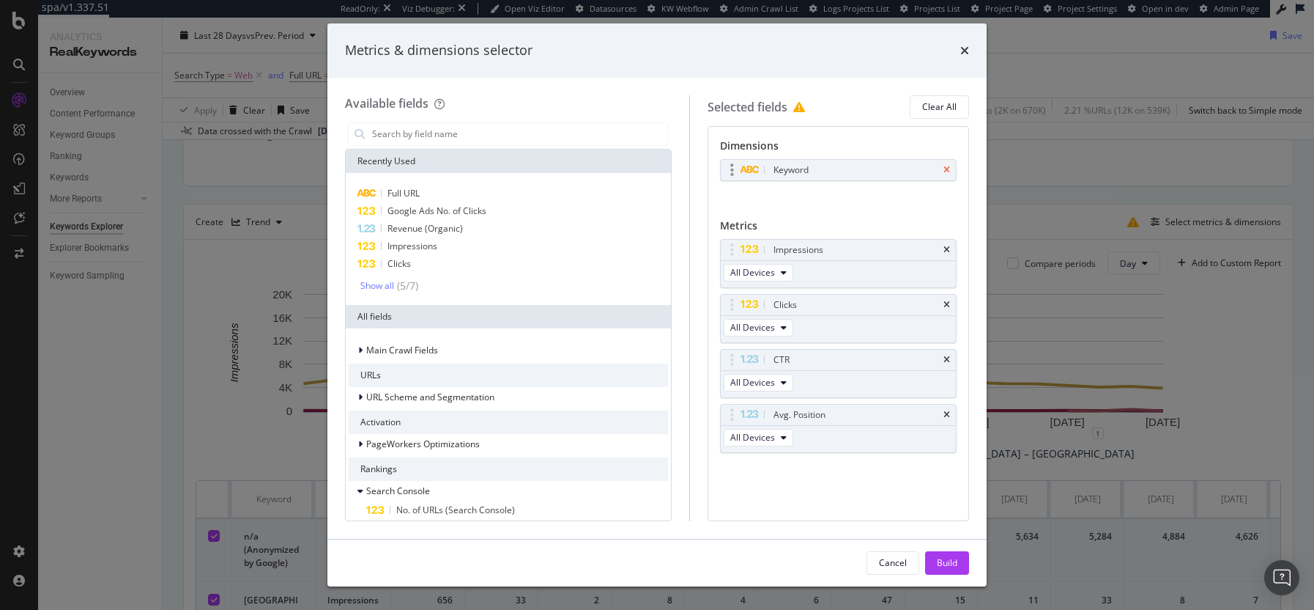
click at [944, 169] on icon "times" at bounding box center [947, 170] width 7 height 9
drag, startPoint x: 745, startPoint y: 301, endPoint x: 748, endPoint y: 250, distance: 51.4
click at [748, 250] on body "spa/v1.337.51 ReadOnly: Viz Debugger: Open Viz Editor Datasources KW Webflow Ad…" at bounding box center [657, 305] width 1314 height 610
click at [946, 355] on icon "times" at bounding box center [947, 355] width 7 height 9
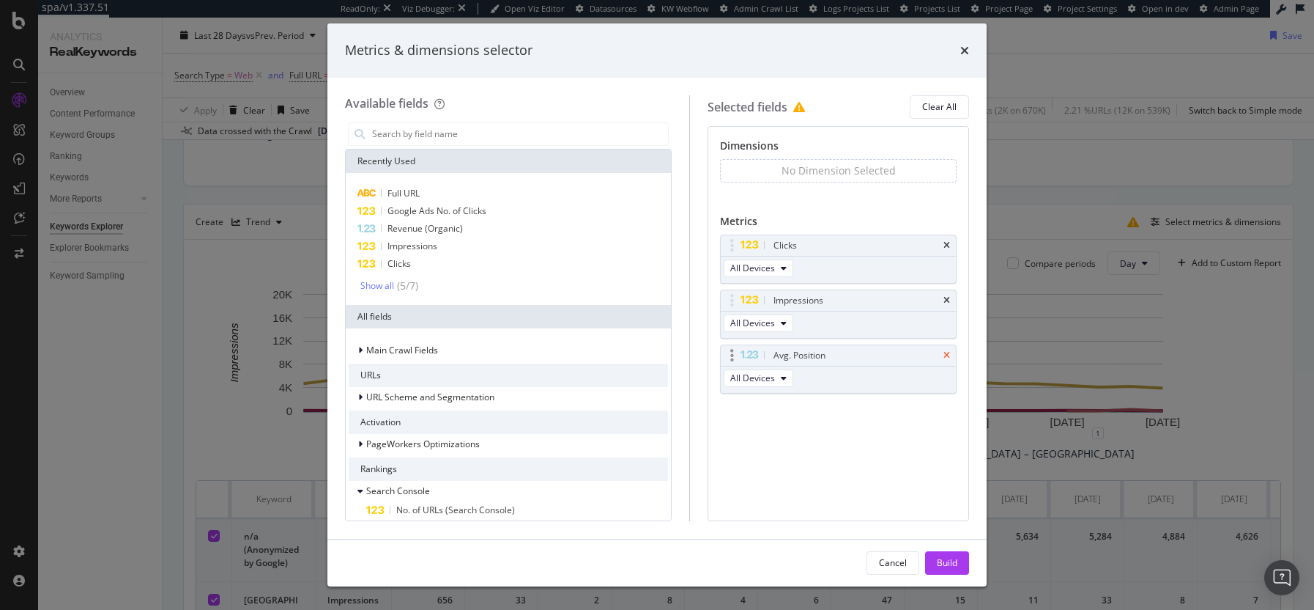
click at [947, 355] on icon "times" at bounding box center [947, 355] width 7 height 9
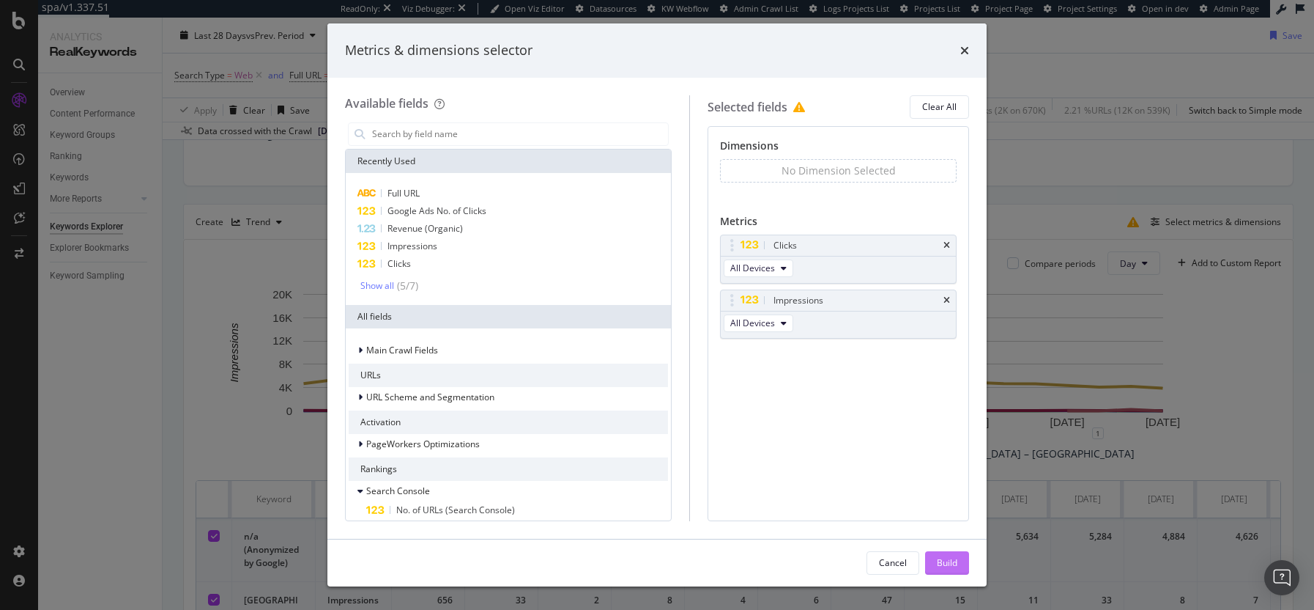
click at [955, 556] on div "Build" at bounding box center [947, 562] width 21 height 12
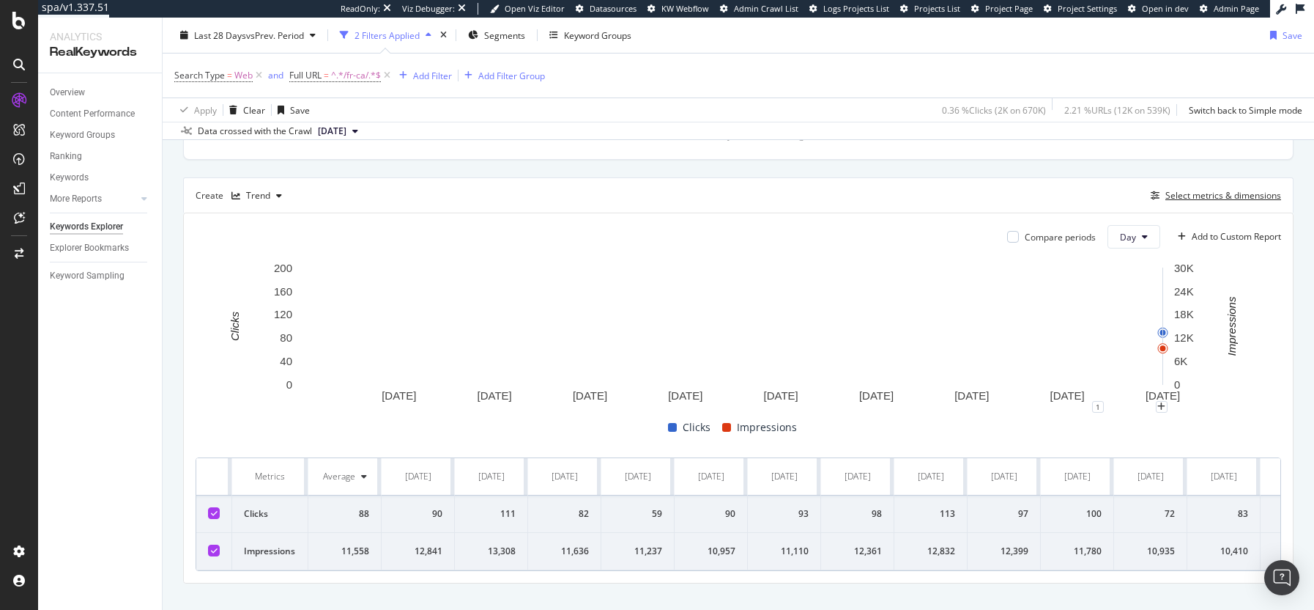
scroll to position [315, 0]
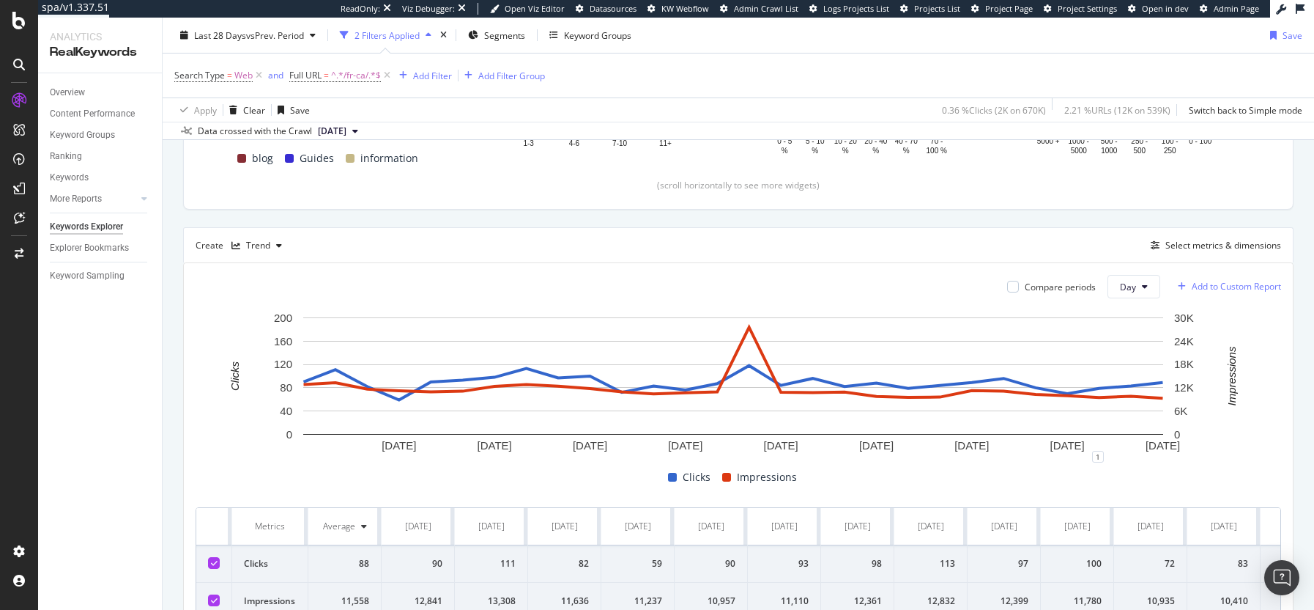
click at [1236, 291] on div "Add to Custom Report" at bounding box center [1236, 286] width 89 height 9
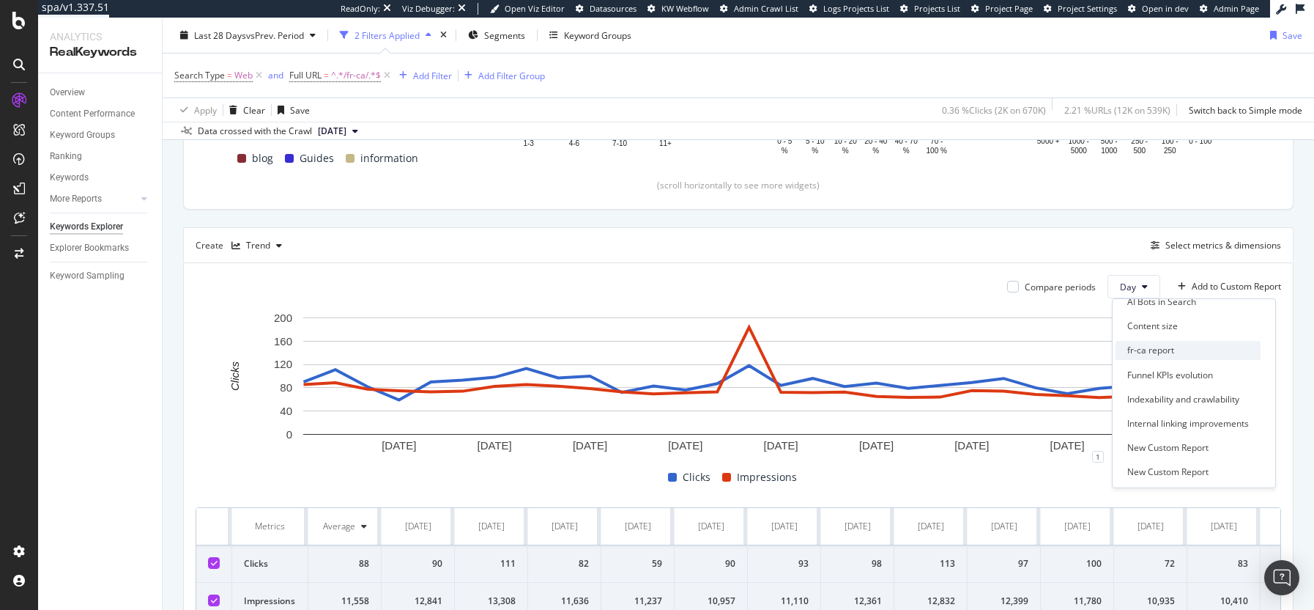
click at [1144, 351] on div "fr-ca report" at bounding box center [1151, 350] width 47 height 12
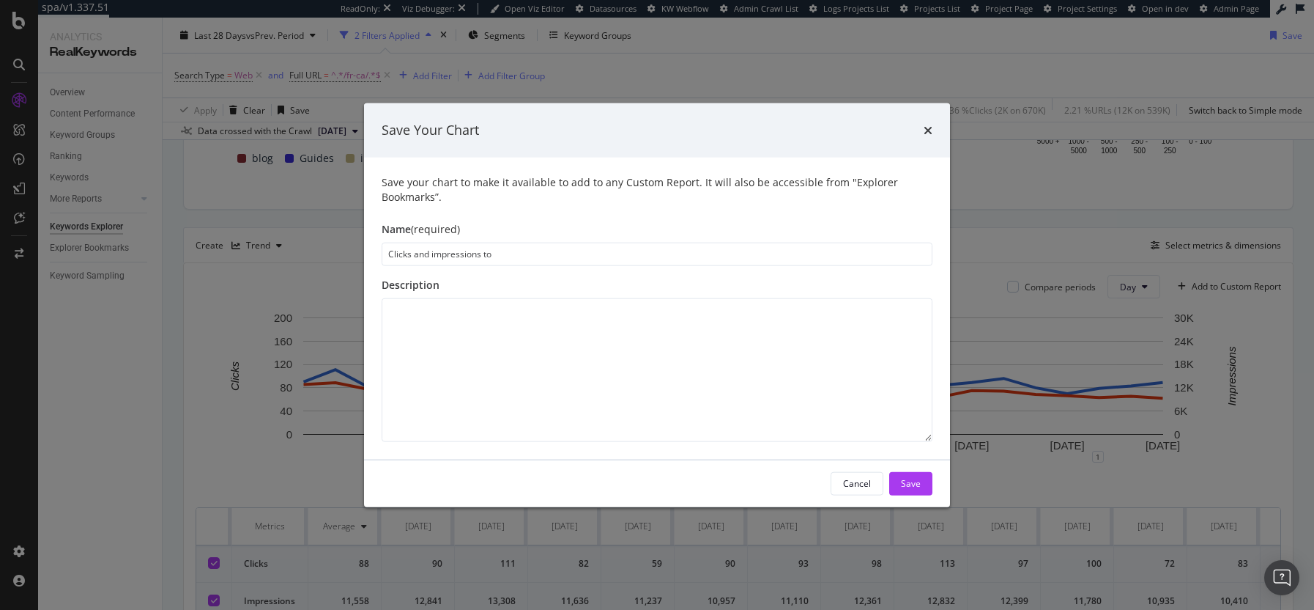
type input "Clicks and impressions to"
click at [852, 487] on div "Cancel" at bounding box center [857, 483] width 28 height 12
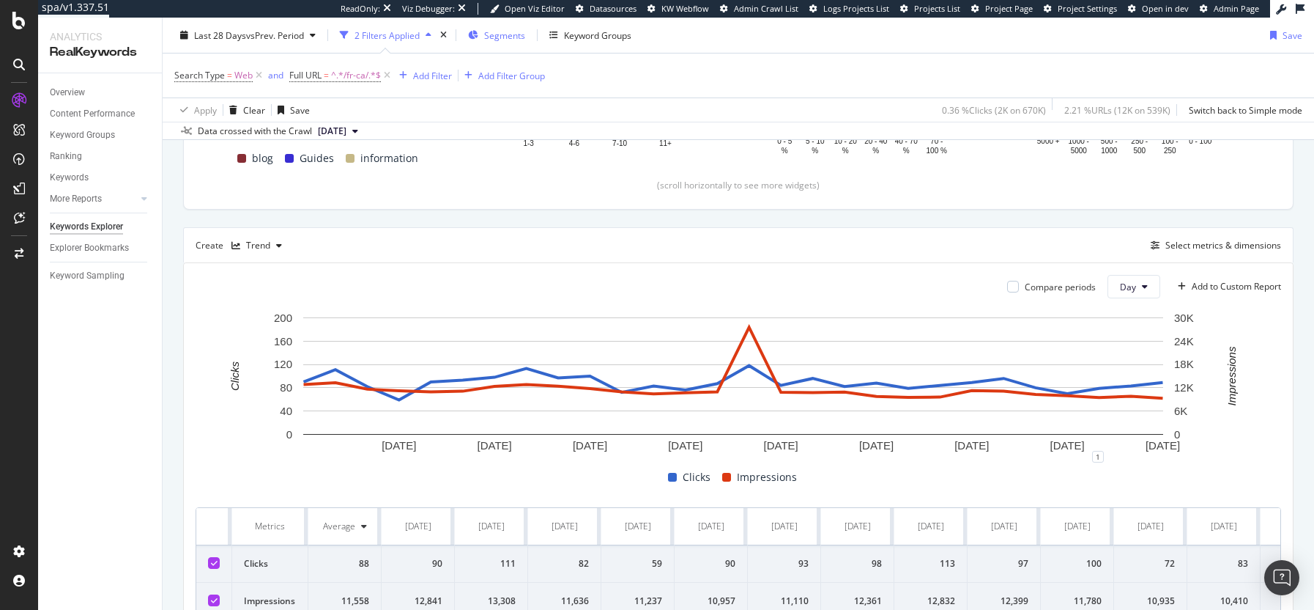
click at [512, 39] on span "Segments" at bounding box center [504, 35] width 41 height 12
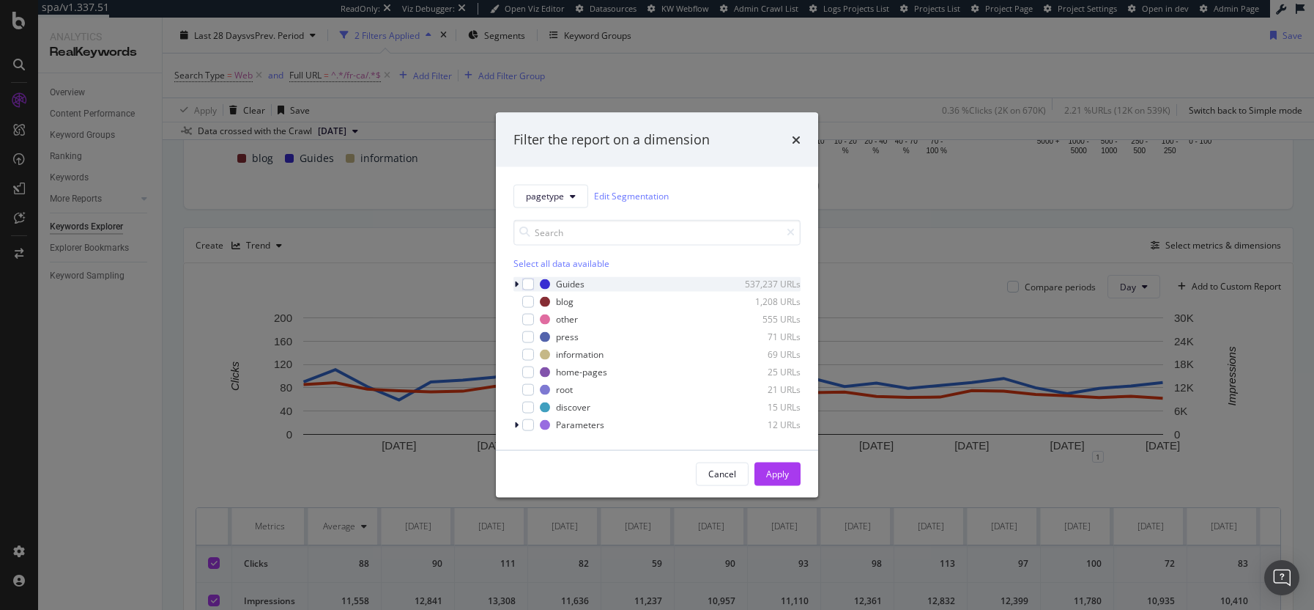
click at [517, 284] on icon "modal" at bounding box center [516, 283] width 4 height 9
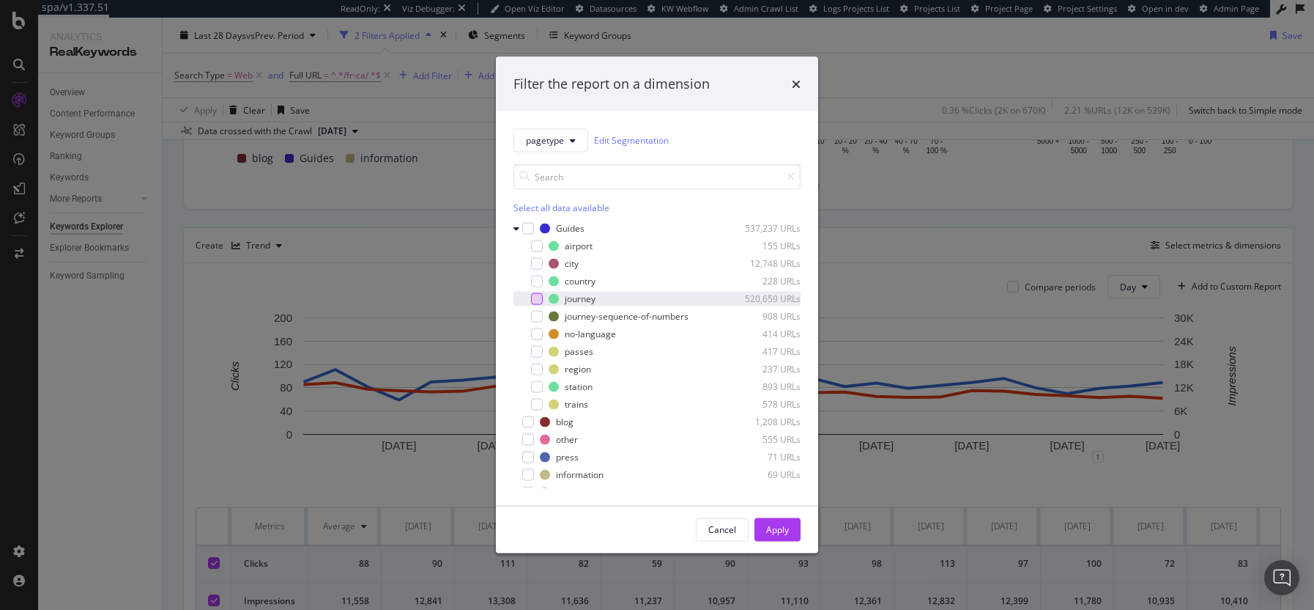
click at [542, 295] on div "modal" at bounding box center [537, 298] width 12 height 12
click at [791, 530] on button "Apply" at bounding box center [778, 528] width 46 height 23
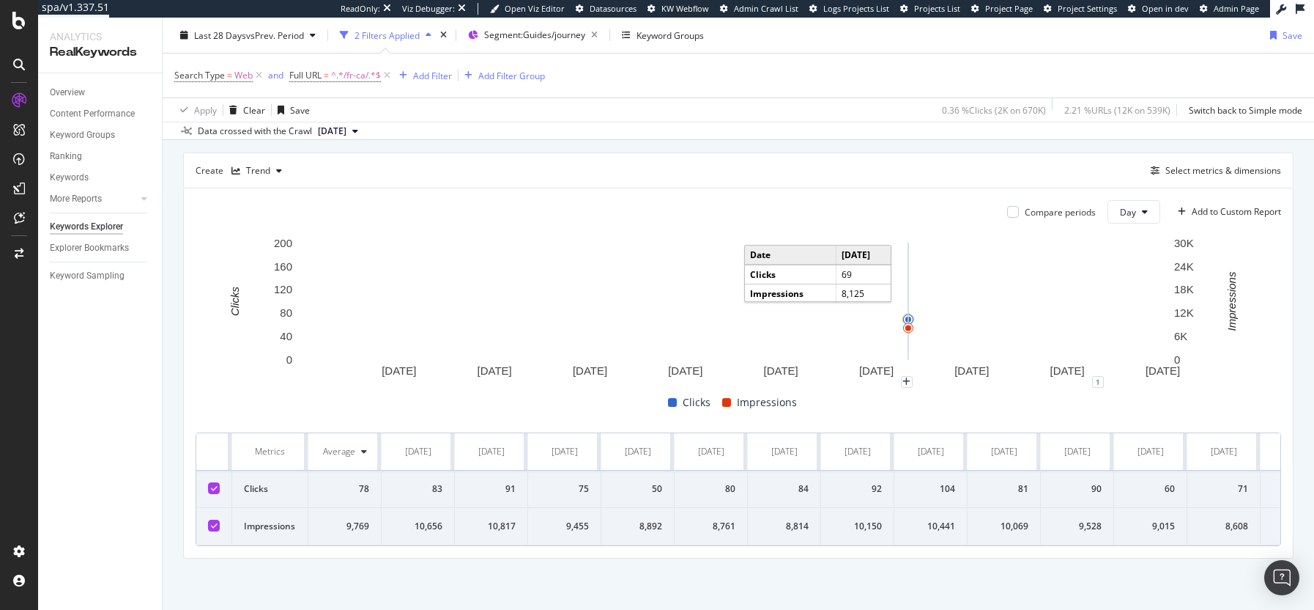
scroll to position [397, 0]
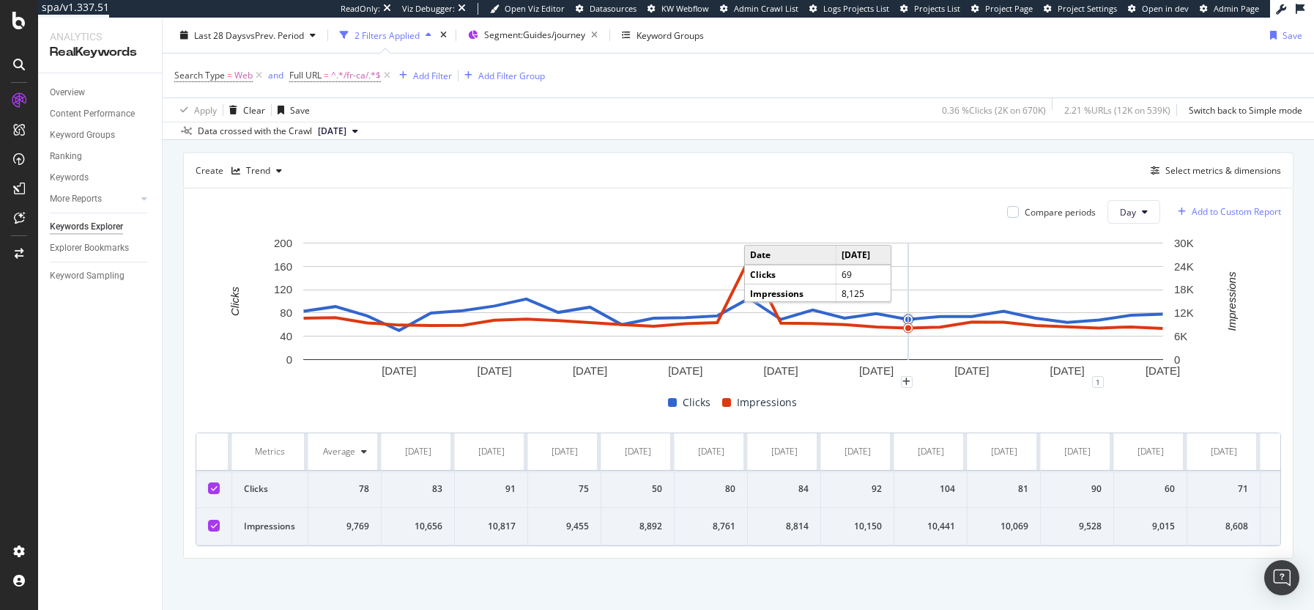
click at [1219, 207] on div "Add to Custom Report" at bounding box center [1236, 211] width 89 height 9
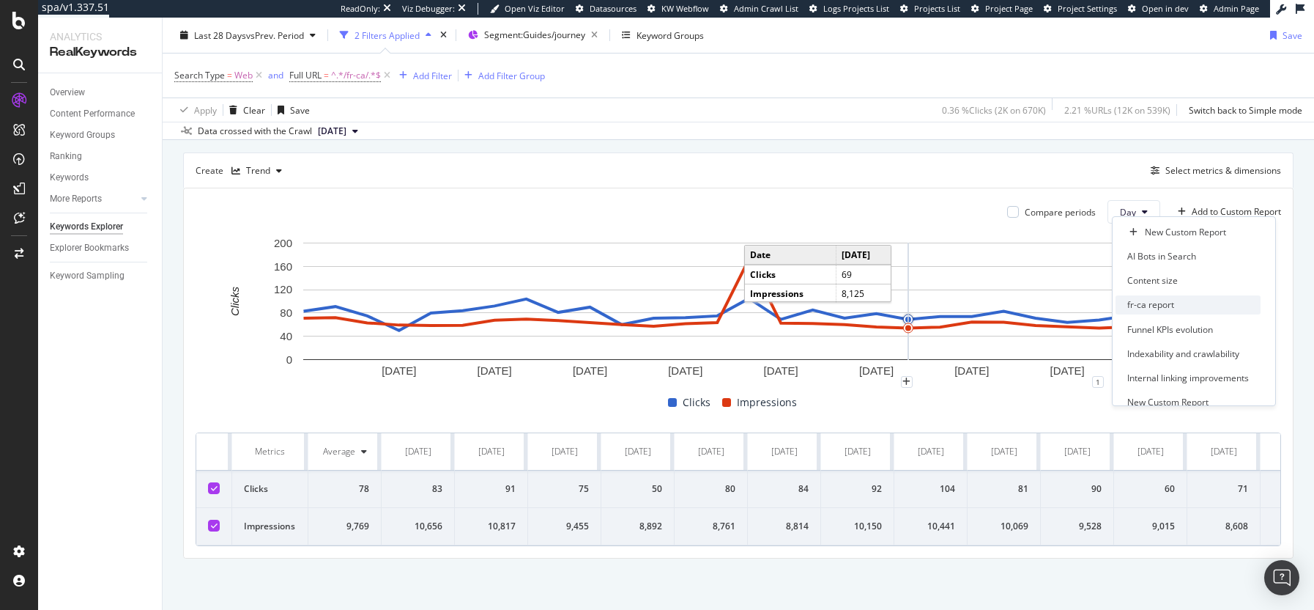
click at [1169, 303] on div "fr-ca report" at bounding box center [1188, 304] width 145 height 18
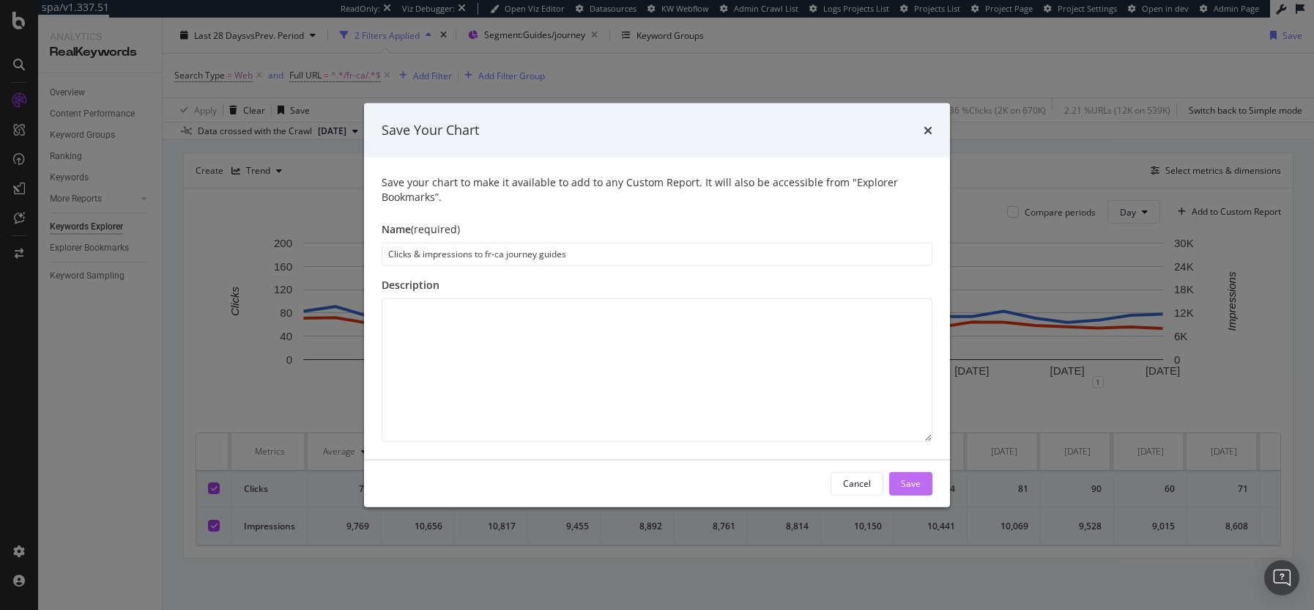
type input "Clicks & impressions to fr-ca journey guides"
click at [908, 484] on div "Save" at bounding box center [911, 483] width 20 height 12
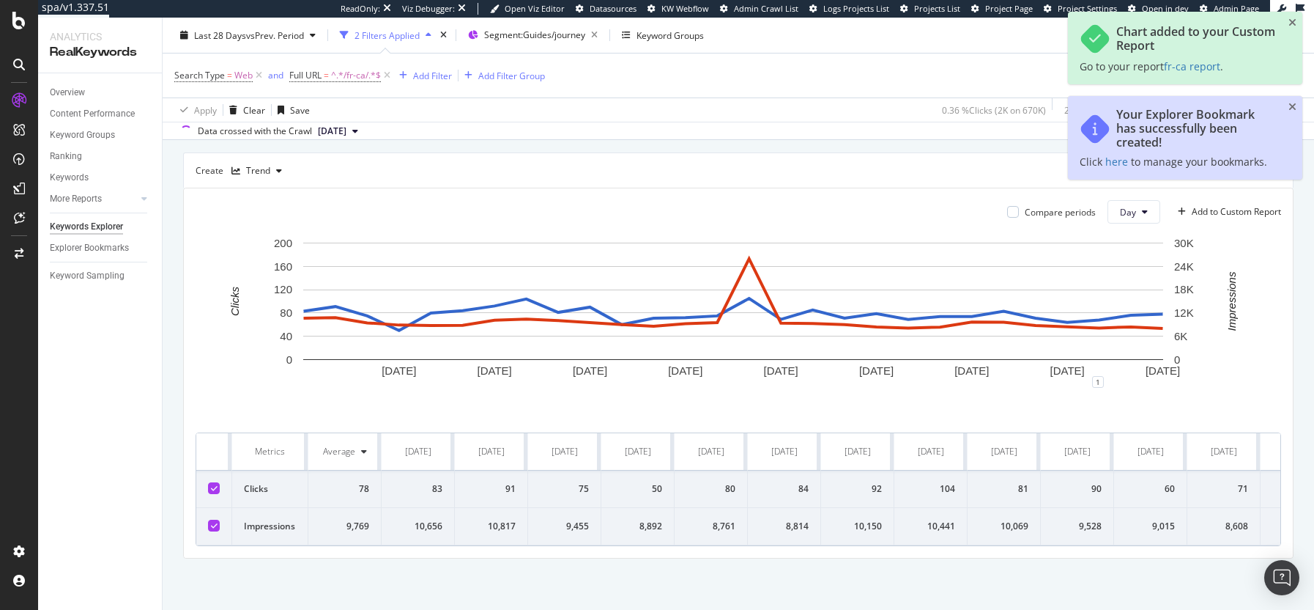
scroll to position [448, 0]
click at [1199, 65] on span "fr-ca report" at bounding box center [1192, 66] width 56 height 14
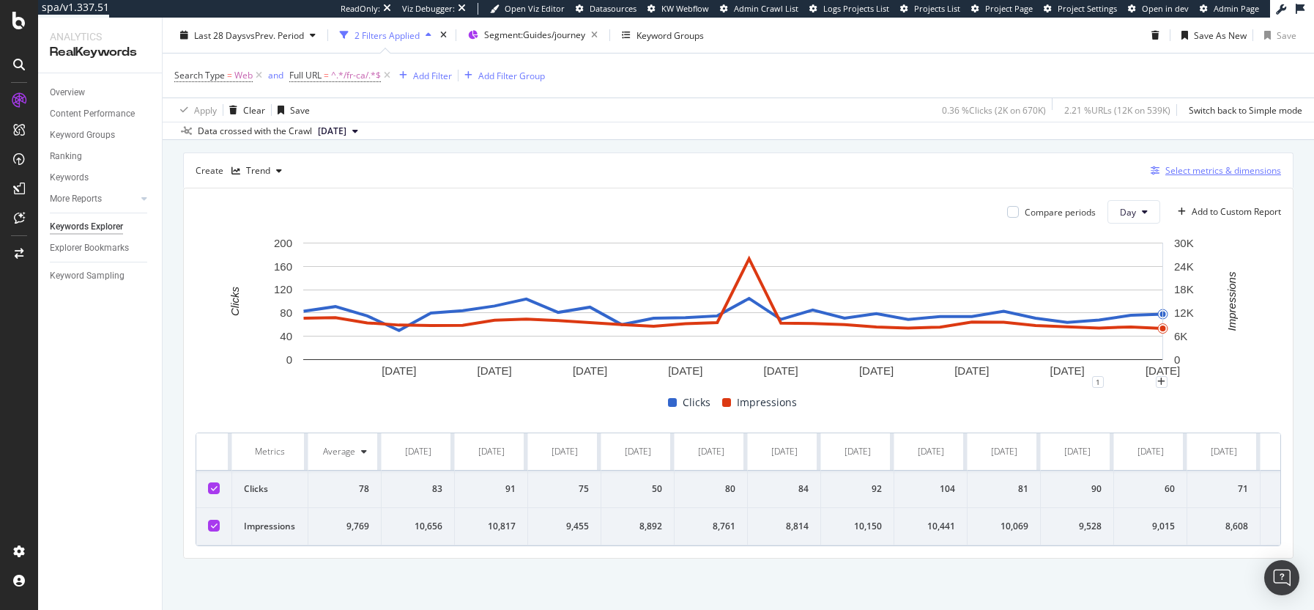
click at [1207, 164] on div "Select metrics & dimensions" at bounding box center [1224, 170] width 116 height 12
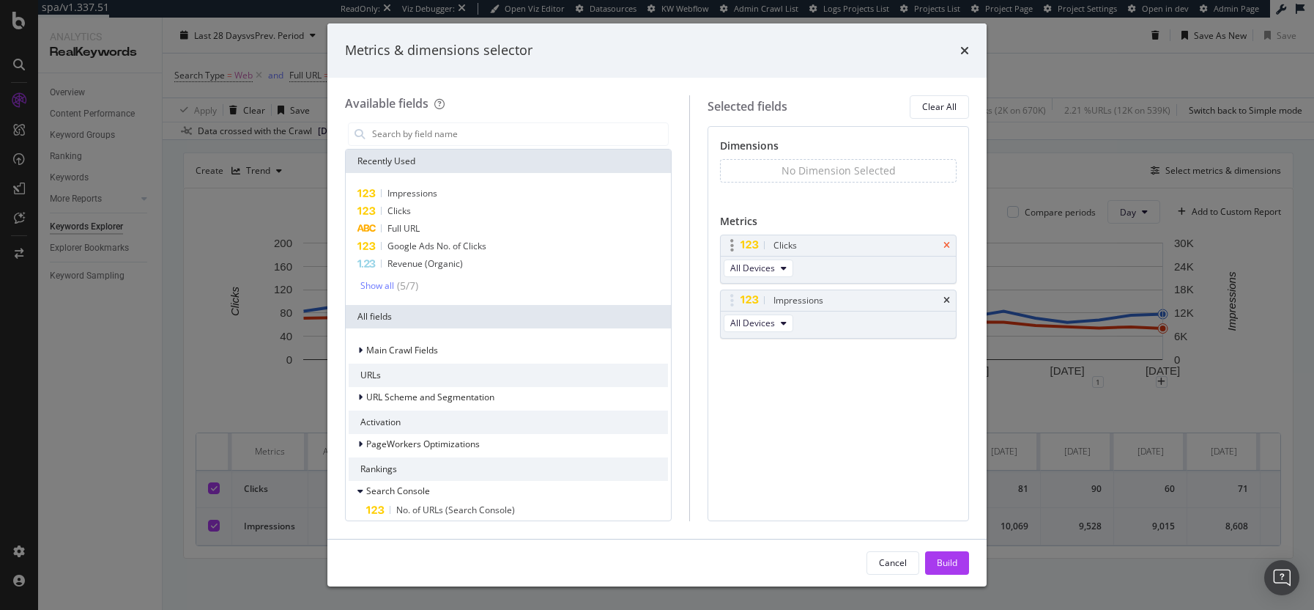
click at [947, 243] on icon "times" at bounding box center [947, 245] width 7 height 9
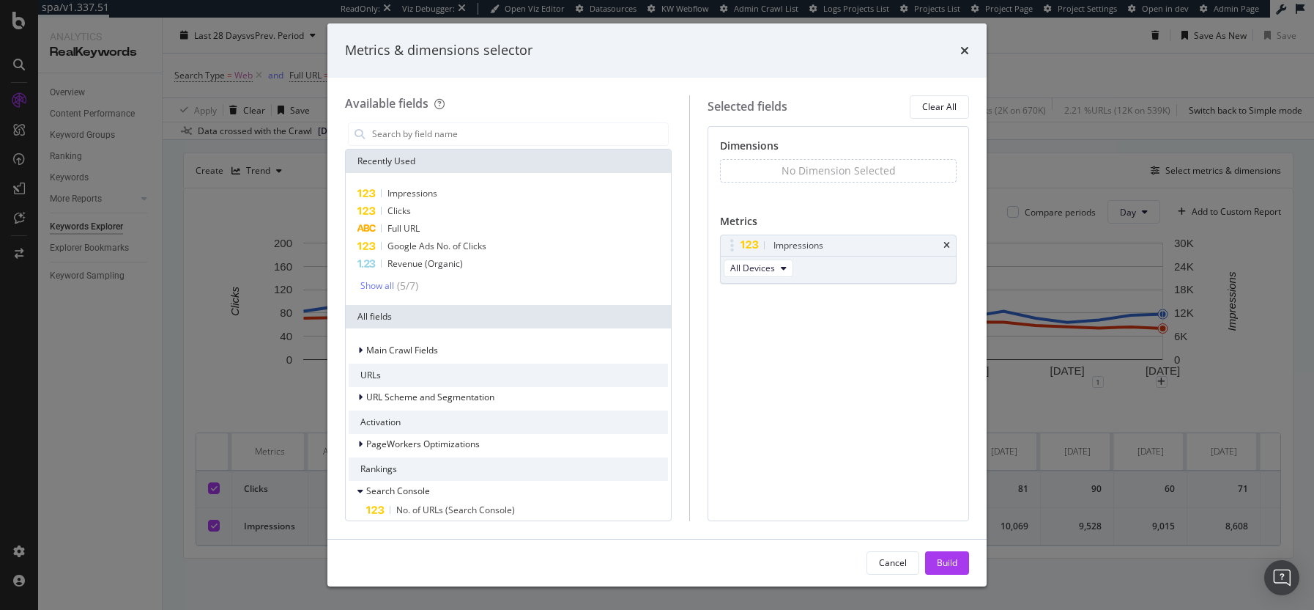
click at [947, 243] on icon "times" at bounding box center [947, 245] width 7 height 9
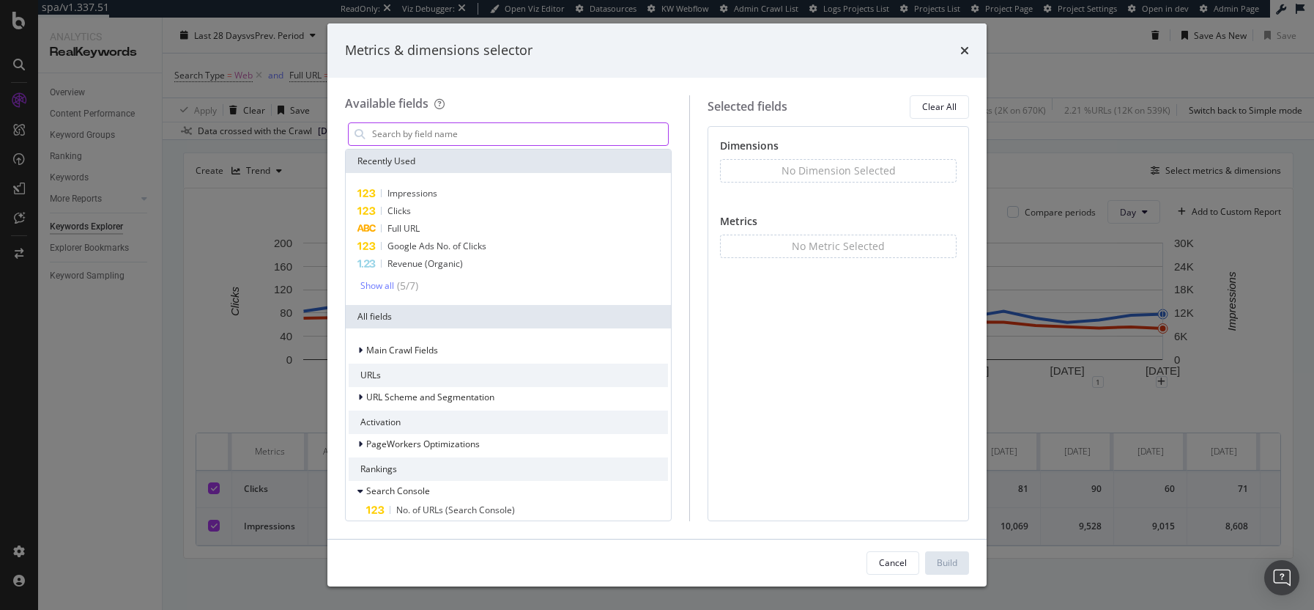
click at [499, 131] on input "modal" at bounding box center [519, 134] width 297 height 22
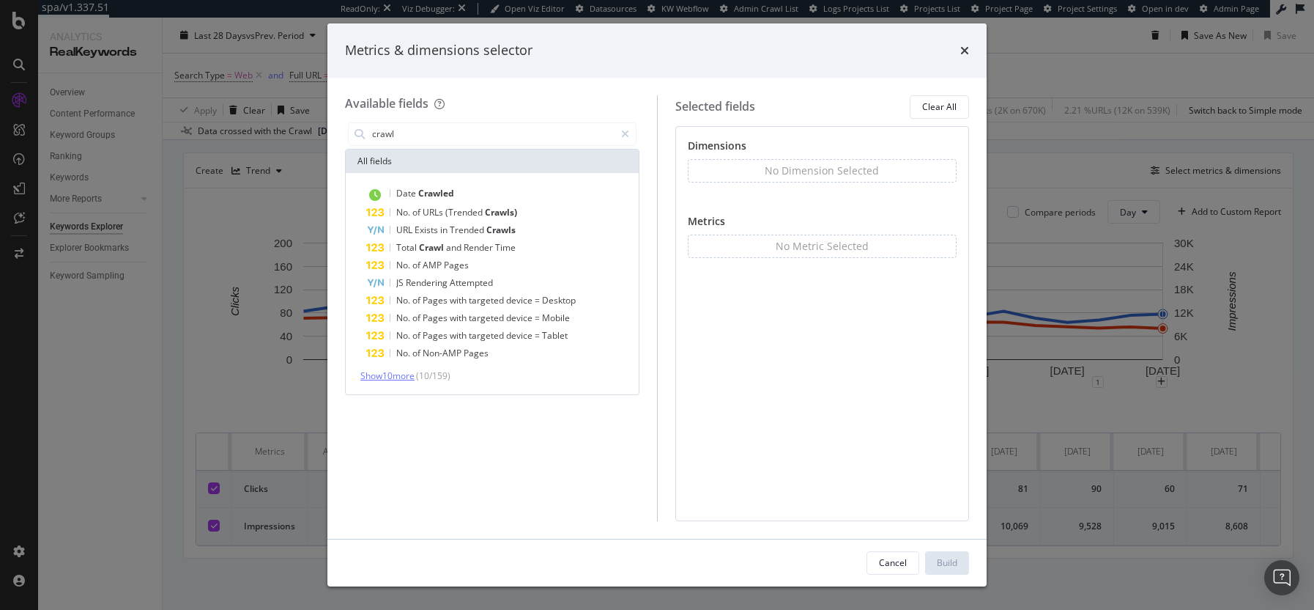
click at [407, 377] on span "Show 10 more" at bounding box center [387, 375] width 54 height 12
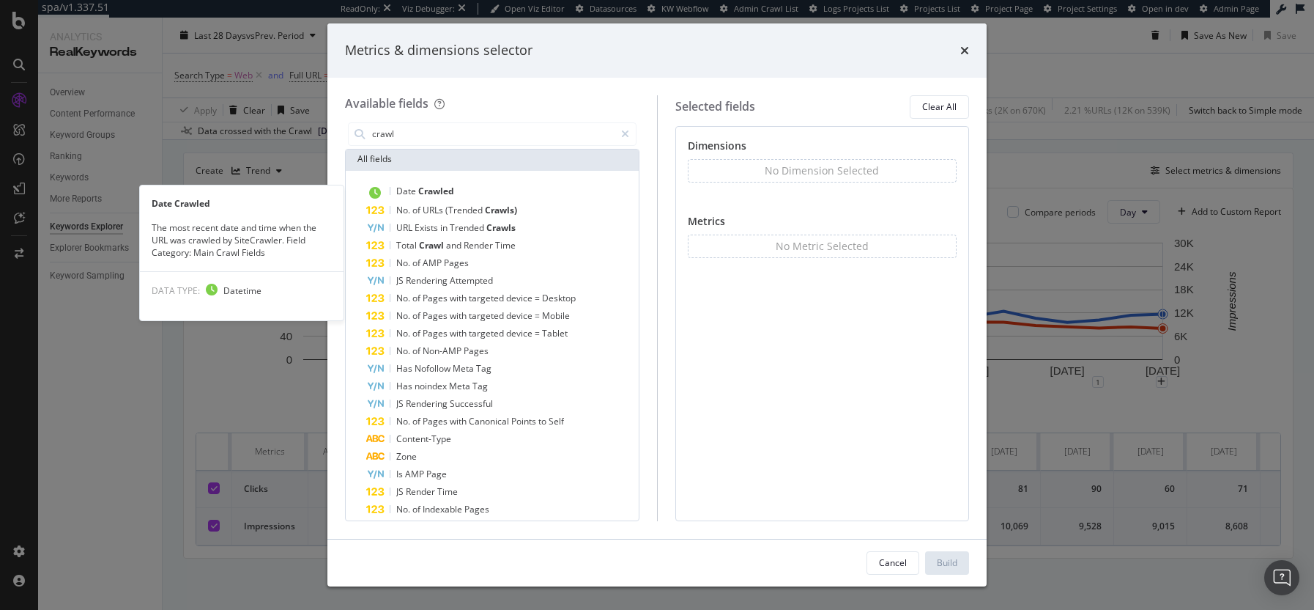
scroll to position [0, 0]
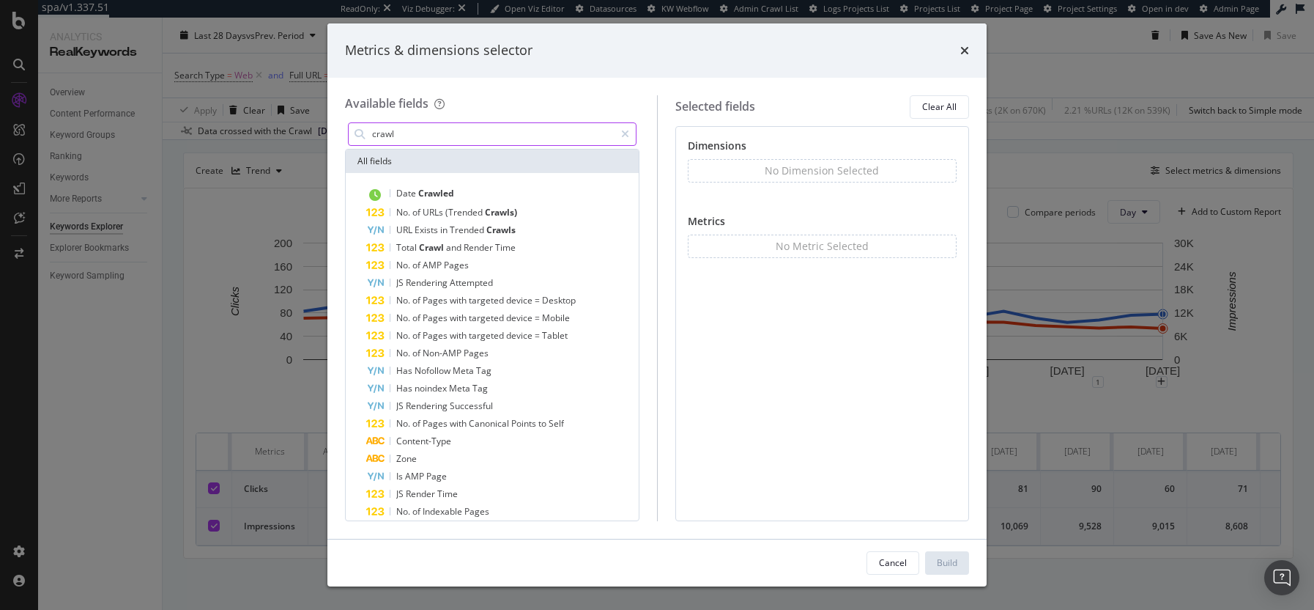
click at [455, 140] on input "crawl" at bounding box center [493, 134] width 244 height 22
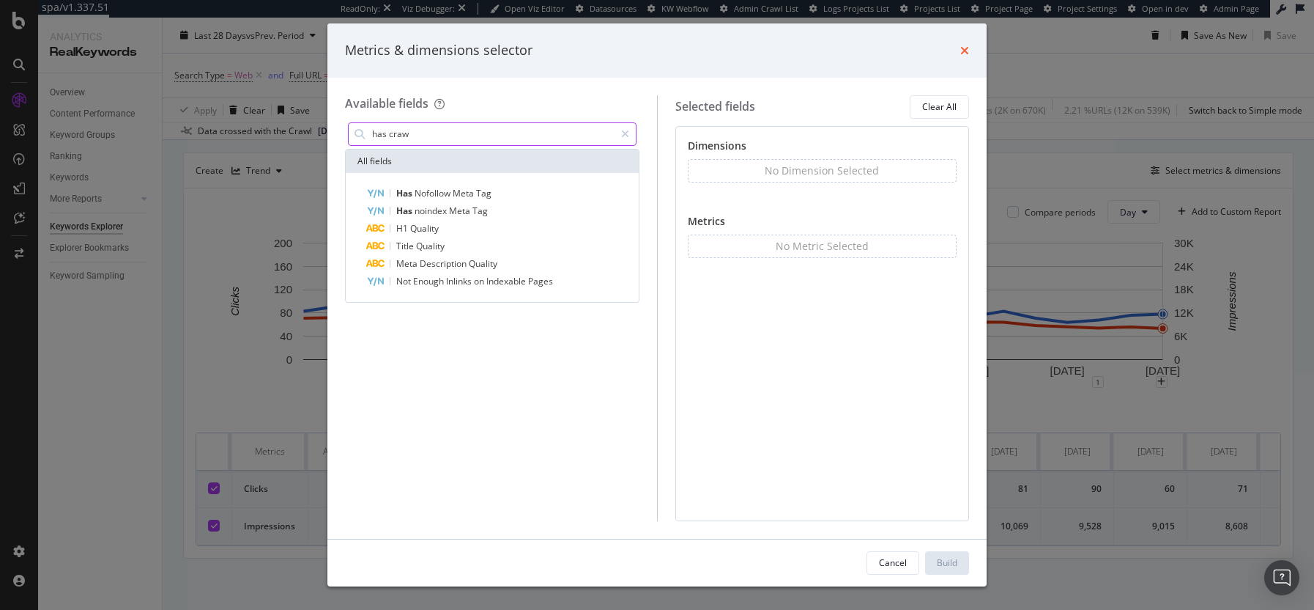
type input "has craw"
click at [963, 51] on icon "times" at bounding box center [965, 51] width 9 height 12
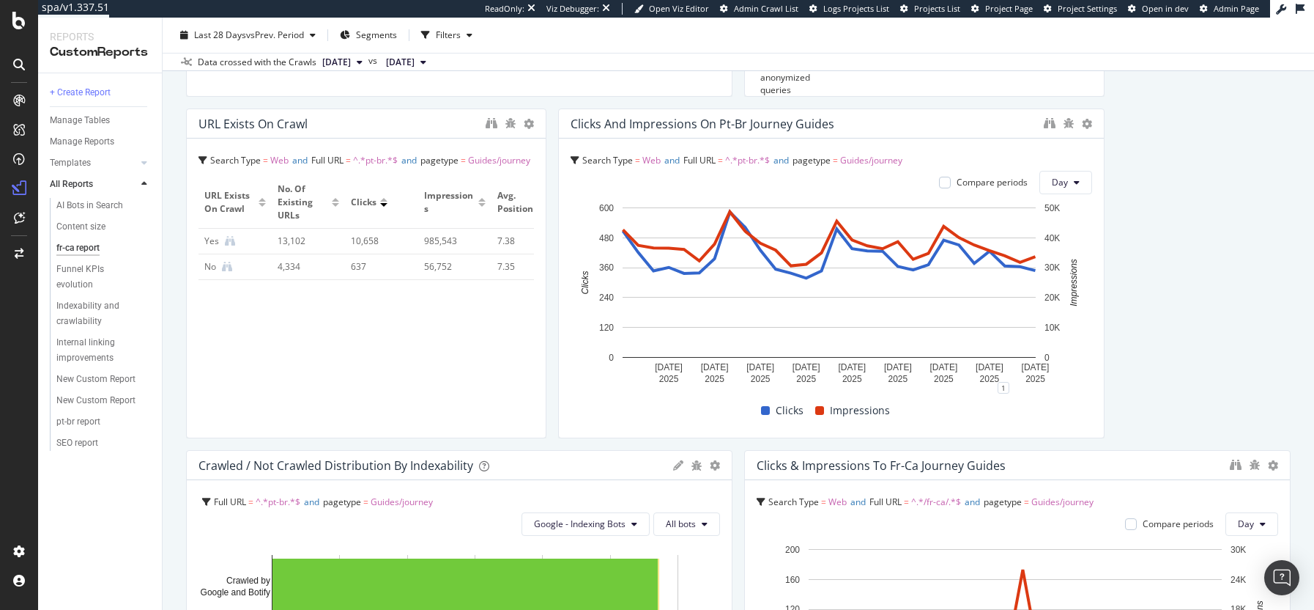
scroll to position [394, 0]
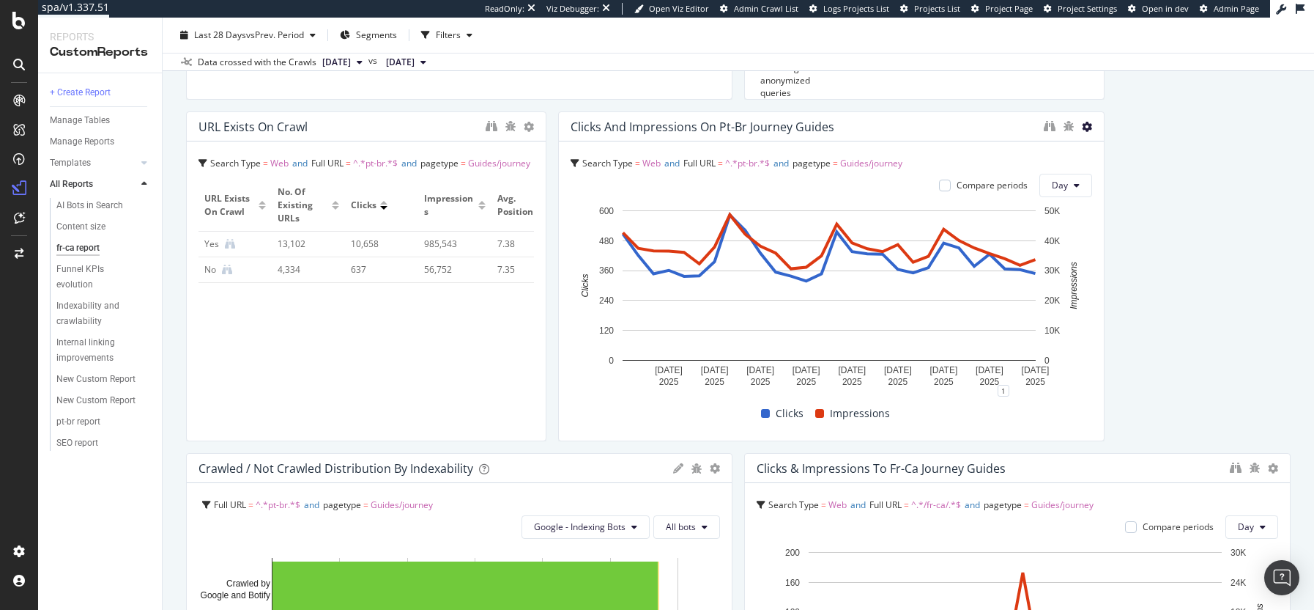
click at [1082, 128] on icon at bounding box center [1087, 127] width 10 height 10
click at [1110, 147] on span "Delete" at bounding box center [1122, 149] width 27 height 13
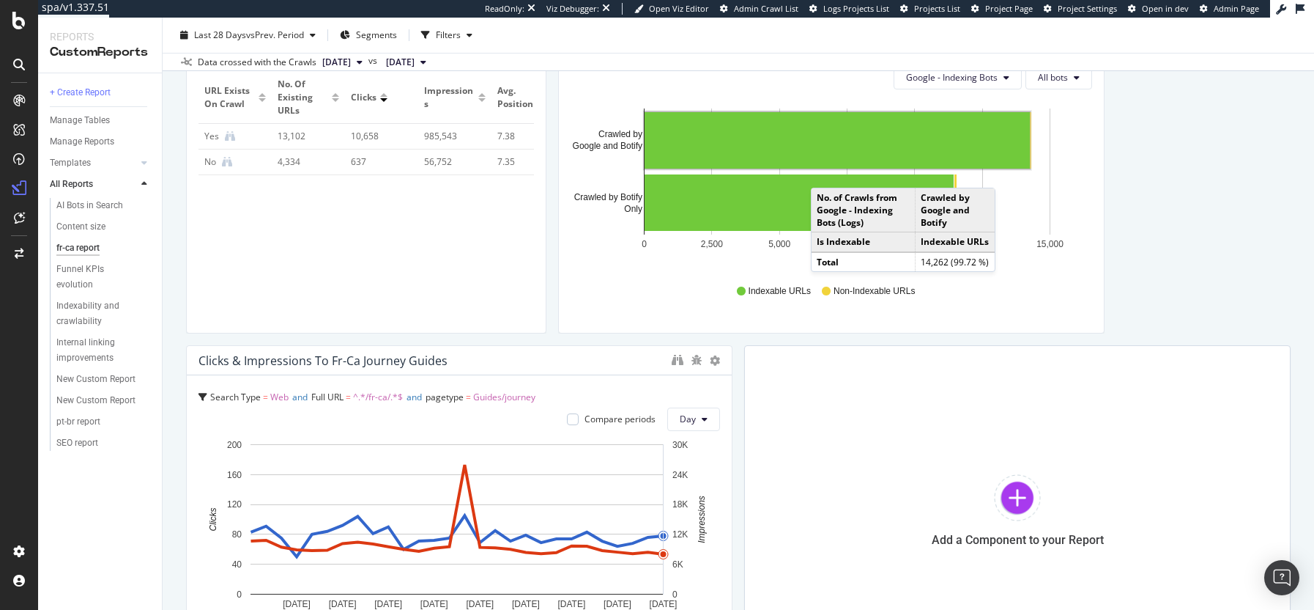
scroll to position [621, 0]
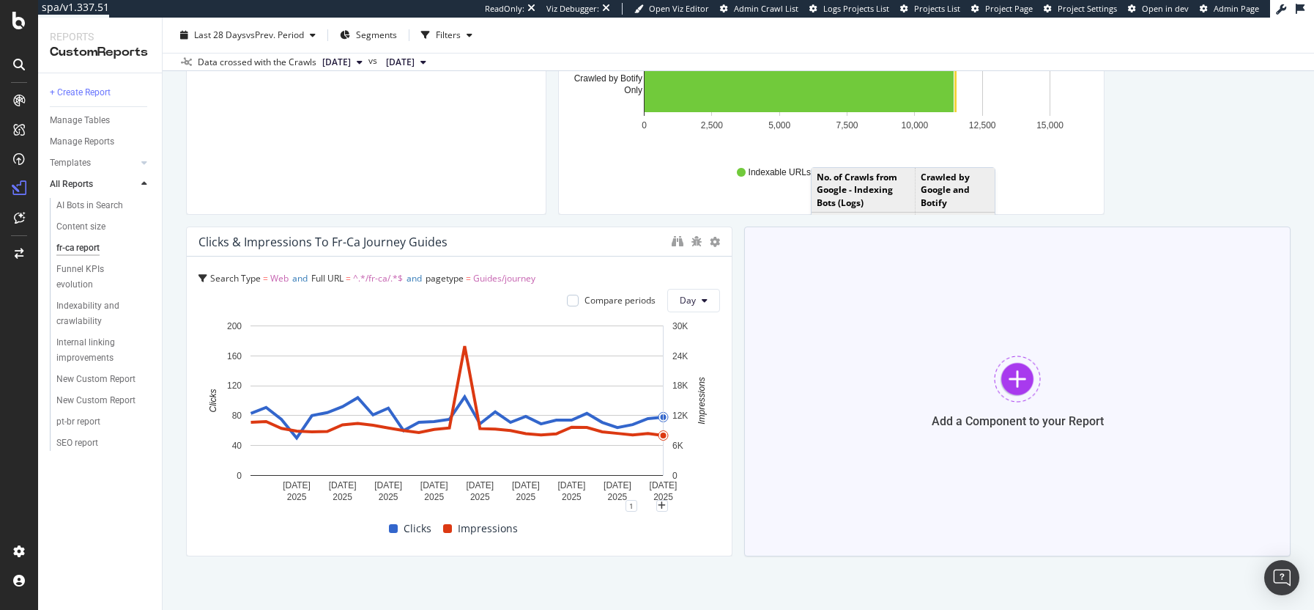
click at [912, 351] on div "Add a Component to your Report" at bounding box center [1017, 391] width 547 height 330
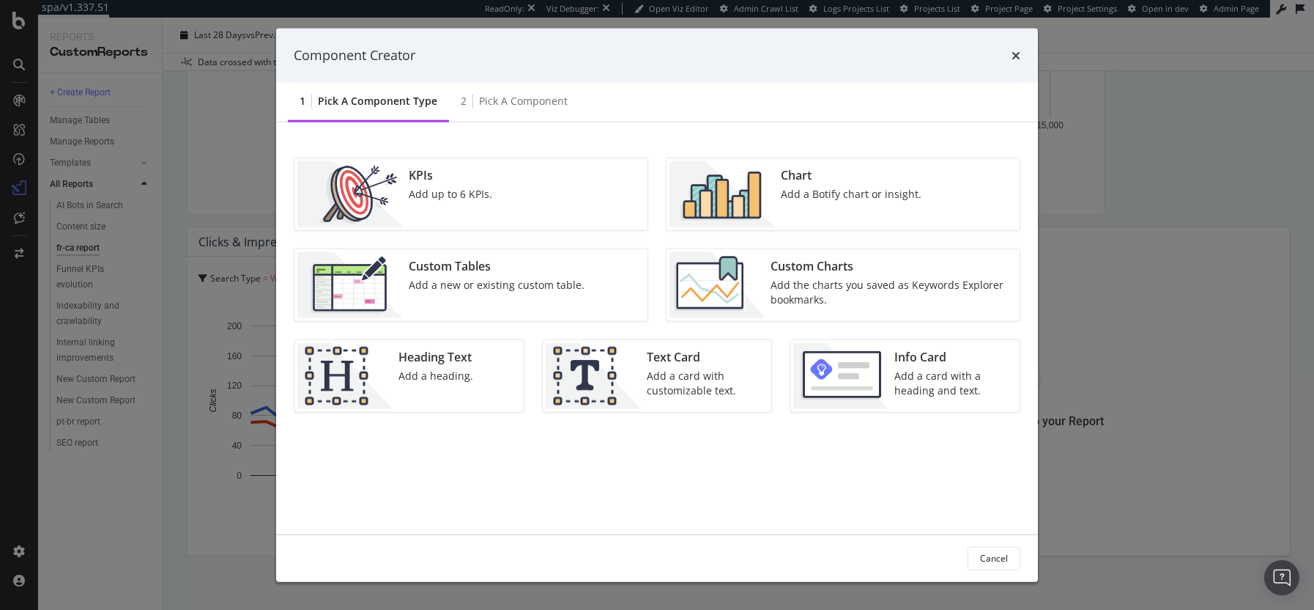
click at [827, 193] on div "Add a Botify chart or insight." at bounding box center [851, 193] width 141 height 15
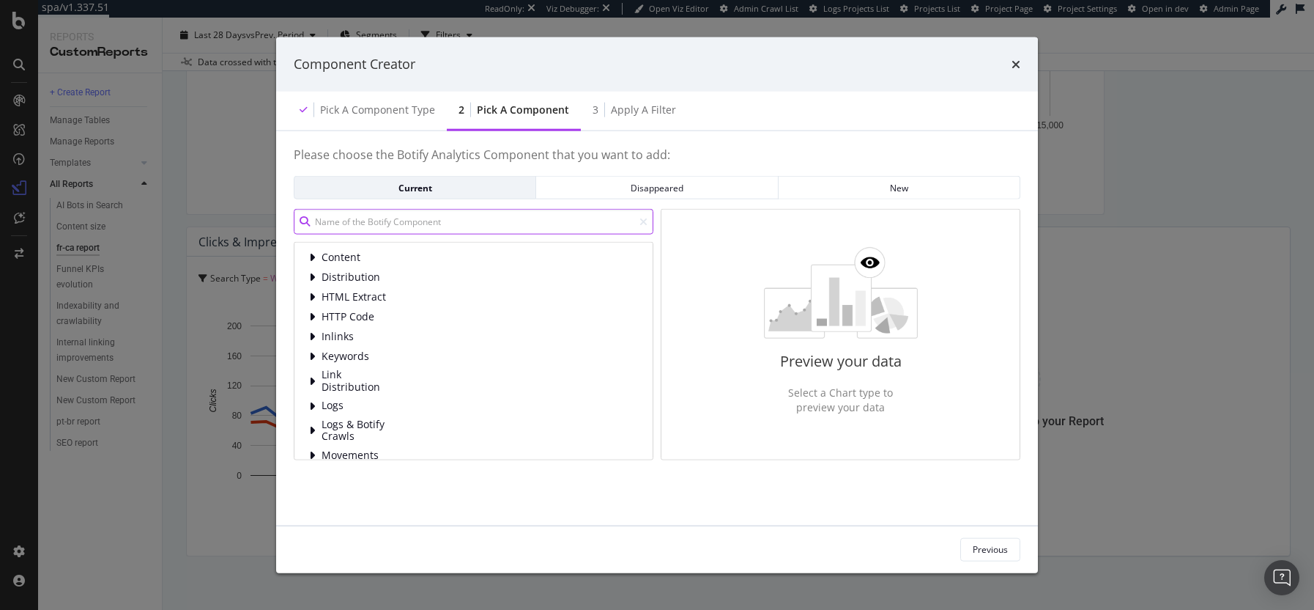
click at [365, 221] on input "modal" at bounding box center [474, 222] width 360 height 26
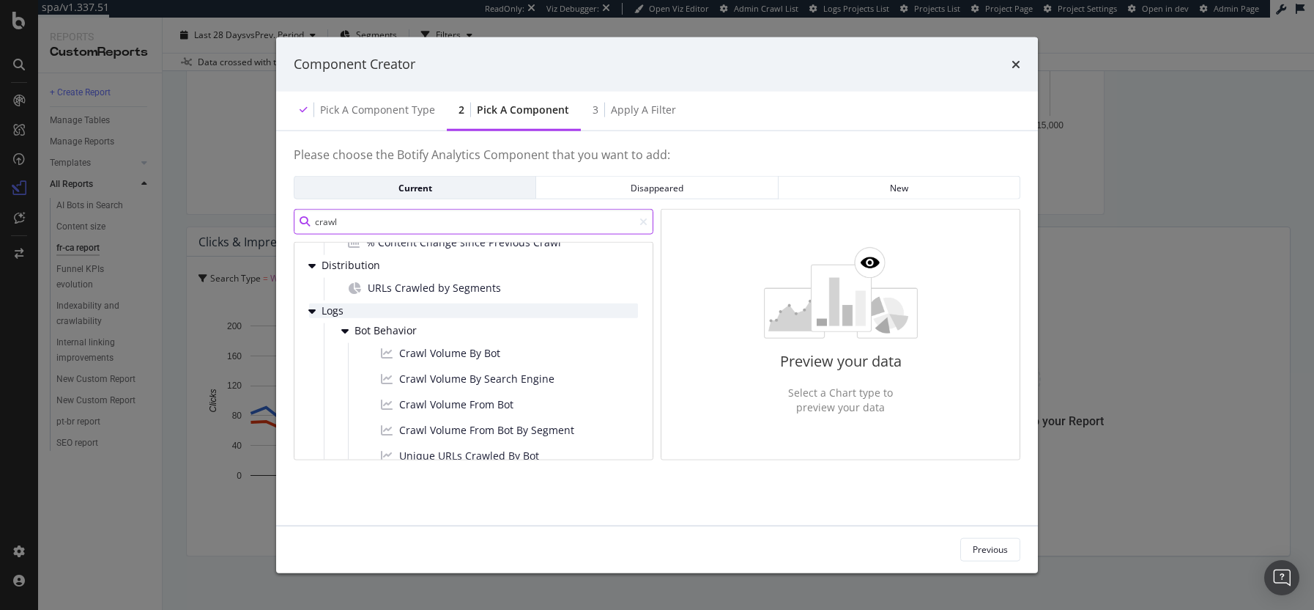
scroll to position [144, 0]
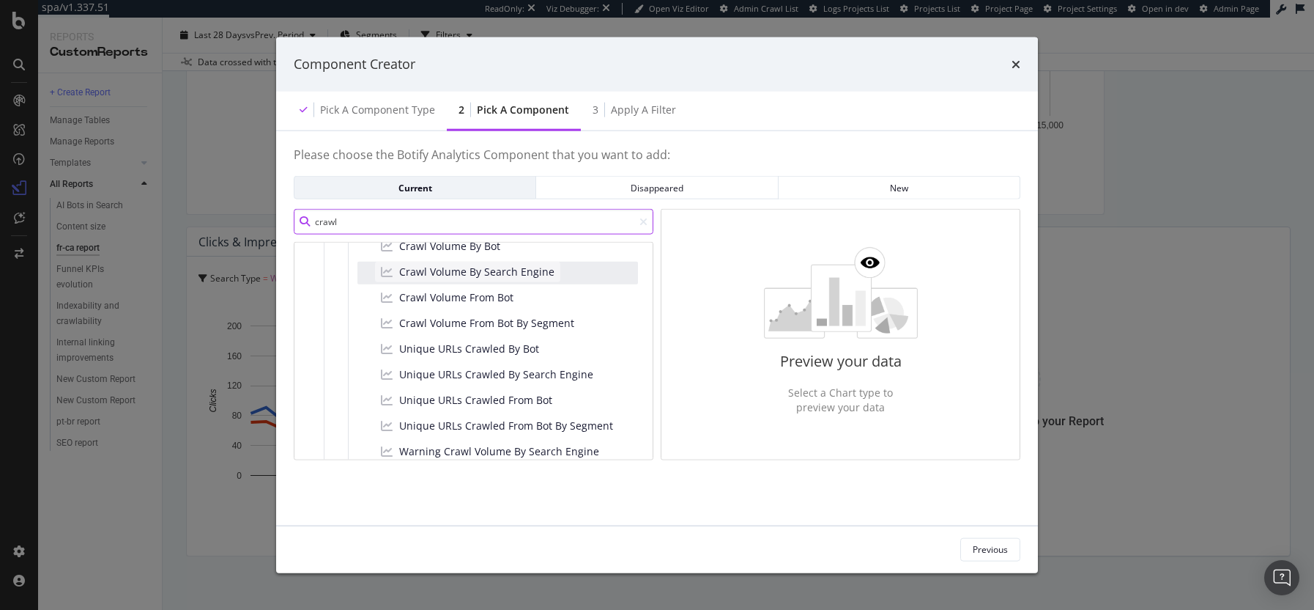
type input "crawl"
click at [528, 270] on span "Crawl Volume By Search Engine" at bounding box center [476, 271] width 155 height 15
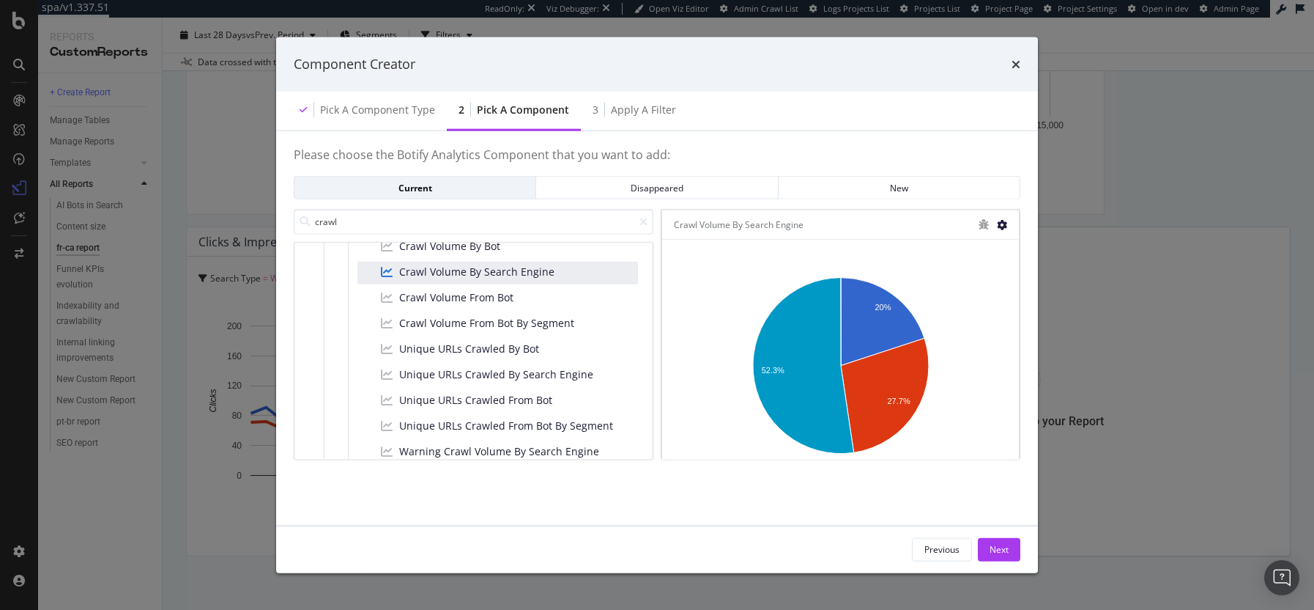
click at [1001, 223] on icon "modal" at bounding box center [1002, 224] width 10 height 10
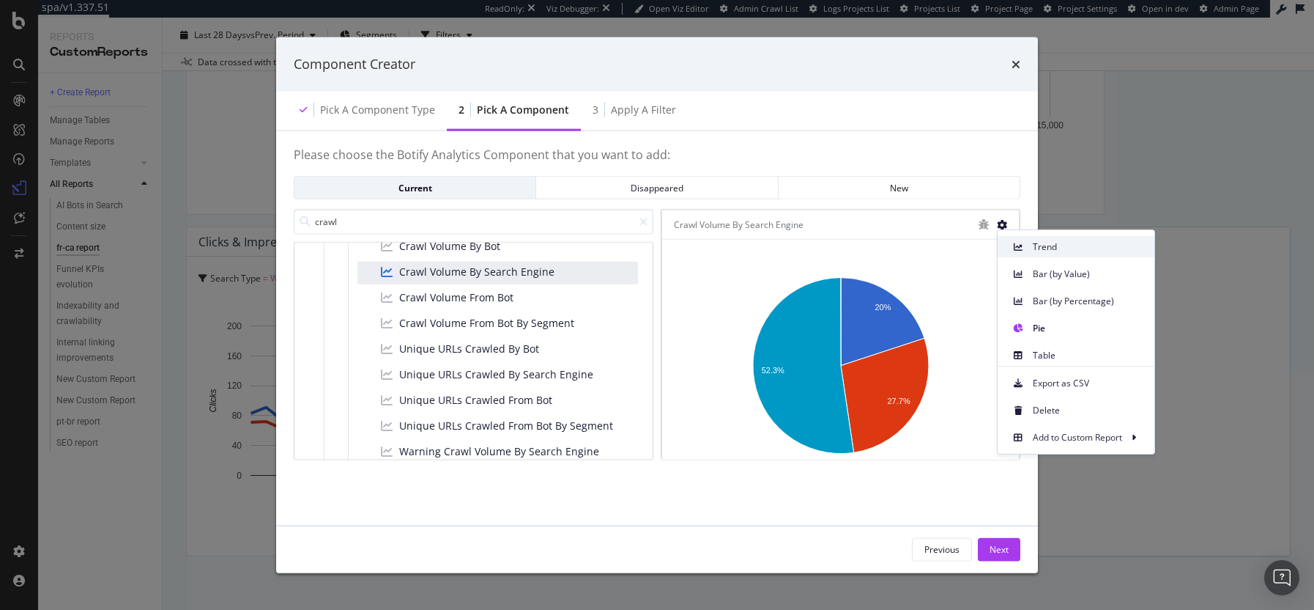
click at [1053, 248] on span "Trend" at bounding box center [1088, 246] width 110 height 13
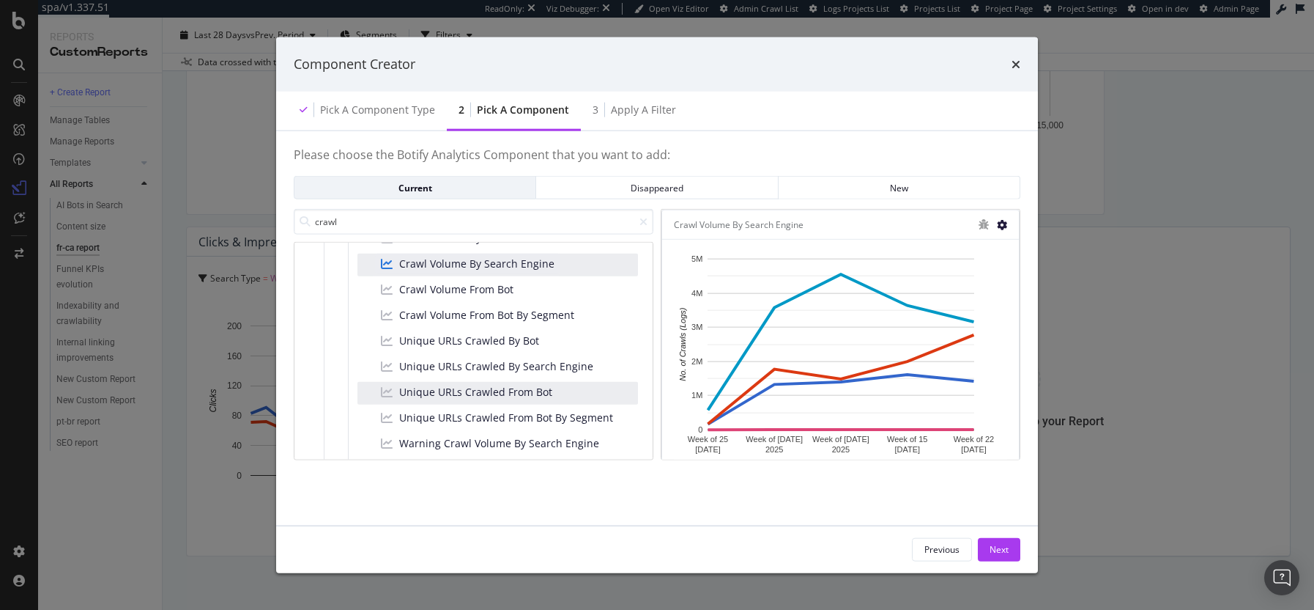
scroll to position [151, 0]
click at [524, 391] on span "Unique URLs Crawled From Bot" at bounding box center [475, 393] width 153 height 15
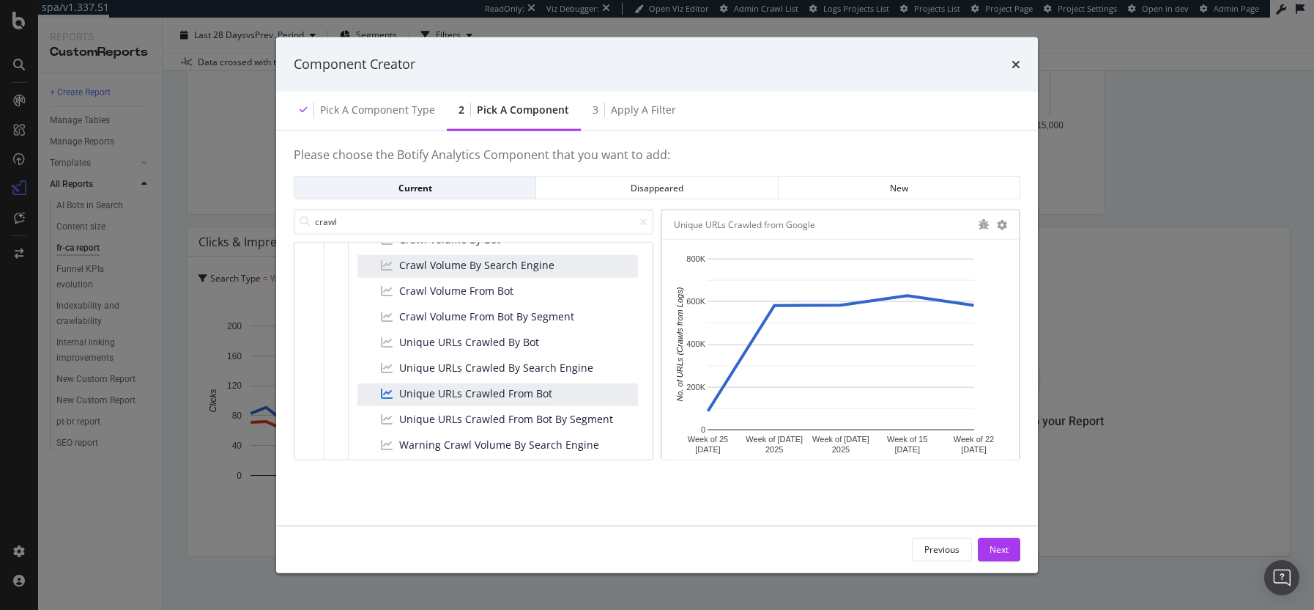
click at [1003, 231] on div "modal" at bounding box center [1002, 224] width 10 height 15
click at [1007, 224] on div "Unique URLs Crawled from Google" at bounding box center [840, 224] width 357 height 29
click at [1004, 225] on icon "modal" at bounding box center [1002, 224] width 10 height 10
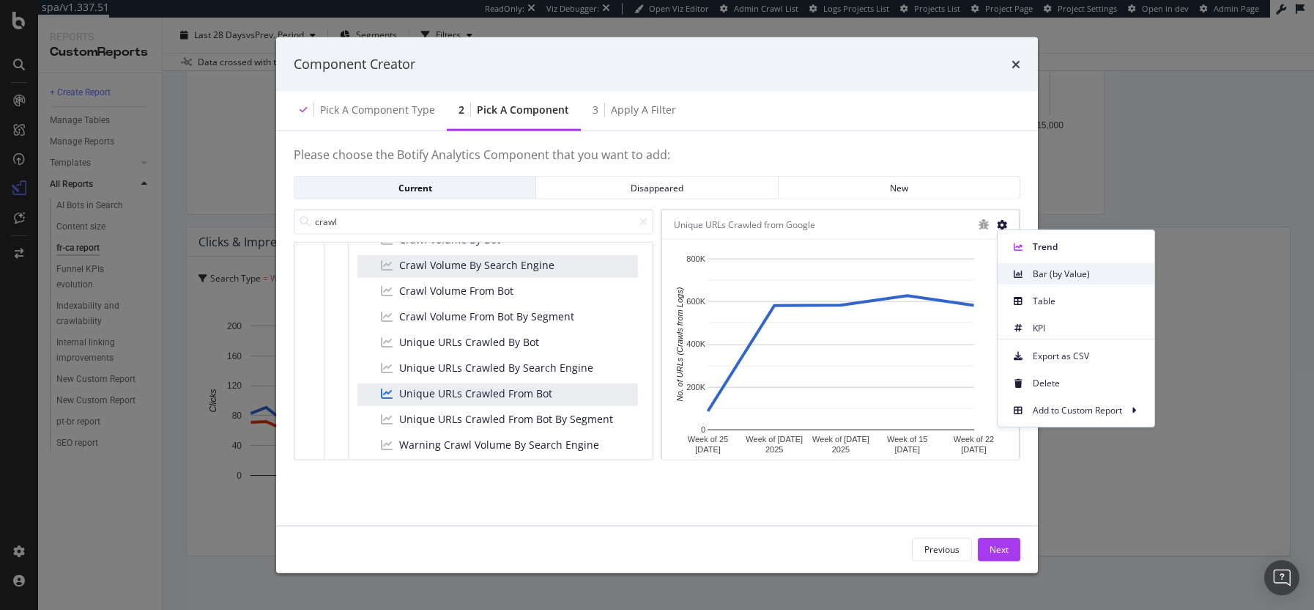
click at [1058, 275] on span "Bar (by Value)" at bounding box center [1088, 273] width 110 height 13
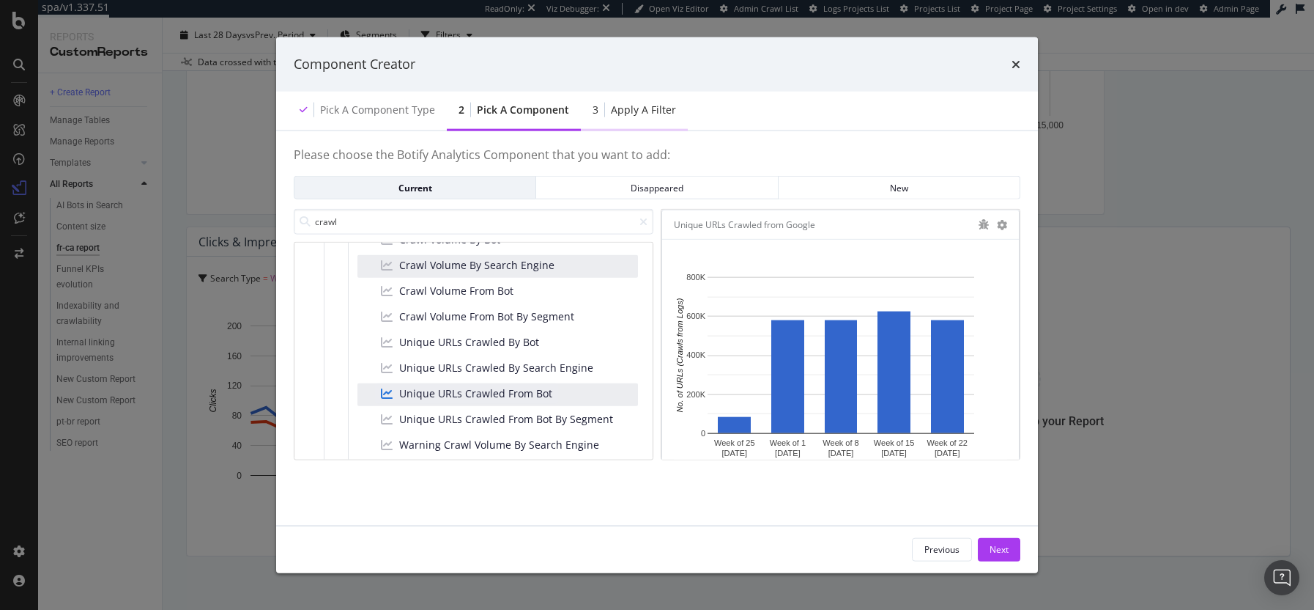
click at [641, 114] on div "Apply a Filter" at bounding box center [643, 109] width 65 height 15
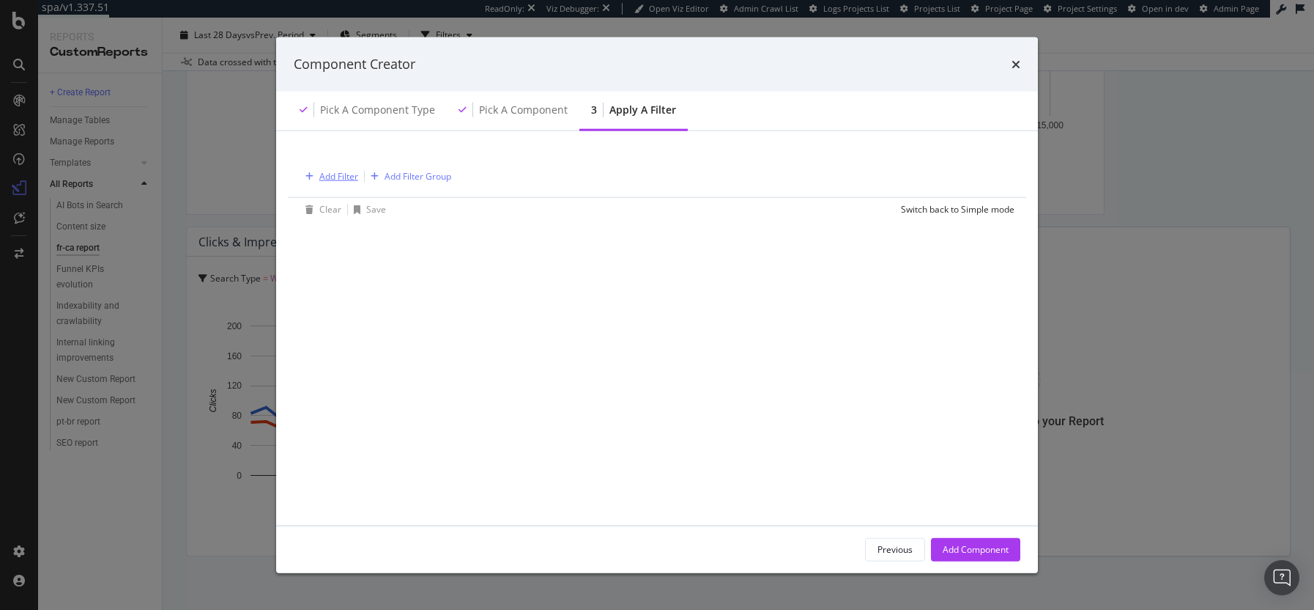
click at [319, 175] on div "Add Filter" at bounding box center [338, 176] width 39 height 12
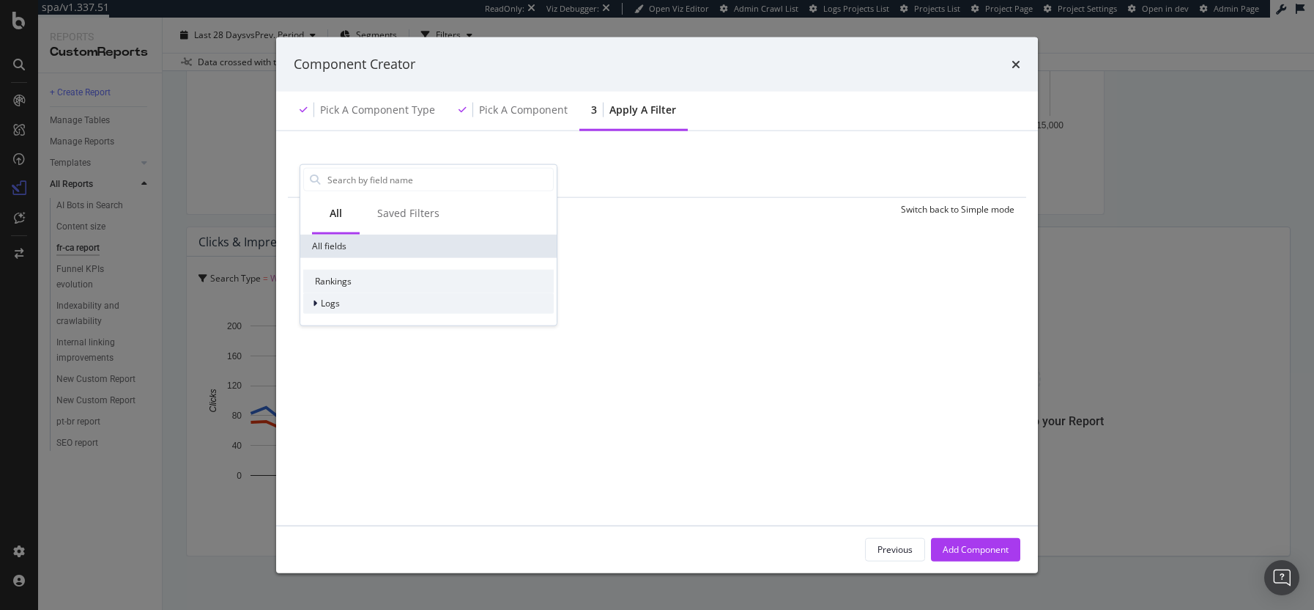
click at [347, 308] on div "Logs" at bounding box center [428, 303] width 251 height 21
click at [367, 326] on span "Segments" at bounding box center [350, 323] width 41 height 12
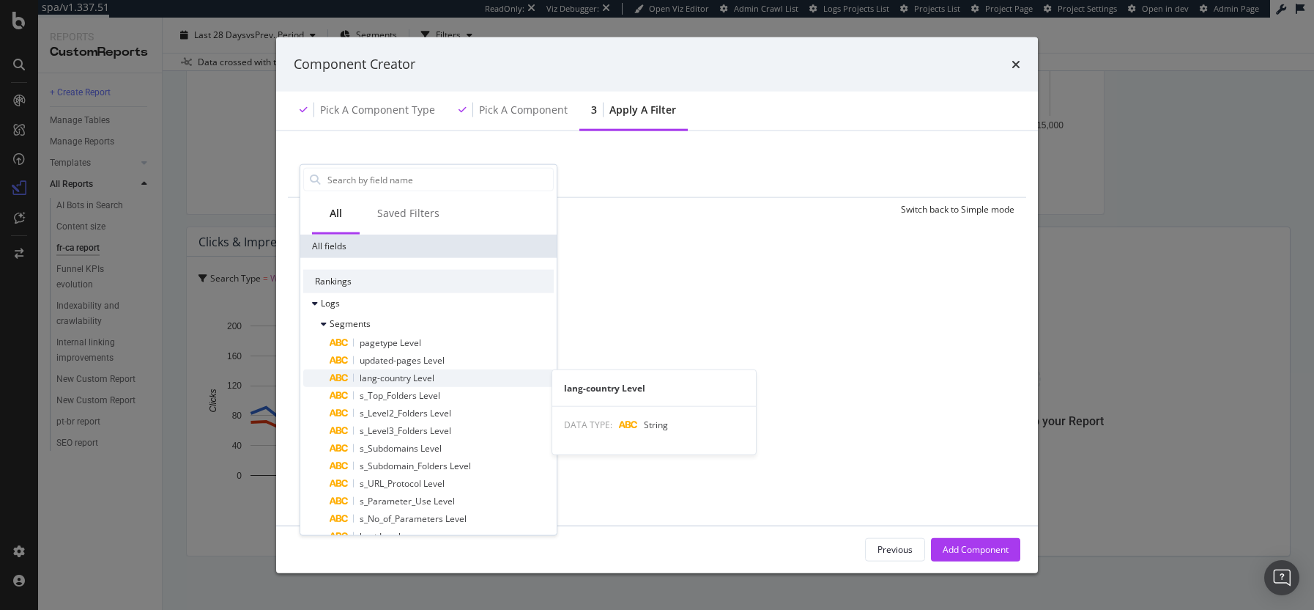
click at [447, 379] on div "lang-country Level" at bounding box center [442, 378] width 224 height 18
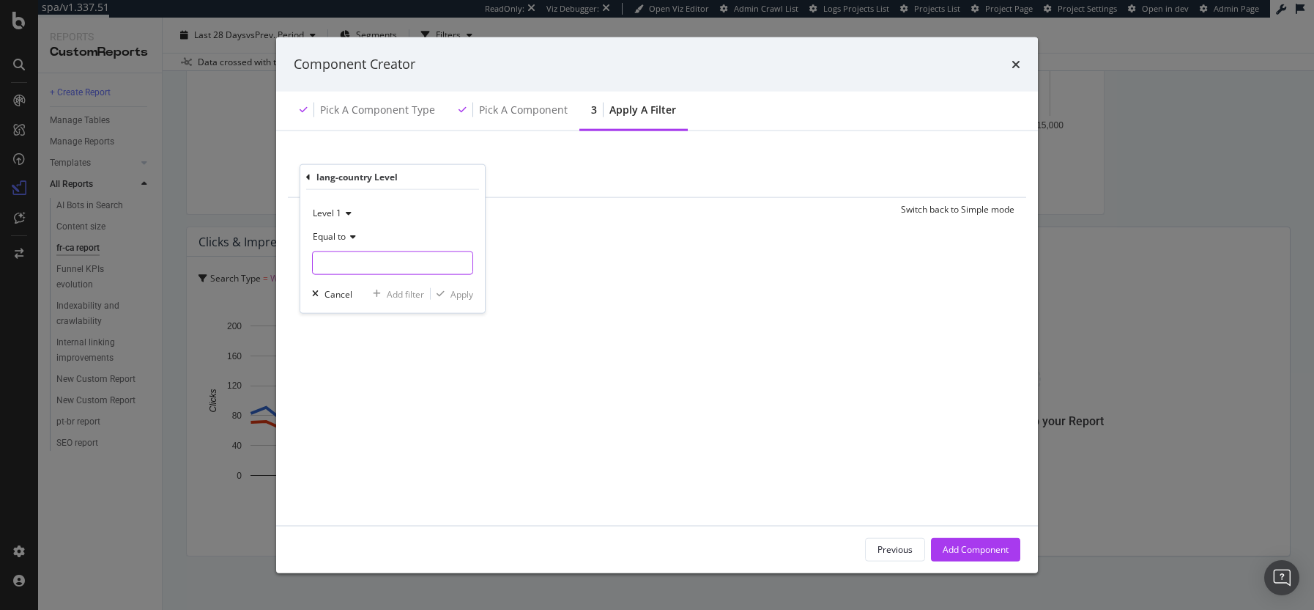
click at [374, 265] on input "modal" at bounding box center [393, 262] width 160 height 23
click at [346, 216] on icon "modal" at bounding box center [346, 213] width 10 height 9
click at [367, 257] on div "Level 2" at bounding box center [394, 262] width 157 height 19
click at [344, 232] on span "Equal to" at bounding box center [329, 236] width 33 height 12
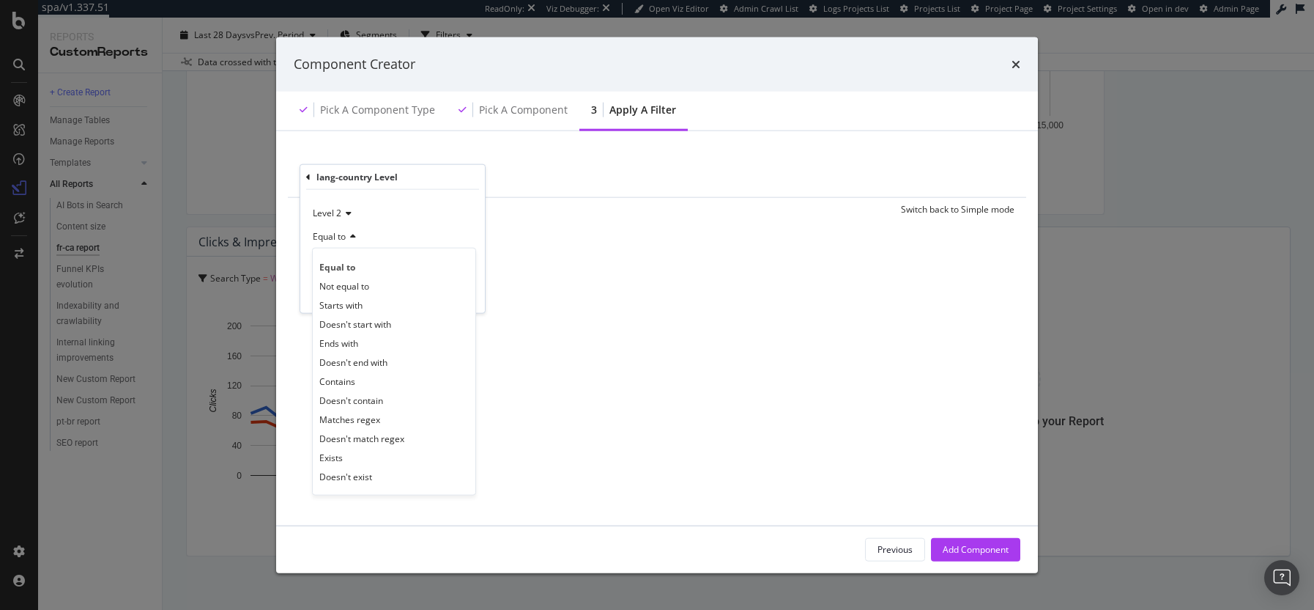
click at [420, 226] on div "Equal to" at bounding box center [392, 236] width 161 height 23
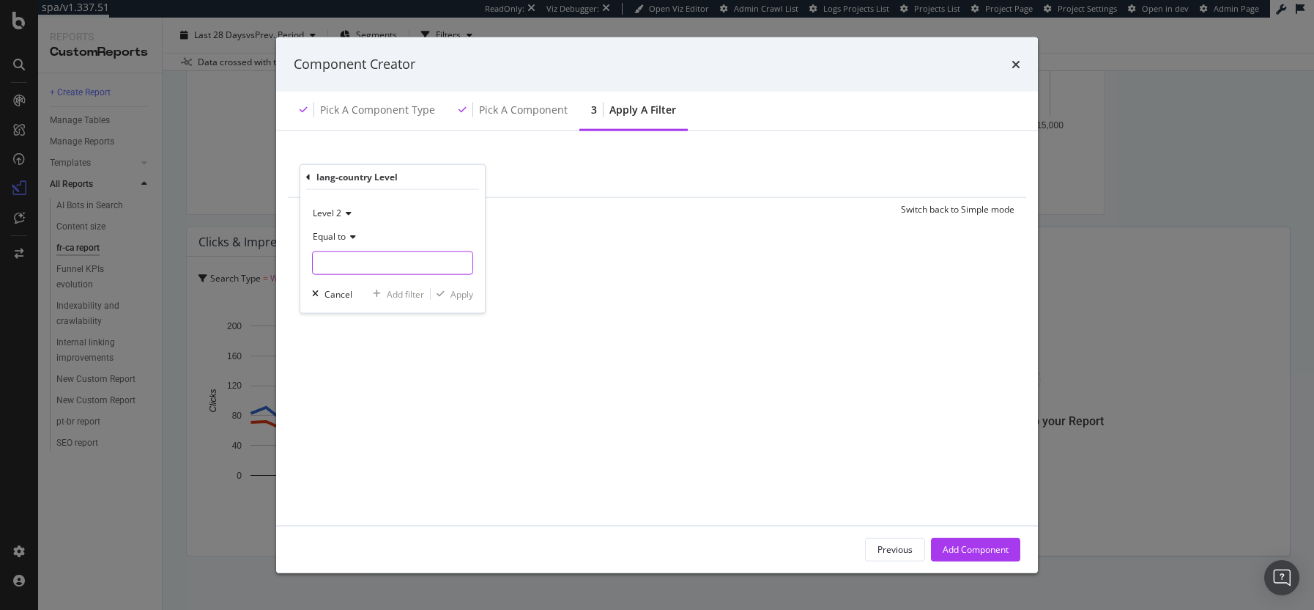
click at [372, 259] on input "modal" at bounding box center [393, 262] width 160 height 23
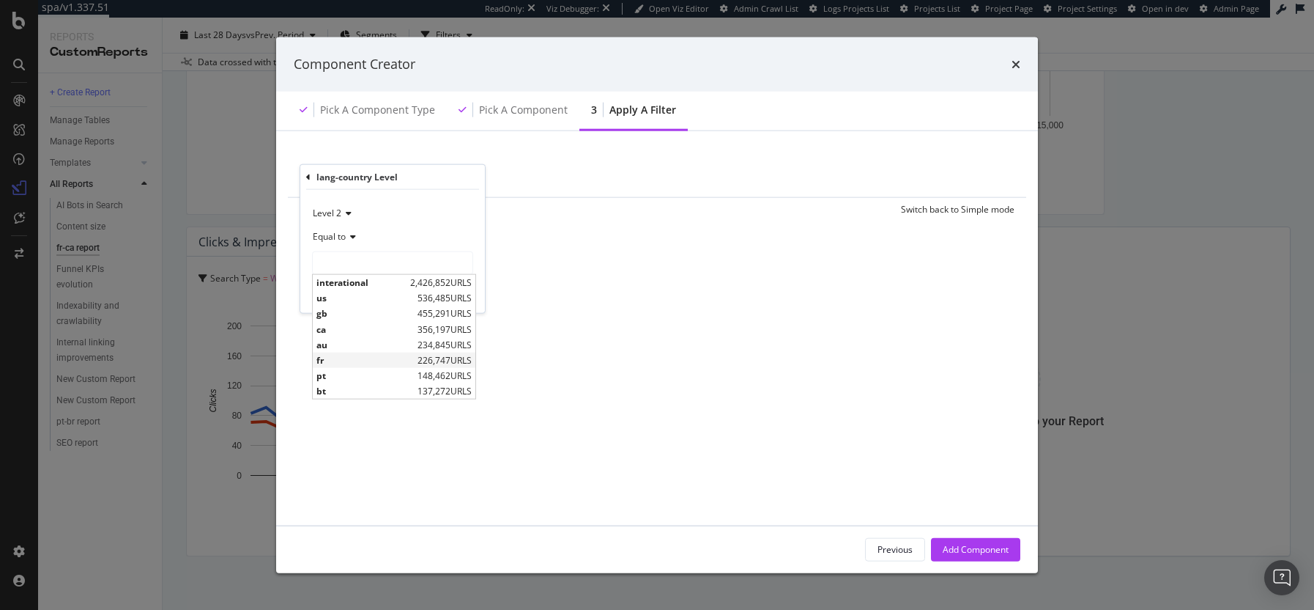
click at [354, 357] on span "fr" at bounding box center [365, 359] width 97 height 12
type input "fr"
click at [407, 265] on input "fr" at bounding box center [382, 262] width 138 height 23
click at [337, 210] on span "Level 2" at bounding box center [327, 213] width 29 height 12
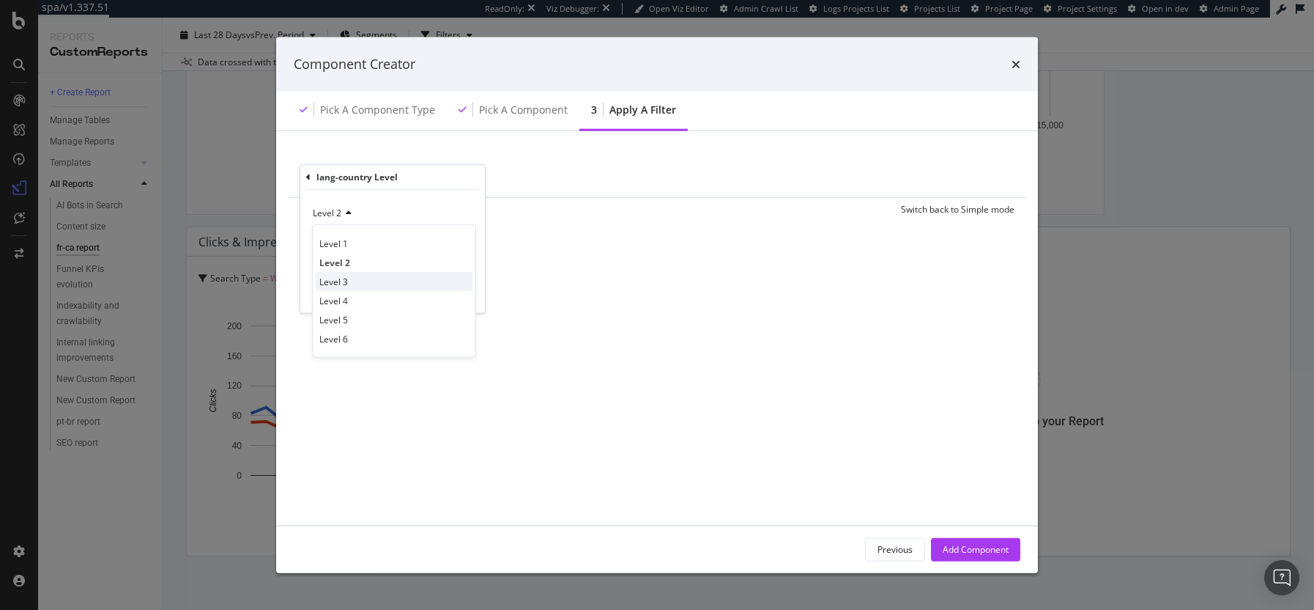
click at [347, 282] on span "Level 3" at bounding box center [333, 281] width 29 height 12
click at [335, 259] on input "fr" at bounding box center [382, 262] width 138 height 23
click at [334, 263] on input "fr" at bounding box center [382, 262] width 138 height 23
type input "f"
click at [466, 194] on div "Level 3 Equal to Cancel Add filter Apply" at bounding box center [392, 251] width 185 height 123
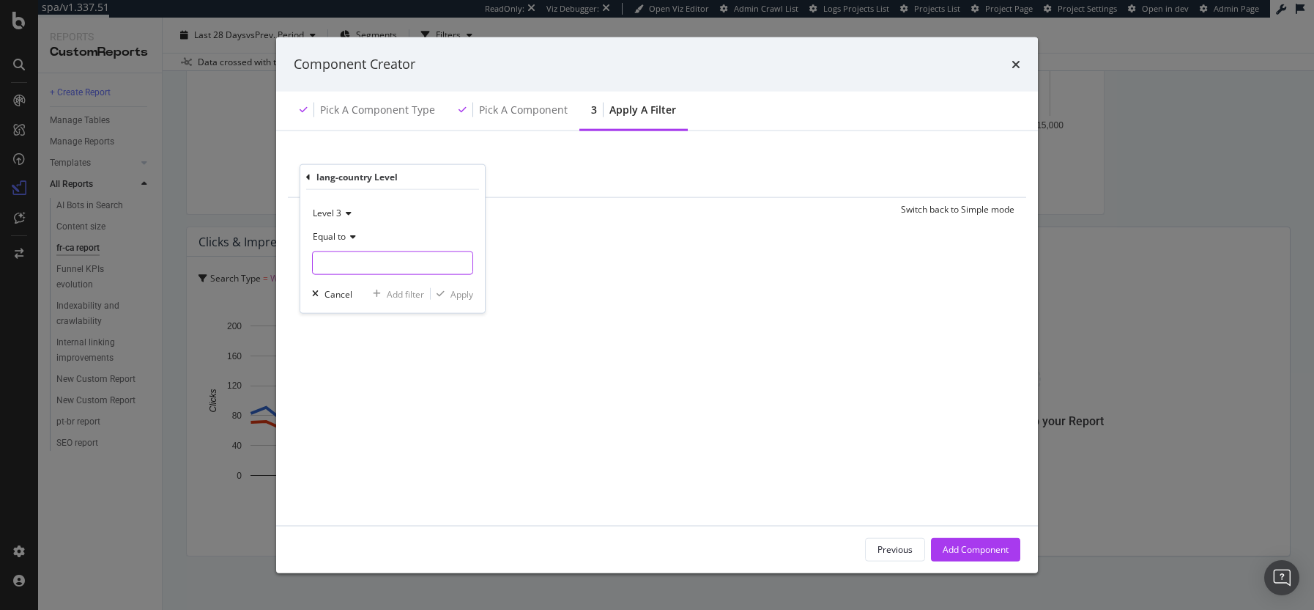
click at [337, 259] on input "modal" at bounding box center [393, 262] width 160 height 23
type input "fr"
click at [336, 215] on span "Level 3" at bounding box center [327, 213] width 29 height 12
click at [359, 264] on div "Level 2" at bounding box center [394, 262] width 157 height 19
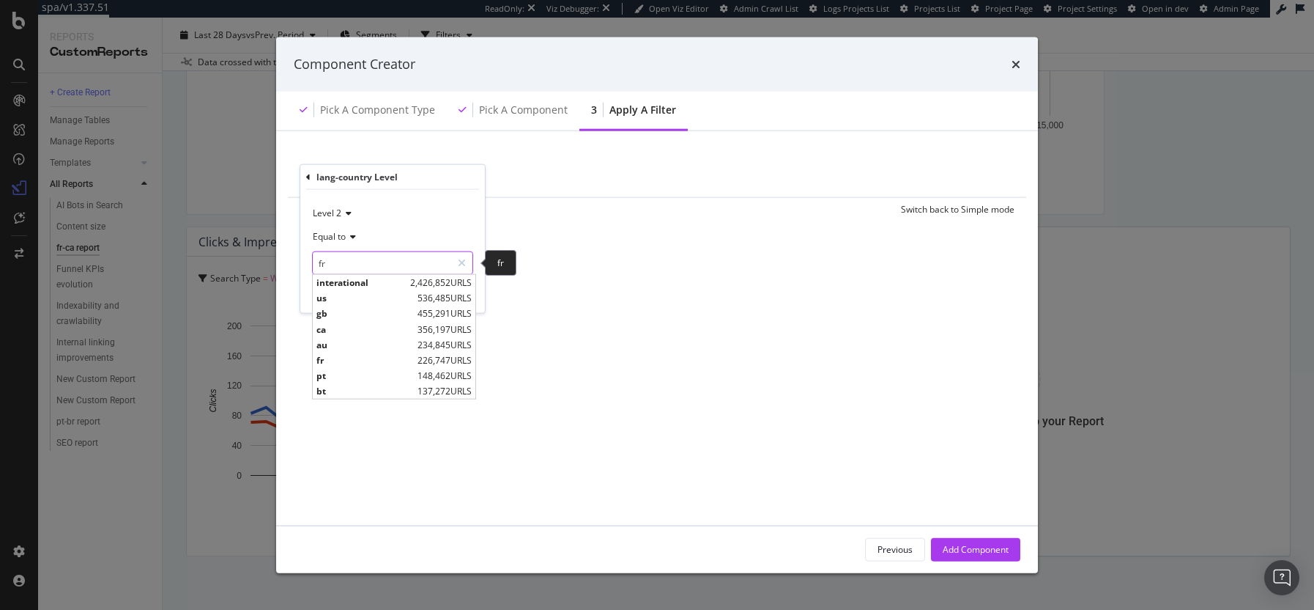
click at [359, 264] on input "fr" at bounding box center [382, 262] width 138 height 23
click at [363, 363] on span "fr" at bounding box center [365, 359] width 97 height 12
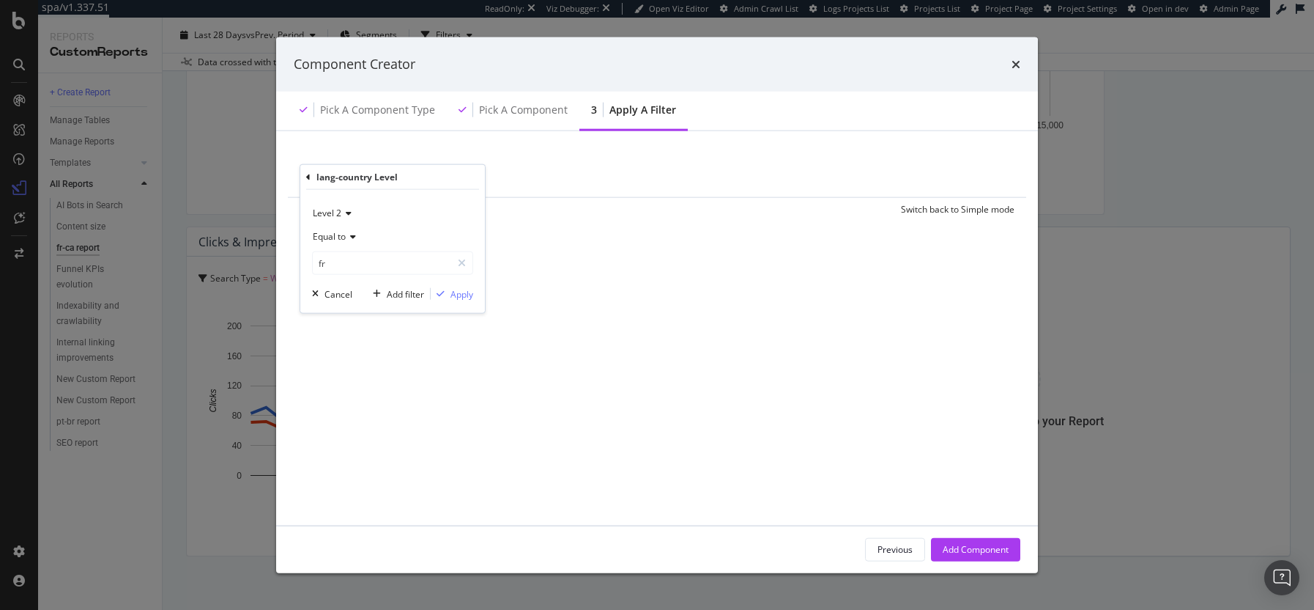
click at [306, 174] on icon "modal" at bounding box center [308, 176] width 4 height 9
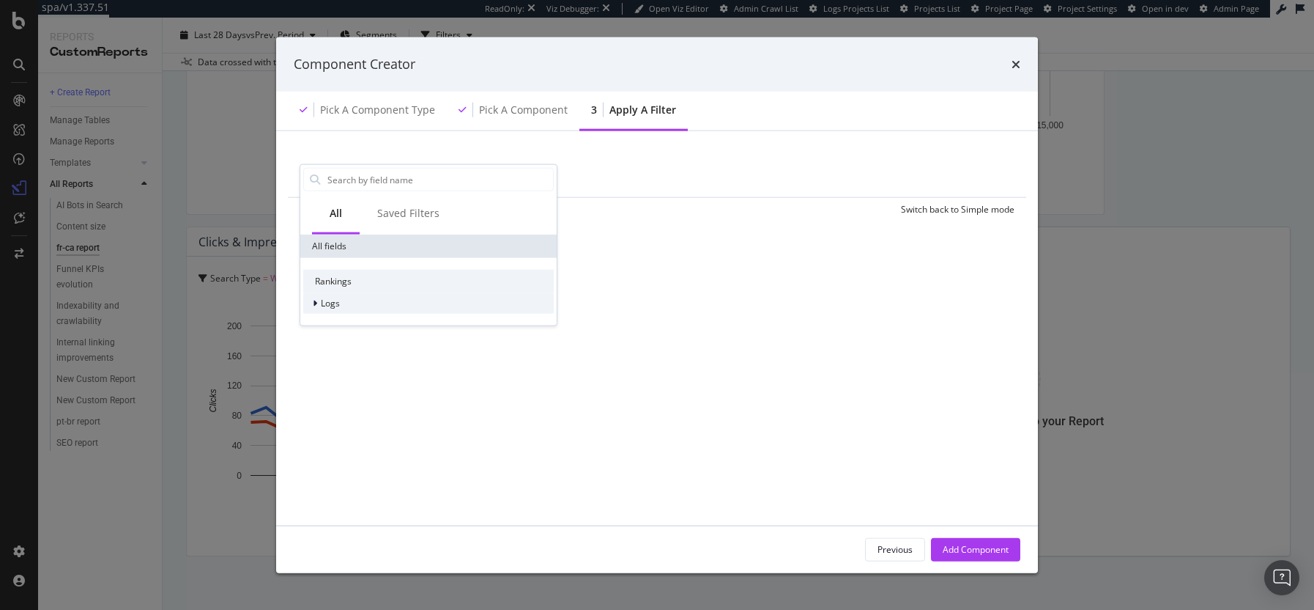
click at [344, 303] on div "Logs" at bounding box center [428, 303] width 251 height 21
click at [358, 323] on span "Segments" at bounding box center [350, 323] width 41 height 12
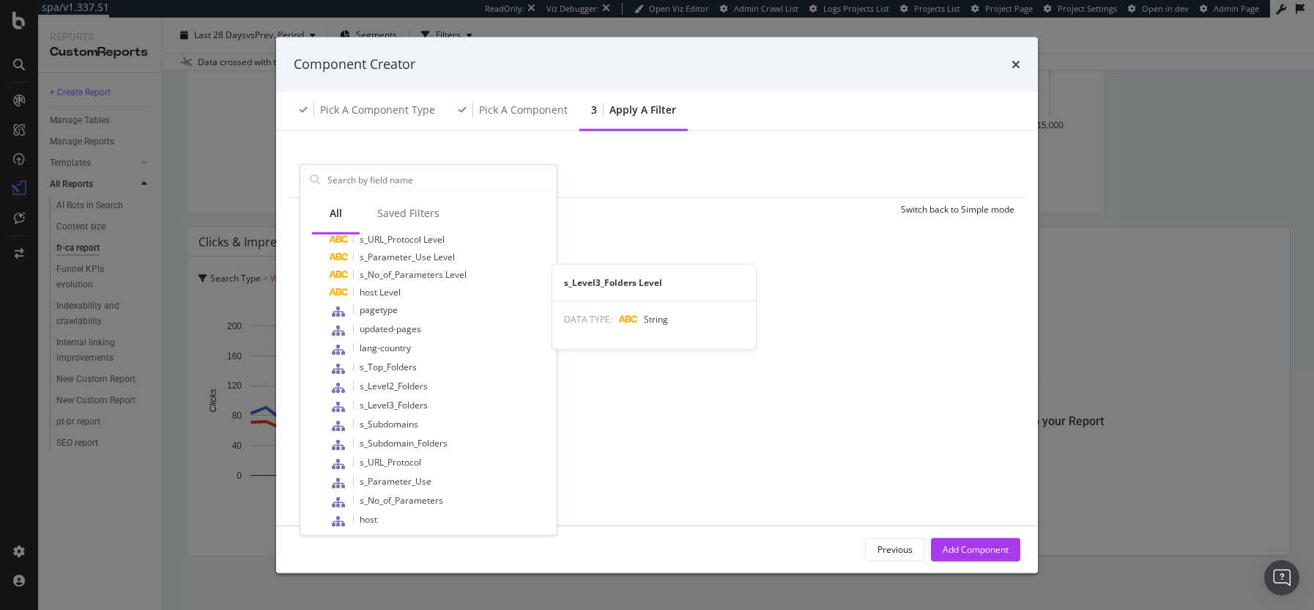
scroll to position [251, 0]
click at [429, 339] on div "lang-country" at bounding box center [442, 342] width 224 height 19
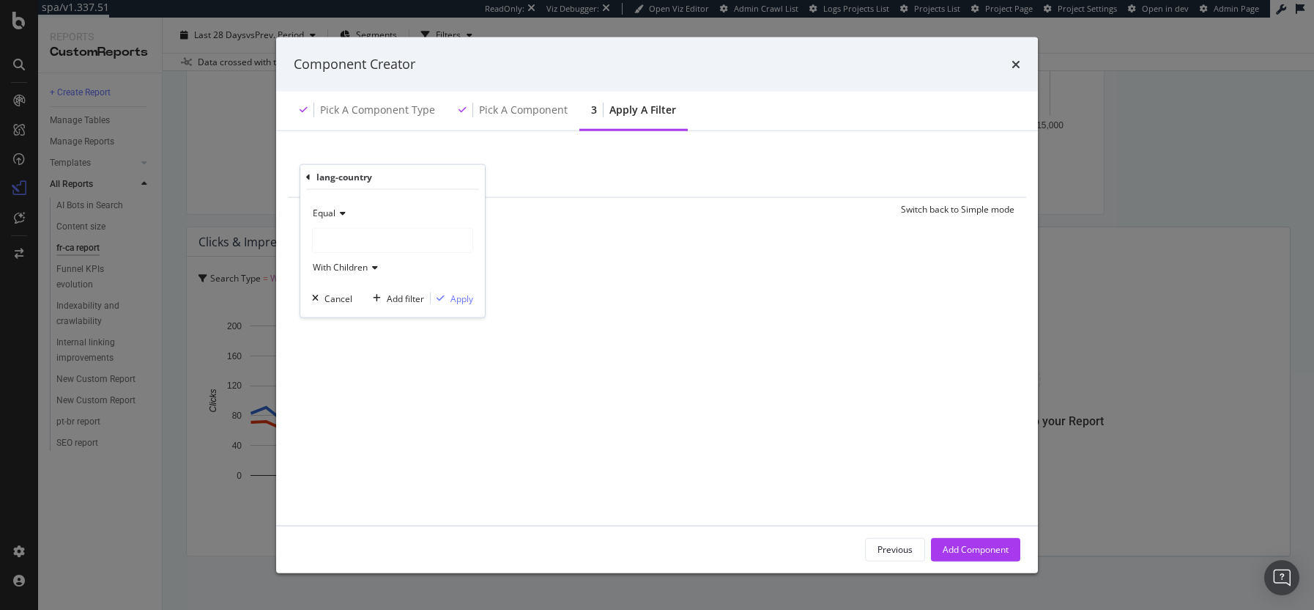
click at [360, 237] on div "modal" at bounding box center [393, 240] width 160 height 23
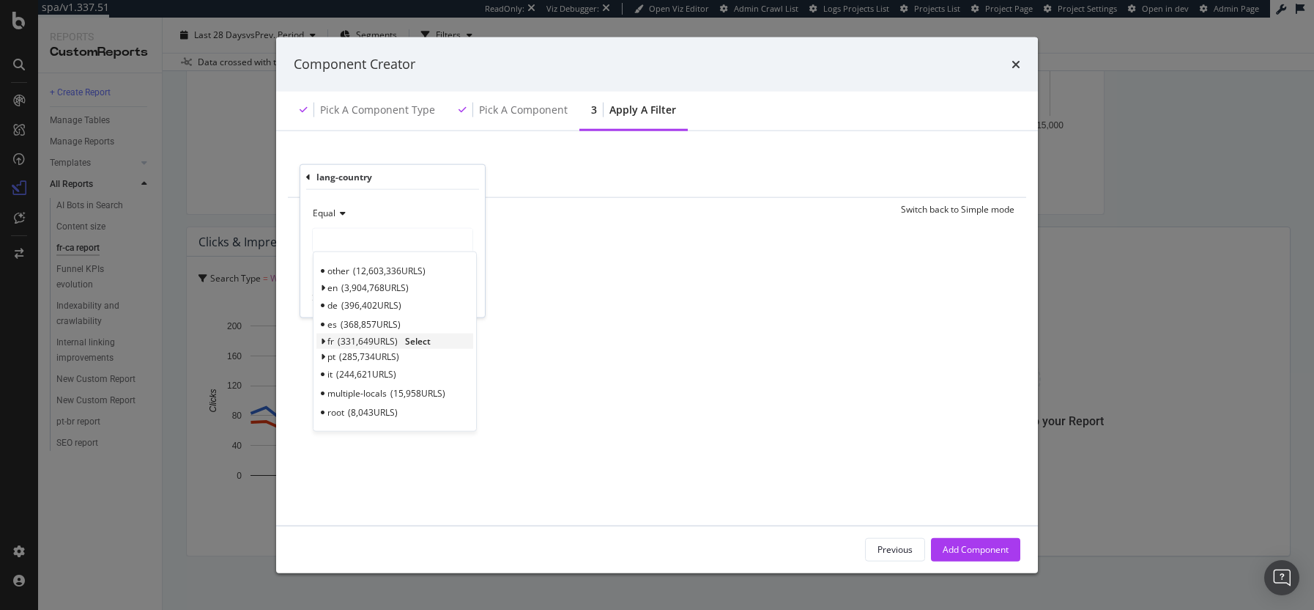
click at [317, 342] on div "fr 331,649 URLS Select" at bounding box center [395, 340] width 157 height 15
click at [324, 341] on icon "modal" at bounding box center [322, 341] width 5 height 9
click at [387, 371] on span "104,902 URLS" at bounding box center [378, 377] width 60 height 12
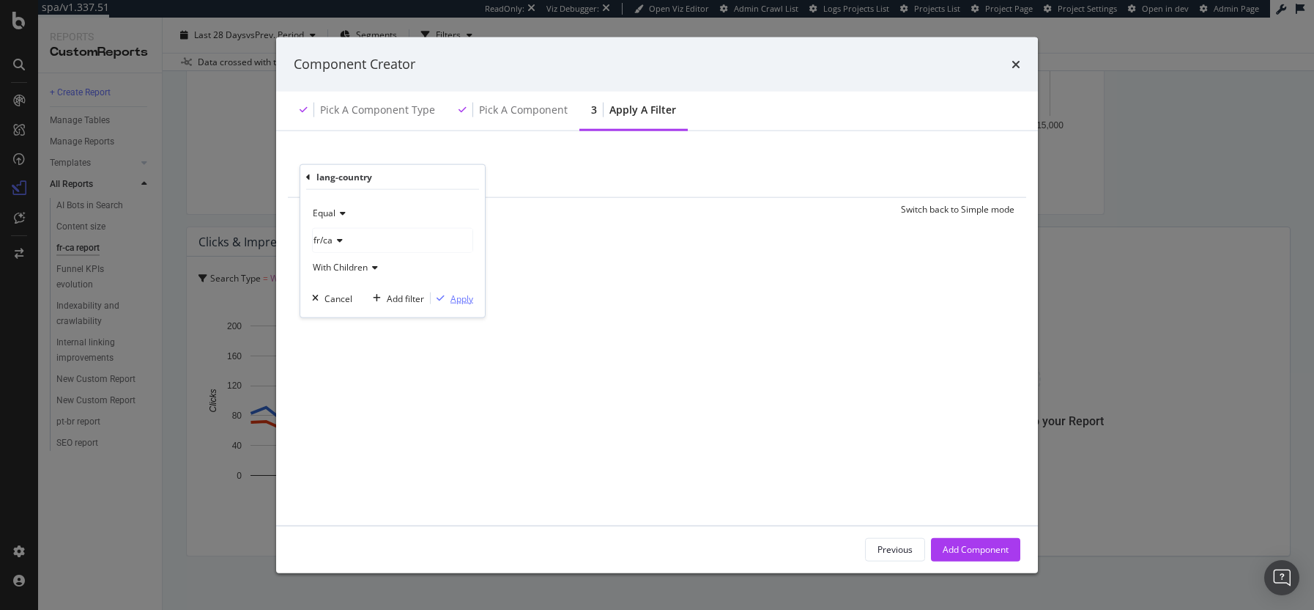
click at [449, 299] on div "modal" at bounding box center [441, 298] width 20 height 9
click at [434, 174] on div "Add Filter" at bounding box center [439, 176] width 39 height 12
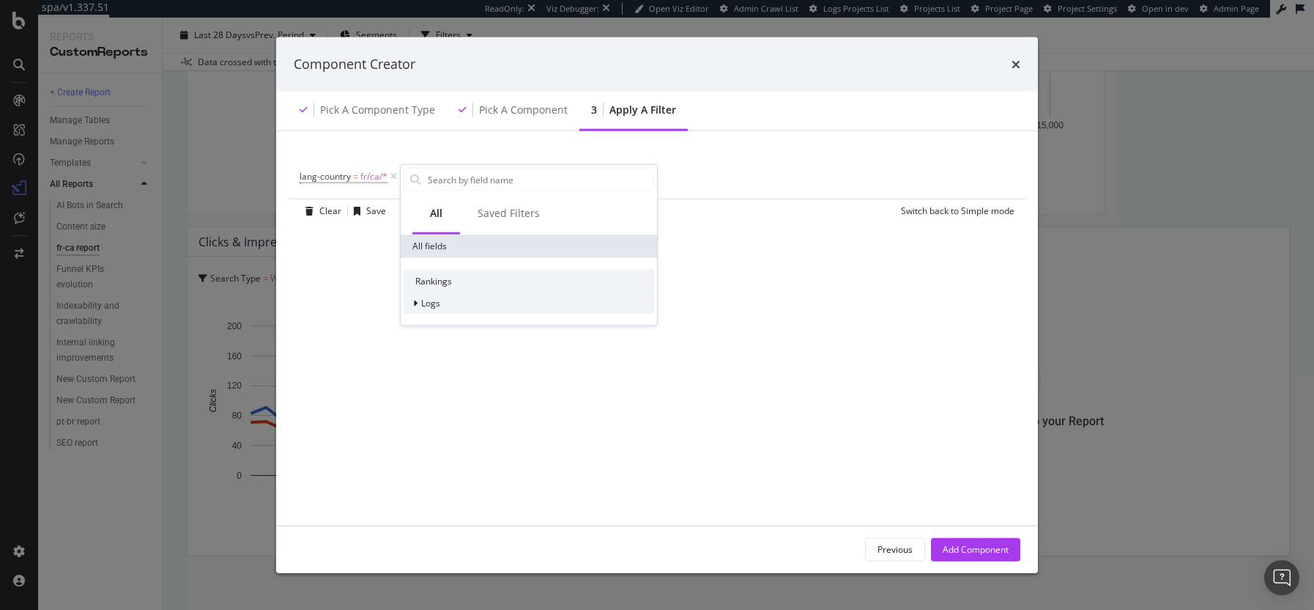
click at [456, 300] on div "Logs" at bounding box center [529, 303] width 251 height 21
click at [465, 321] on span "Segments" at bounding box center [450, 323] width 41 height 12
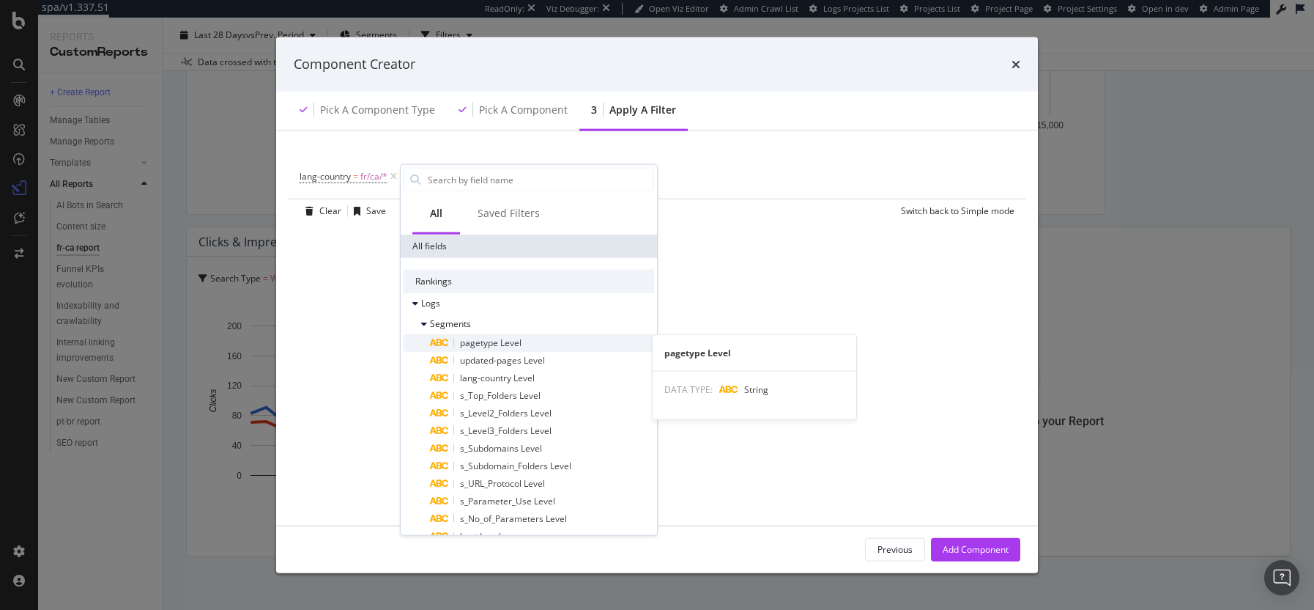
click at [510, 342] on span "pagetype Level" at bounding box center [491, 342] width 62 height 12
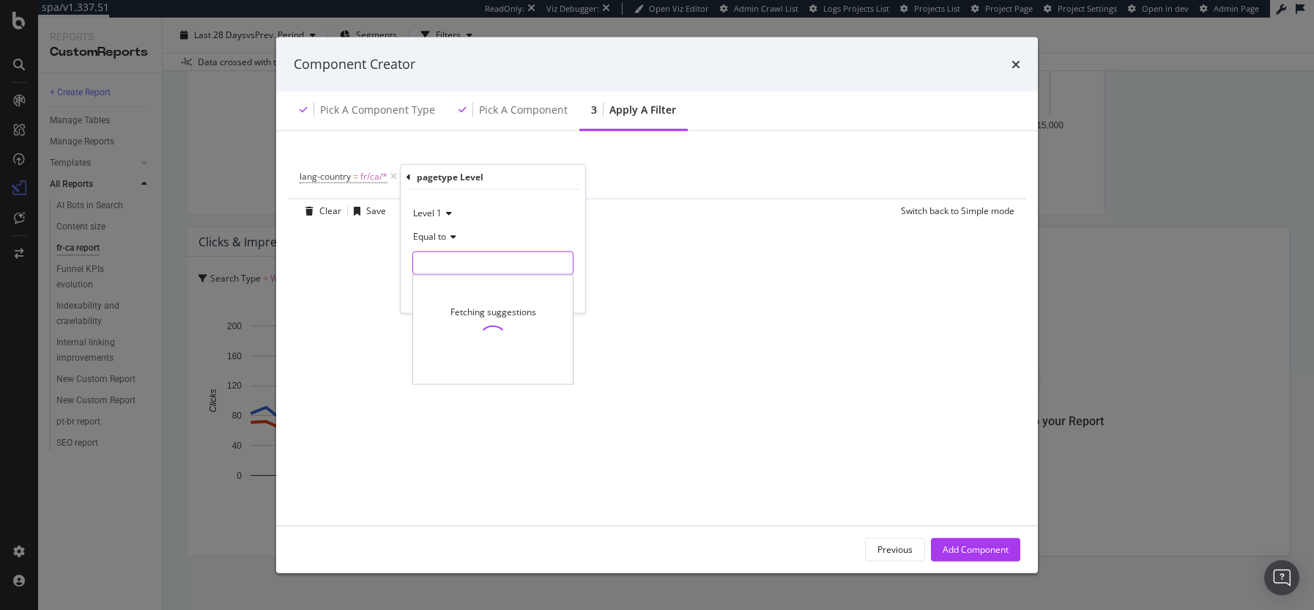
click at [443, 253] on input "modal" at bounding box center [493, 262] width 160 height 23
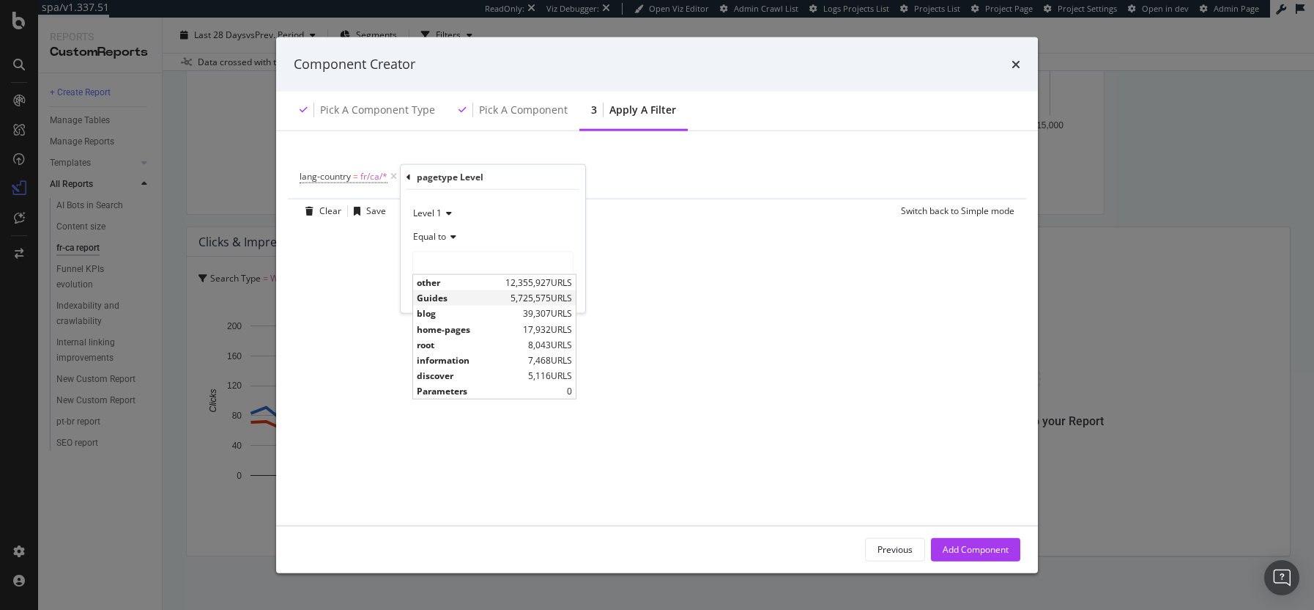
click at [445, 303] on span "Guides" at bounding box center [462, 298] width 90 height 12
type input "Guides"
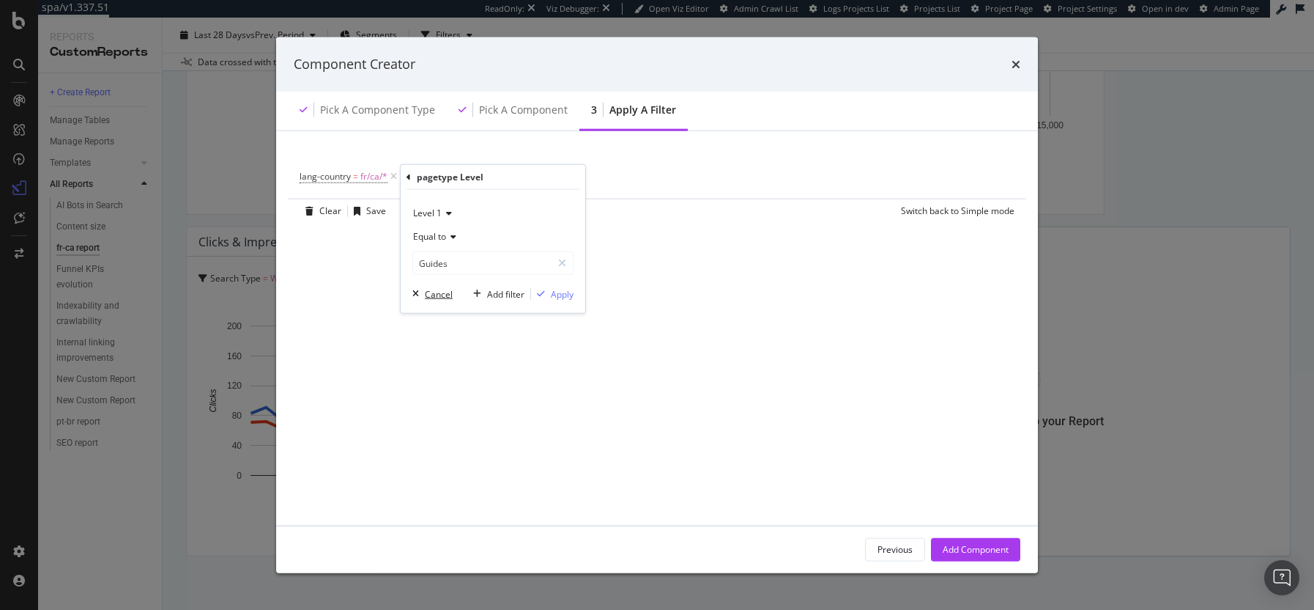
click at [430, 293] on div "Cancel" at bounding box center [439, 293] width 28 height 12
click at [439, 174] on div "Add Filter" at bounding box center [439, 176] width 39 height 12
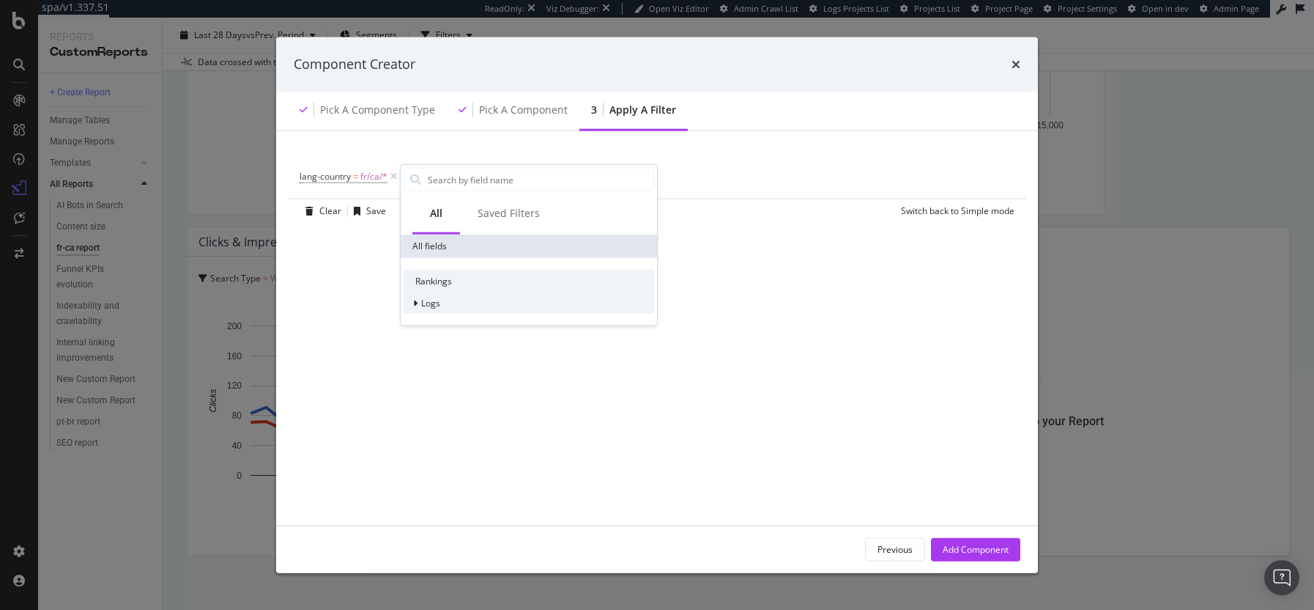
click at [433, 313] on div "Logs" at bounding box center [529, 303] width 251 height 21
click at [442, 308] on div "Logs" at bounding box center [529, 303] width 251 height 21
click at [437, 320] on span "Segments" at bounding box center [450, 323] width 41 height 12
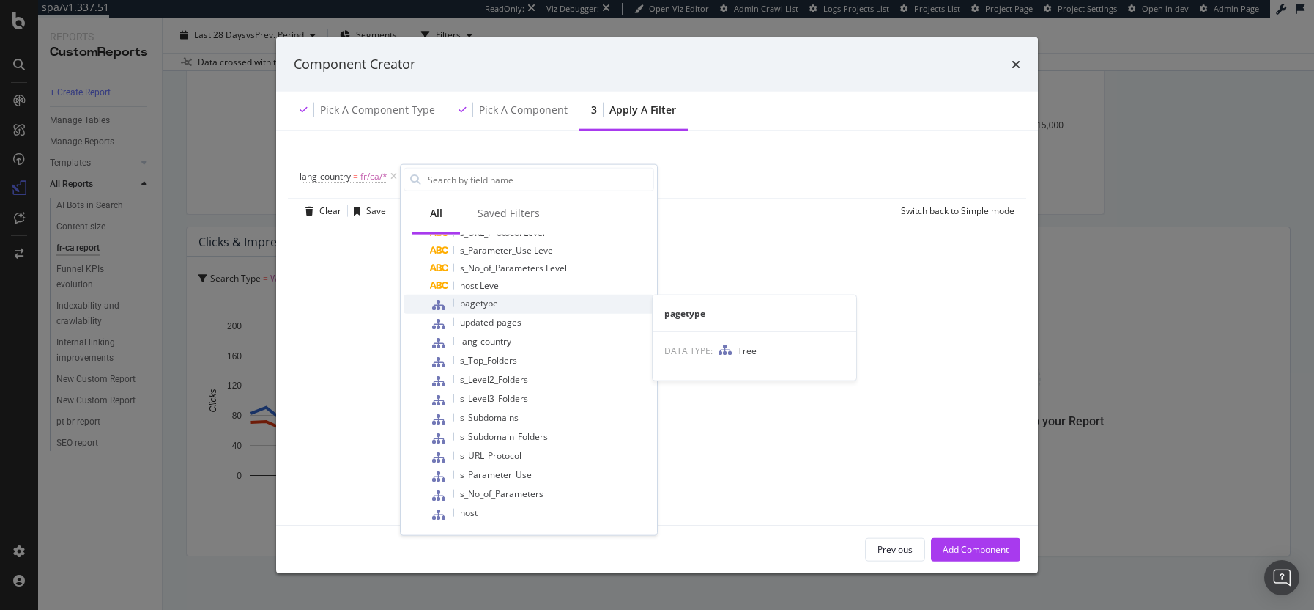
click at [509, 304] on div "pagetype" at bounding box center [542, 304] width 224 height 19
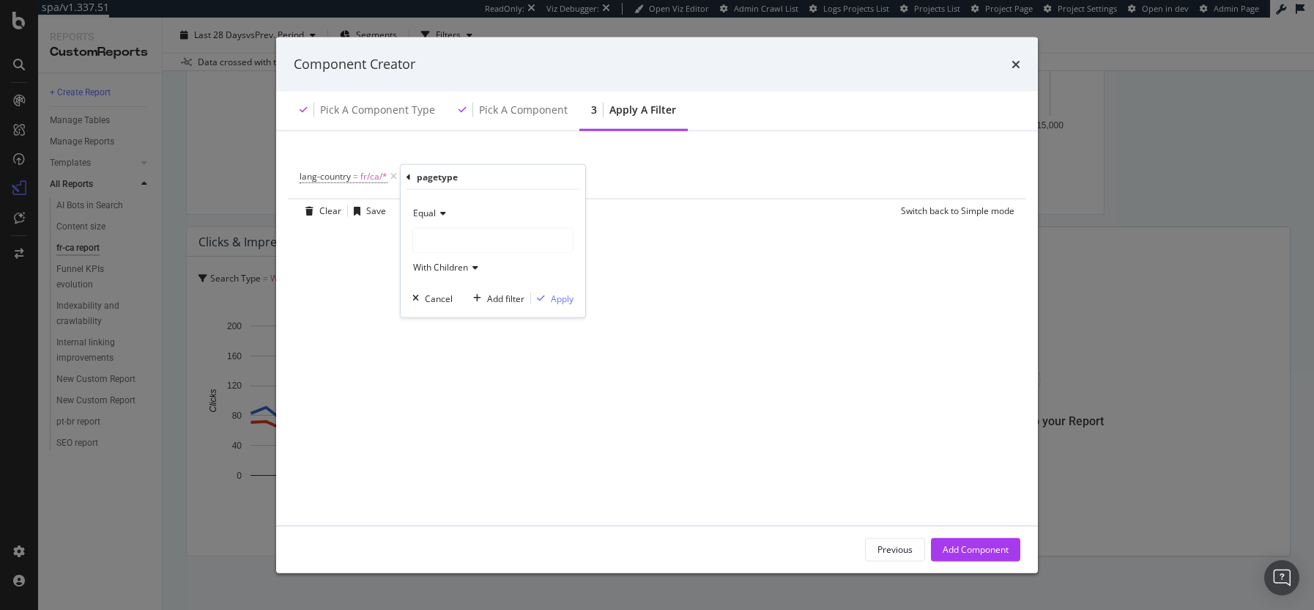
click at [448, 241] on div "modal" at bounding box center [493, 240] width 160 height 23
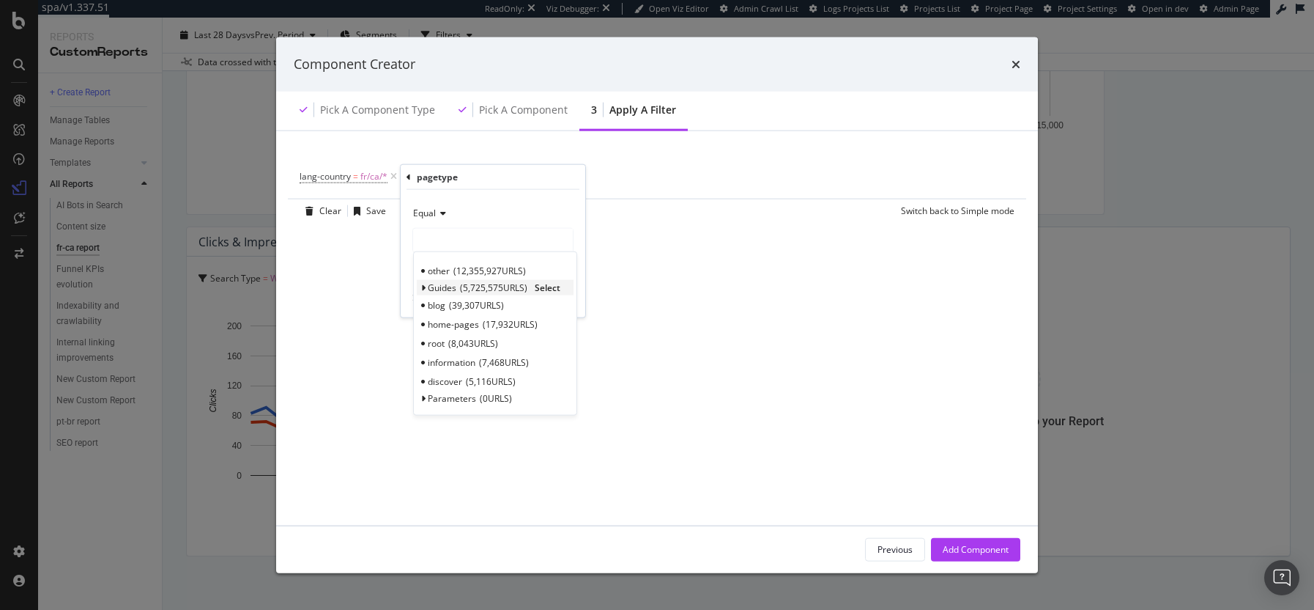
click at [448, 289] on span "Guides" at bounding box center [442, 287] width 29 height 12
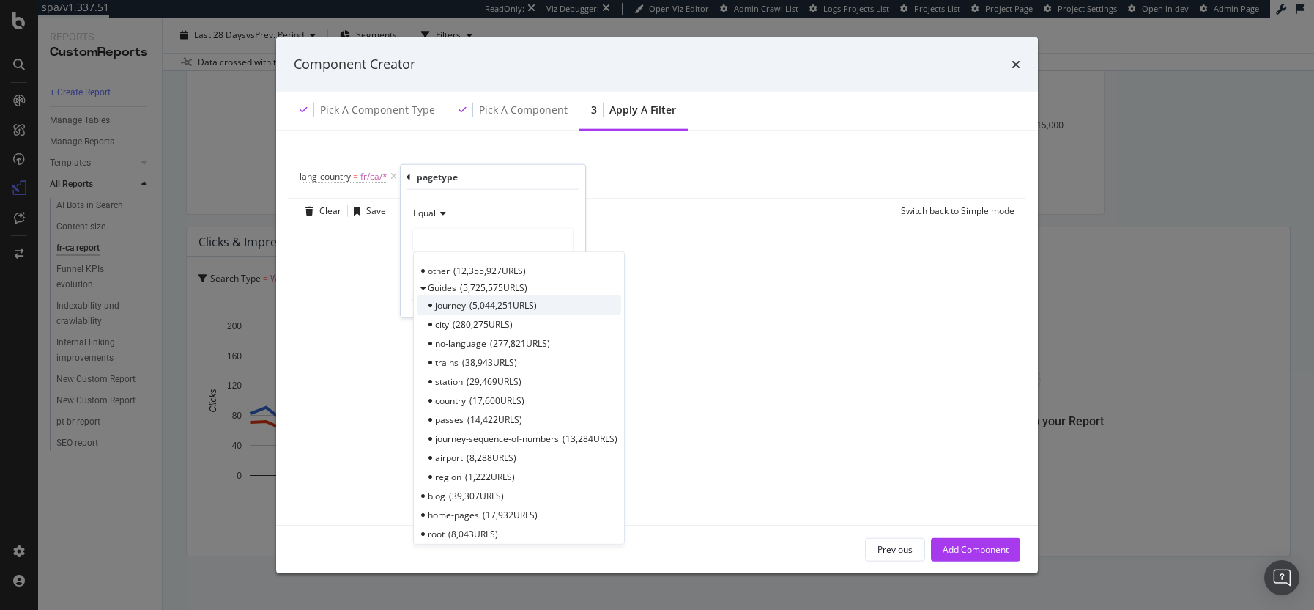
click at [465, 306] on span "journey" at bounding box center [450, 304] width 31 height 12
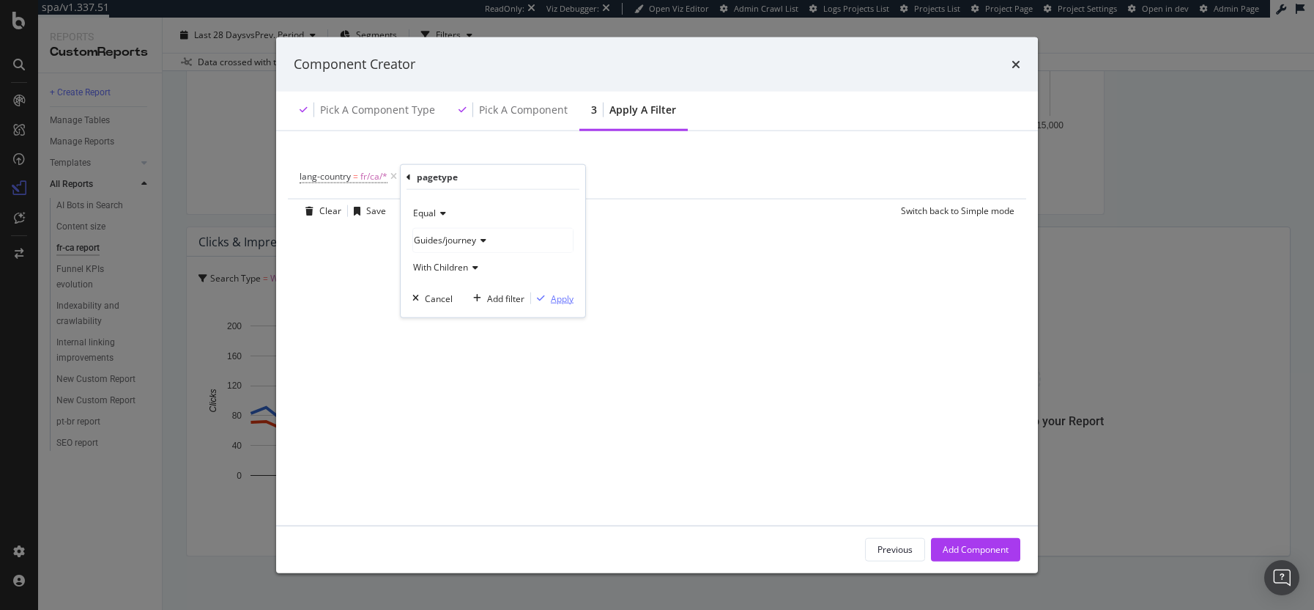
click at [560, 293] on div "Apply" at bounding box center [562, 298] width 23 height 12
click at [963, 544] on div "Add Component" at bounding box center [976, 549] width 66 height 12
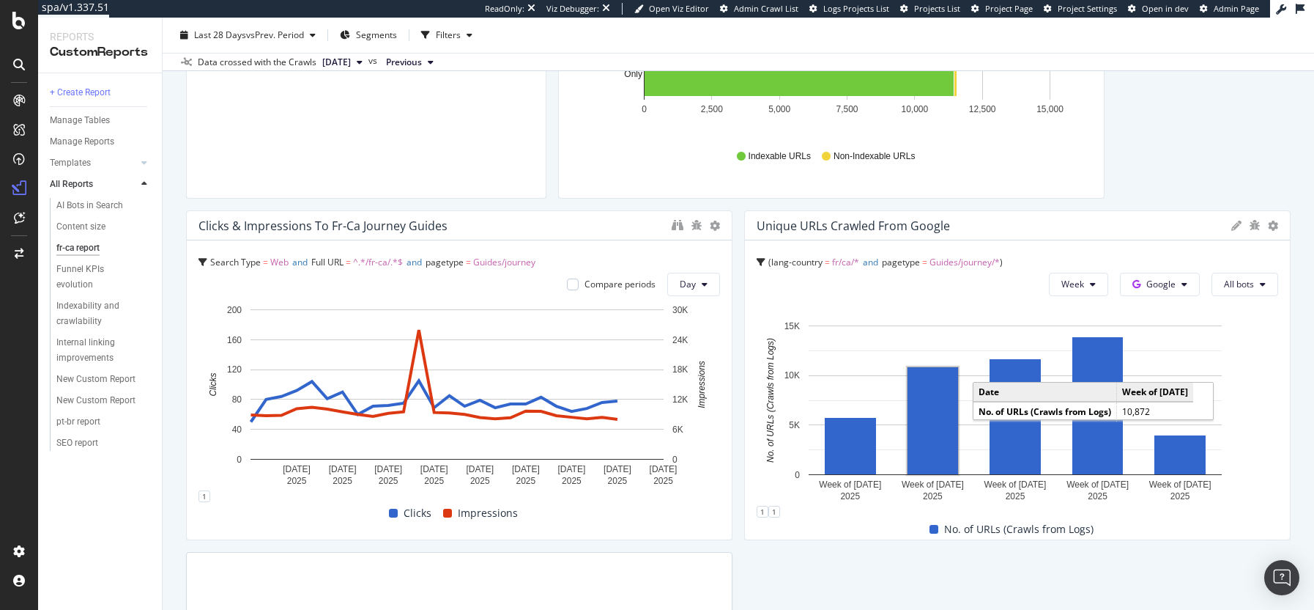
scroll to position [652, 0]
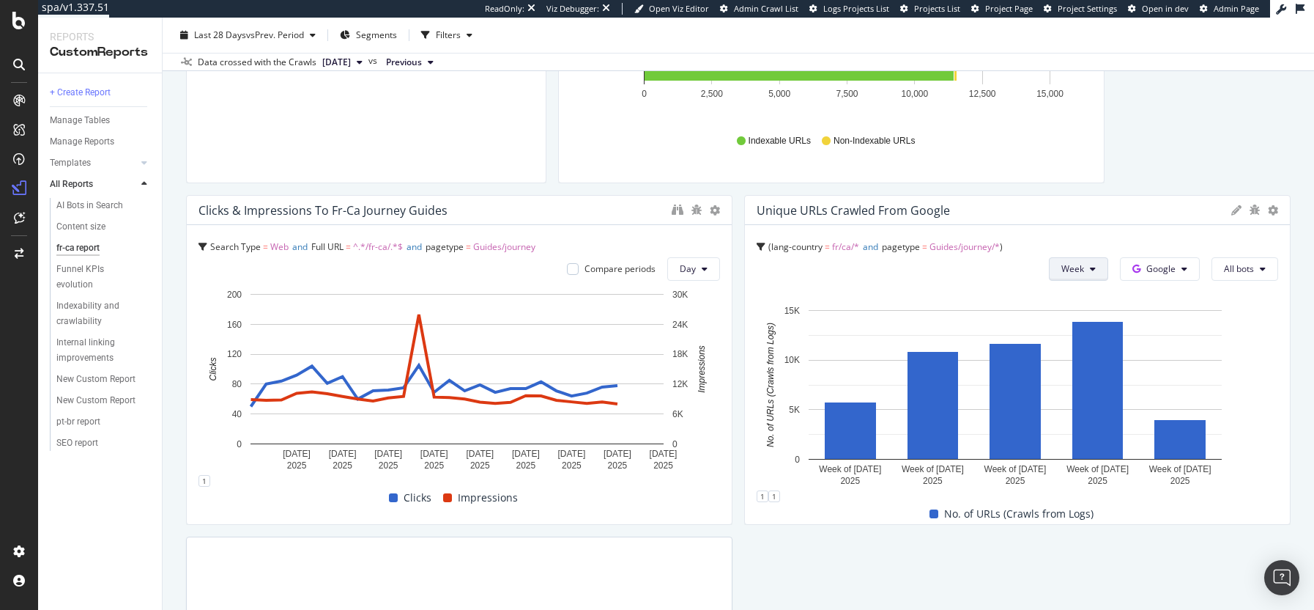
click at [1078, 269] on button "Week" at bounding box center [1078, 268] width 59 height 23
click at [1074, 294] on span "Day" at bounding box center [1064, 298] width 26 height 13
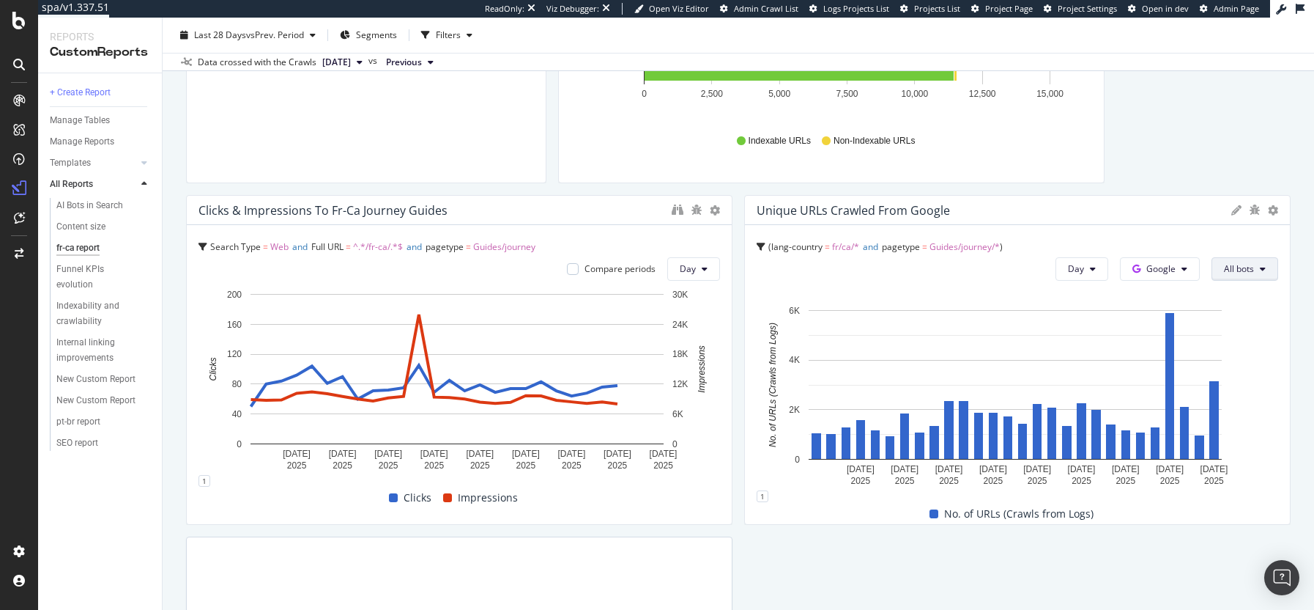
click at [1224, 270] on span "All bots" at bounding box center [1239, 268] width 30 height 12
click at [1132, 262] on span "Google Smartphone" at bounding box center [1136, 263] width 106 height 13
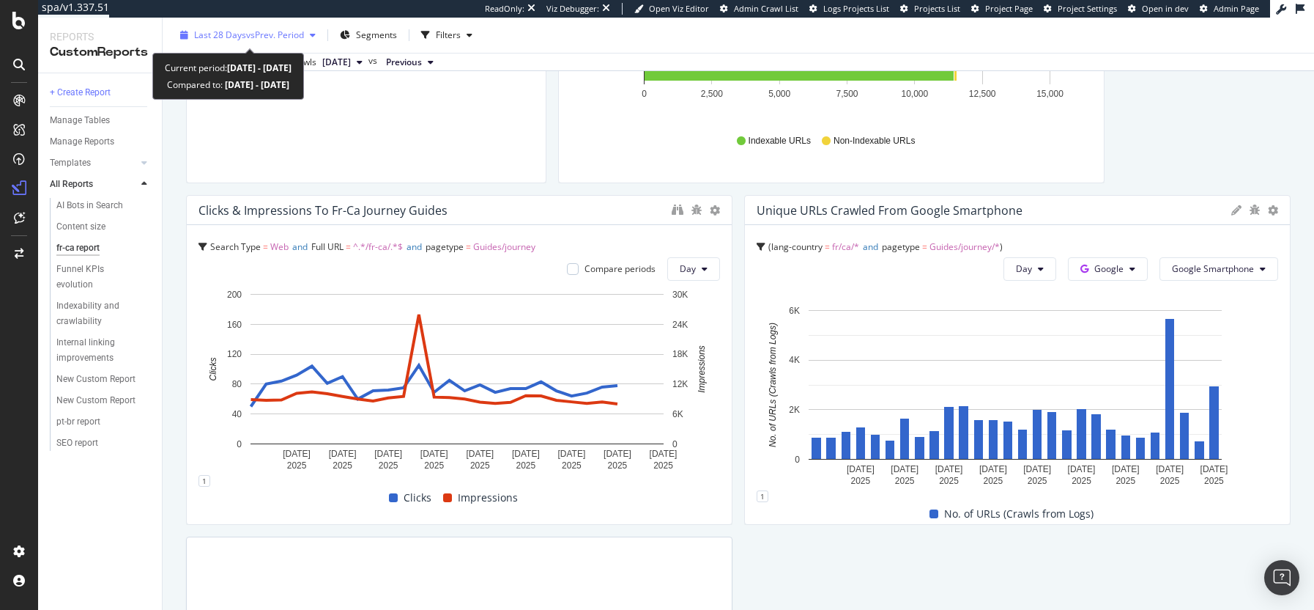
click at [290, 35] on span "vs Prev. Period" at bounding box center [275, 35] width 58 height 12
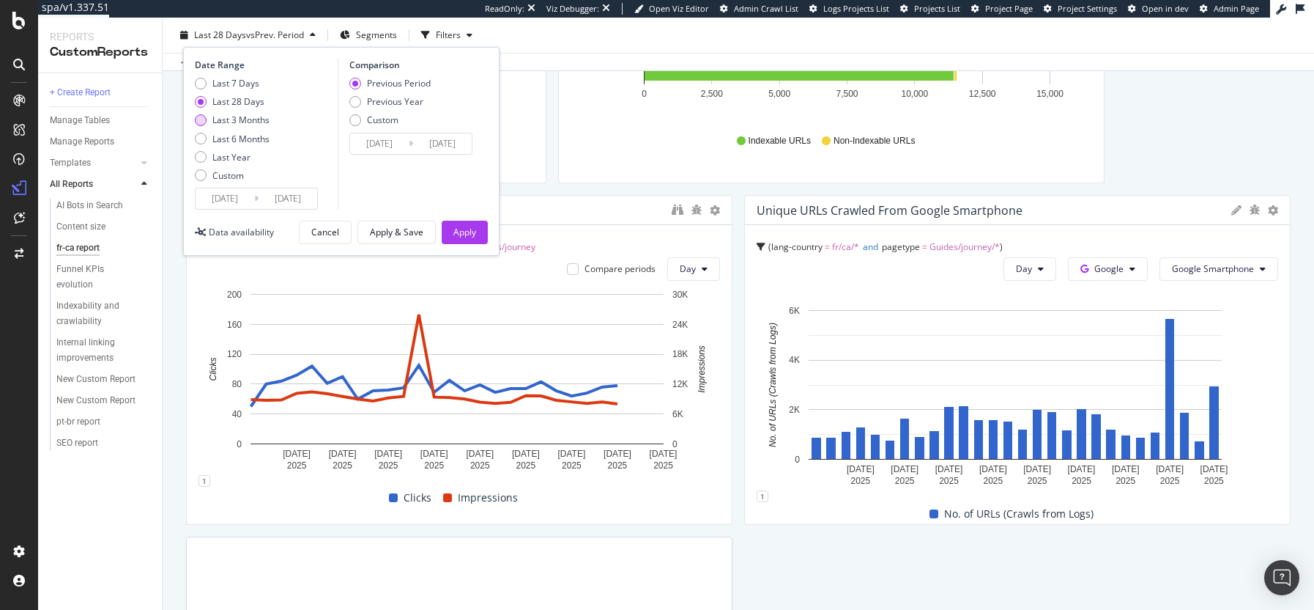
click at [232, 114] on div "Last 3 Months" at bounding box center [240, 120] width 57 height 12
type input "[DATE]"
click at [466, 237] on div "Apply" at bounding box center [465, 232] width 23 height 12
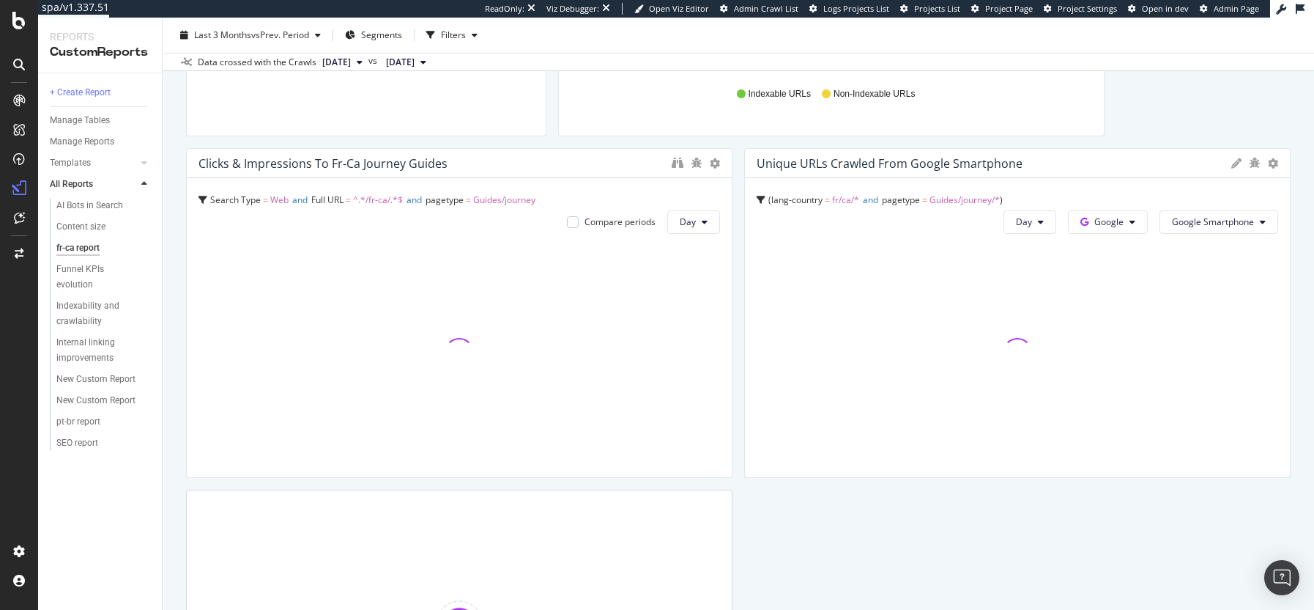
scroll to position [632, 0]
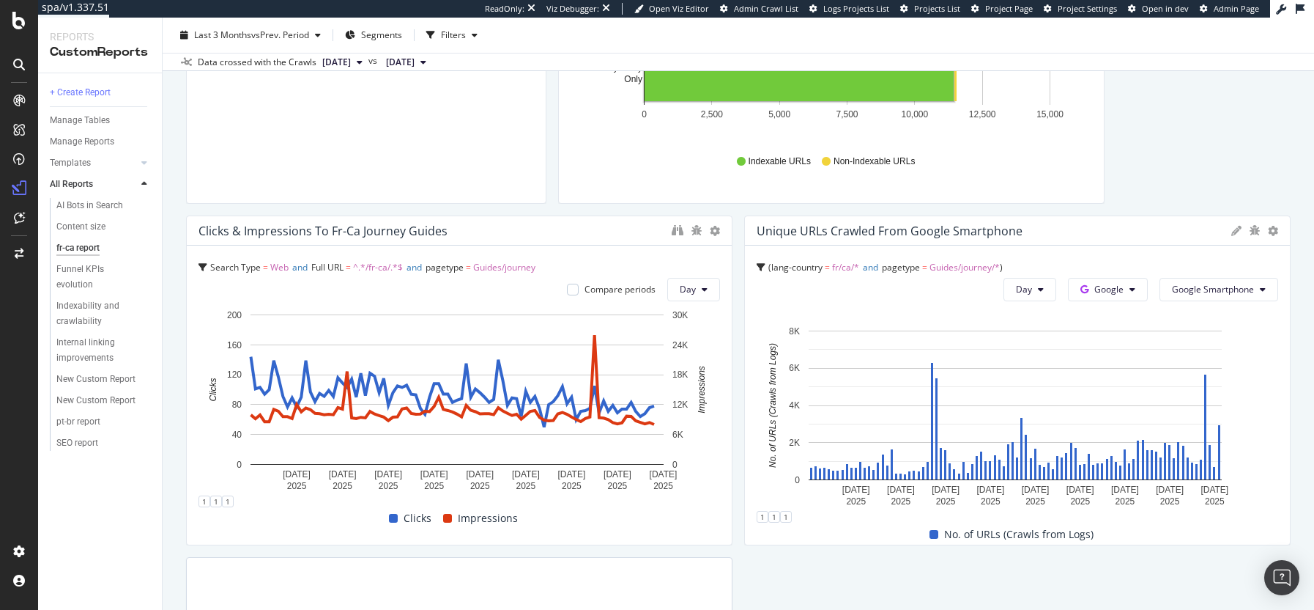
click at [1232, 232] on icon at bounding box center [1237, 231] width 10 height 10
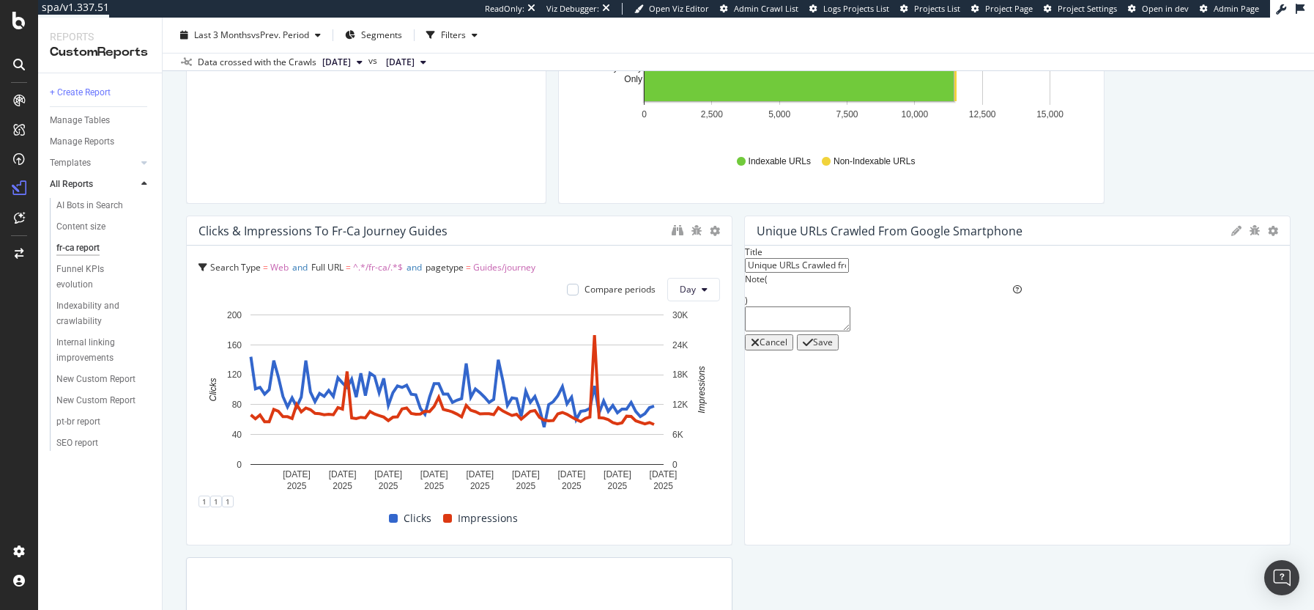
click at [851, 326] on textarea at bounding box center [798, 318] width 106 height 25
type textarea "This should decrease over time"
click at [833, 347] on div "Save" at bounding box center [823, 342] width 20 height 10
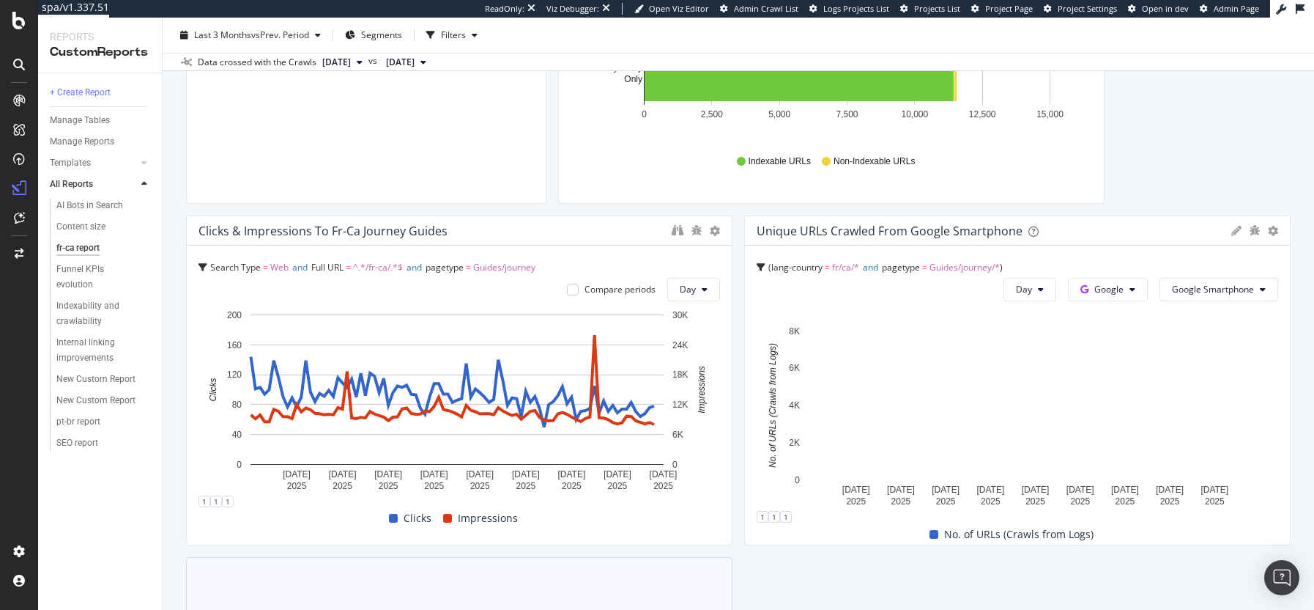
scroll to position [947, 0]
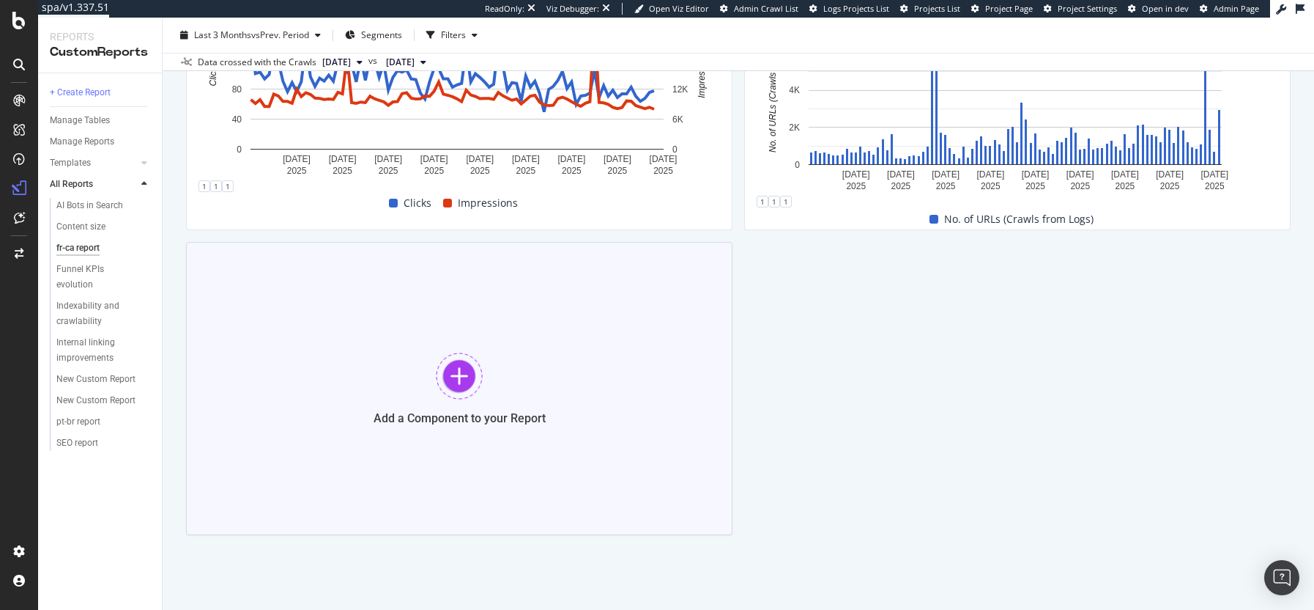
click at [582, 358] on div "Add a Component to your Report" at bounding box center [459, 388] width 547 height 293
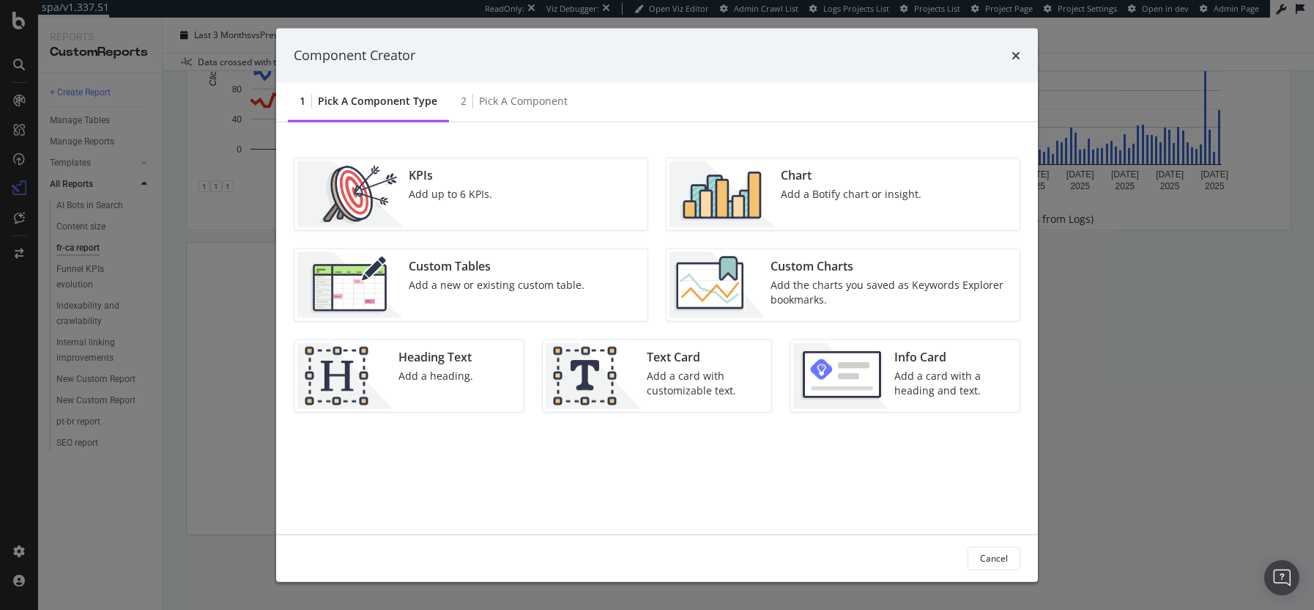
click at [840, 150] on div "KPIs Add up to 6 KPIs. Chart Add a Botify chart or insight. Custom Tables Add a…" at bounding box center [657, 328] width 762 height 412
click at [818, 185] on div "Chart Add a Botify chart or insight." at bounding box center [851, 193] width 152 height 66
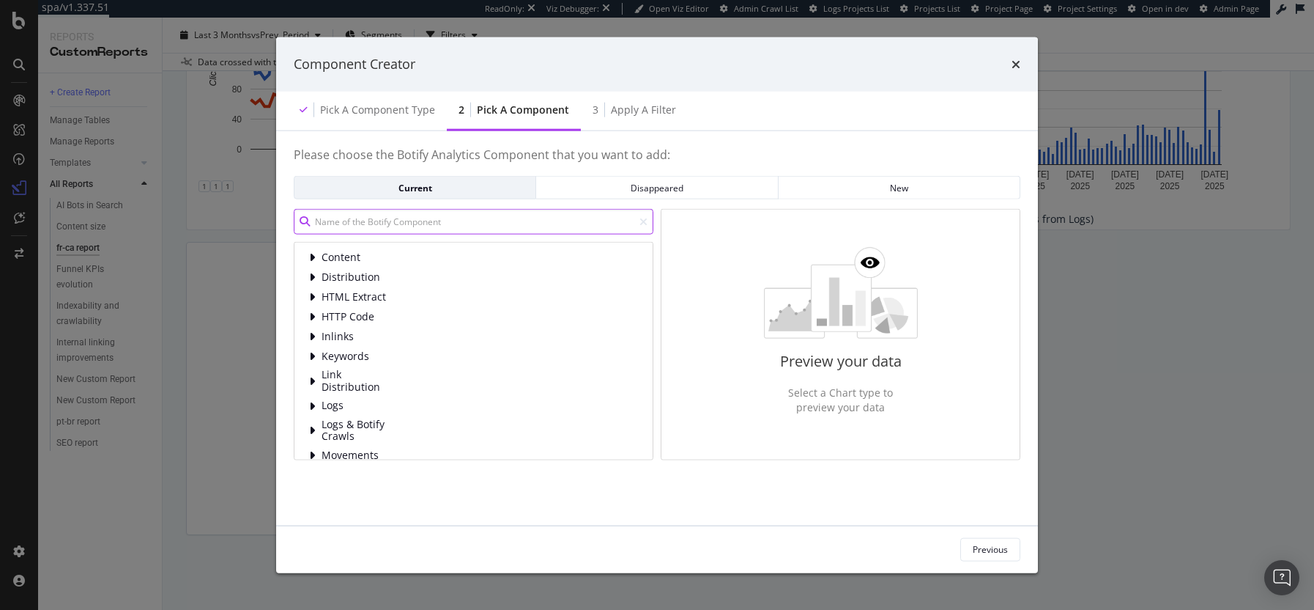
click at [383, 223] on input "modal" at bounding box center [474, 222] width 360 height 26
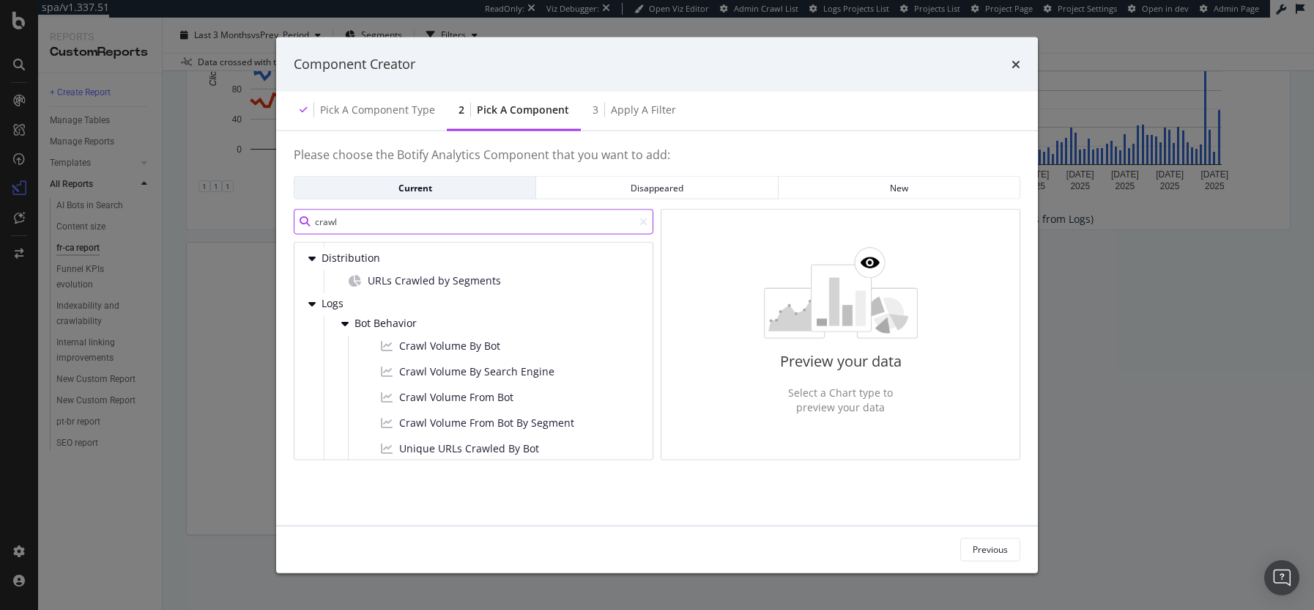
scroll to position [48, 0]
type input "crawl"
click at [514, 369] on span "Crawl Volume By Search Engine" at bounding box center [476, 368] width 155 height 15
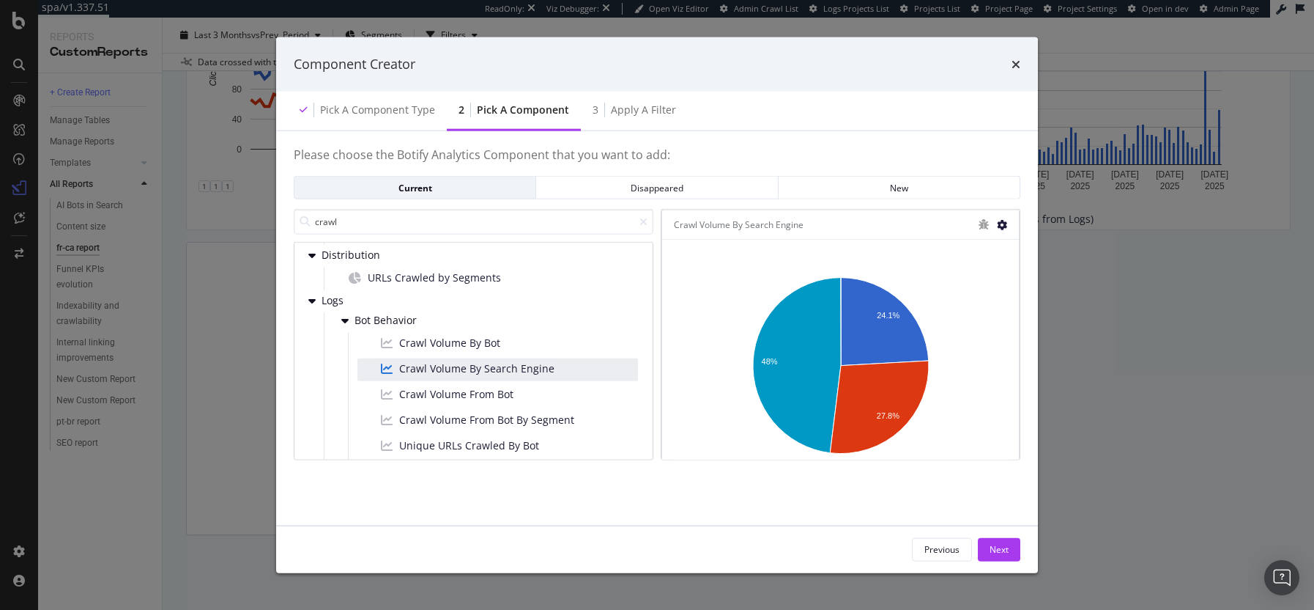
click at [1005, 225] on icon "modal" at bounding box center [1002, 224] width 10 height 10
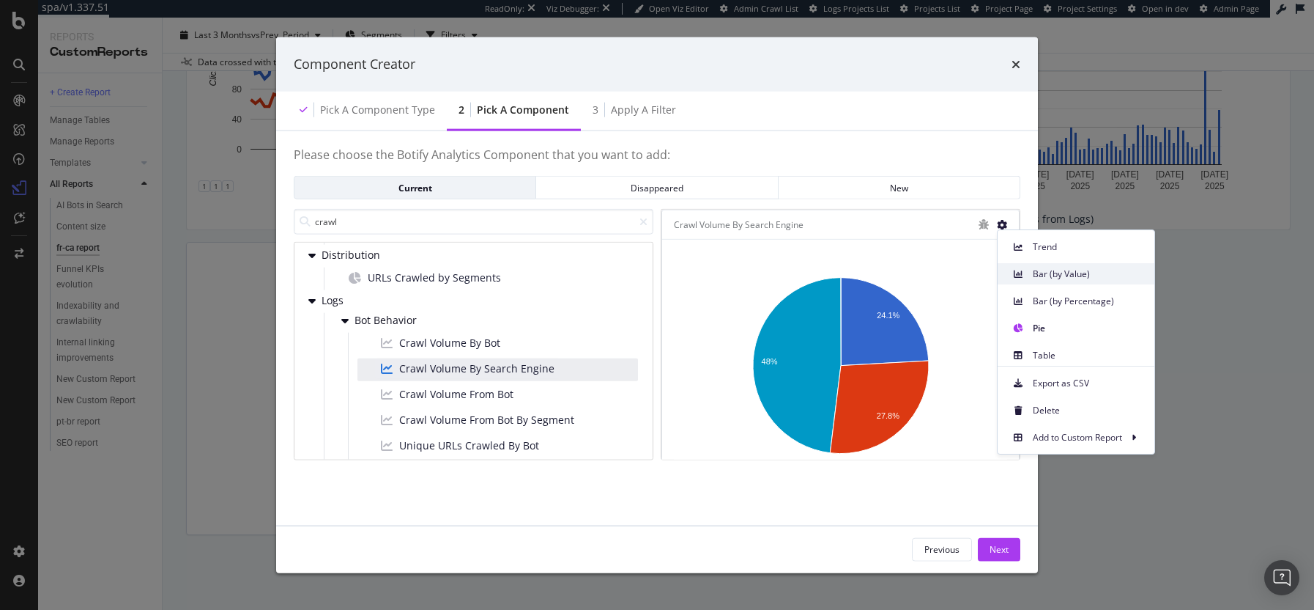
click at [1043, 275] on span "Bar (by Value)" at bounding box center [1088, 273] width 110 height 13
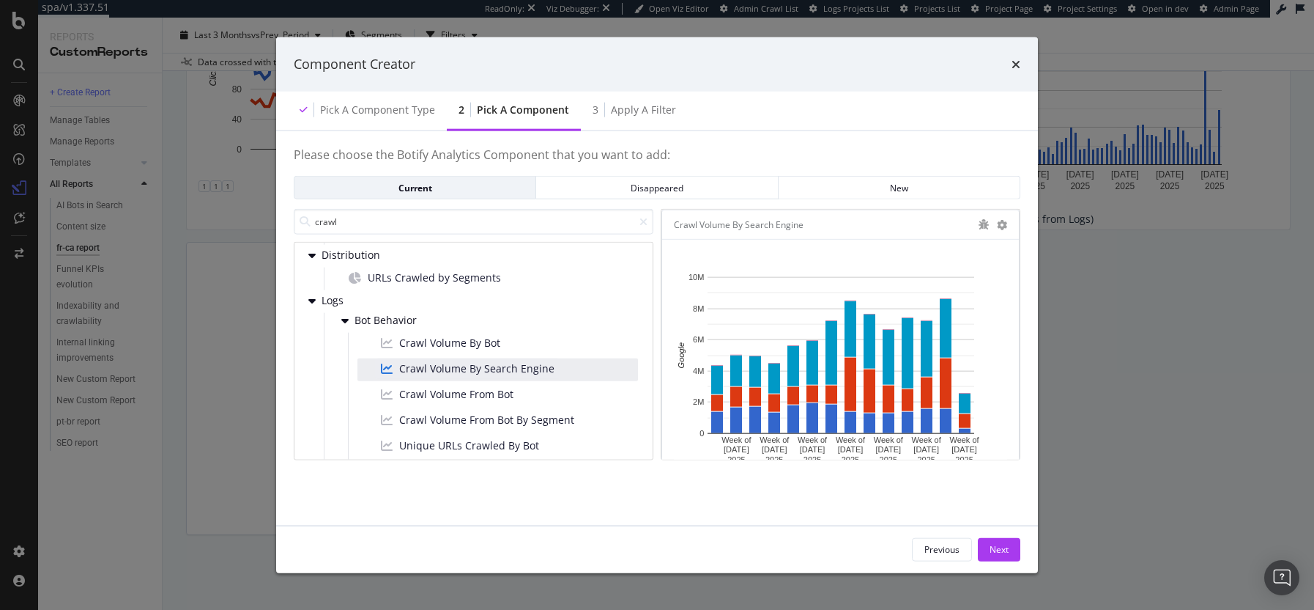
click at [974, 544] on div "Previous Next" at bounding box center [966, 548] width 108 height 23
click at [986, 546] on button "Next" at bounding box center [999, 548] width 42 height 23
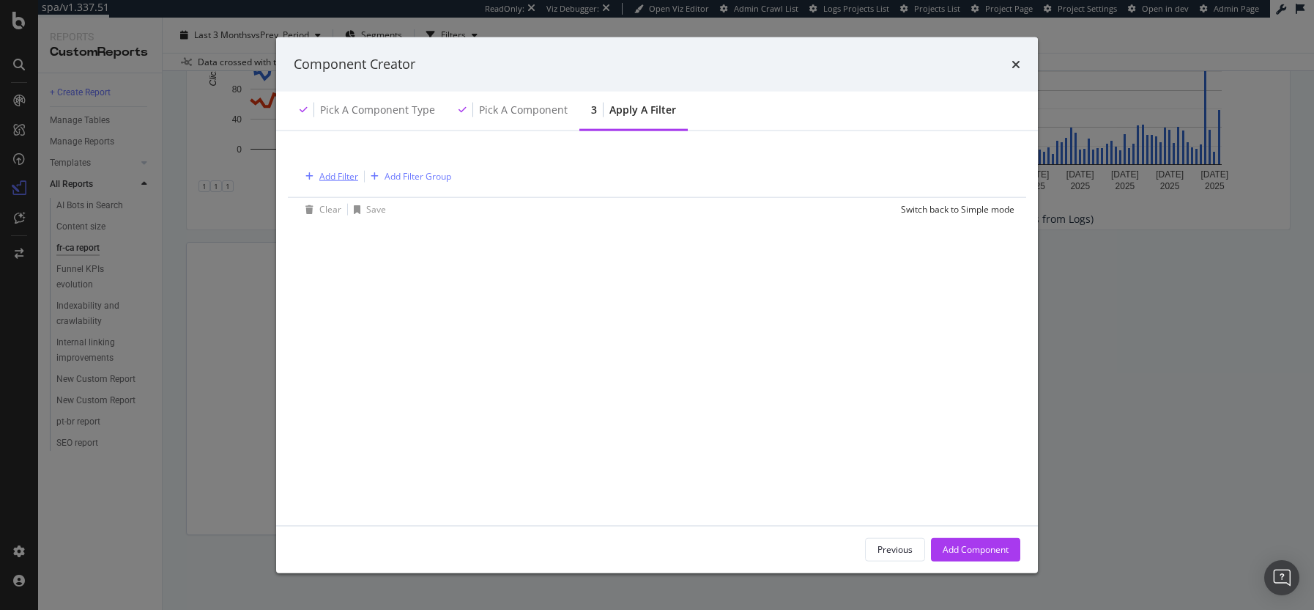
click at [331, 175] on div "Add Filter" at bounding box center [338, 176] width 39 height 12
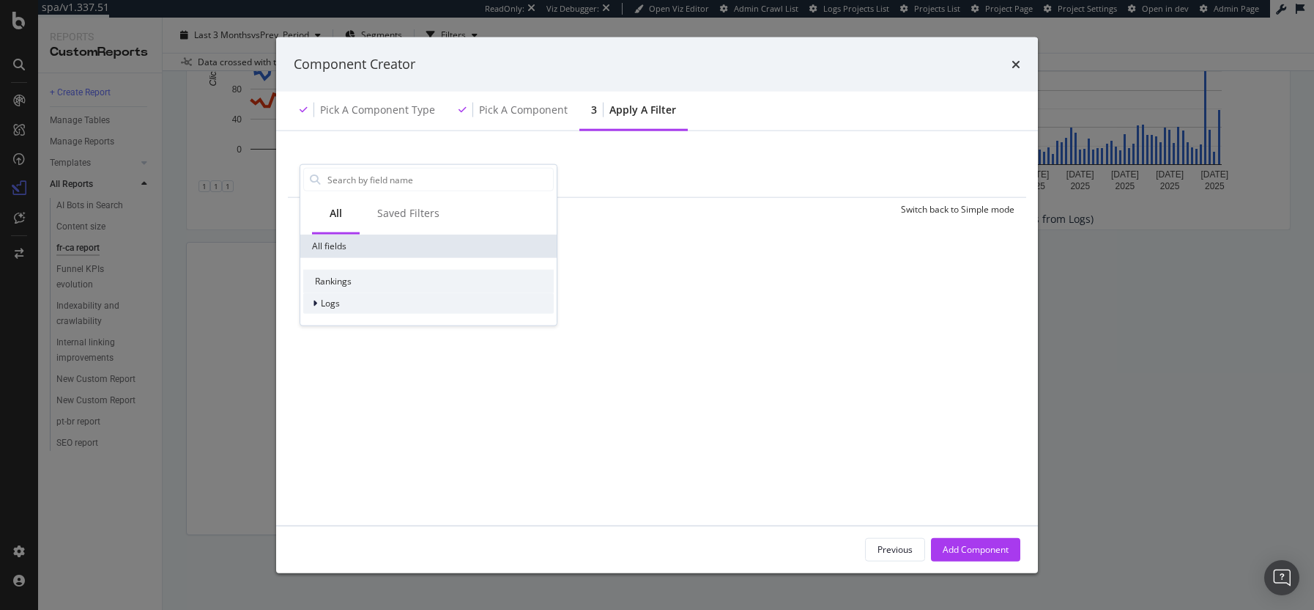
click at [341, 305] on div "Logs" at bounding box center [428, 303] width 251 height 21
click at [348, 319] on span "Segments" at bounding box center [350, 323] width 41 height 12
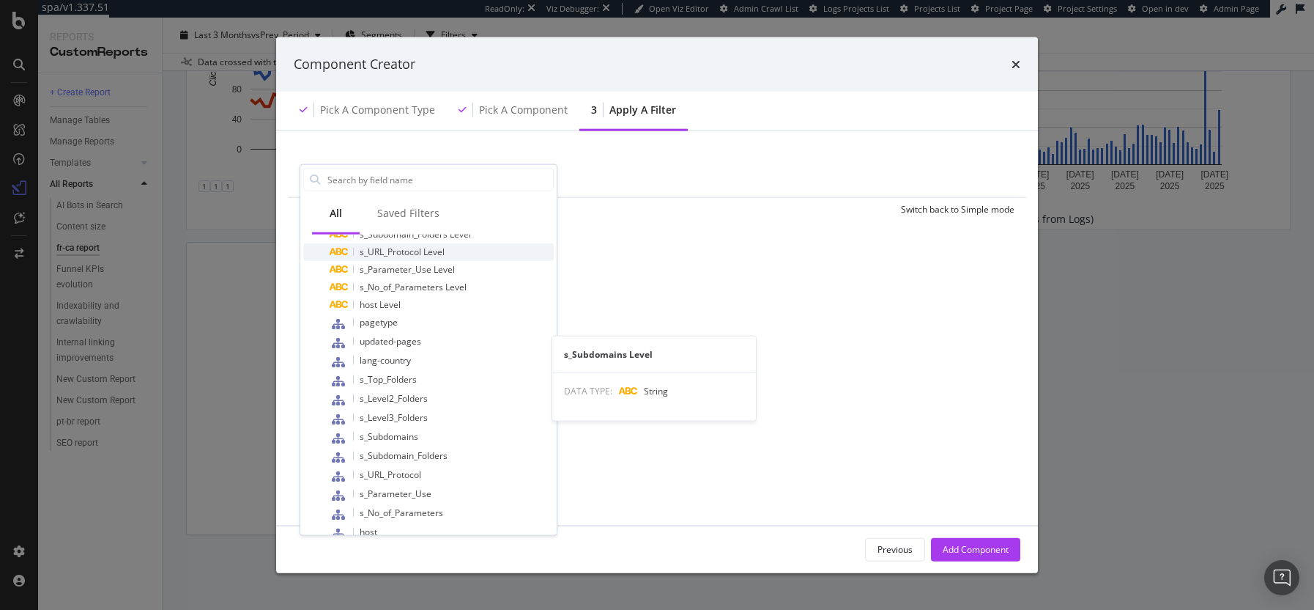
scroll to position [251, 0]
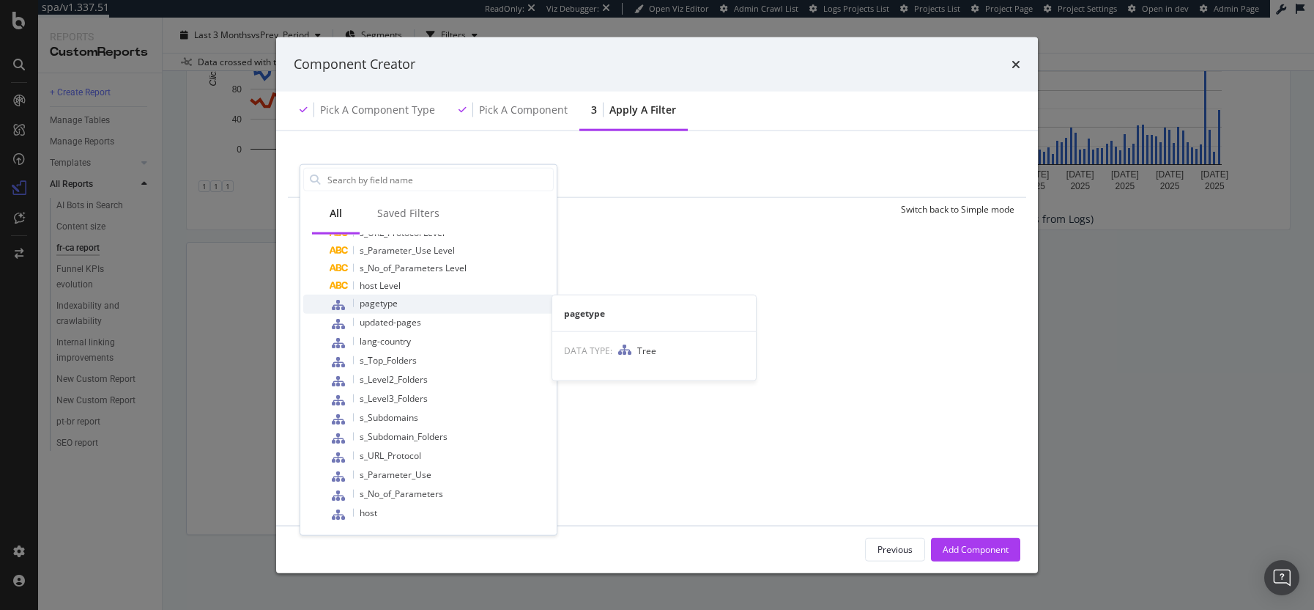
click at [437, 305] on div "pagetype" at bounding box center [442, 304] width 224 height 19
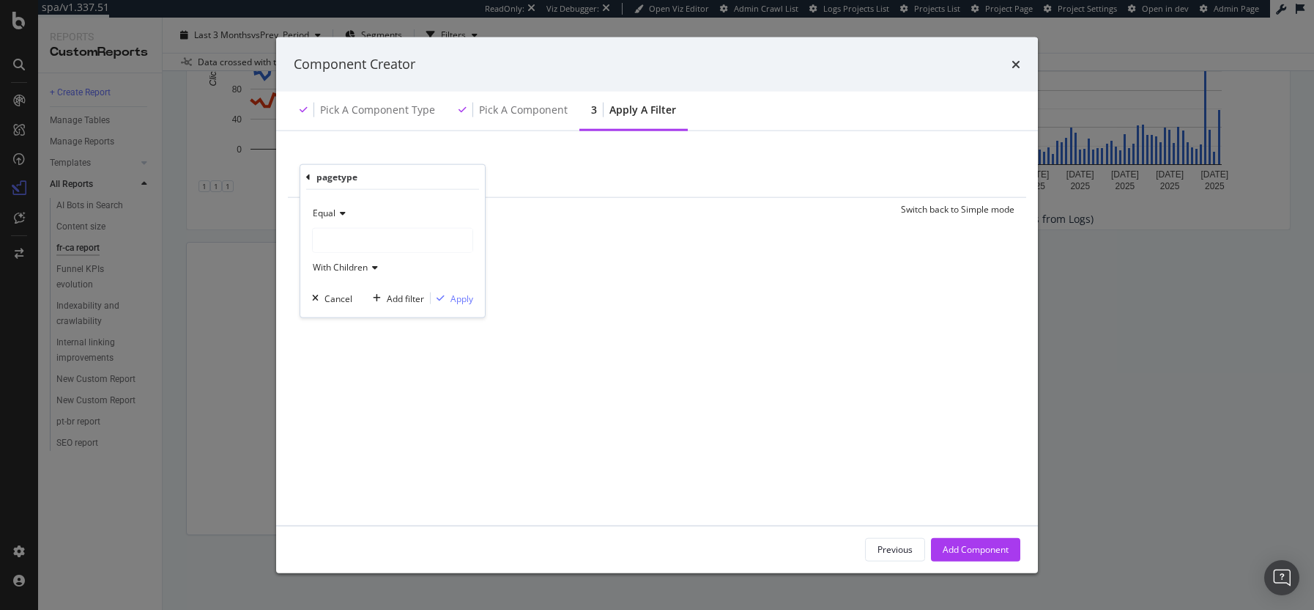
click at [357, 233] on div "modal" at bounding box center [393, 240] width 160 height 23
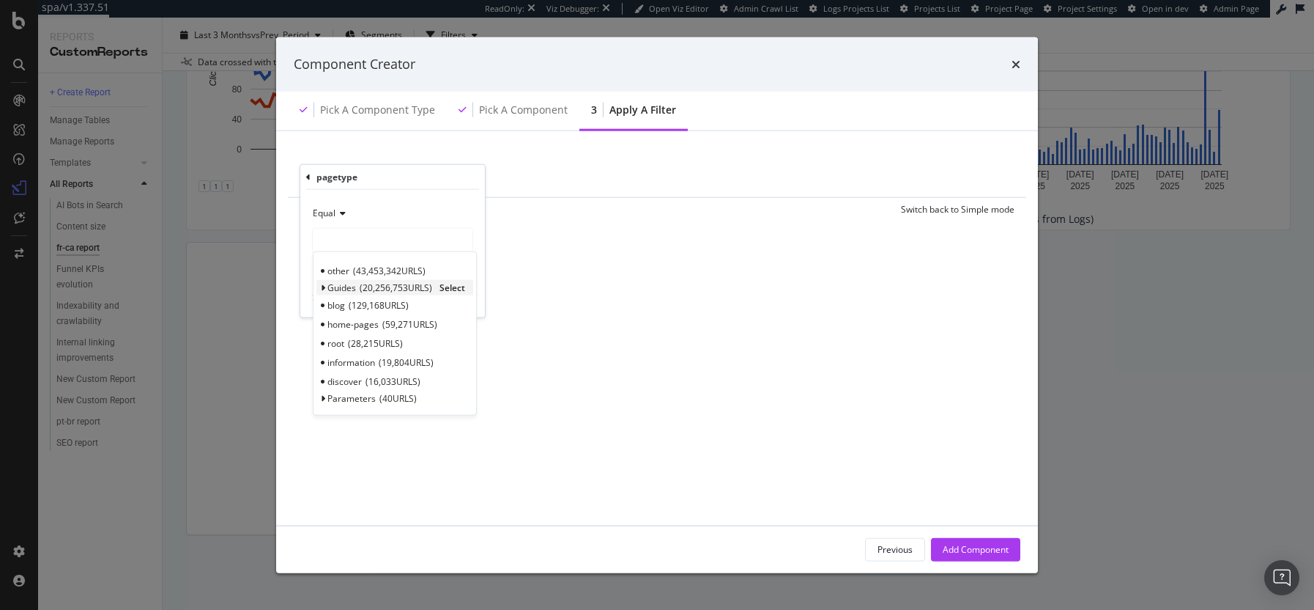
click at [355, 281] on span "Guides" at bounding box center [342, 287] width 29 height 12
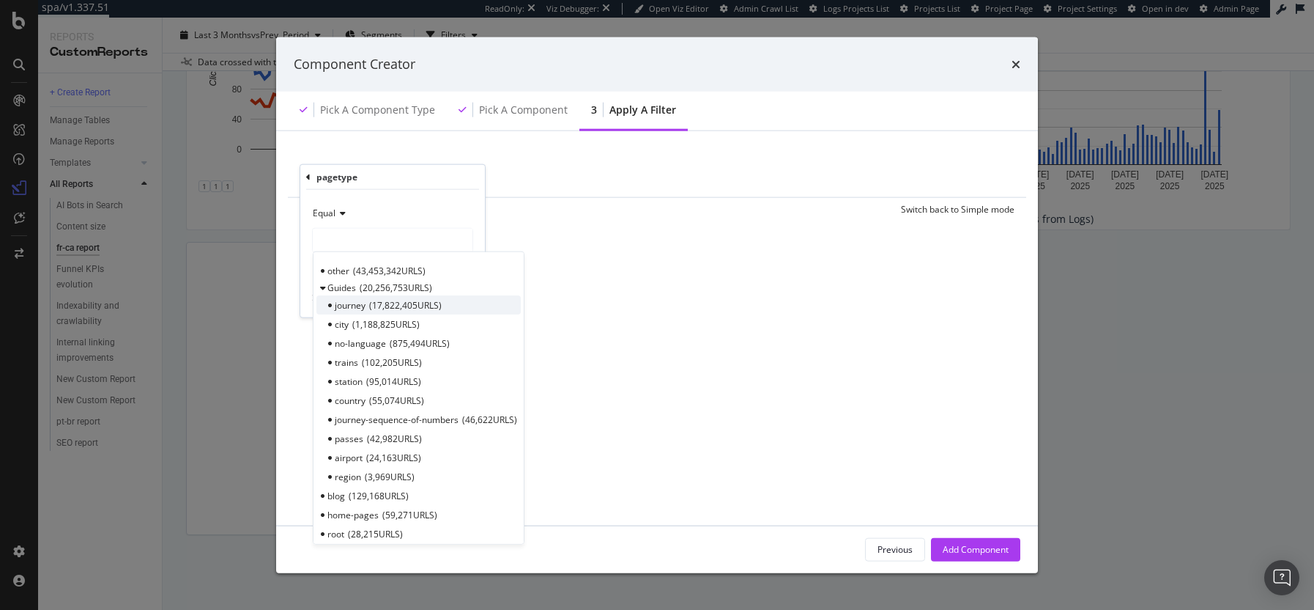
click at [366, 305] on span "journey" at bounding box center [350, 304] width 31 height 12
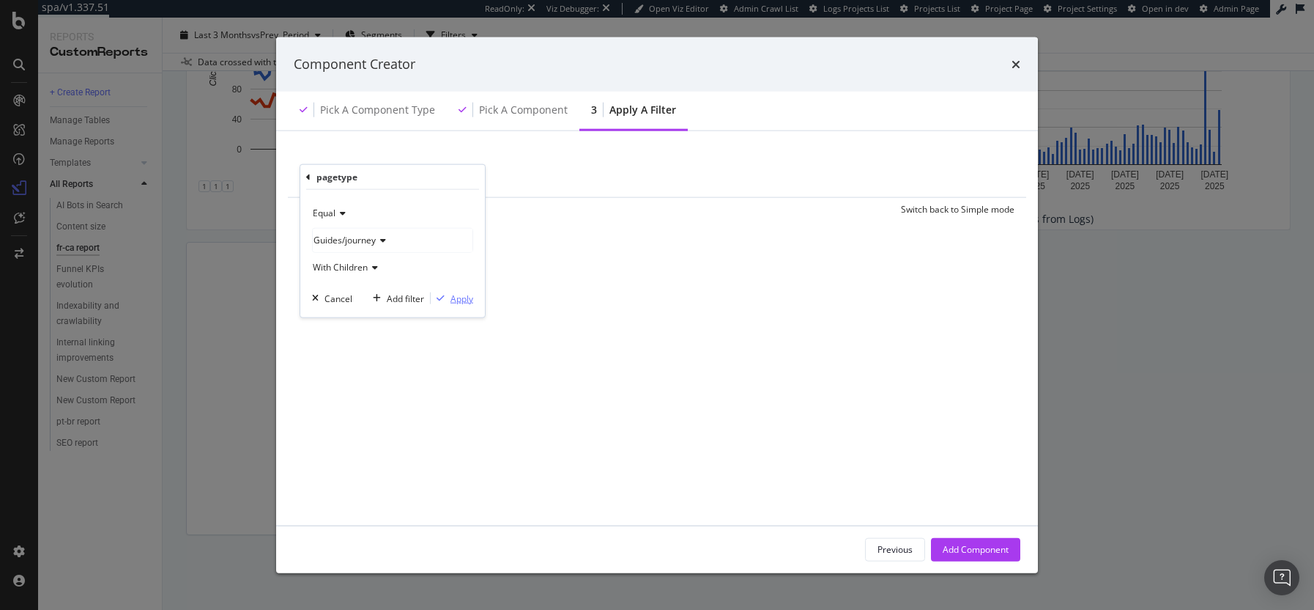
click at [463, 296] on div "Apply" at bounding box center [462, 298] width 23 height 12
click at [486, 182] on div "Add Filter" at bounding box center [469, 176] width 39 height 12
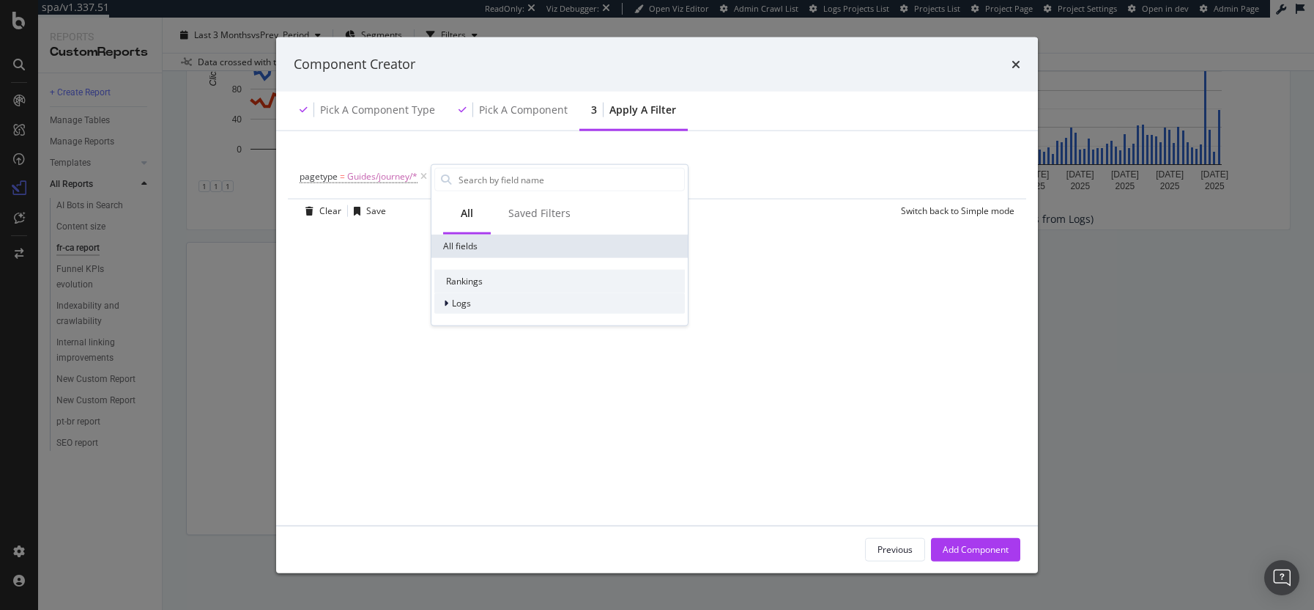
click at [473, 306] on div "Logs" at bounding box center [559, 303] width 251 height 21
click at [495, 336] on div "Rankings Logs Segments" at bounding box center [560, 302] width 256 height 88
click at [501, 327] on div "Segments" at bounding box center [559, 324] width 251 height 21
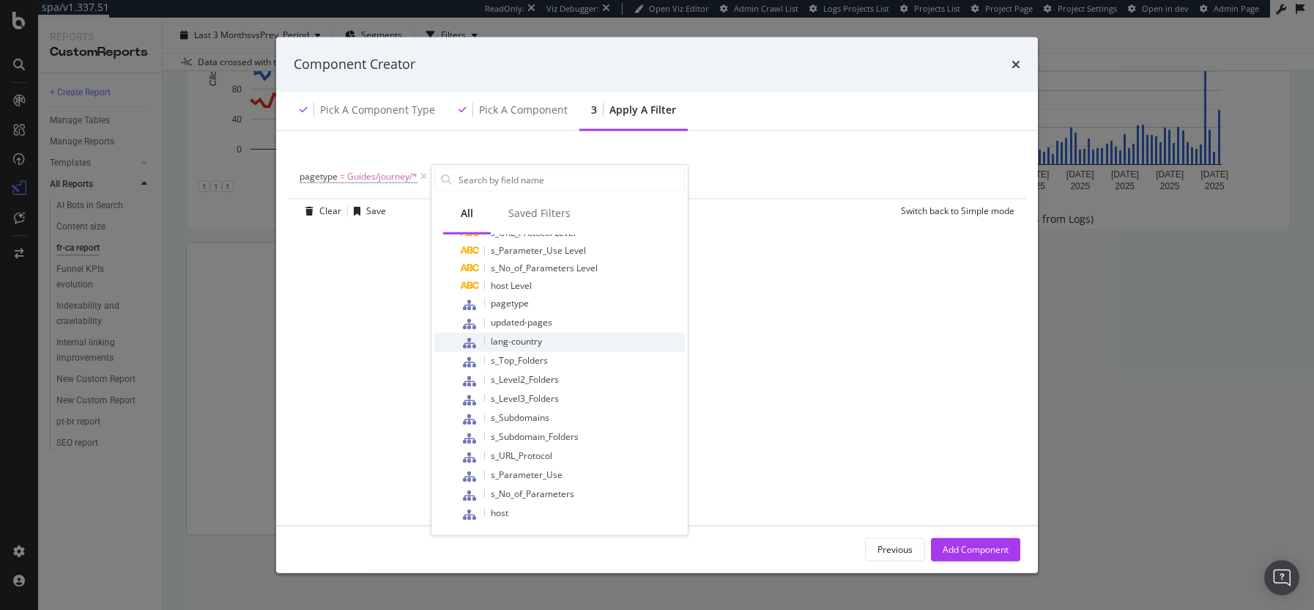
click at [565, 339] on div "lang-country" at bounding box center [573, 342] width 224 height 19
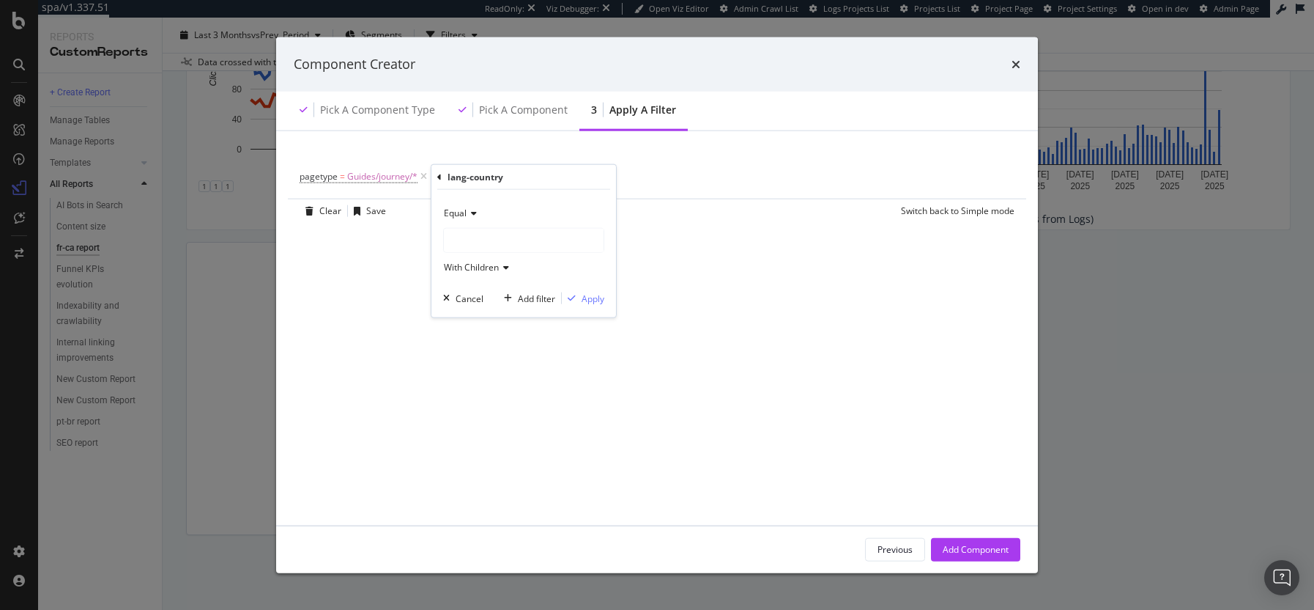
click at [484, 241] on div "modal" at bounding box center [524, 240] width 160 height 23
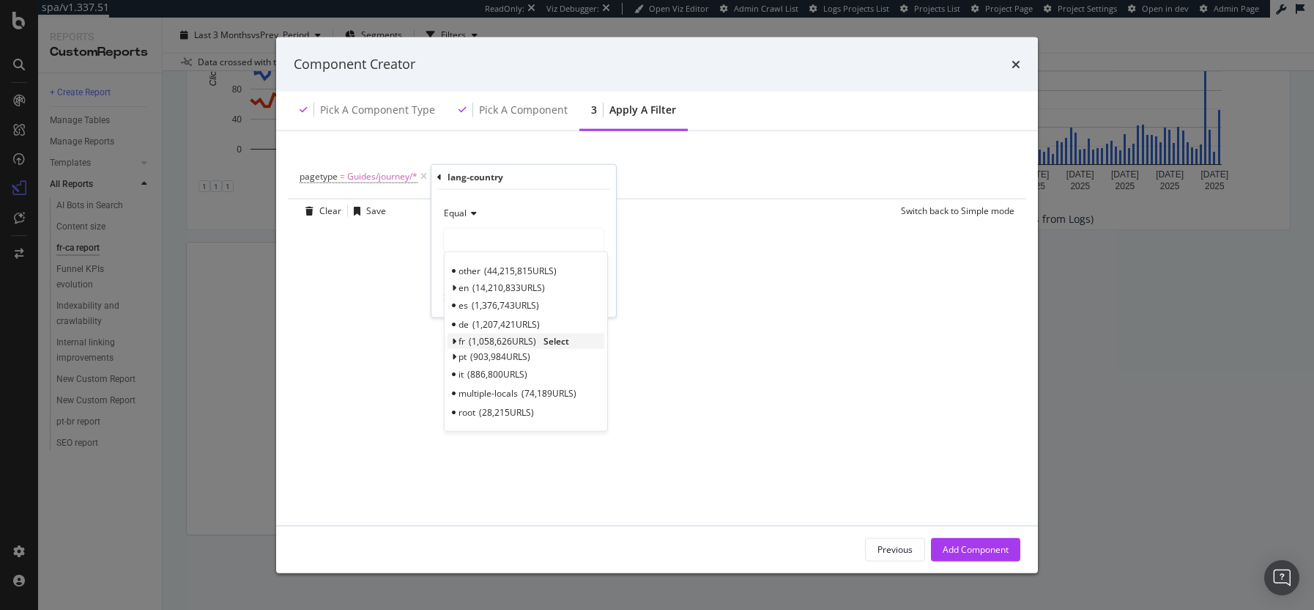
click at [455, 344] on icon "modal" at bounding box center [453, 341] width 5 height 9
click at [507, 372] on span "305,966 URLS" at bounding box center [509, 377] width 60 height 12
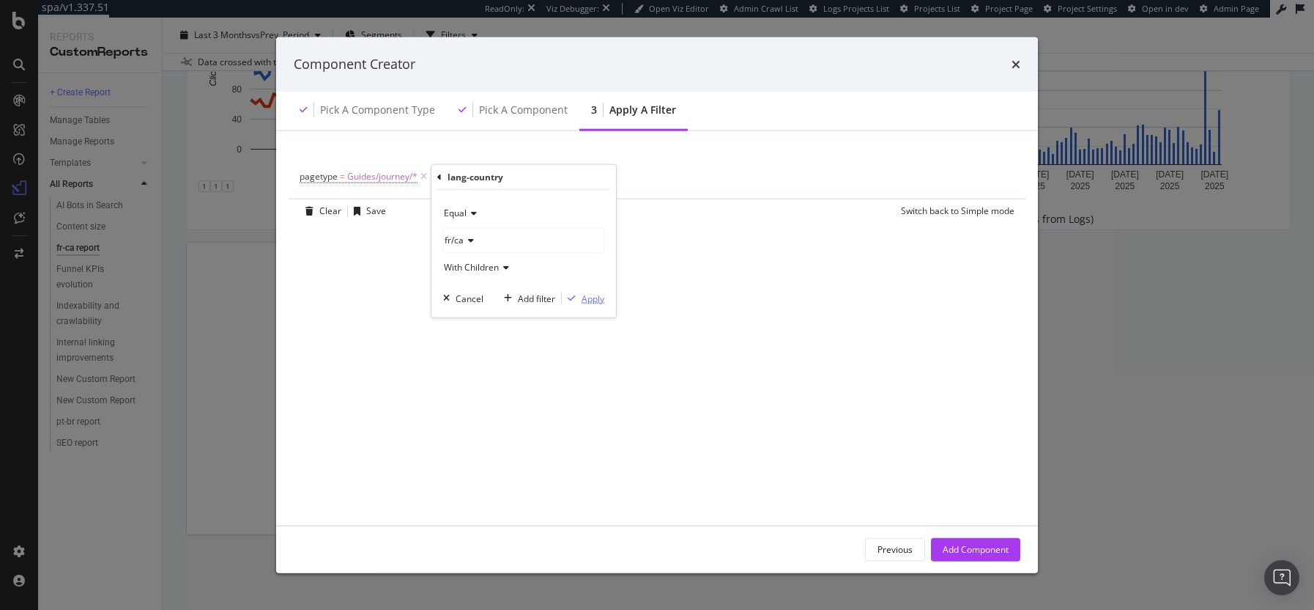
click at [590, 295] on div "Apply" at bounding box center [593, 298] width 23 height 12
click at [997, 558] on div "Add Component" at bounding box center [976, 549] width 66 height 22
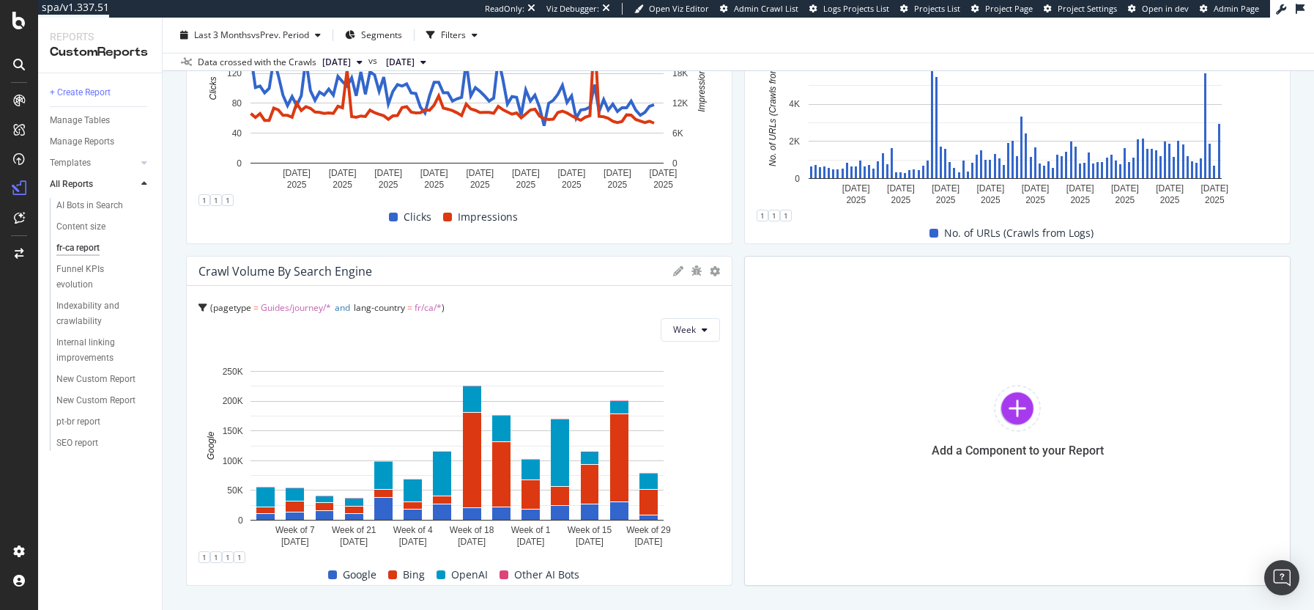
scroll to position [983, 0]
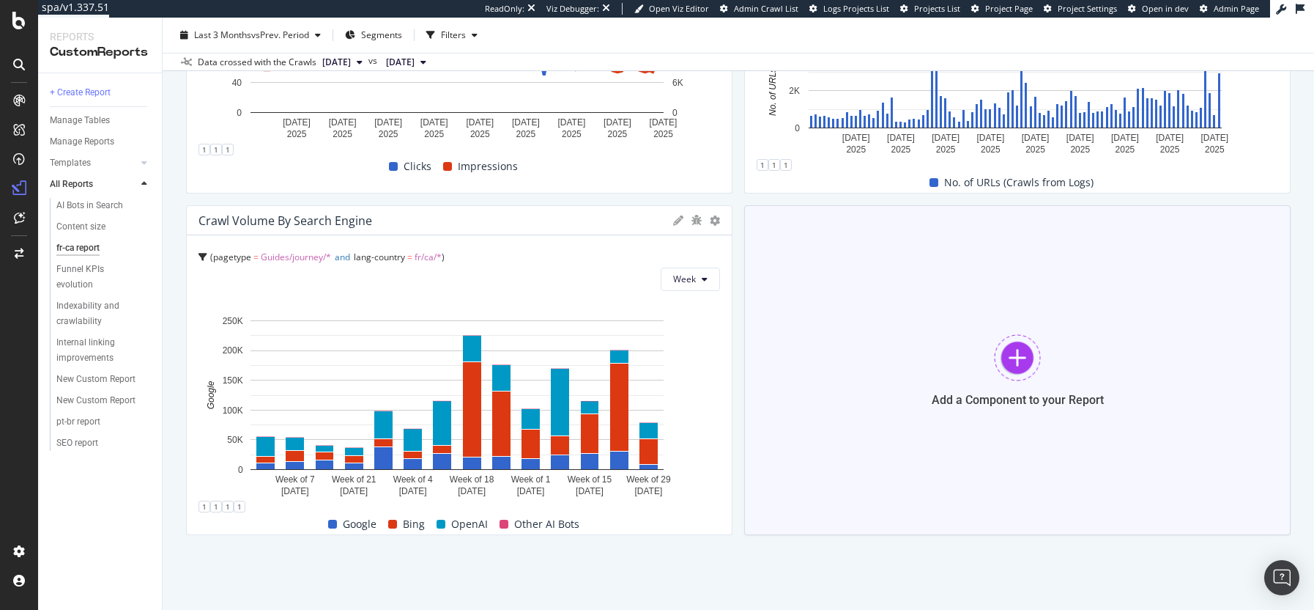
click at [980, 279] on div "Add a Component to your Report" at bounding box center [1017, 370] width 547 height 330
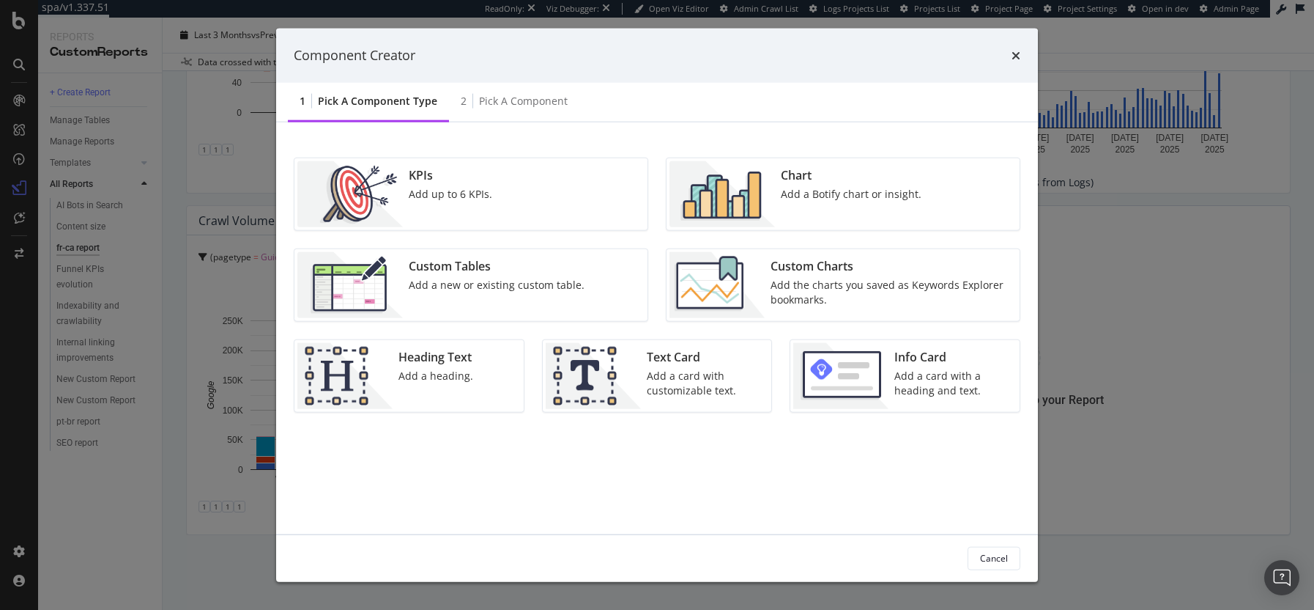
click at [873, 212] on div "Chart Add a Botify chart or insight." at bounding box center [851, 193] width 152 height 66
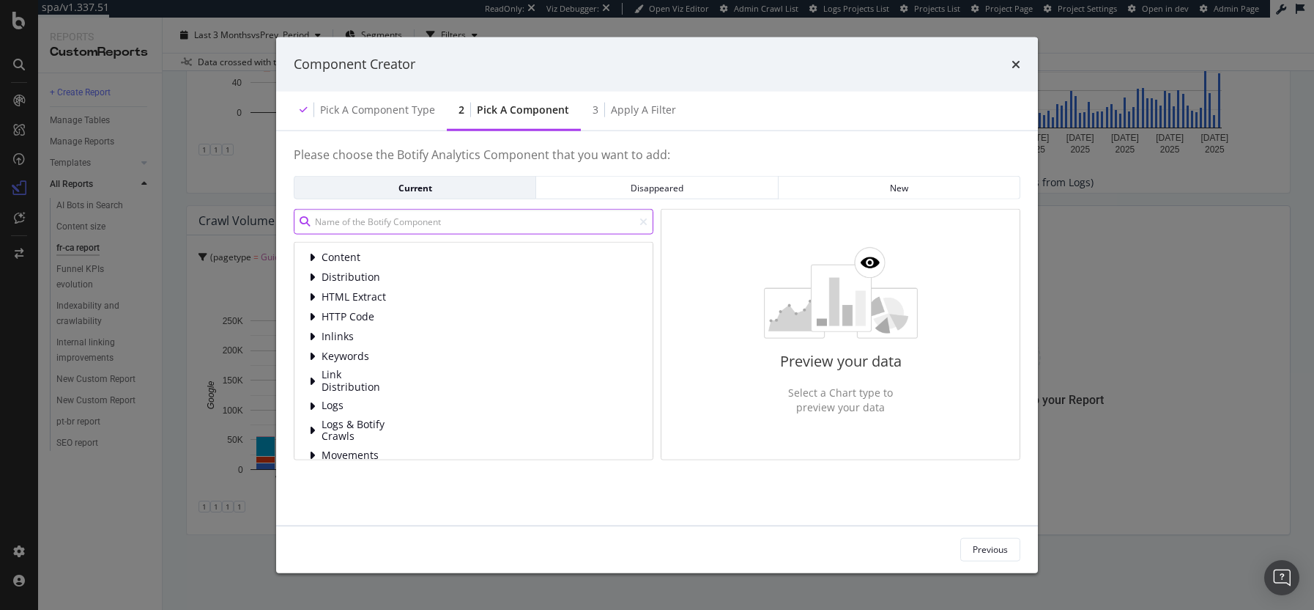
click at [396, 221] on input "modal" at bounding box center [474, 222] width 360 height 26
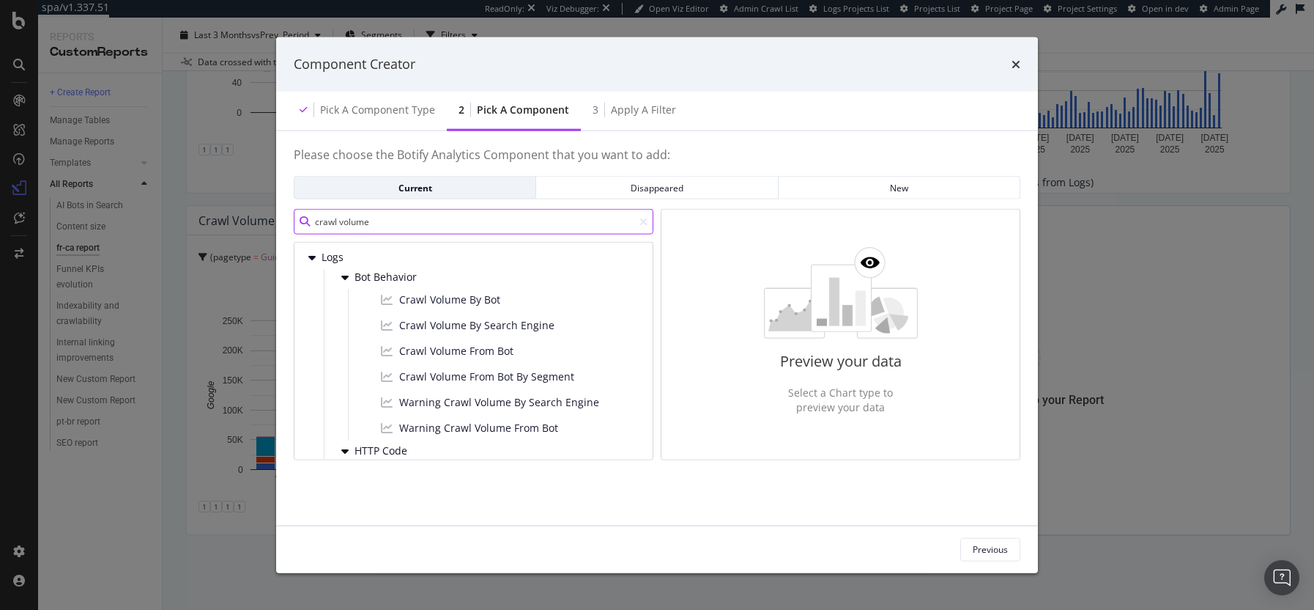
type input "crawl volume"
drag, startPoint x: 587, startPoint y: 60, endPoint x: 698, endPoint y: 57, distance: 110.7
click at [698, 57] on div "Component Creator" at bounding box center [657, 64] width 727 height 19
click at [527, 355] on div "Crawl Volume From Bot" at bounding box center [498, 352] width 281 height 23
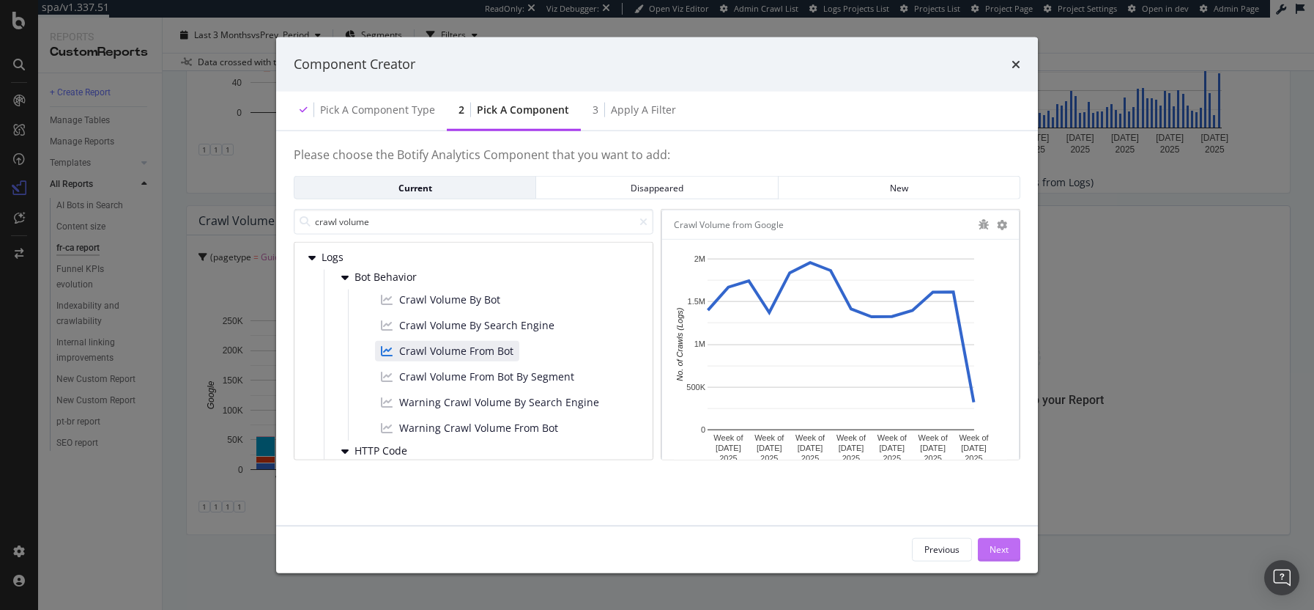
click at [1000, 546] on div "Next" at bounding box center [999, 549] width 19 height 12
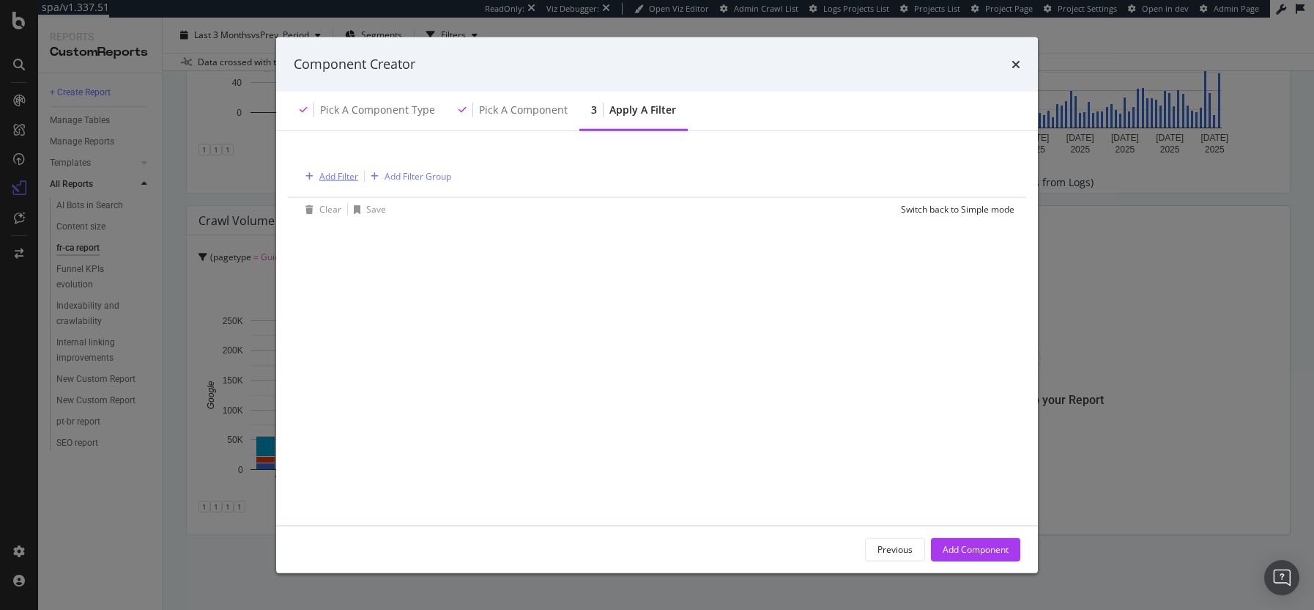
click at [341, 177] on div "Add Filter" at bounding box center [338, 176] width 39 height 12
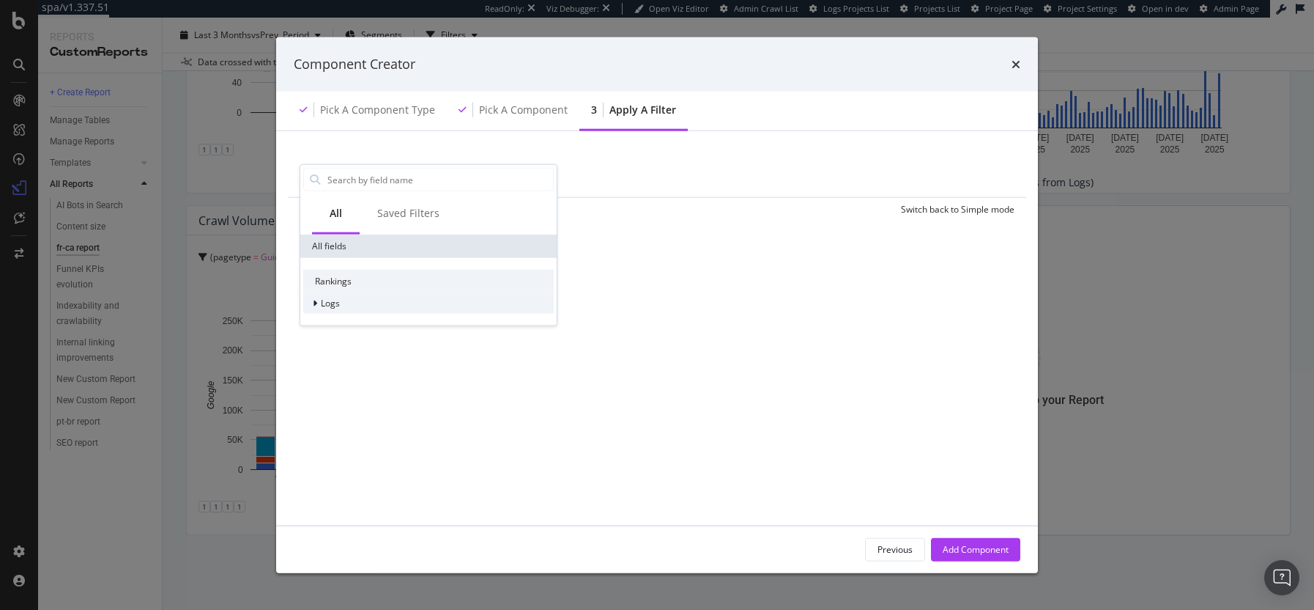
click at [364, 305] on div "Logs" at bounding box center [428, 303] width 251 height 21
click at [377, 330] on div "Segments" at bounding box center [428, 324] width 251 height 21
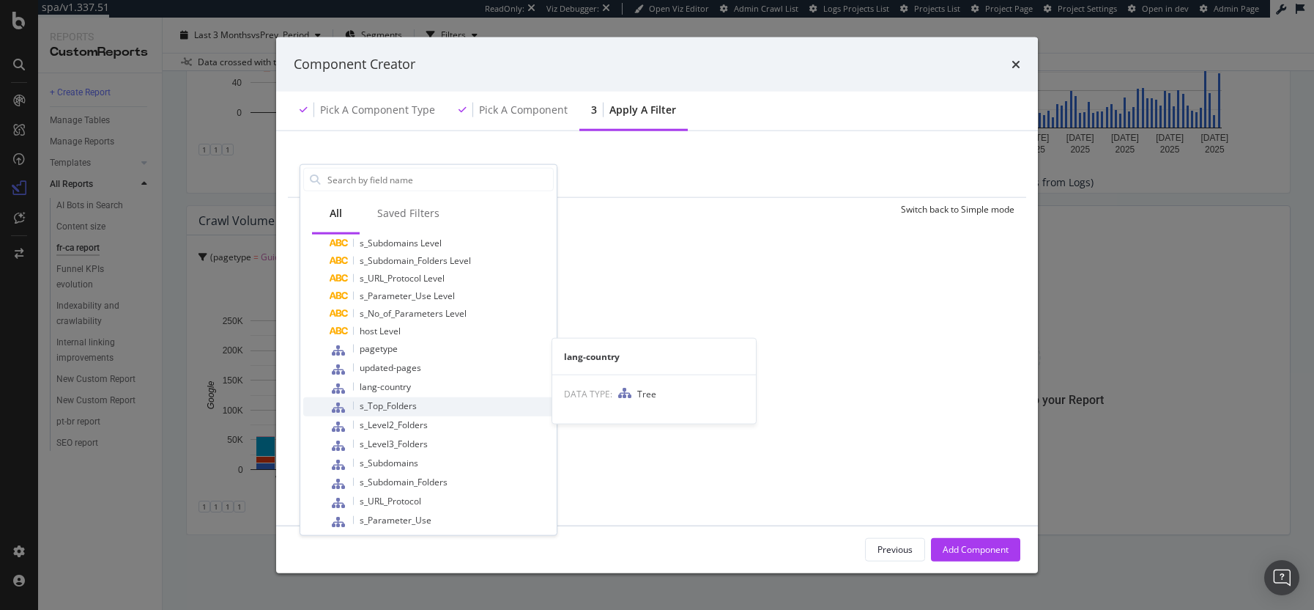
scroll to position [251, 0]
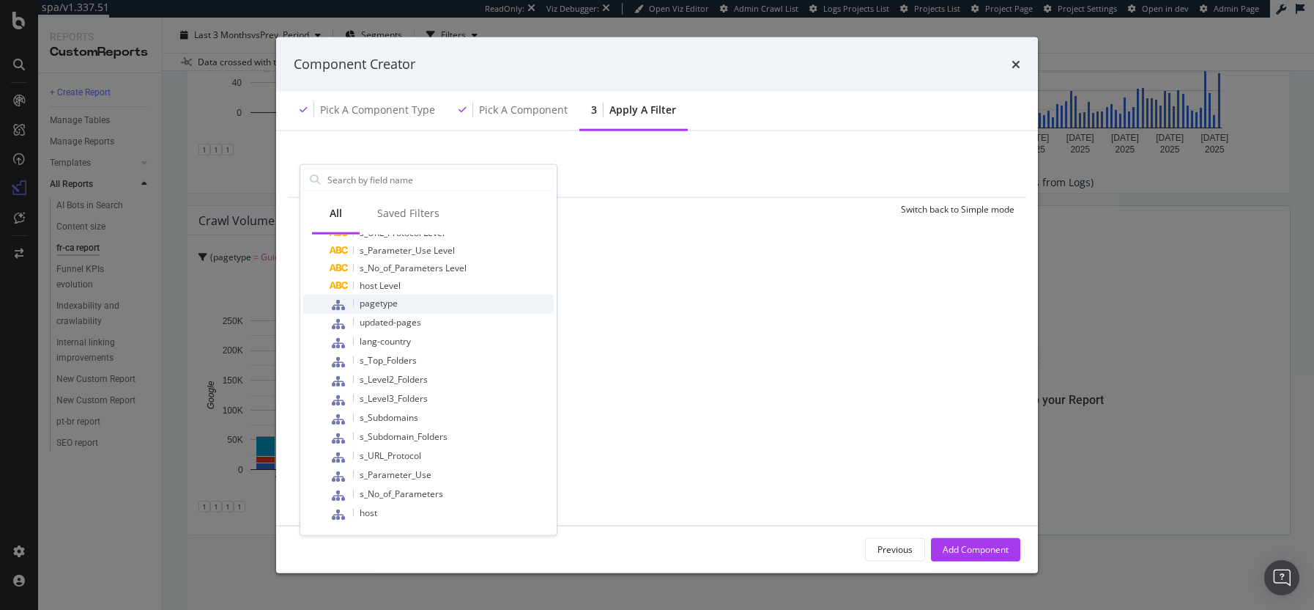
click at [423, 302] on div "pagetype" at bounding box center [442, 304] width 224 height 19
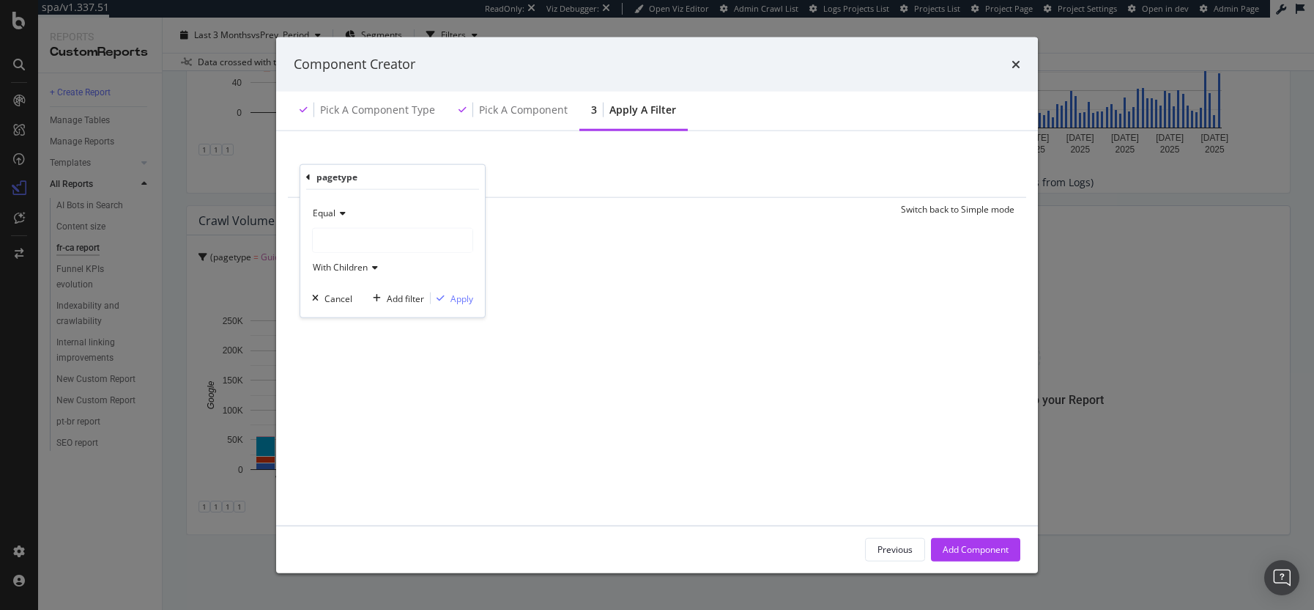
click at [358, 231] on div "modal" at bounding box center [393, 240] width 160 height 23
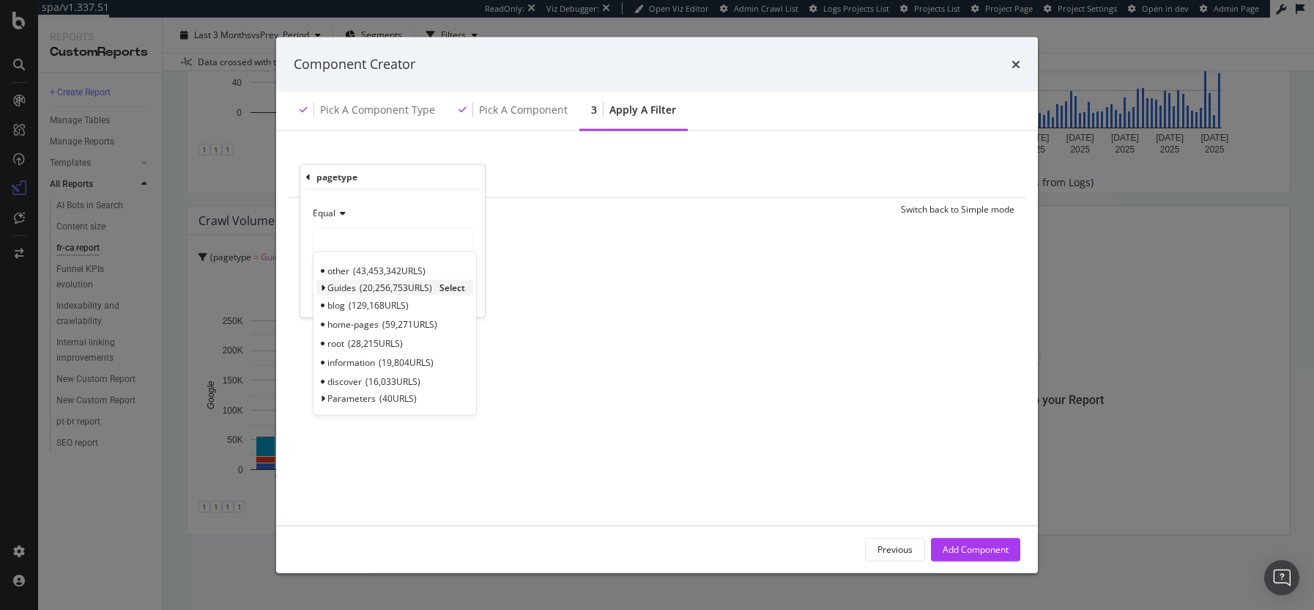
click at [390, 286] on span "20,256,753 URLS" at bounding box center [396, 287] width 73 height 12
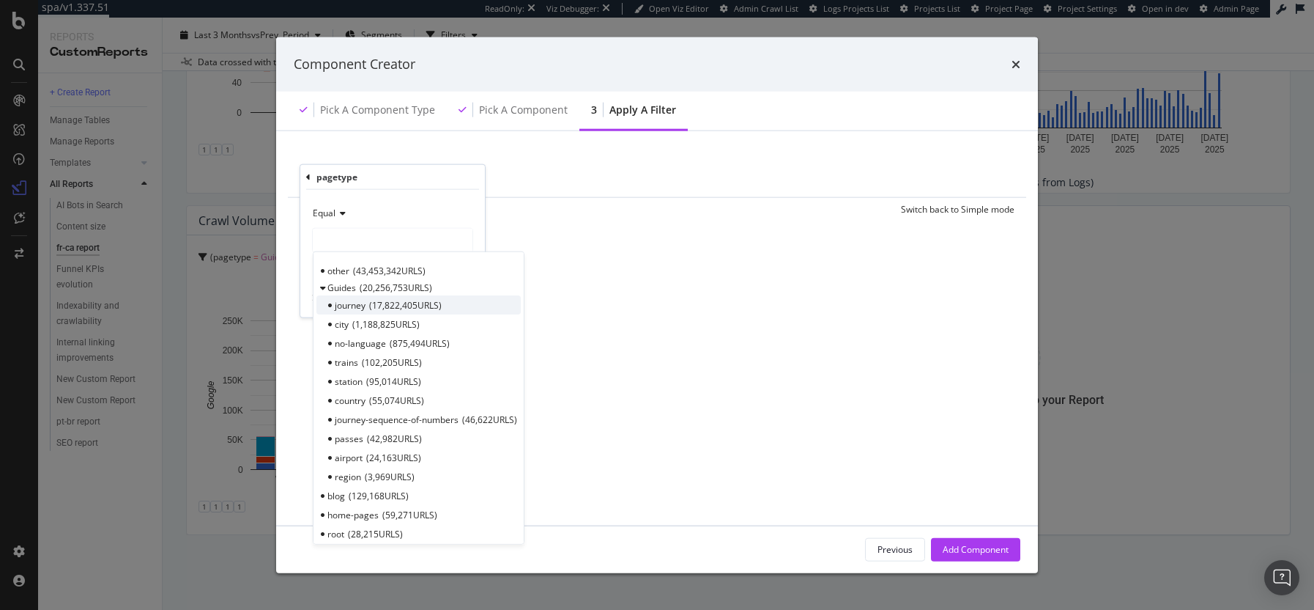
click at [405, 297] on div "journey 17,822,405 URLS" at bounding box center [419, 304] width 204 height 19
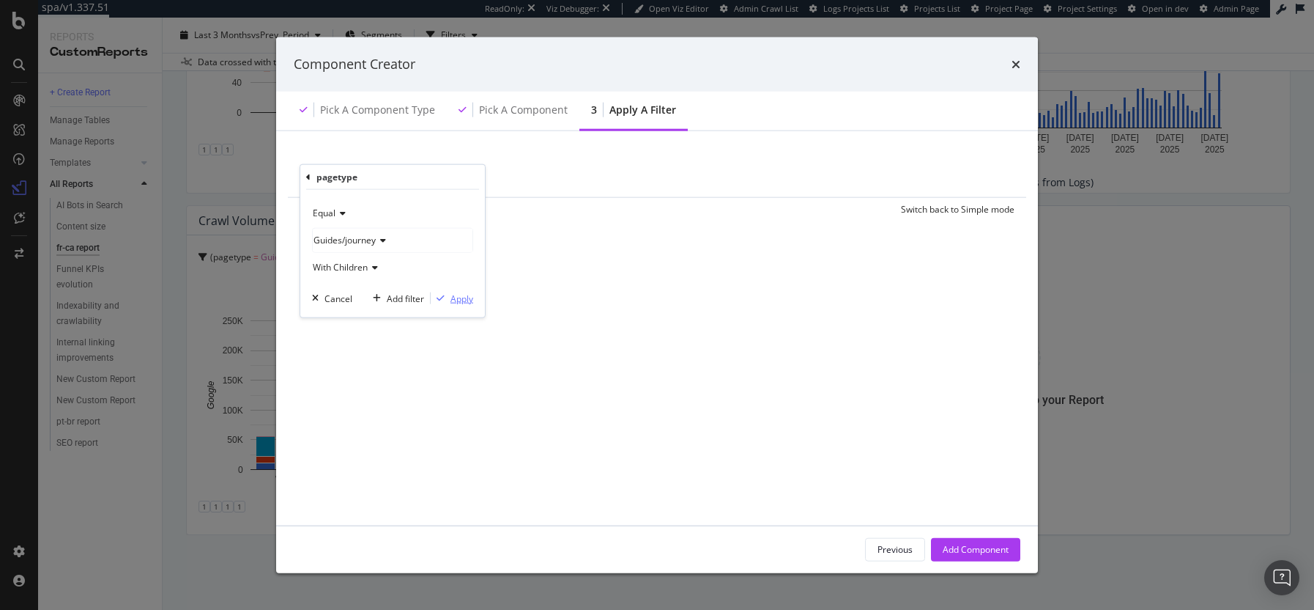
click at [470, 295] on div "Apply" at bounding box center [462, 298] width 23 height 12
click at [468, 170] on div "Add Filter" at bounding box center [469, 176] width 39 height 12
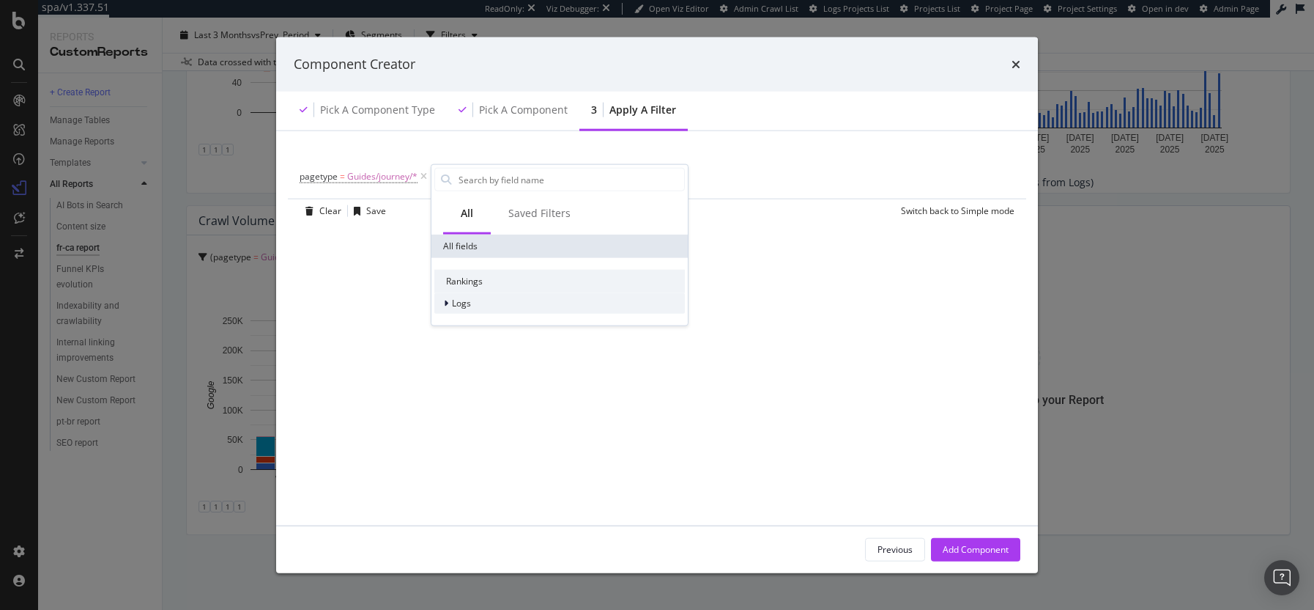
click at [477, 304] on div "Logs" at bounding box center [559, 303] width 251 height 21
click at [508, 317] on div "Segments" at bounding box center [559, 324] width 251 height 21
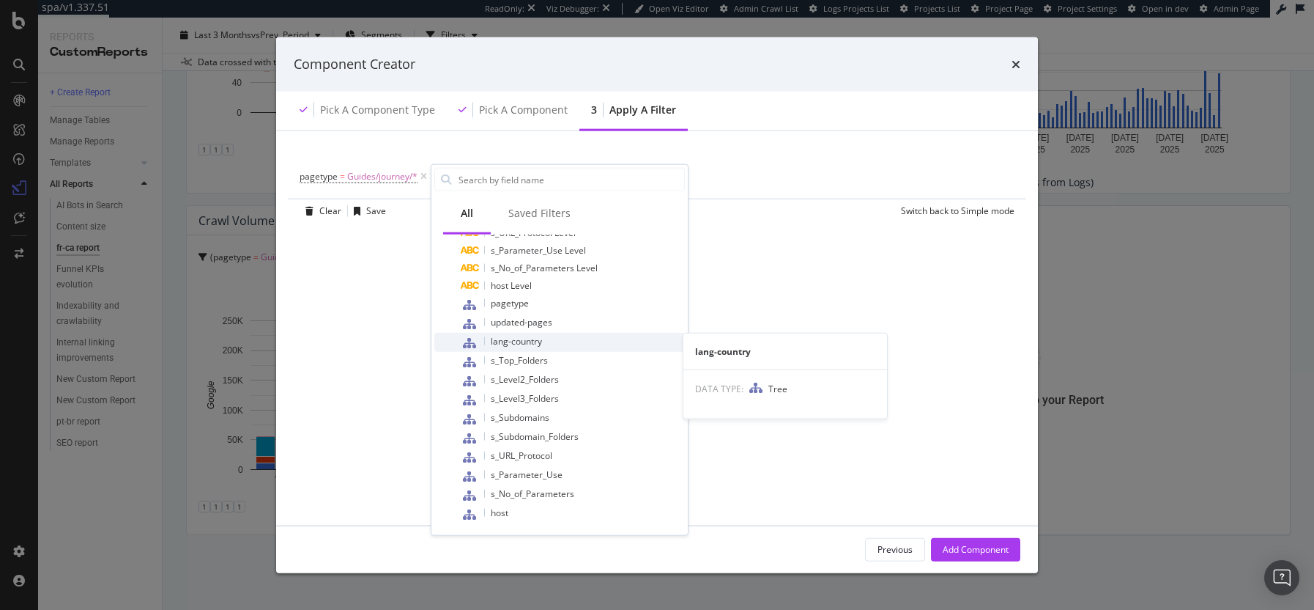
click at [579, 336] on div "lang-country" at bounding box center [573, 342] width 224 height 19
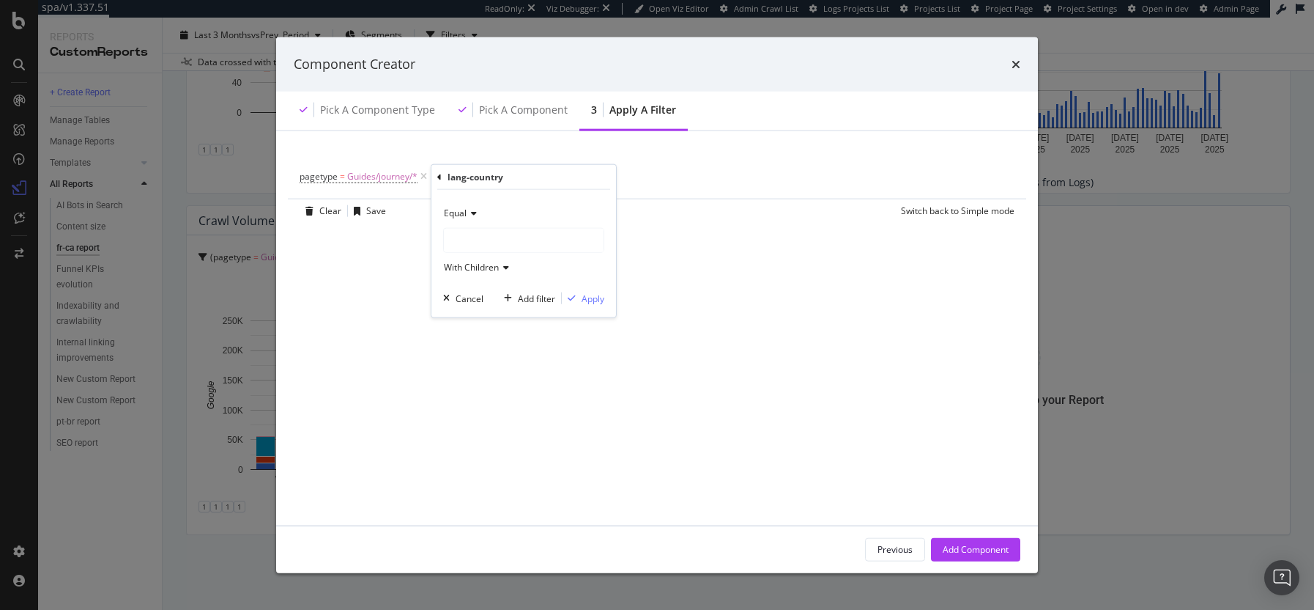
click at [506, 247] on div "modal" at bounding box center [524, 240] width 160 height 23
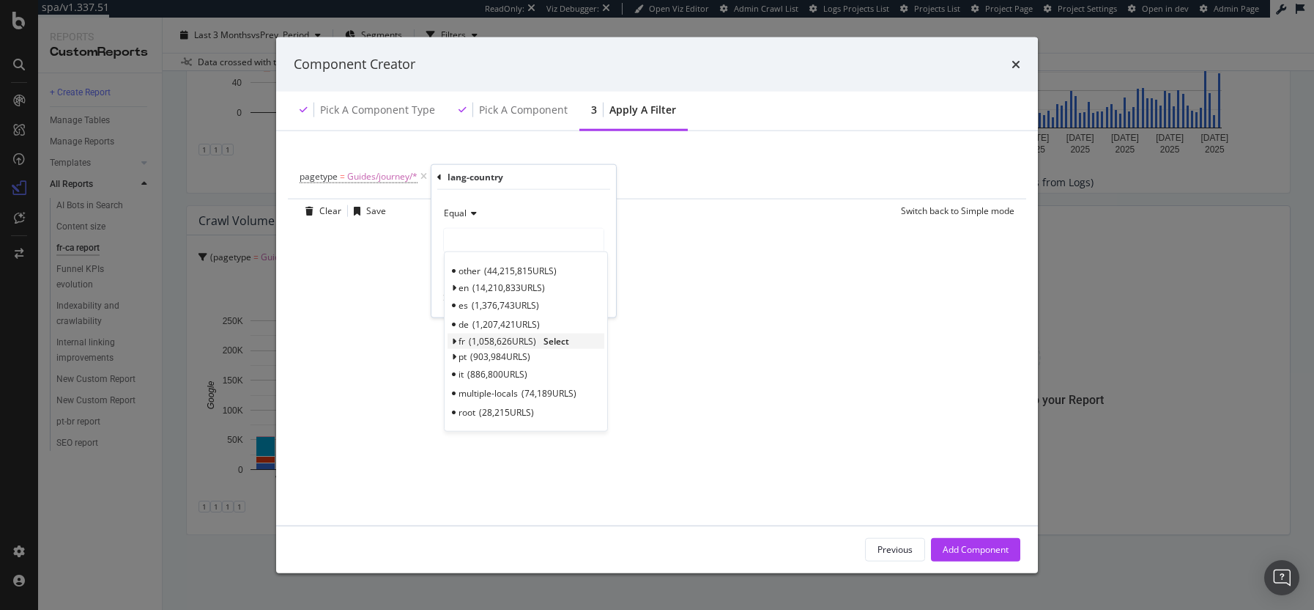
click at [497, 336] on span "1,058,626 URLS" at bounding box center [502, 341] width 67 height 12
click at [495, 375] on span "305,966 URLS" at bounding box center [509, 377] width 60 height 12
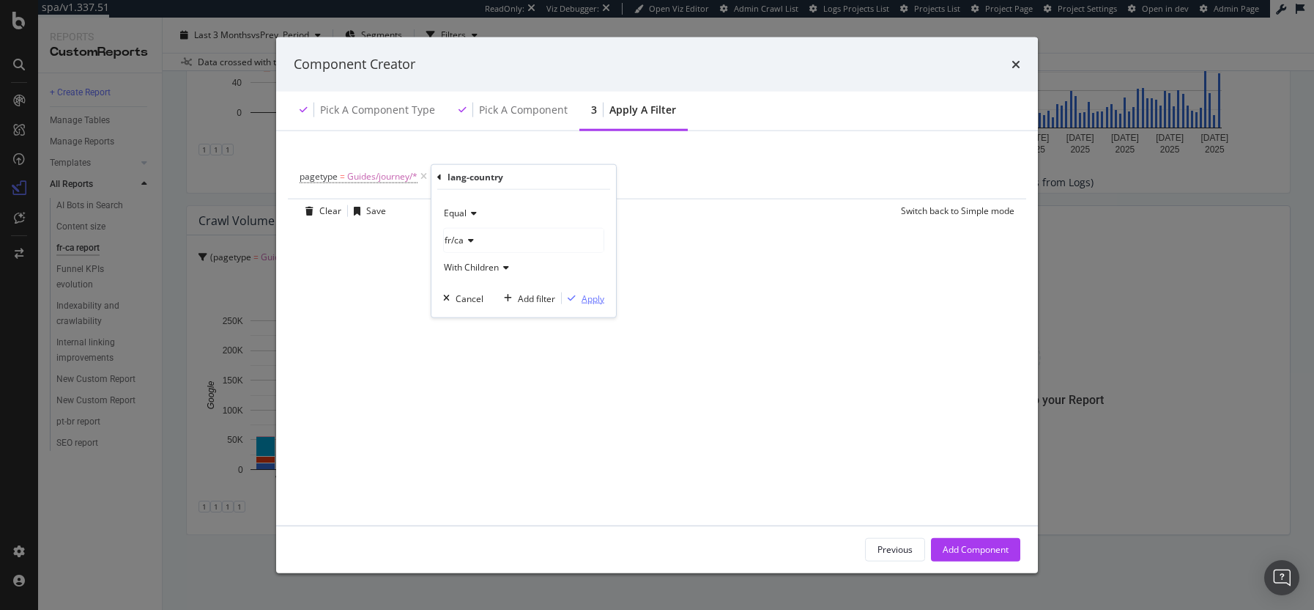
click at [591, 294] on div "Apply" at bounding box center [593, 298] width 23 height 12
click at [969, 541] on div "Add Component" at bounding box center [976, 549] width 66 height 22
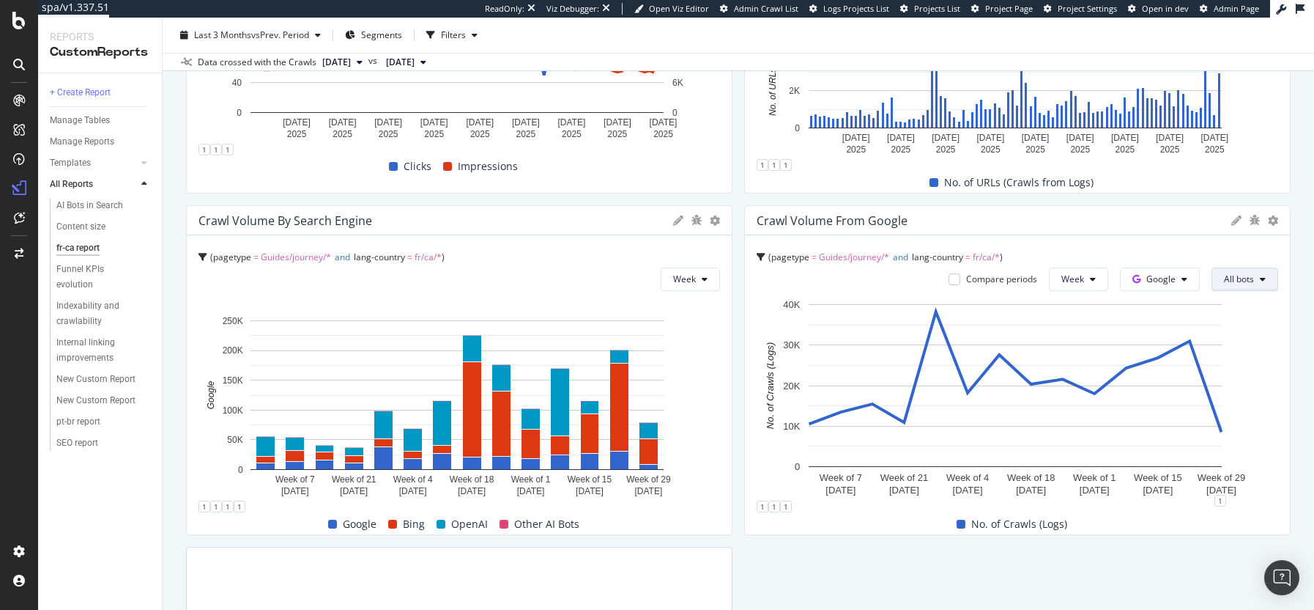
click at [1243, 279] on span "All bots" at bounding box center [1239, 279] width 30 height 12
click at [1135, 273] on span "Google Smartphone" at bounding box center [1136, 273] width 106 height 13
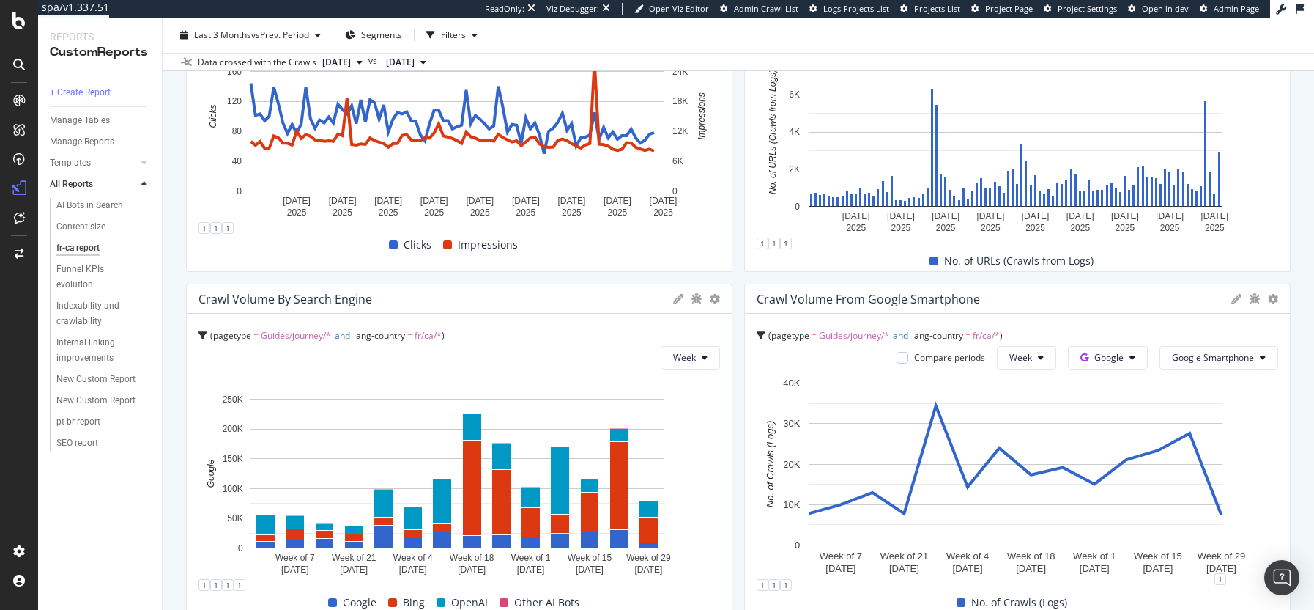
scroll to position [934, 0]
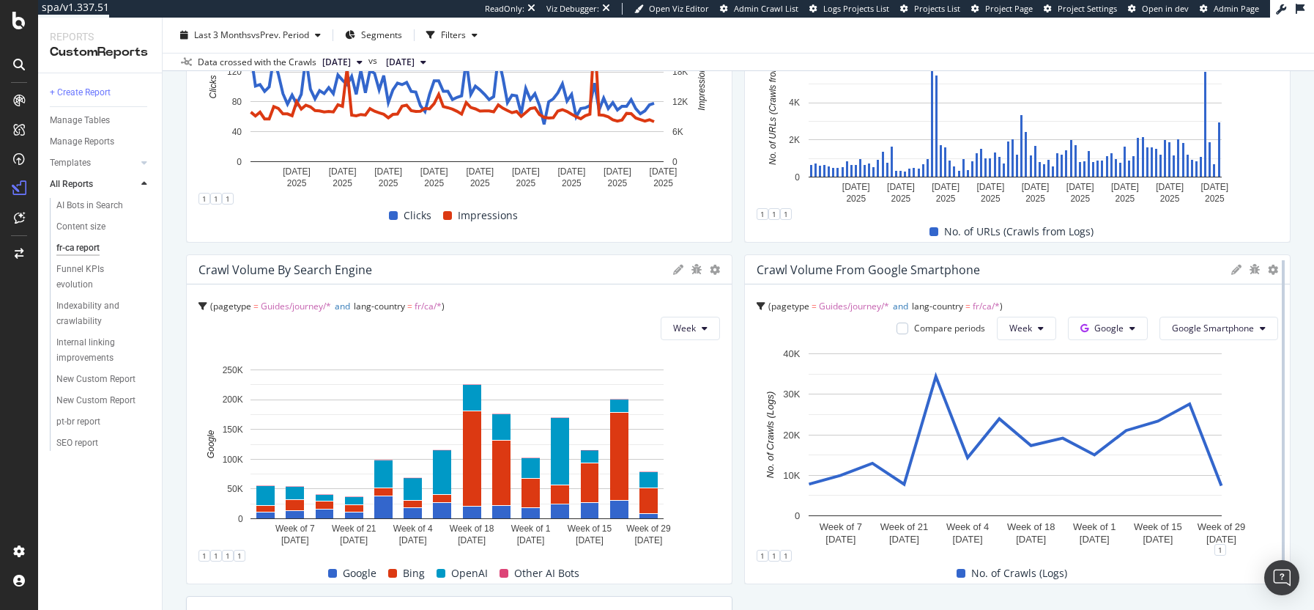
click at [1276, 271] on div at bounding box center [1283, 419] width 15 height 330
click at [1268, 270] on icon at bounding box center [1273, 269] width 10 height 10
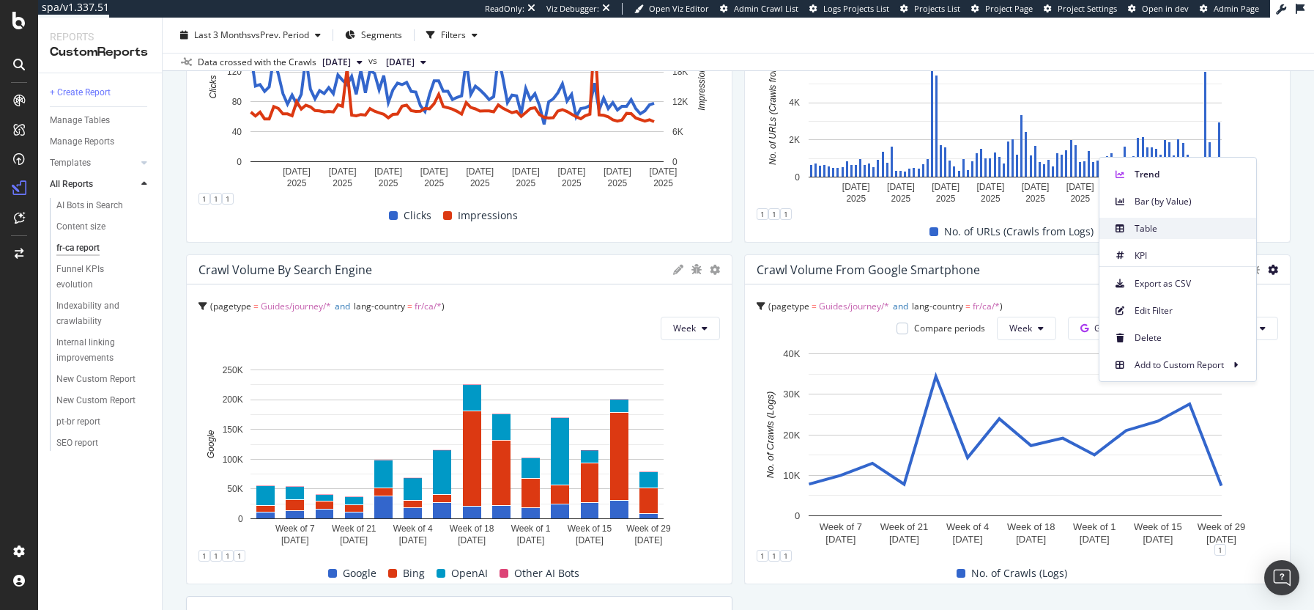
click at [1160, 231] on span "Table" at bounding box center [1190, 228] width 110 height 13
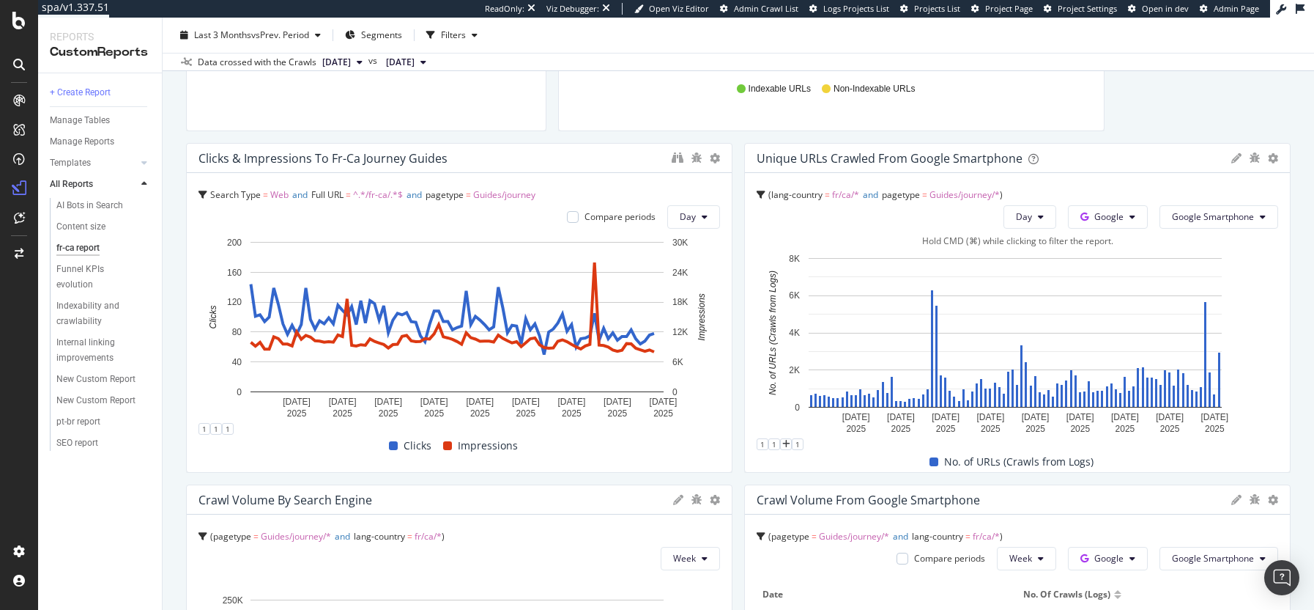
scroll to position [719, 0]
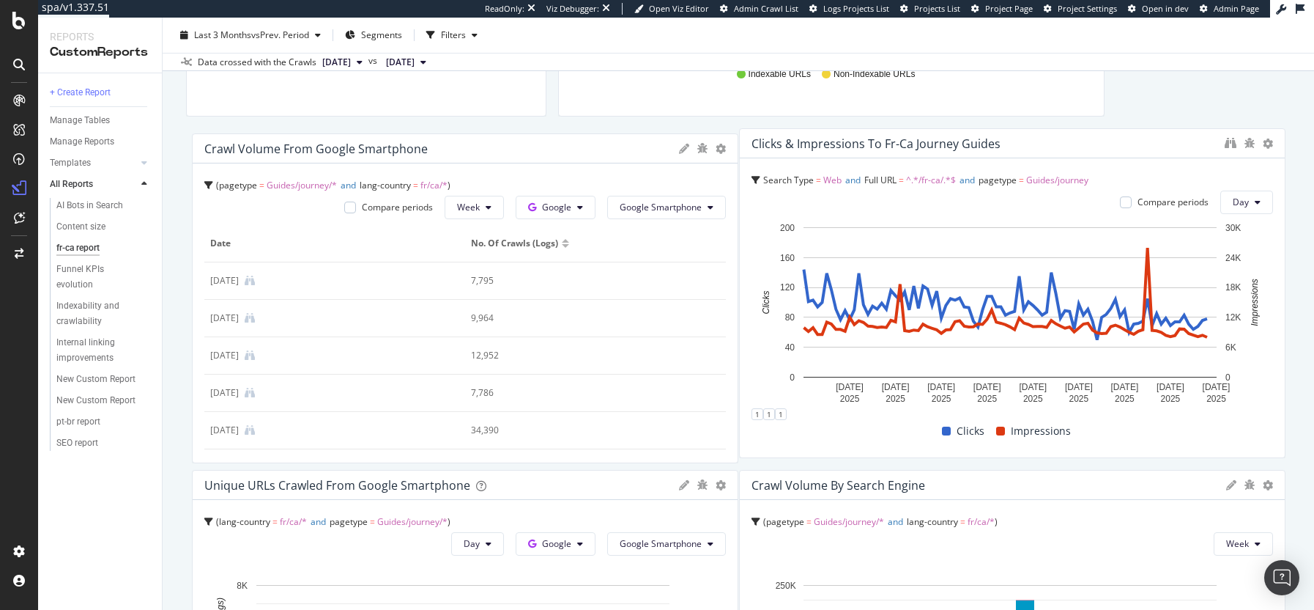
drag, startPoint x: 1026, startPoint y: 486, endPoint x: 448, endPoint y: 150, distance: 669.0
click at [448, 150] on div "Crawl Volume from Google Smartphone" at bounding box center [437, 148] width 467 height 15
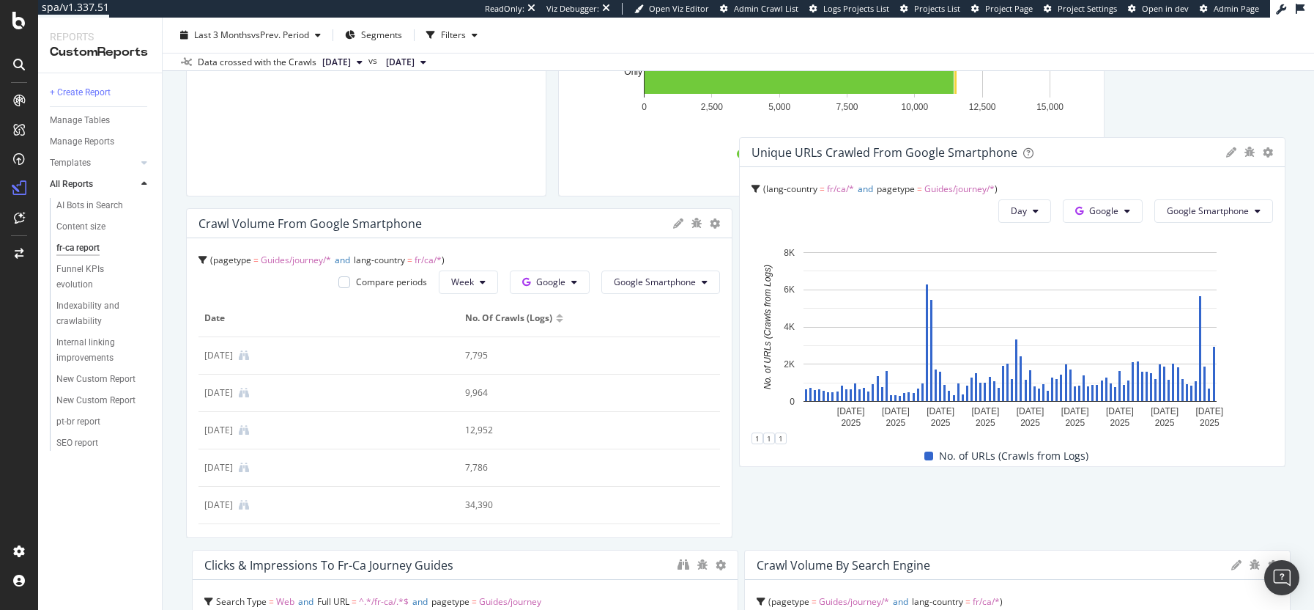
scroll to position [620, 0]
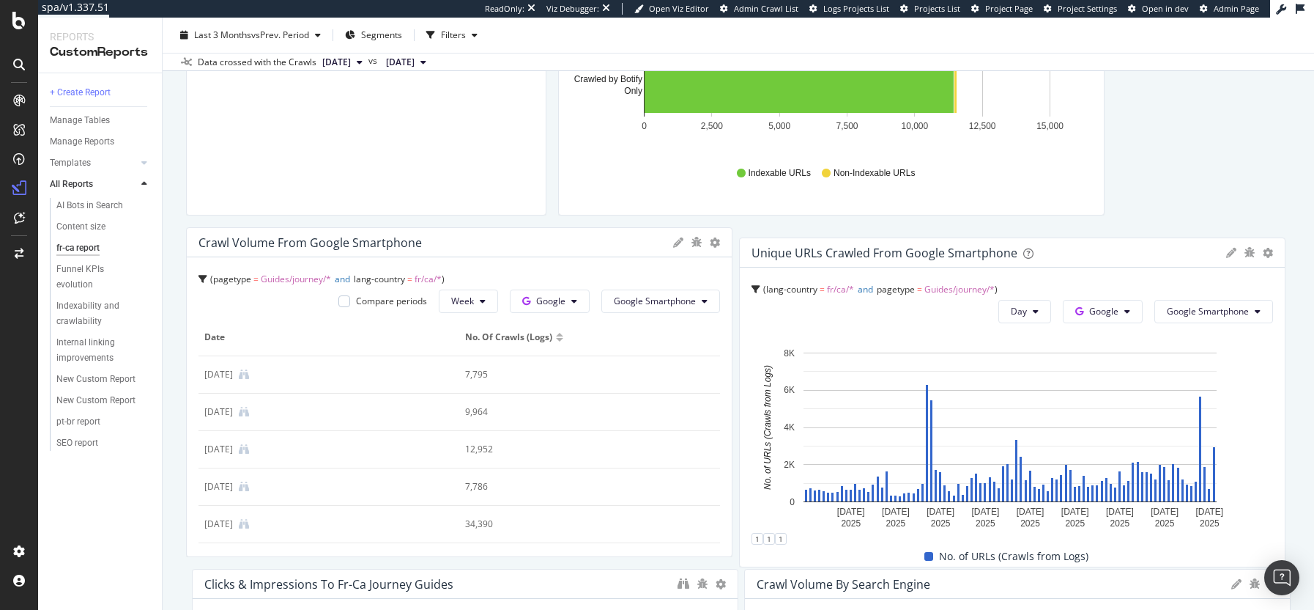
drag, startPoint x: 537, startPoint y: 484, endPoint x: 1054, endPoint y: 240, distance: 572.2
click at [1079, 245] on div "Unique URLs Crawled from Google Smartphone" at bounding box center [985, 252] width 467 height 15
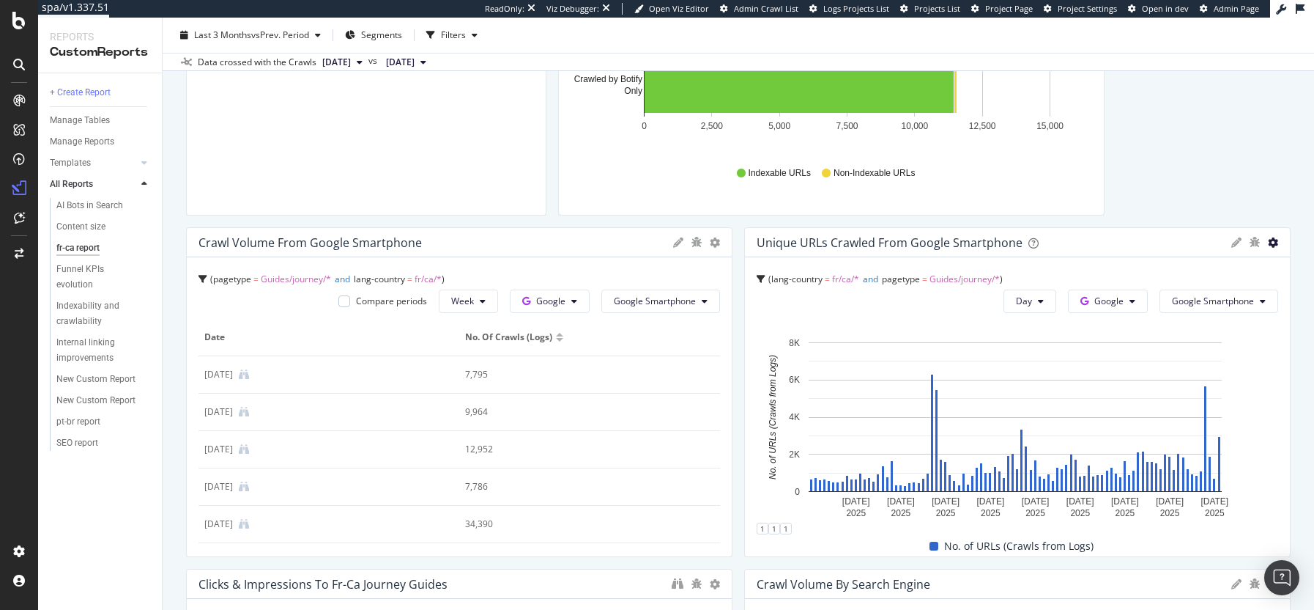
click at [1268, 237] on icon at bounding box center [1273, 242] width 10 height 10
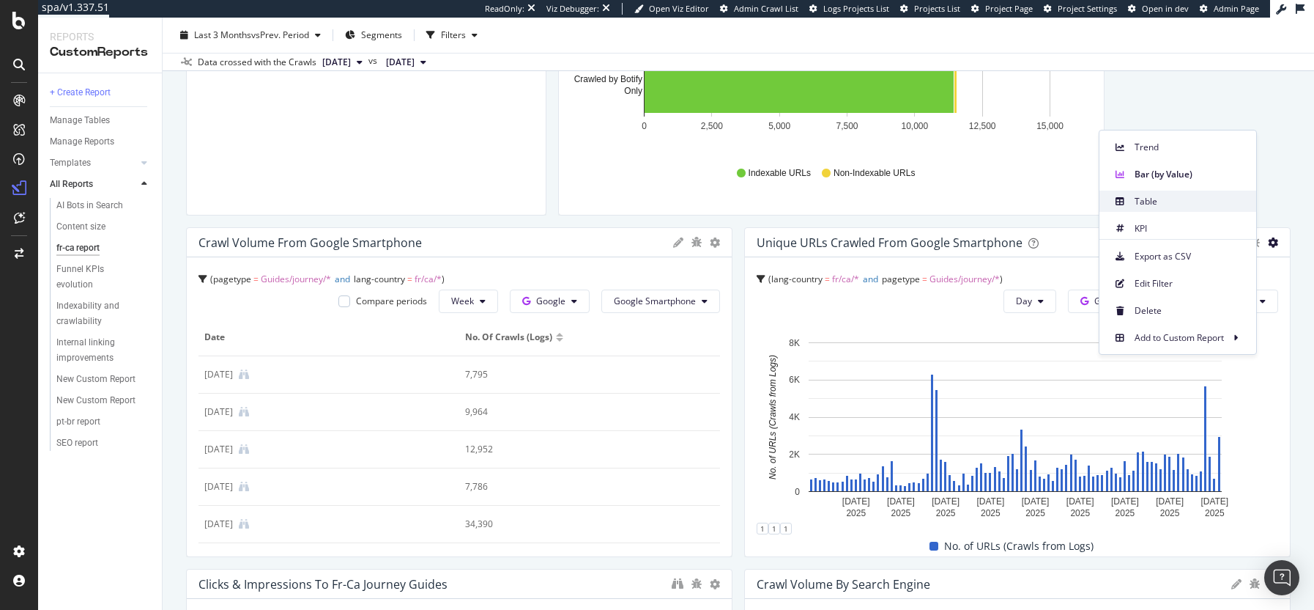
click at [1175, 200] on span "Table" at bounding box center [1190, 201] width 110 height 13
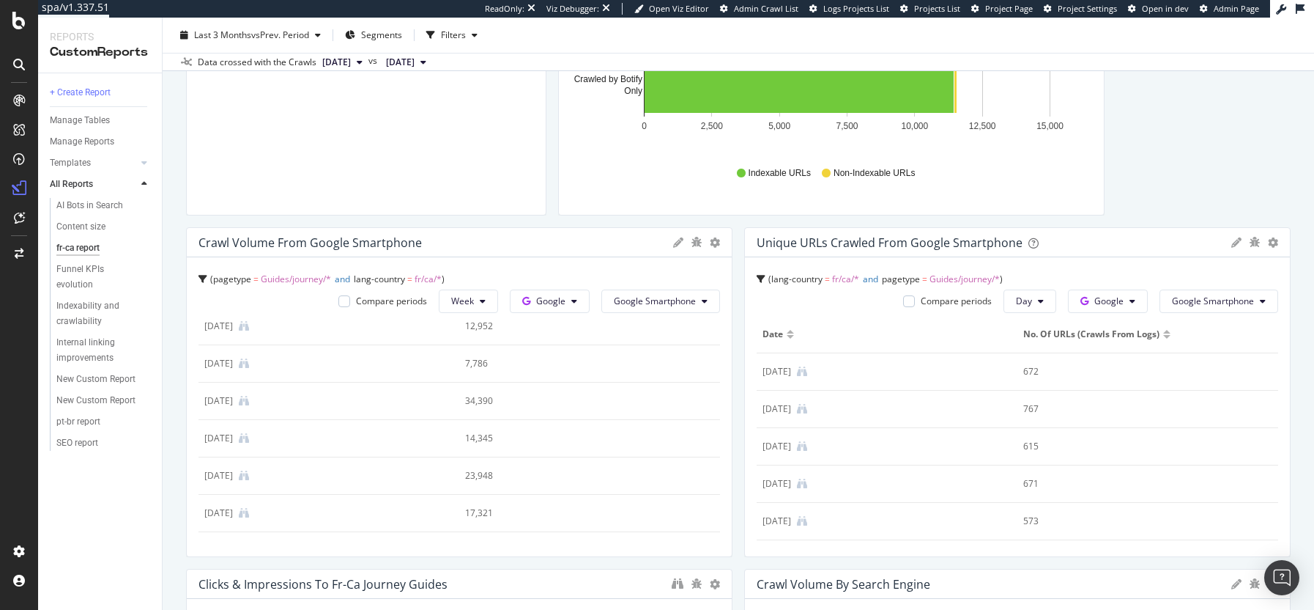
scroll to position [0, 0]
click at [1035, 300] on button "Day" at bounding box center [1030, 300] width 53 height 23
click at [1020, 352] on span "Week" at bounding box center [1020, 357] width 26 height 13
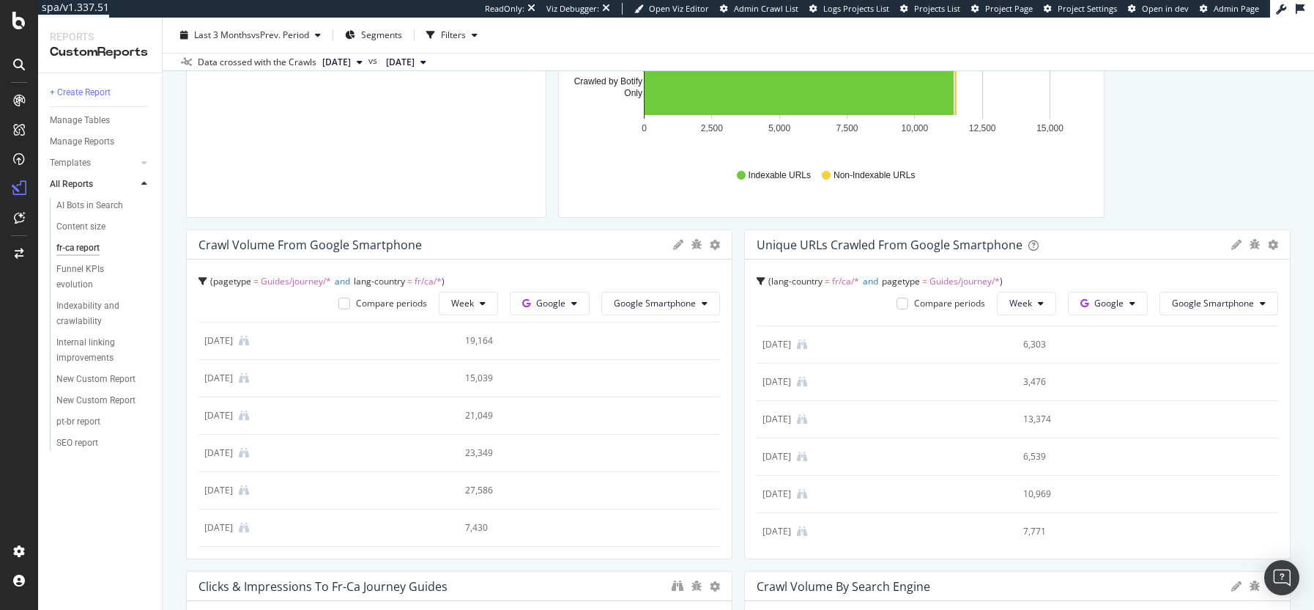
scroll to position [617, 0]
click at [673, 243] on icon at bounding box center [678, 245] width 10 height 10
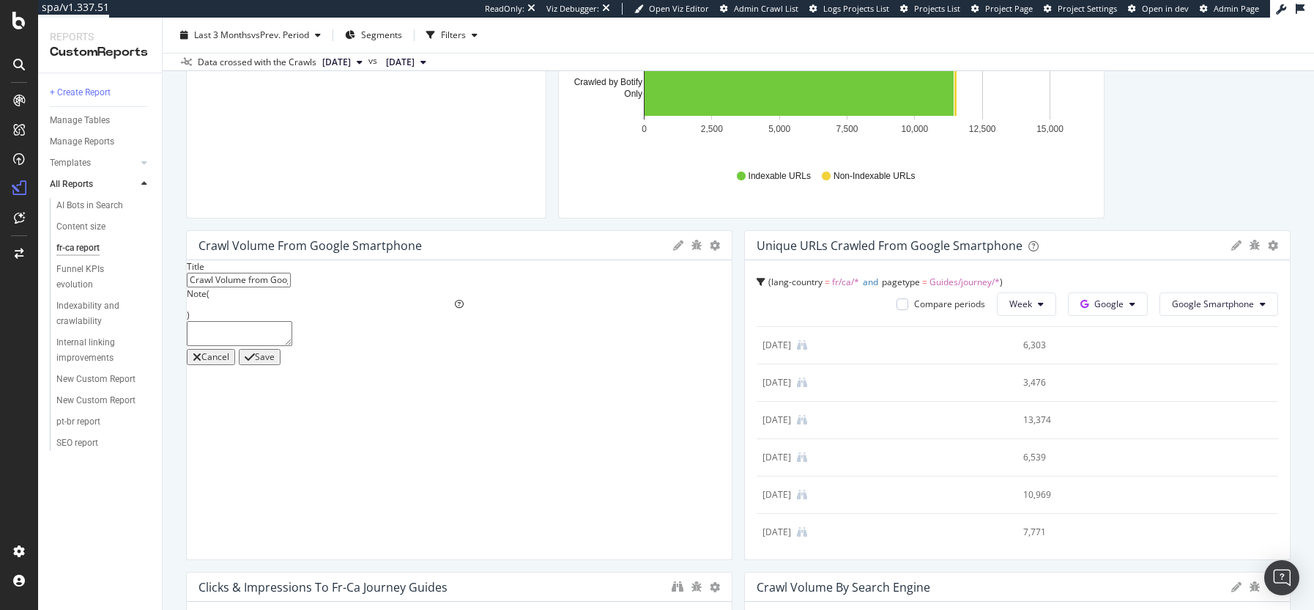
click at [292, 337] on textarea at bounding box center [240, 333] width 106 height 25
type textarea "If number of crawled journey guides decreases whilst overall crawl volume withi…"
click at [275, 362] on div "Save" at bounding box center [265, 357] width 20 height 10
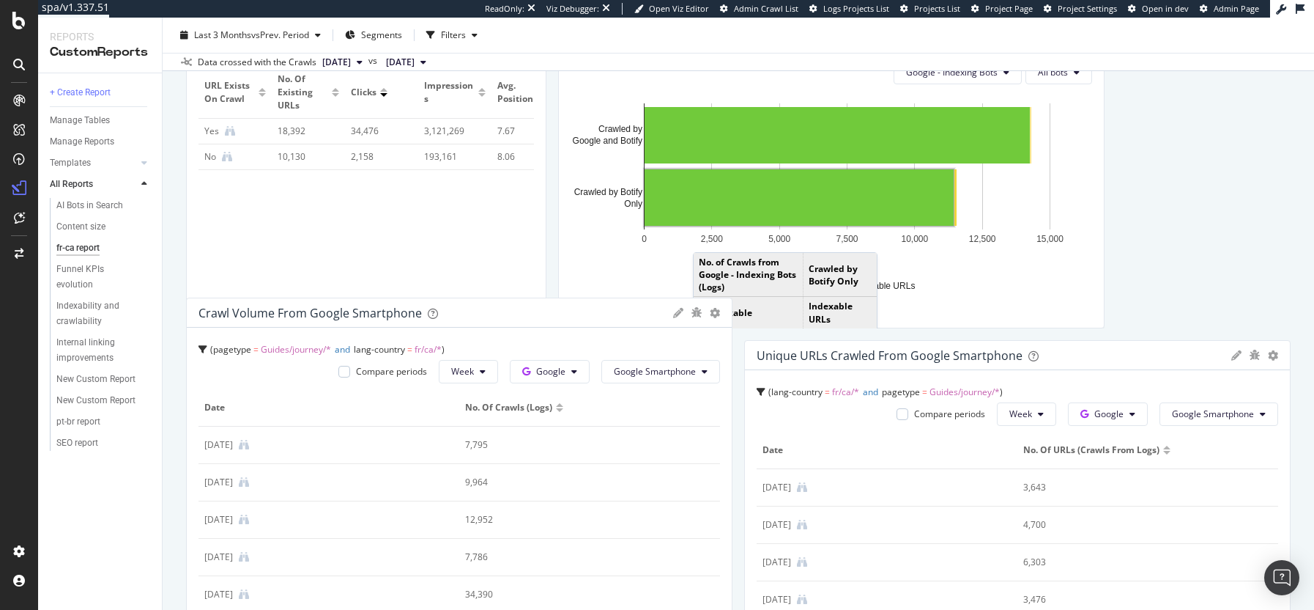
scroll to position [0, 0]
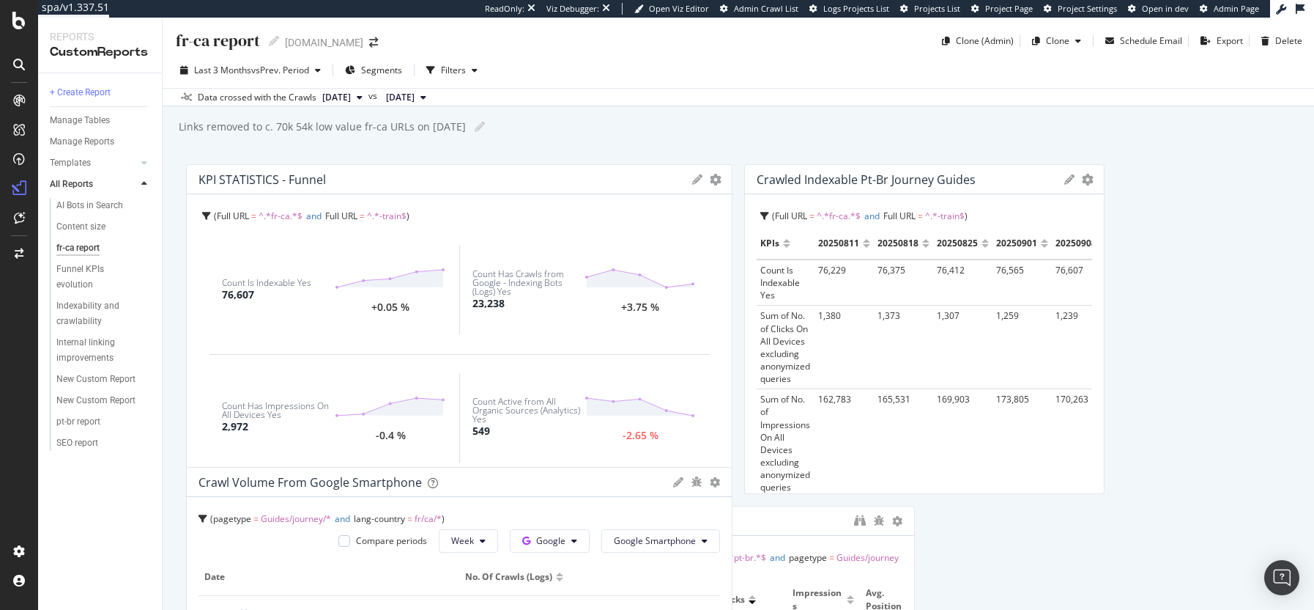
drag, startPoint x: 610, startPoint y: 329, endPoint x: 576, endPoint y: 485, distance: 159.8
click at [576, 485] on div "Crawl Volume from Google Smartphone" at bounding box center [432, 482] width 467 height 15
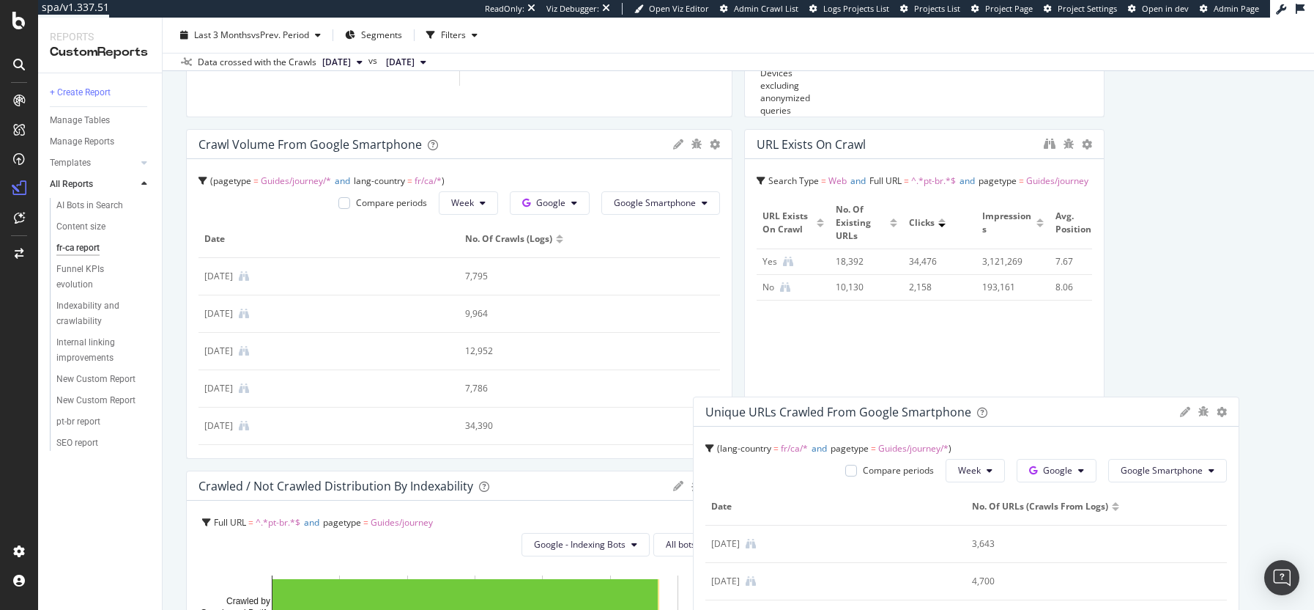
scroll to position [62, 0]
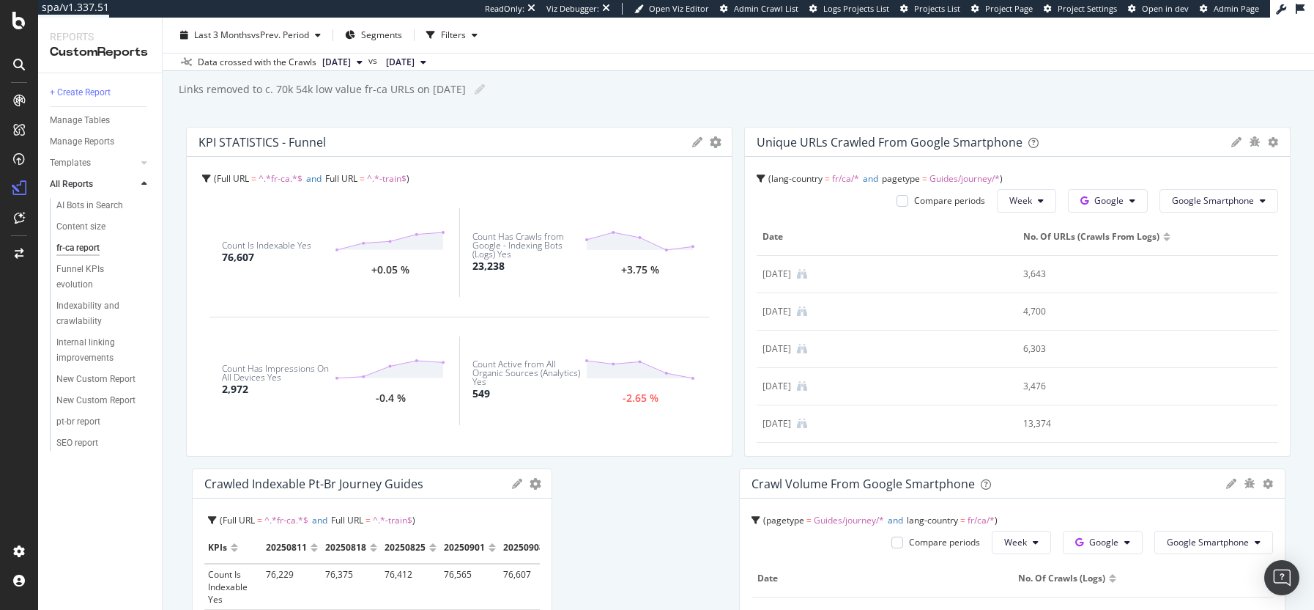
drag, startPoint x: 991, startPoint y: 270, endPoint x: 995, endPoint y: 122, distance: 148.8
click at [995, 122] on div "fr-ca report fr-ca report [DOMAIN_NAME] Clone (Admin) Clone Schedule Email Expo…" at bounding box center [739, 314] width 1152 height 592
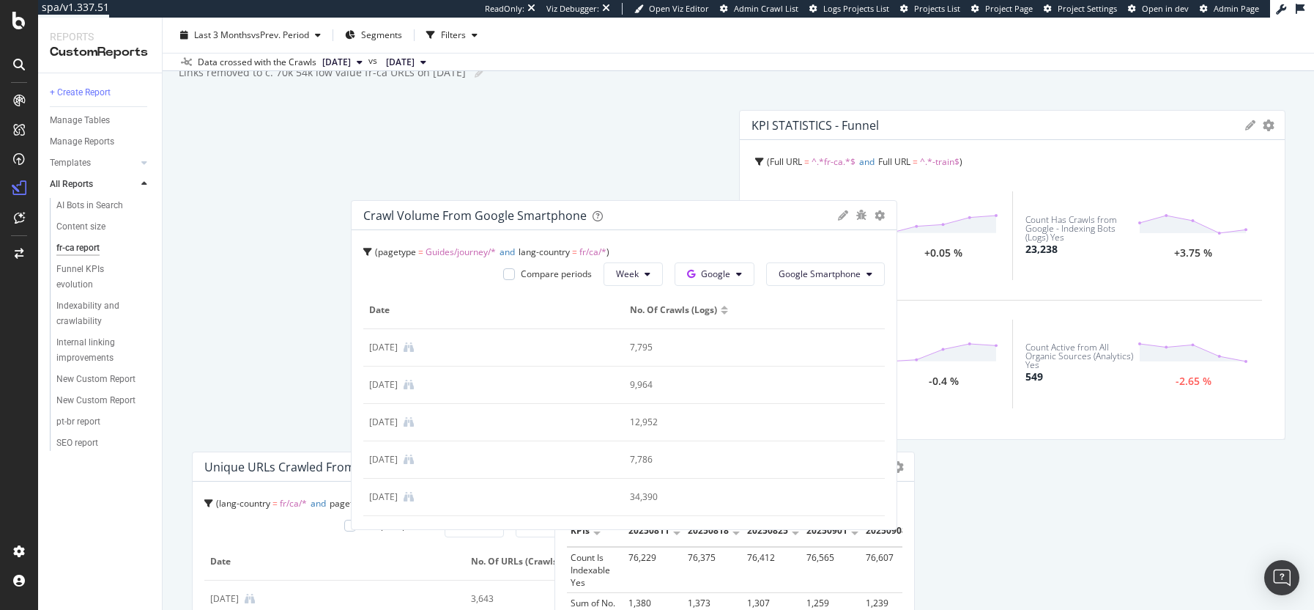
scroll to position [0, 0]
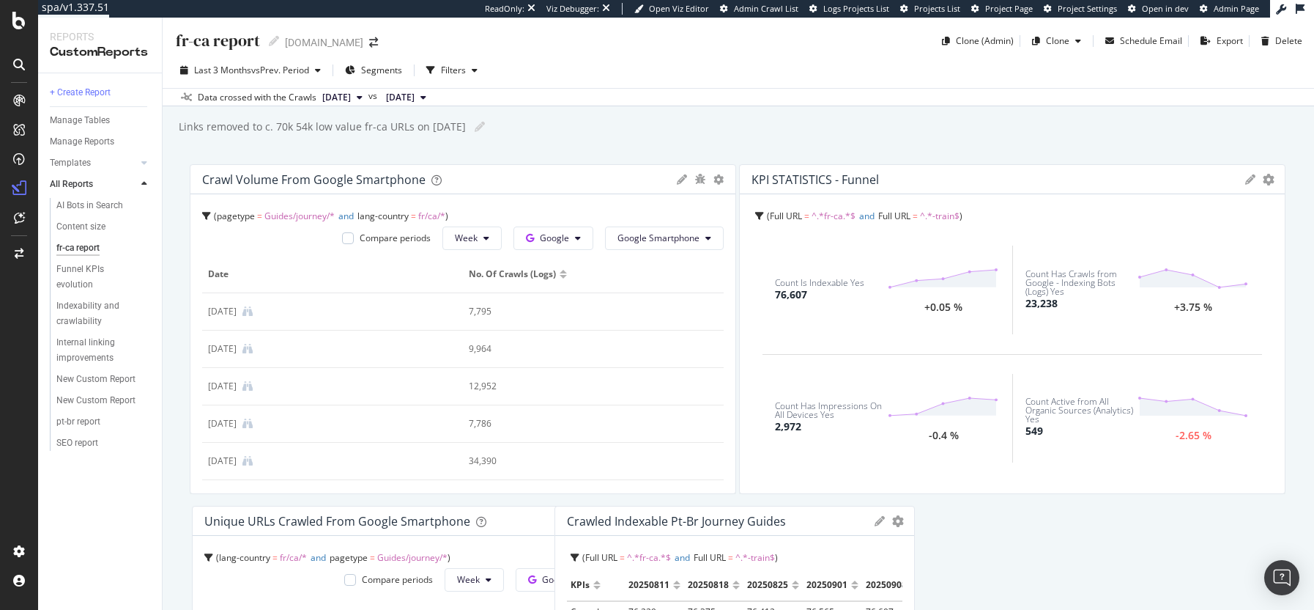
drag, startPoint x: 697, startPoint y: 330, endPoint x: 306, endPoint y: 160, distance: 426.6
click at [306, 160] on div "fr-ca report fr-ca report [DOMAIN_NAME] Clone (Admin) Clone Schedule Email Expo…" at bounding box center [739, 314] width 1152 height 592
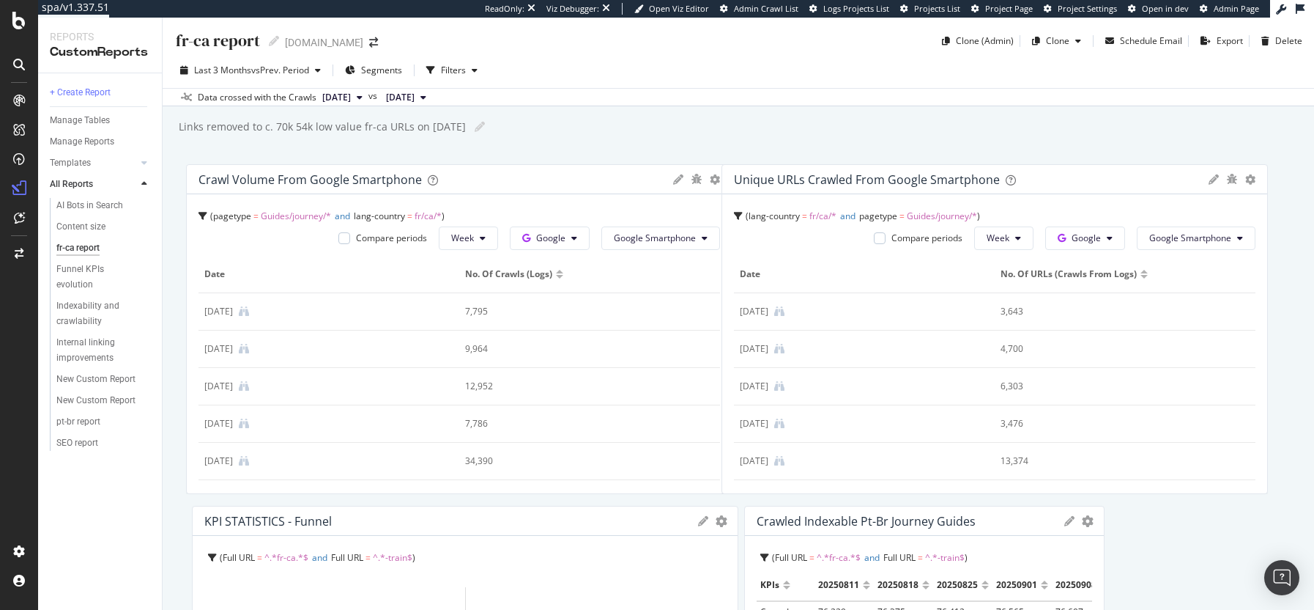
drag, startPoint x: 508, startPoint y: 526, endPoint x: 1043, endPoint y: 157, distance: 649.9
click at [1043, 157] on div "fr-ca report fr-ca report [DOMAIN_NAME] Clone (Admin) Clone Schedule Email Expo…" at bounding box center [739, 314] width 1152 height 592
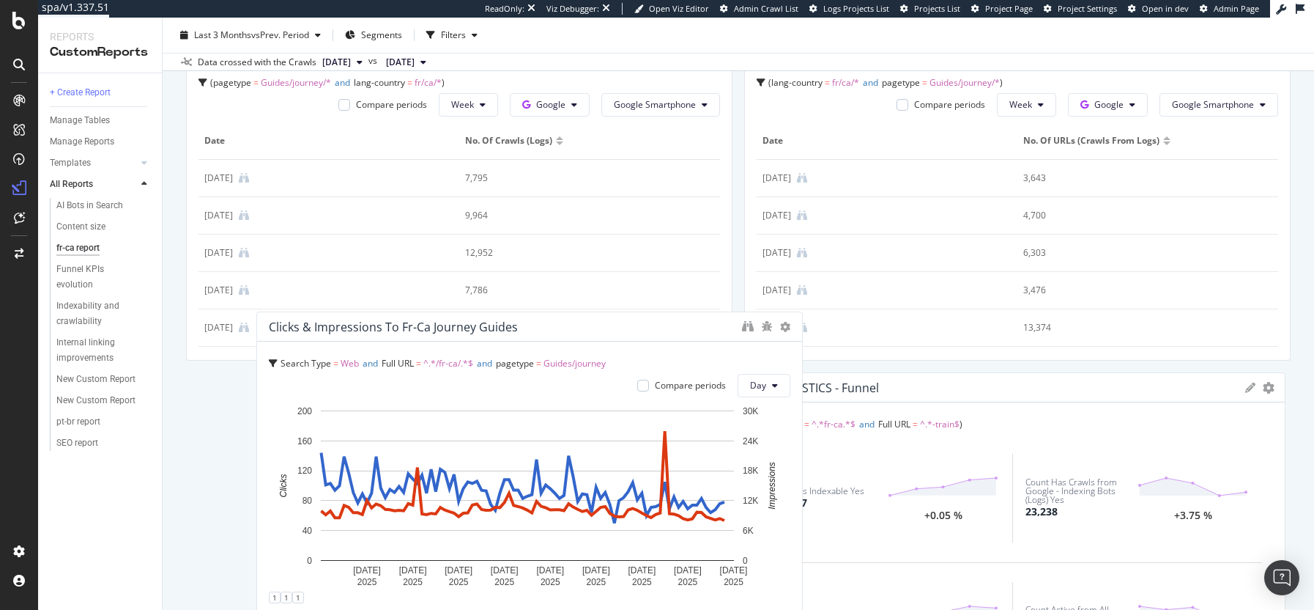
scroll to position [11, 0]
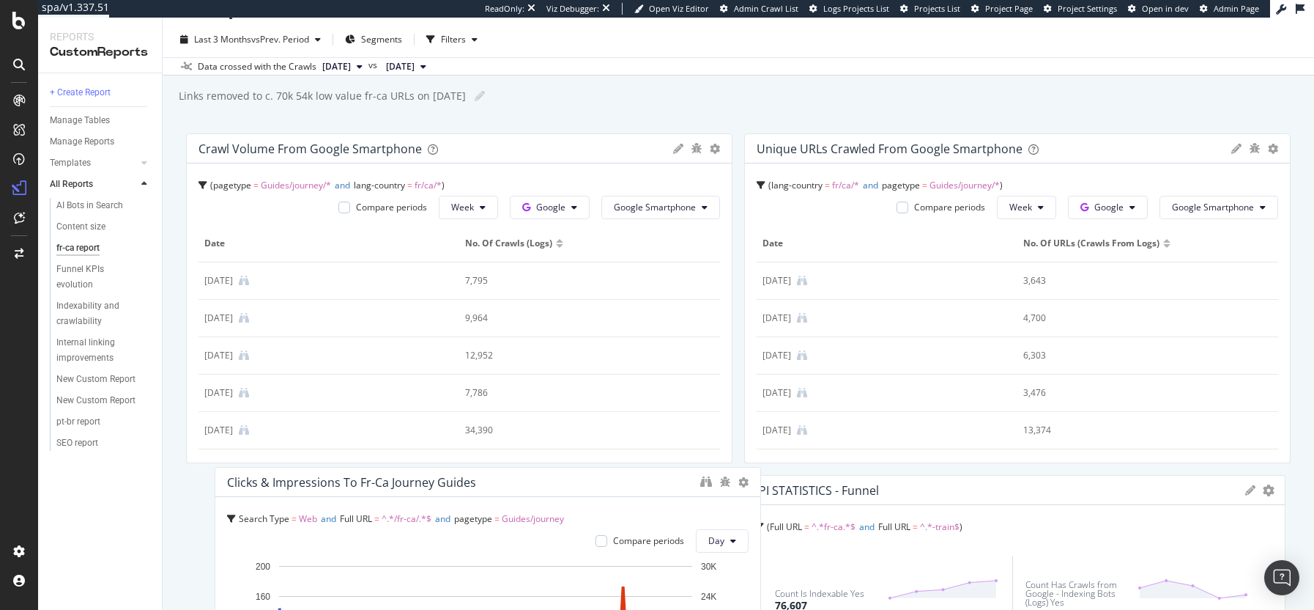
drag, startPoint x: 552, startPoint y: 320, endPoint x: 657, endPoint y: 487, distance: 197.2
click at [571, 489] on div "Clicks & impressions to fr-ca journey guides" at bounding box center [460, 482] width 466 height 15
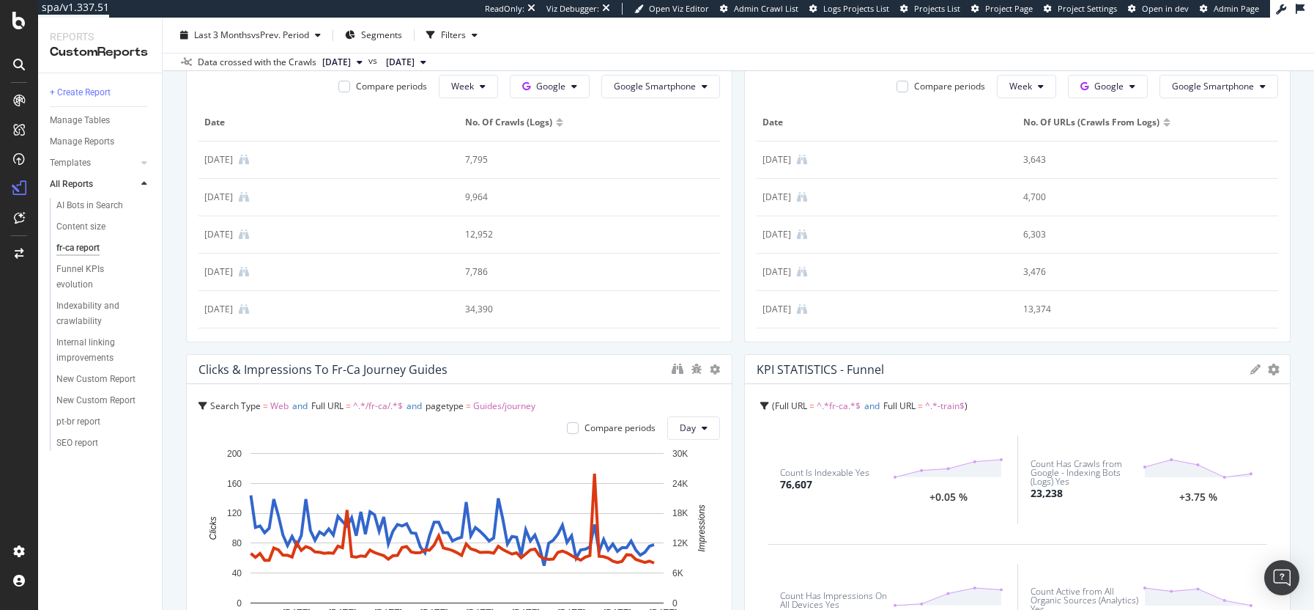
scroll to position [309, 0]
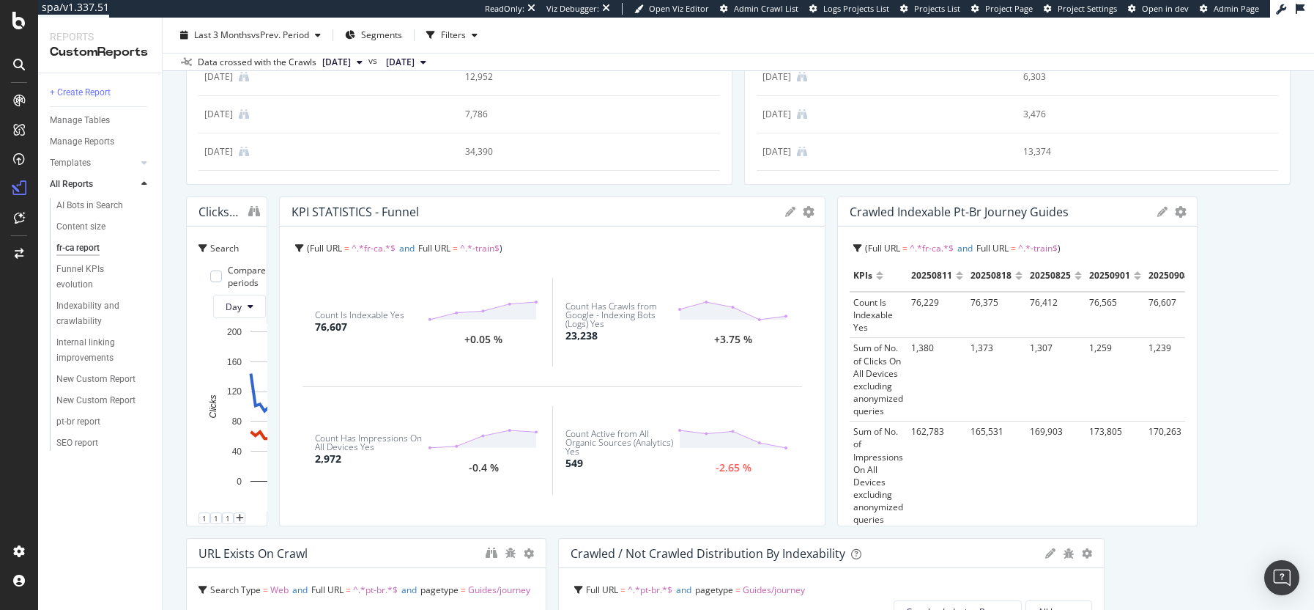
drag, startPoint x: 725, startPoint y: 369, endPoint x: 1306, endPoint y: 352, distance: 581.3
click at [1306, 352] on div "fr-ca report fr-ca report [DOMAIN_NAME] Clone (Admin) Clone Schedule Email Expo…" at bounding box center [739, 314] width 1152 height 592
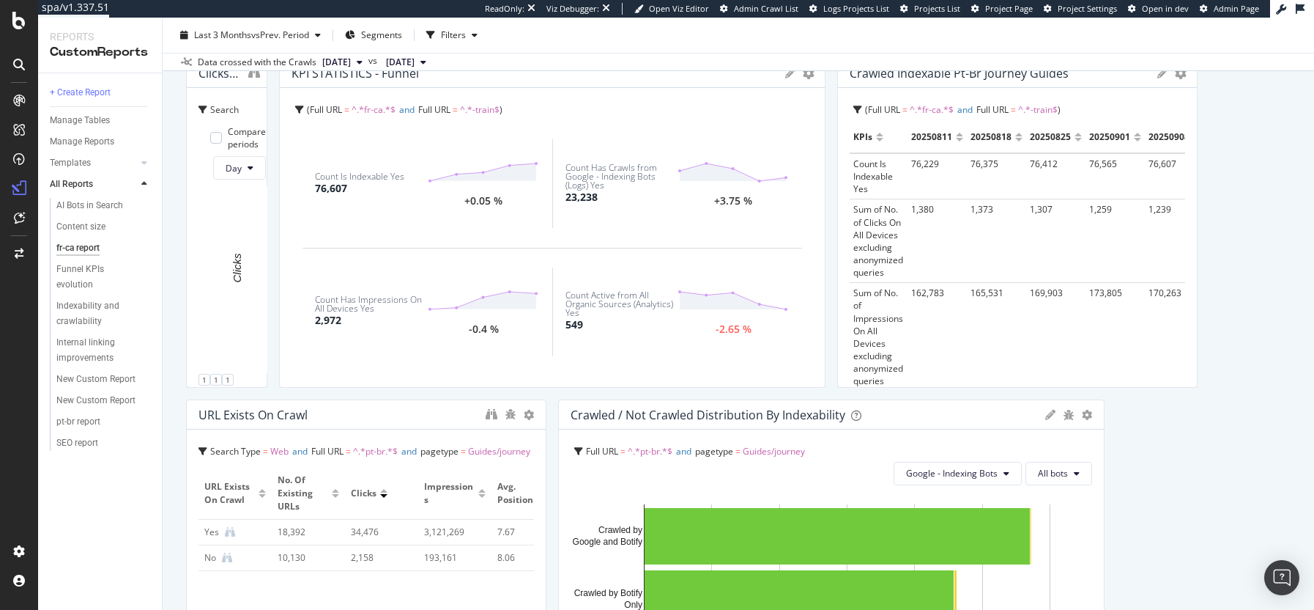
scroll to position [626, 0]
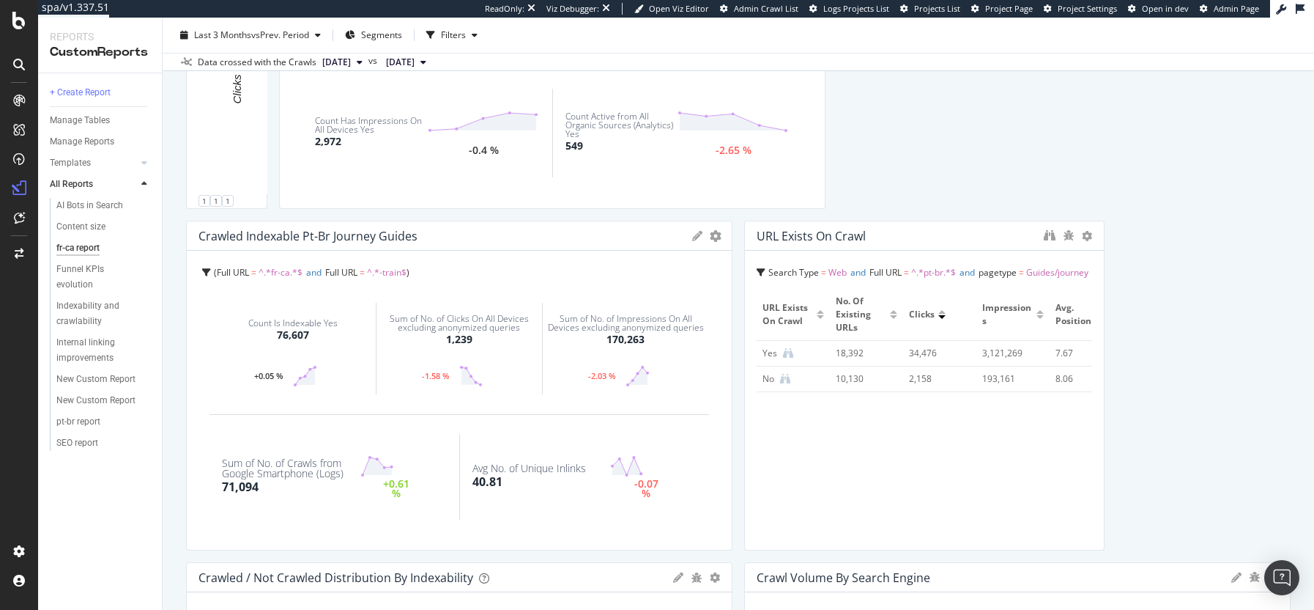
drag, startPoint x: 1094, startPoint y: 356, endPoint x: 1299, endPoint y: 360, distance: 205.2
click at [1299, 360] on div "fr-ca report fr-ca report [DOMAIN_NAME] Clone (Admin) Clone Schedule Email Expo…" at bounding box center [739, 314] width 1152 height 592
click at [733, 239] on div at bounding box center [725, 386] width 15 height 330
click at [722, 236] on icon "gear" at bounding box center [716, 236] width 12 height 12
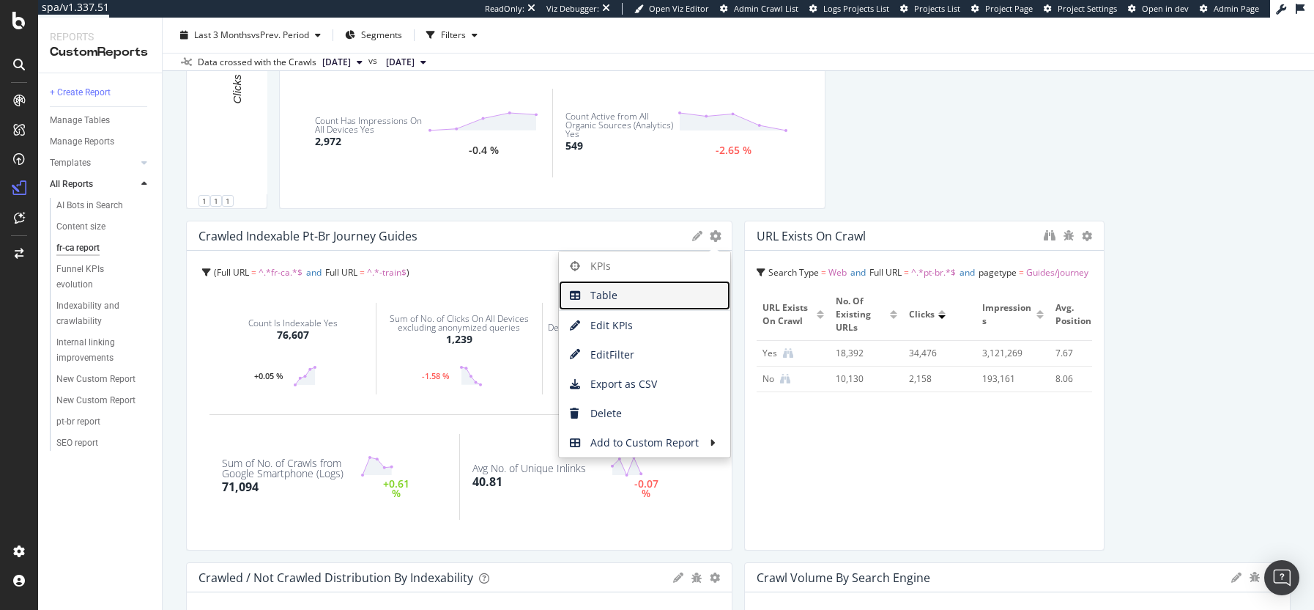
click at [730, 284] on span "Table" at bounding box center [644, 295] width 171 height 22
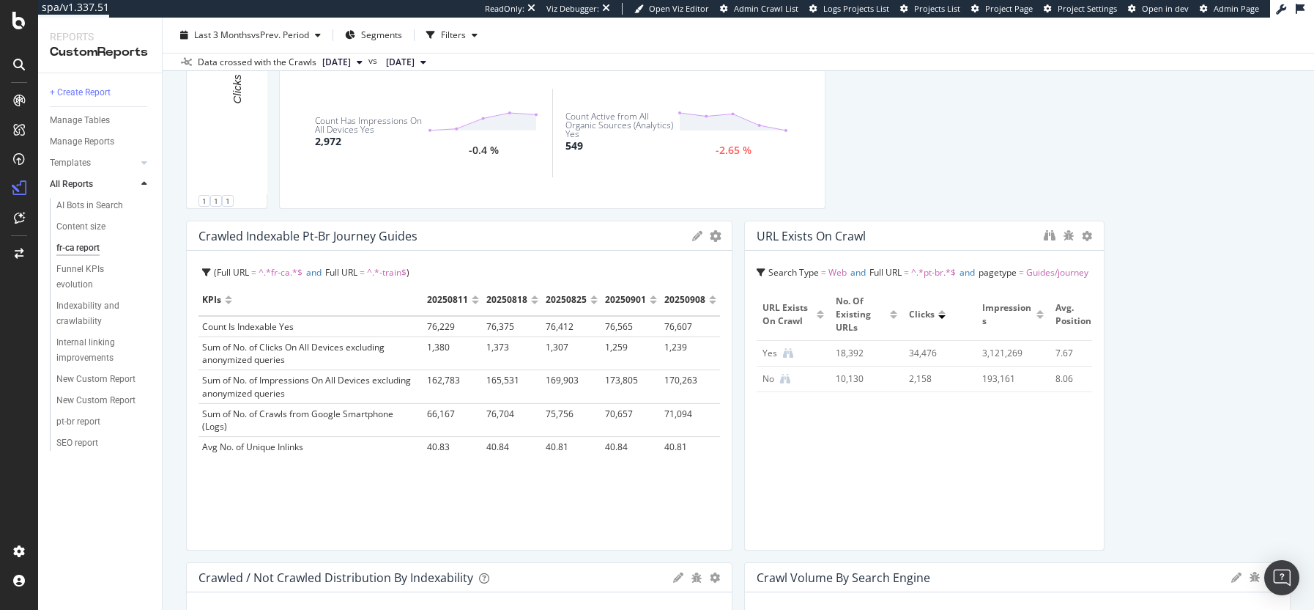
click at [1290, 451] on div "fr-ca report fr-ca report [DOMAIN_NAME] Clone (Admin) Clone Schedule Email Expo…" at bounding box center [739, 314] width 1152 height 592
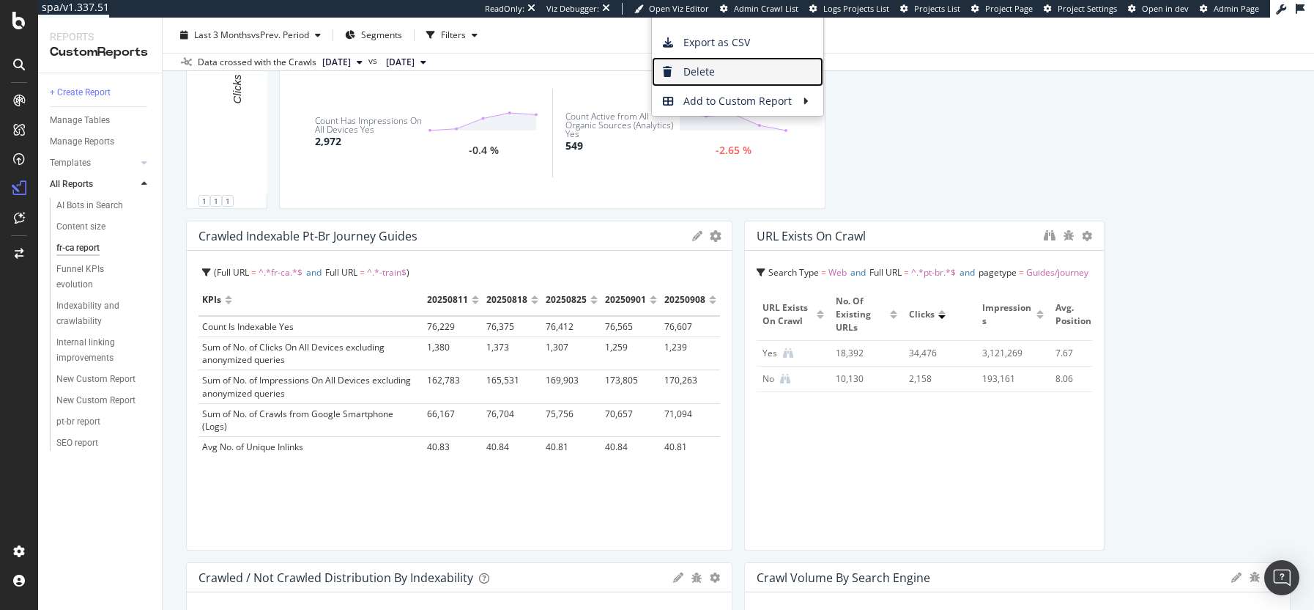
click at [652, 83] on span "Delete" at bounding box center [737, 72] width 171 height 22
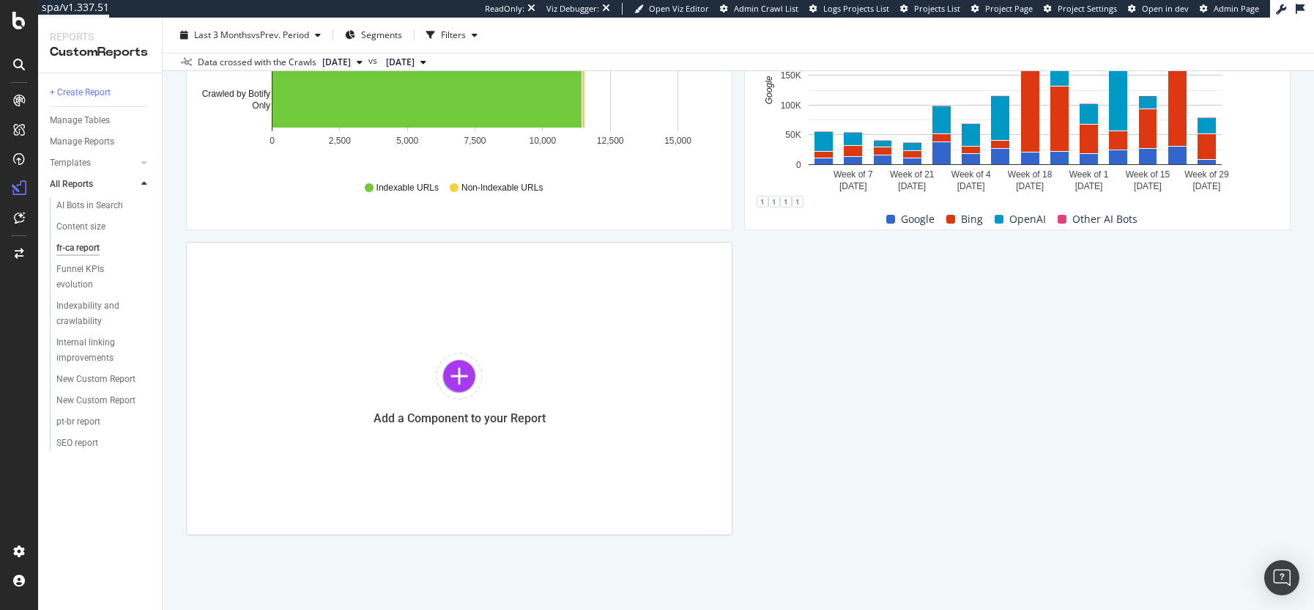
scroll to position [930, 0]
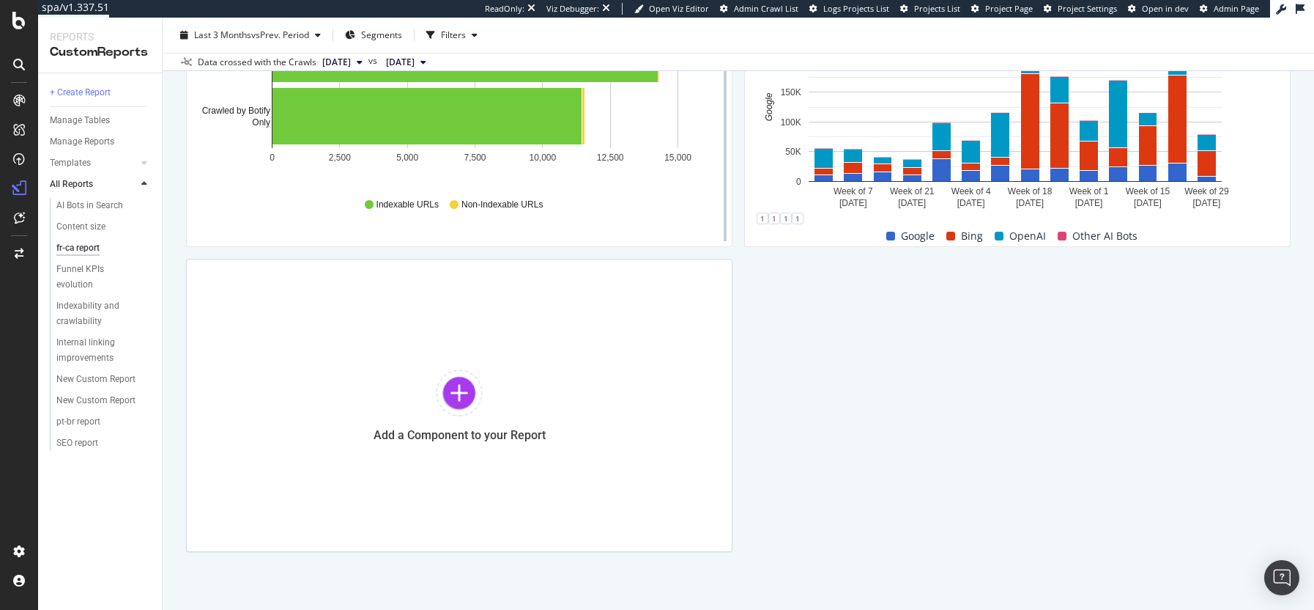
click at [718, 247] on div at bounding box center [725, 82] width 15 height 330
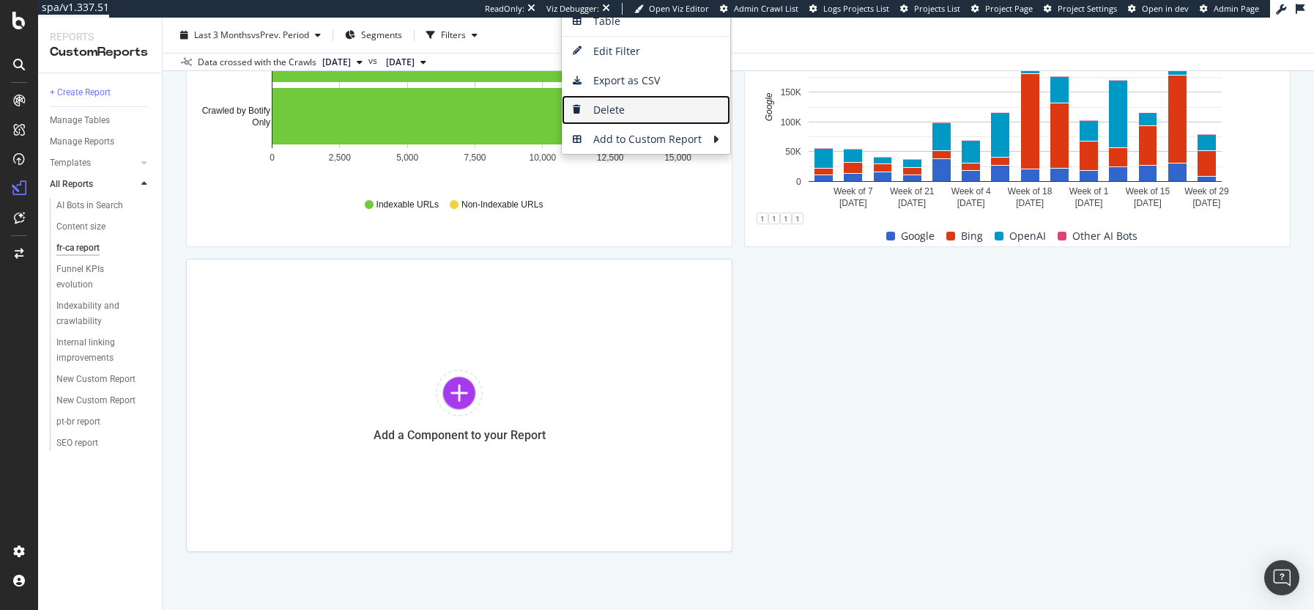
click at [649, 121] on span "Delete" at bounding box center [646, 110] width 169 height 22
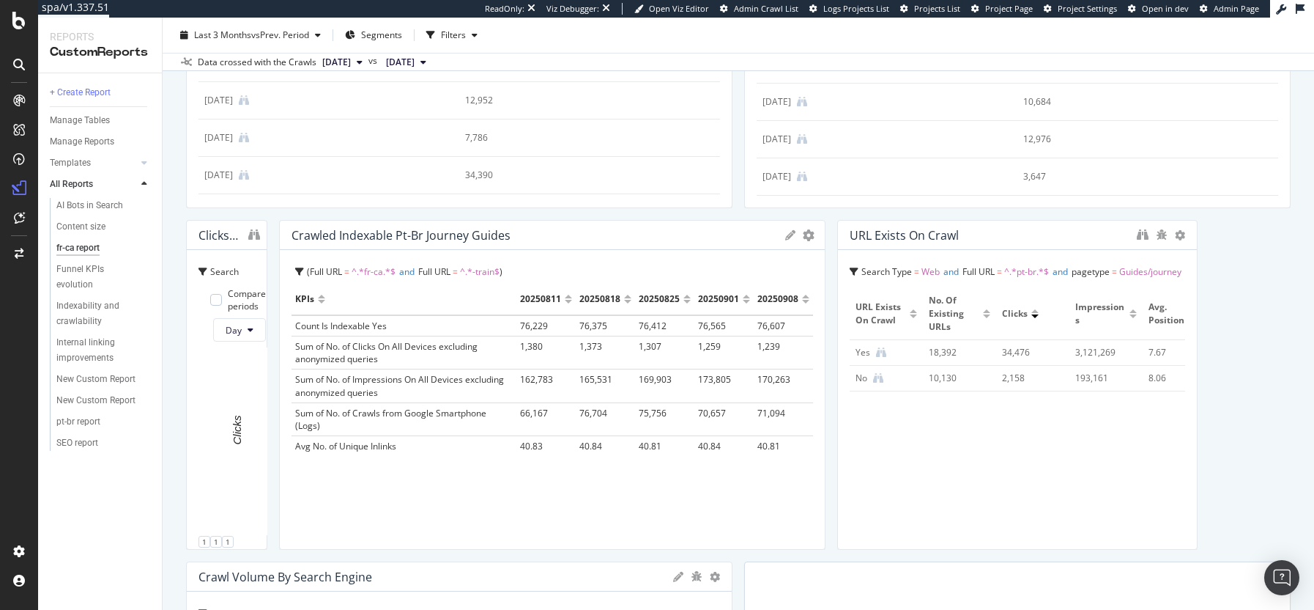
scroll to position [292, 0]
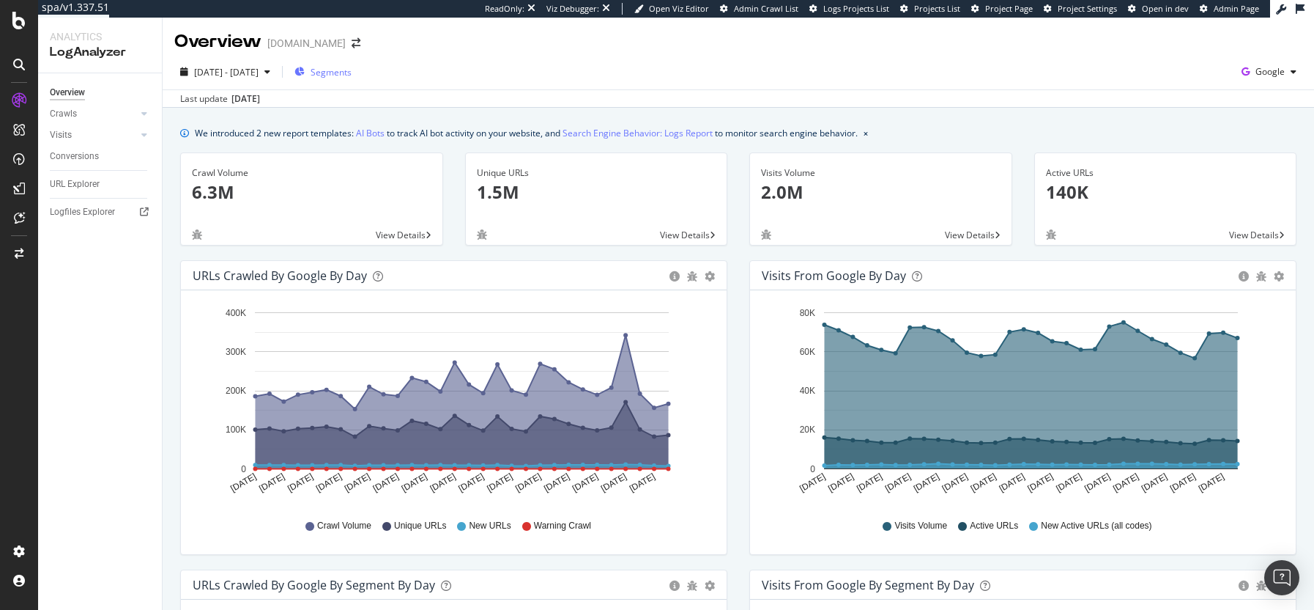
click at [352, 68] on span "Segments" at bounding box center [331, 72] width 41 height 12
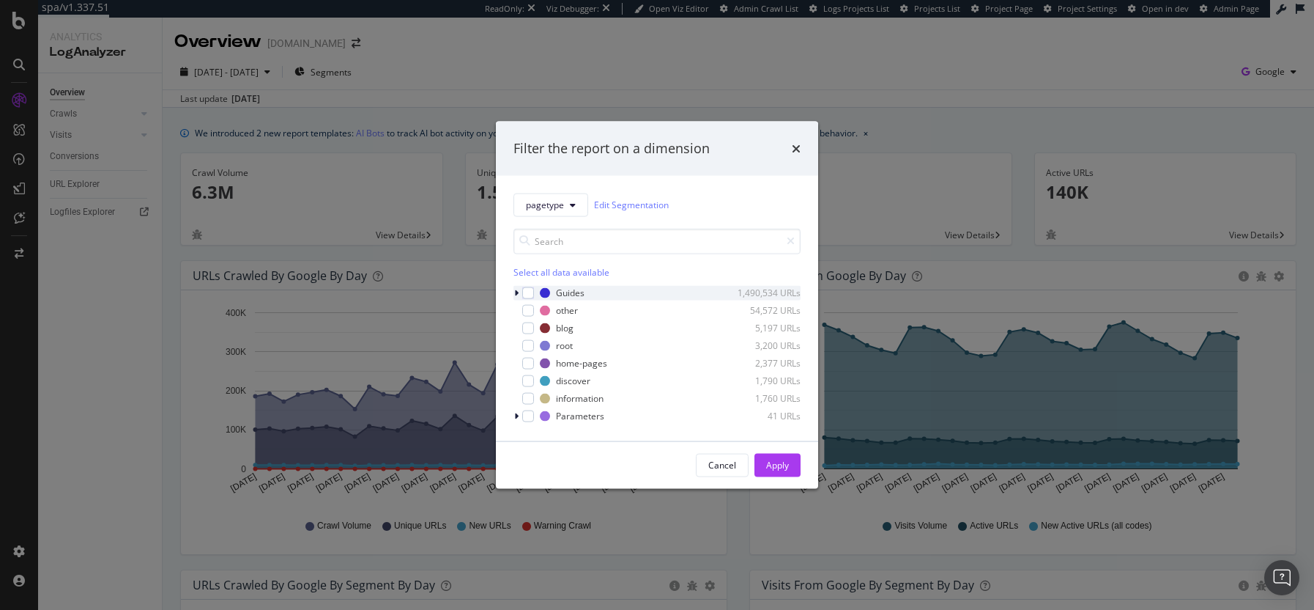
click at [519, 289] on div "modal" at bounding box center [518, 292] width 9 height 15
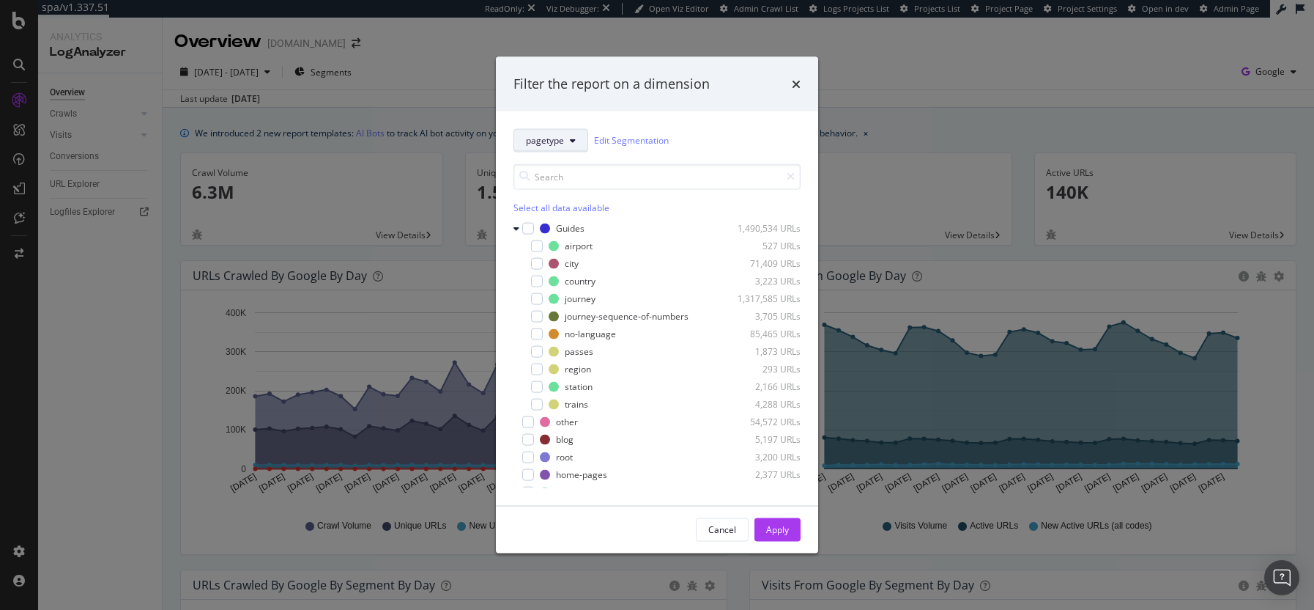
click at [562, 136] on span "pagetype" at bounding box center [545, 140] width 38 height 12
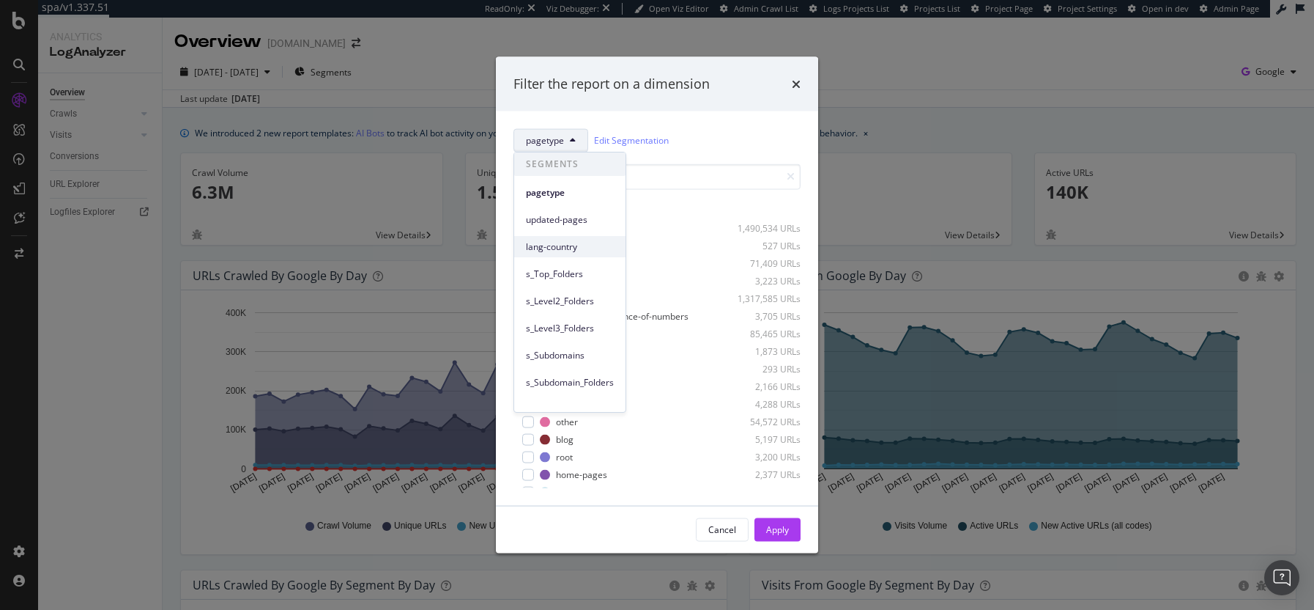
click at [569, 254] on div "lang-country" at bounding box center [569, 246] width 111 height 21
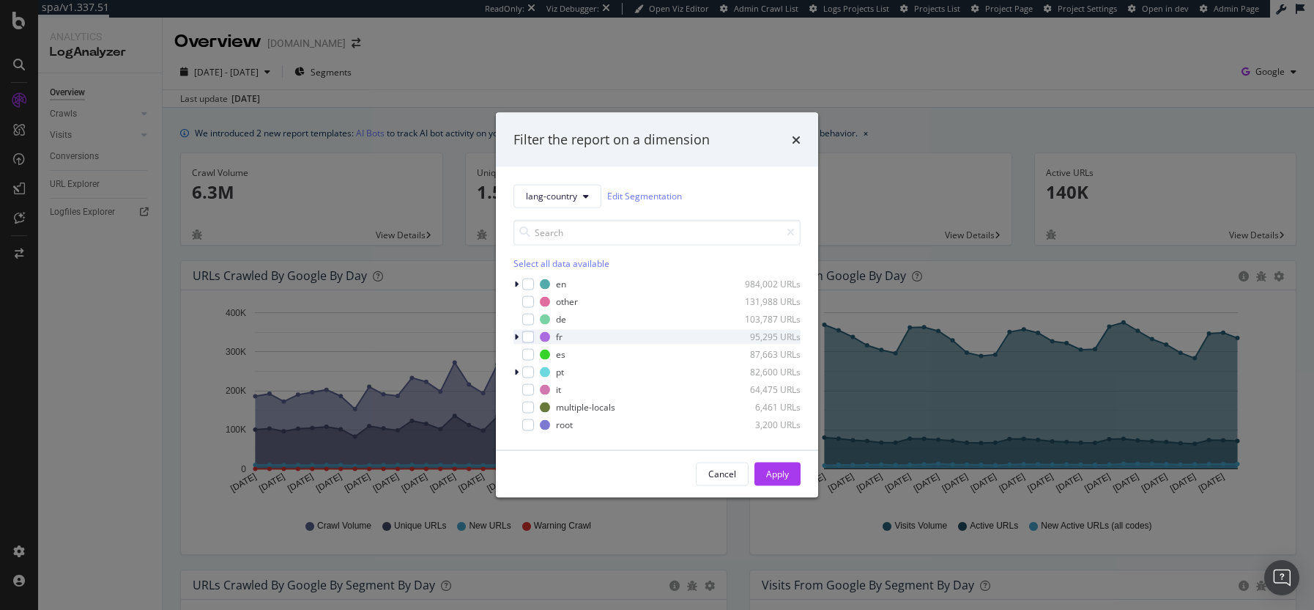
click at [517, 337] on icon "modal" at bounding box center [516, 336] width 4 height 9
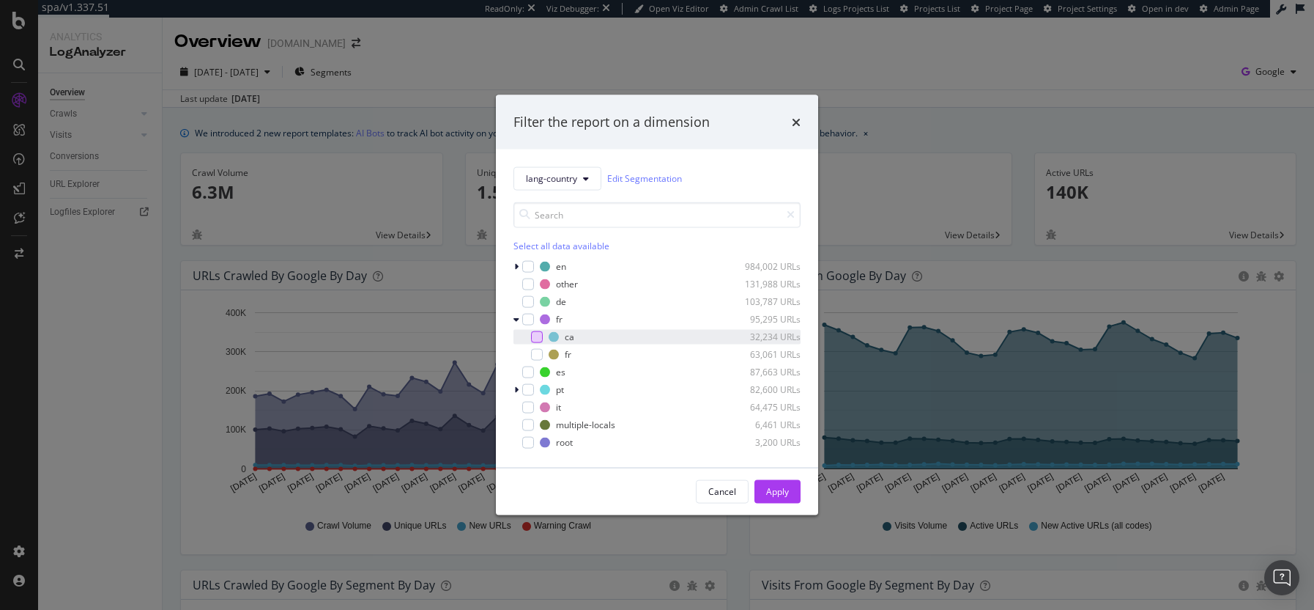
click at [536, 340] on div "modal" at bounding box center [537, 336] width 12 height 12
click at [787, 483] on div "Apply" at bounding box center [777, 491] width 23 height 22
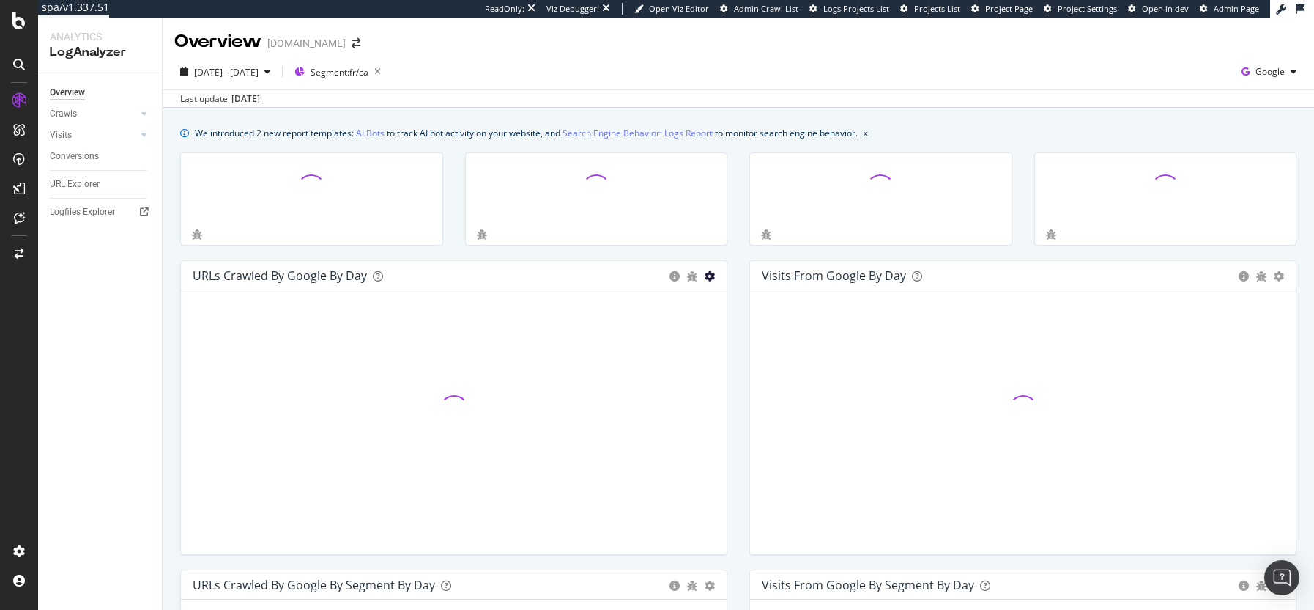
click at [705, 273] on icon "gear" at bounding box center [710, 276] width 10 height 10
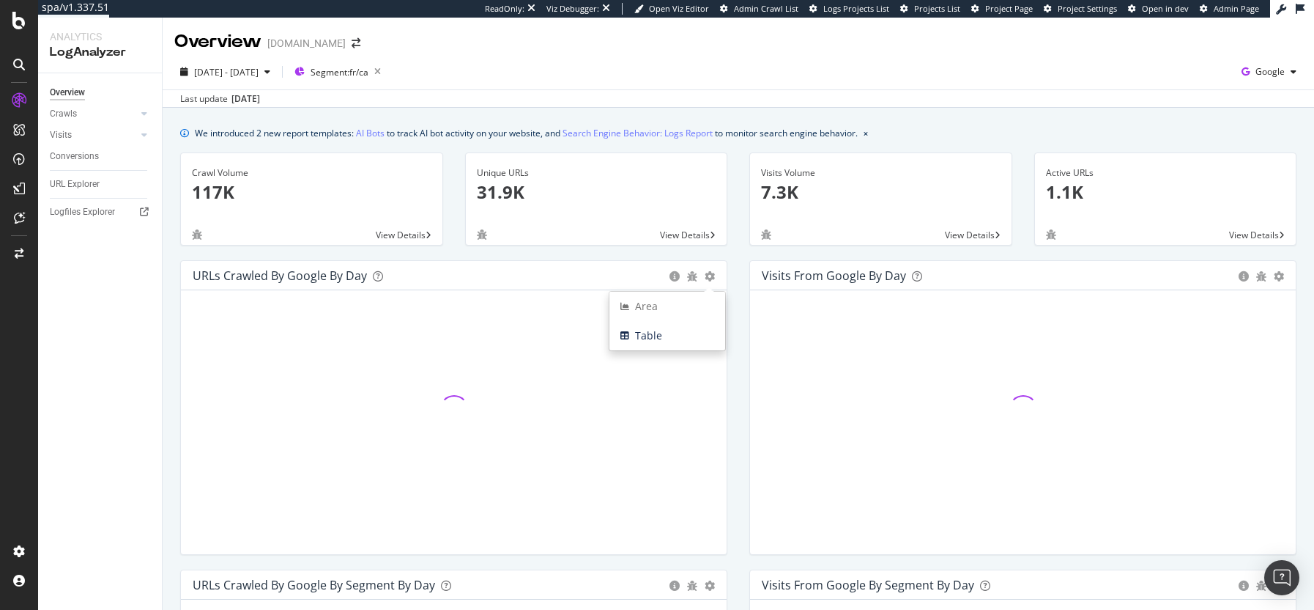
click at [651, 258] on div "Unique URLs 31.9K View Details" at bounding box center [596, 206] width 285 height 108
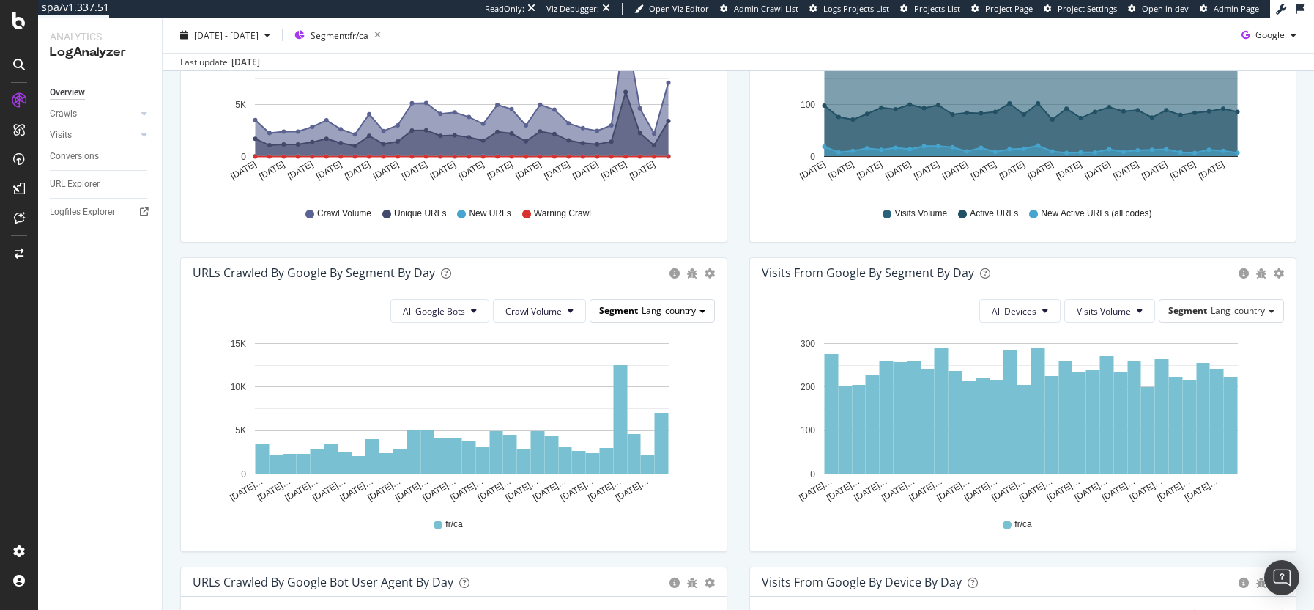
scroll to position [322, 0]
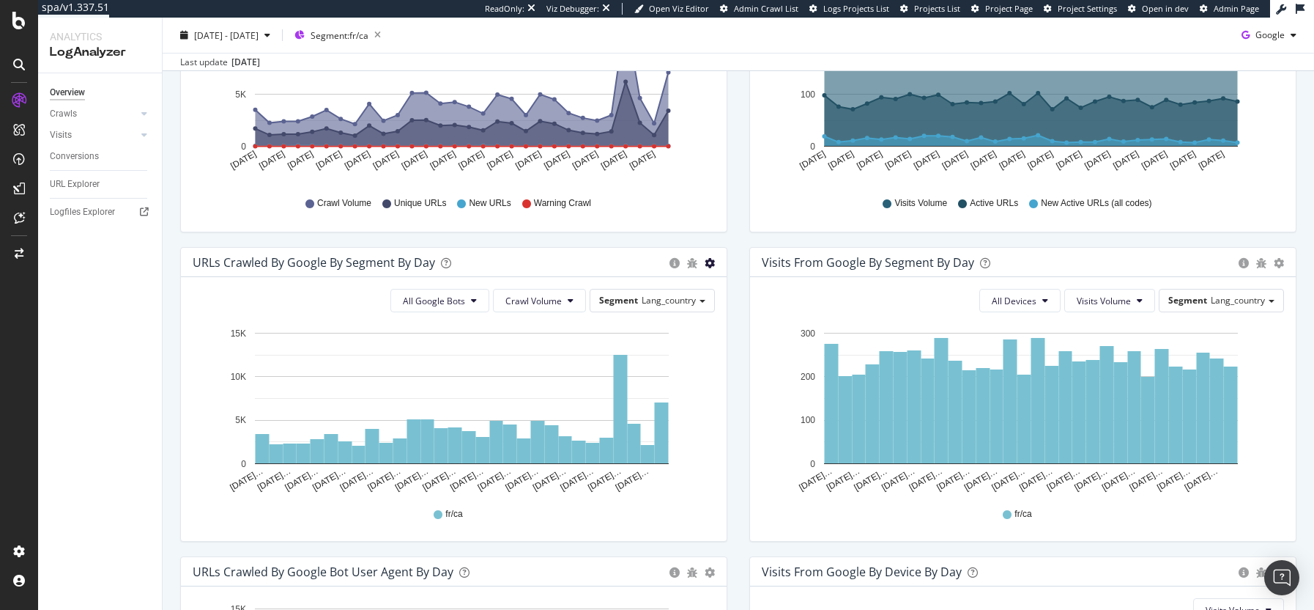
click at [709, 265] on icon "gear" at bounding box center [710, 263] width 10 height 10
click at [670, 267] on icon "circle-info" at bounding box center [675, 263] width 10 height 10
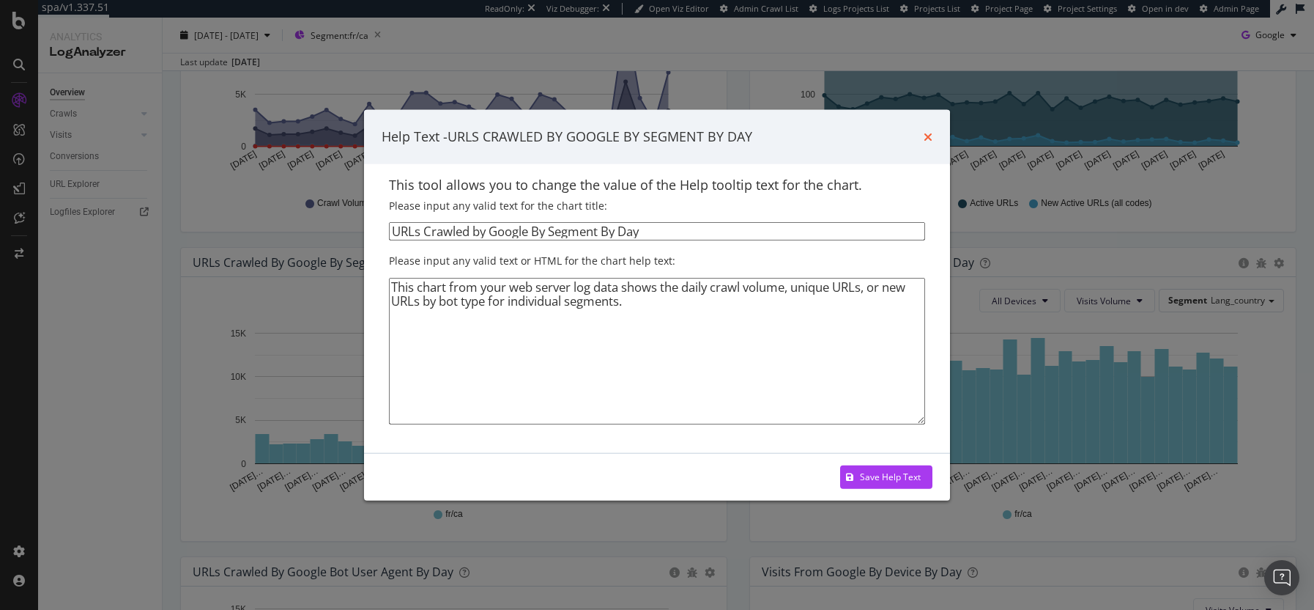
click at [927, 139] on icon "times" at bounding box center [928, 137] width 9 height 12
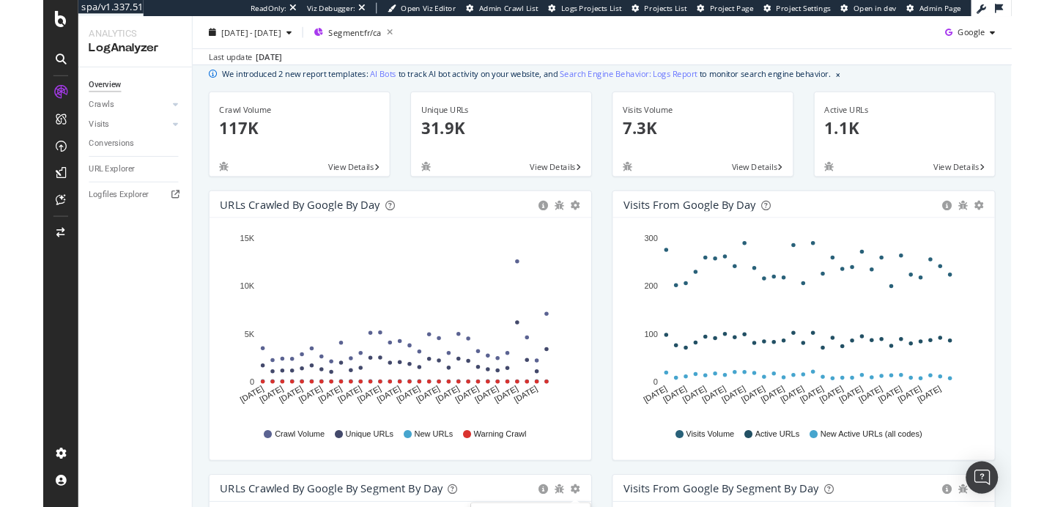
scroll to position [0, 0]
